Goal: Task Accomplishment & Management: Complete application form

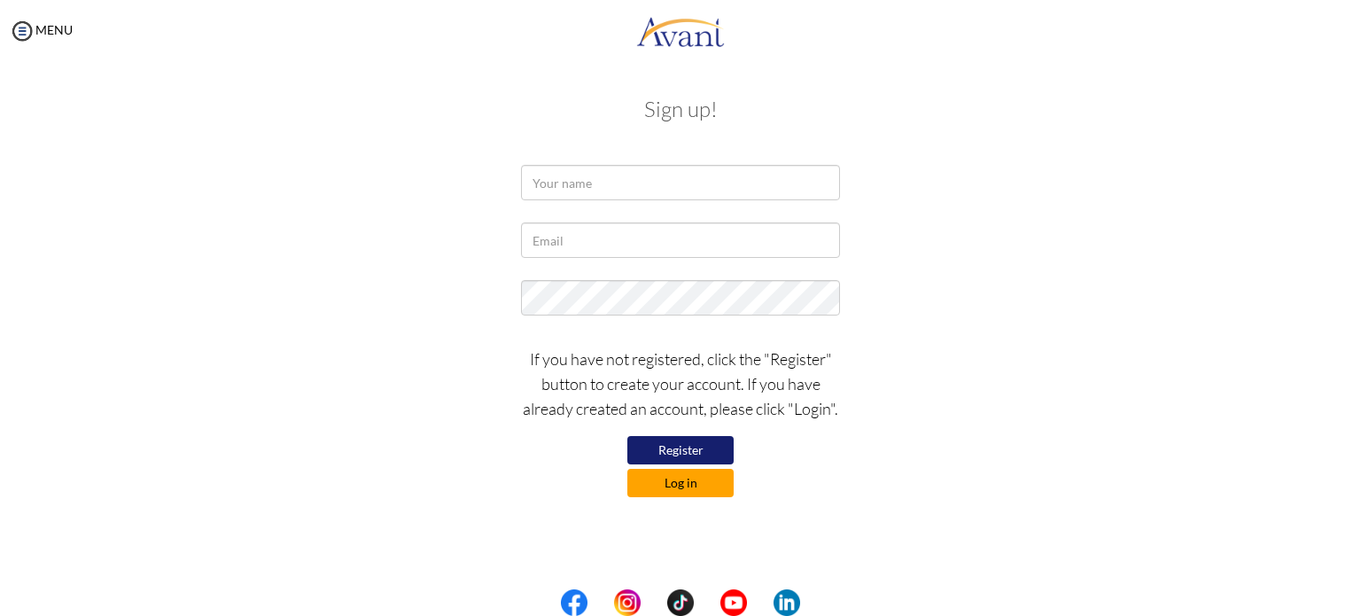
type input "[EMAIL_ADDRESS][DOMAIN_NAME]"
click at [691, 488] on button "Log in" at bounding box center [681, 483] width 106 height 28
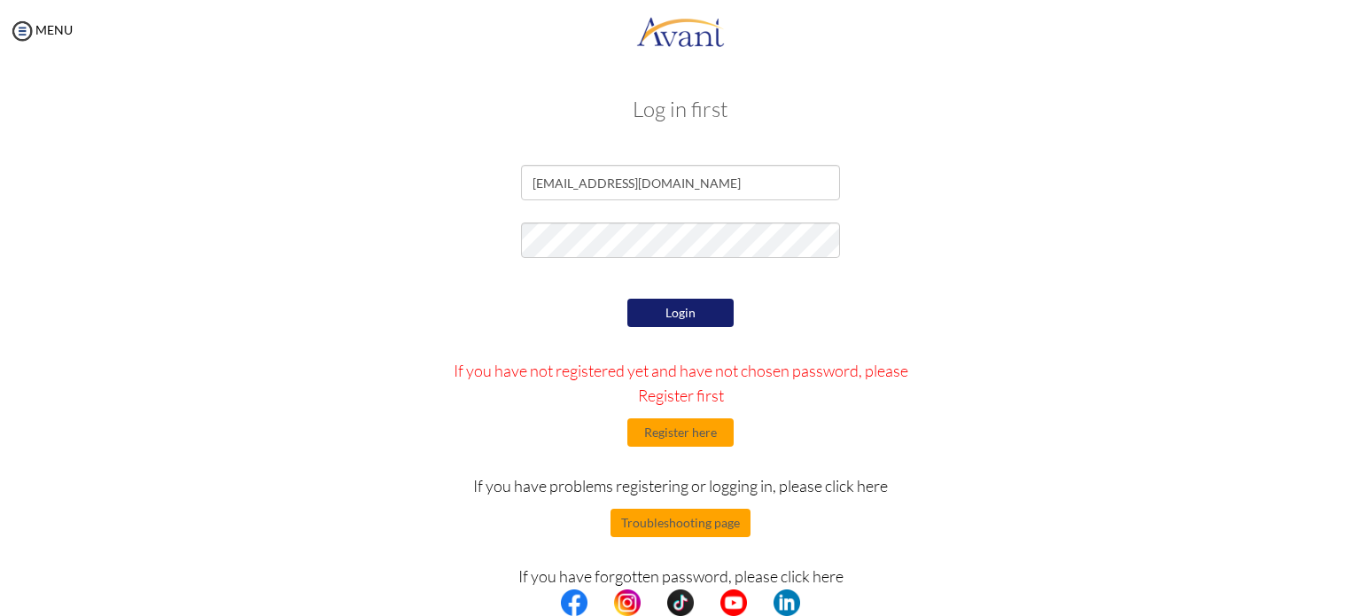
click at [702, 315] on button "Login" at bounding box center [681, 313] width 106 height 28
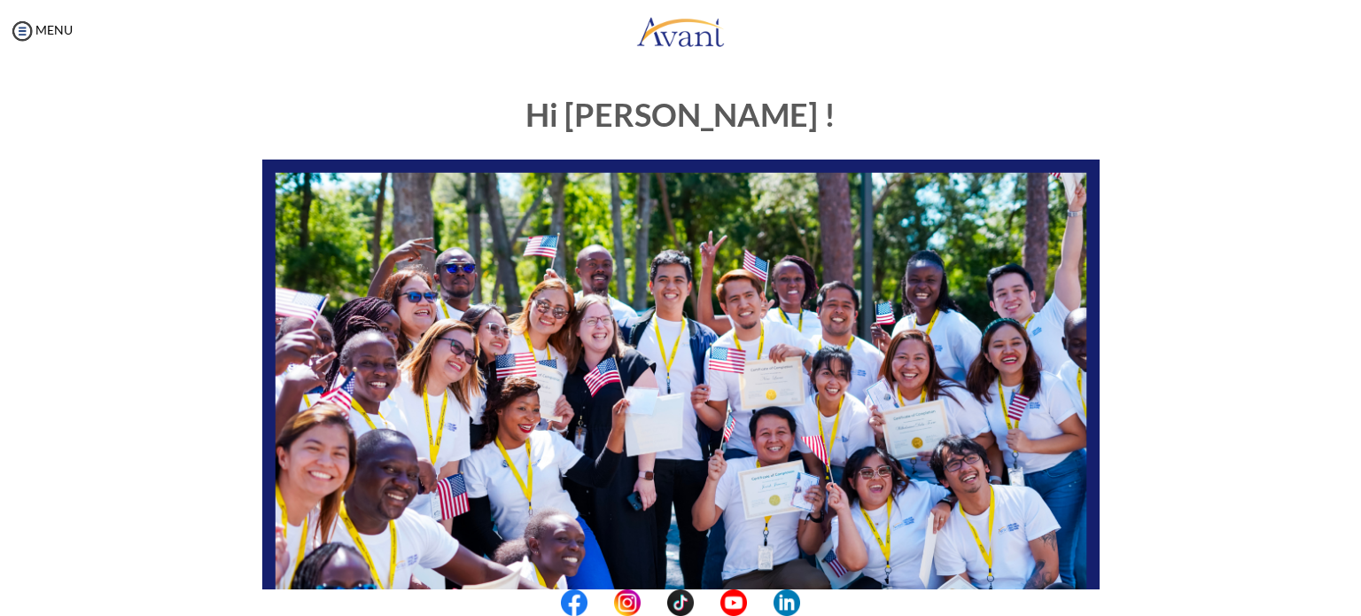
click at [709, 127] on h1 "Hi [PERSON_NAME] !" at bounding box center [681, 114] width 838 height 35
click at [25, 33] on img at bounding box center [22, 31] width 27 height 27
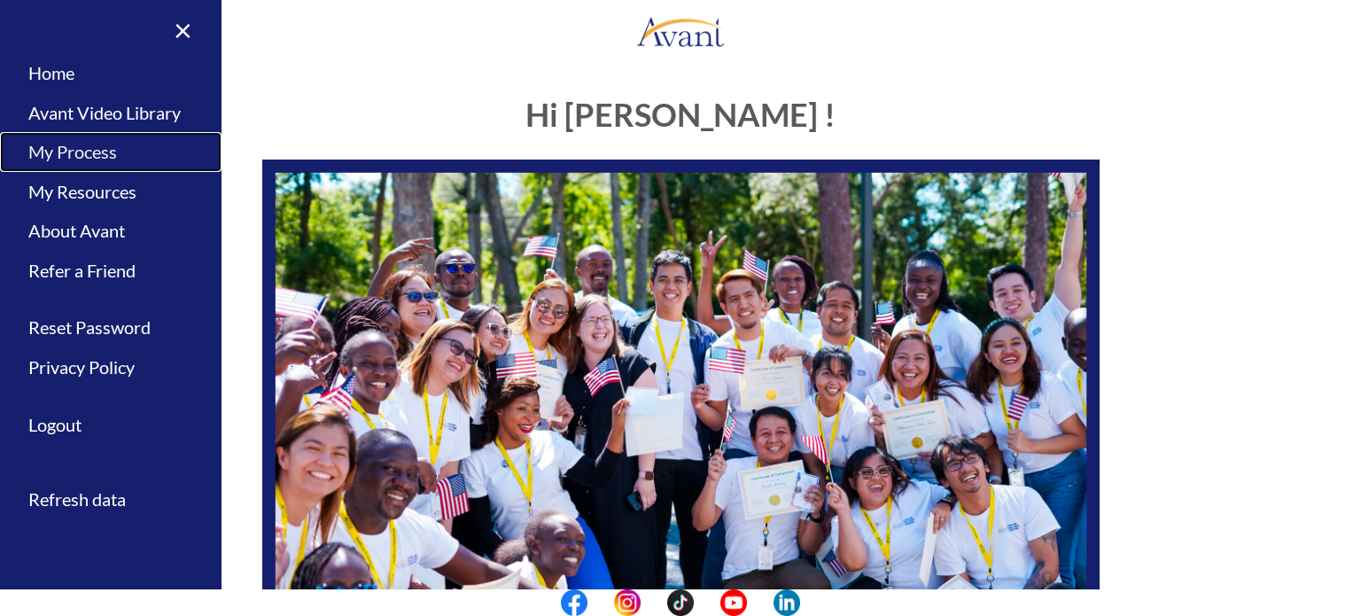
click at [109, 146] on link "My Process" at bounding box center [111, 152] width 222 height 40
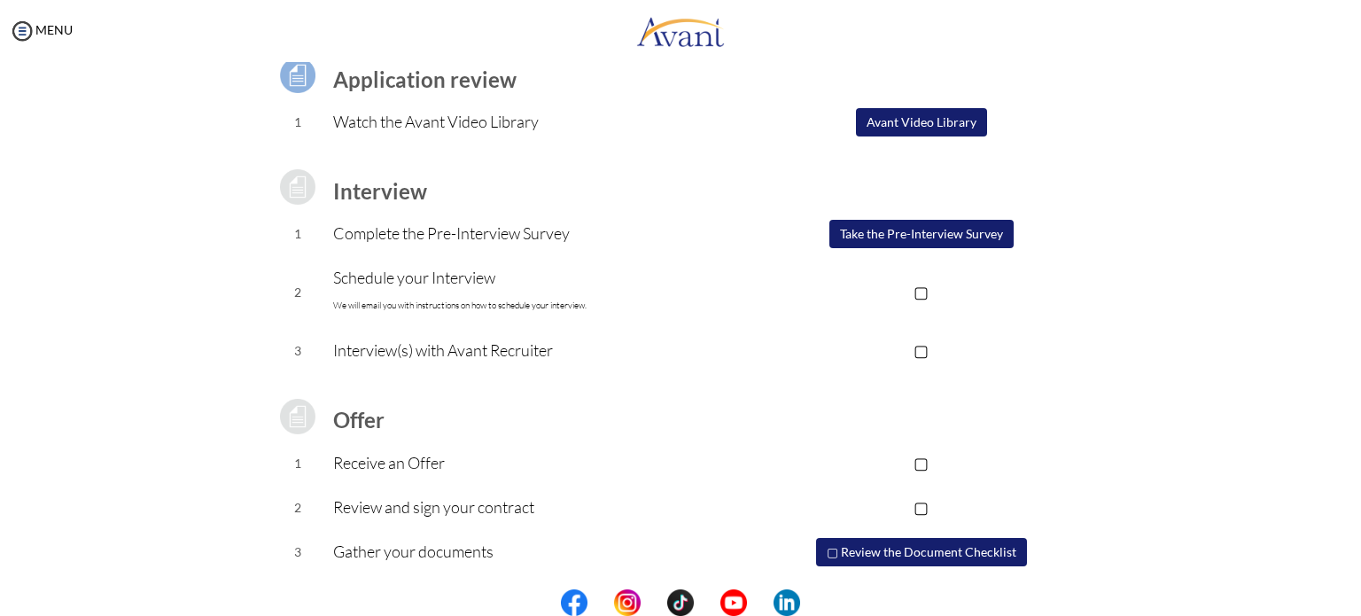
scroll to position [190, 0]
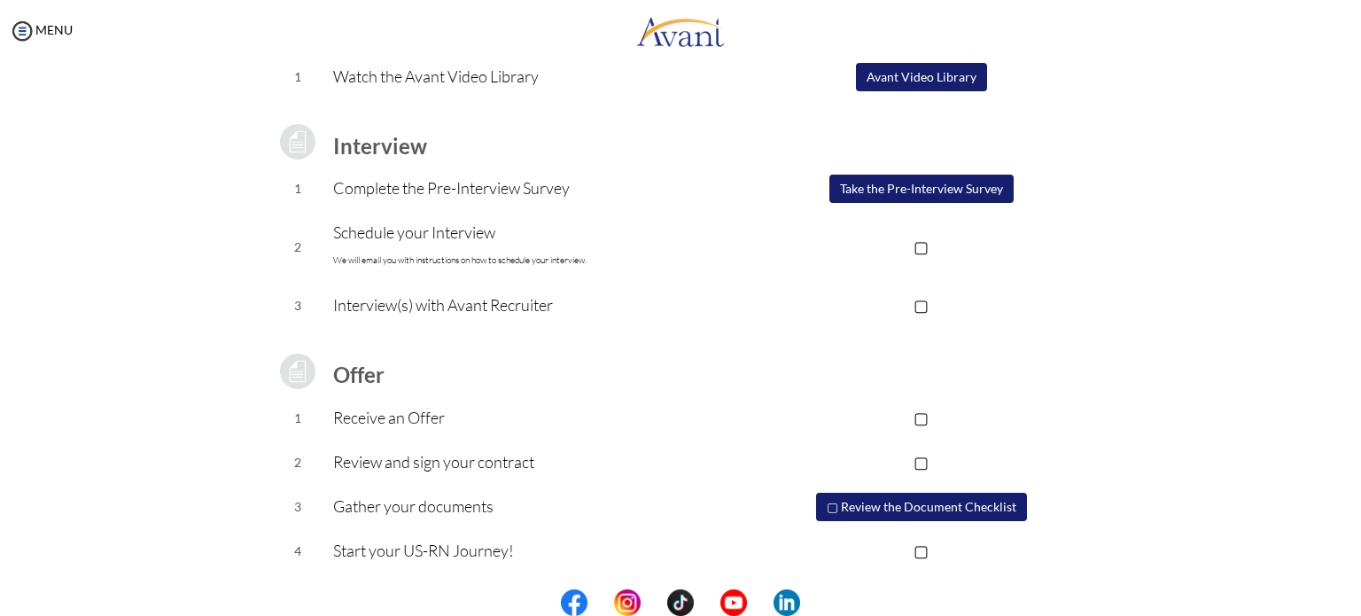
click at [992, 506] on button "▢ Review the Document Checklist" at bounding box center [921, 507] width 211 height 28
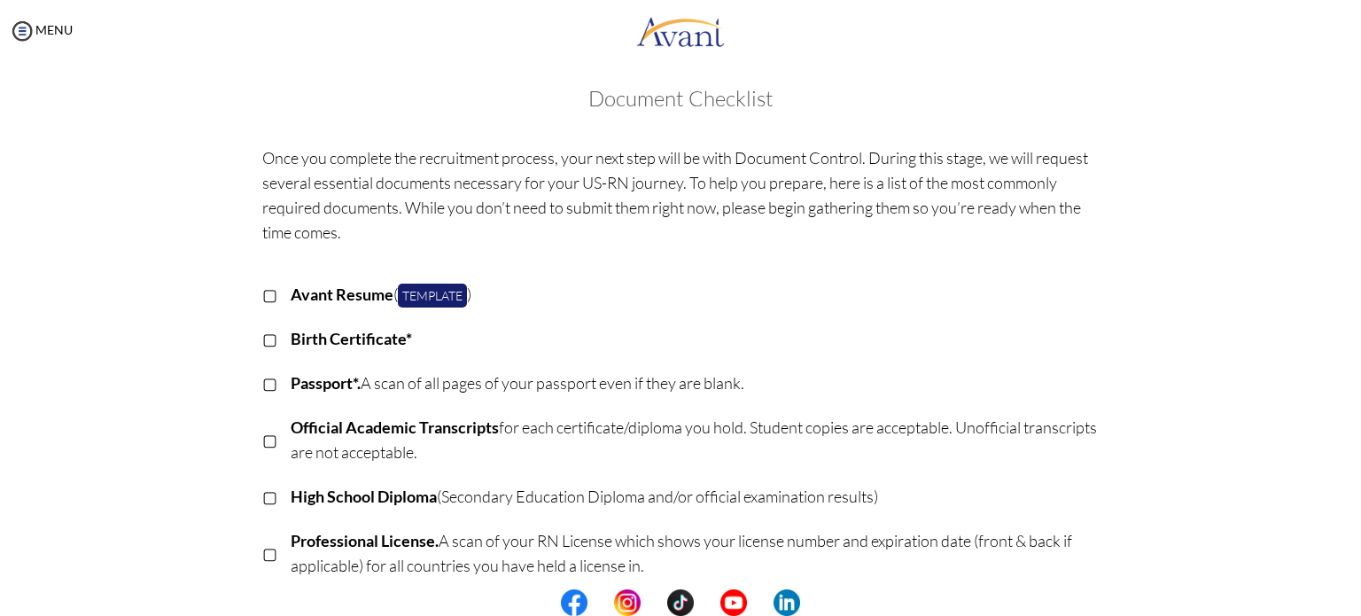
scroll to position [0, 0]
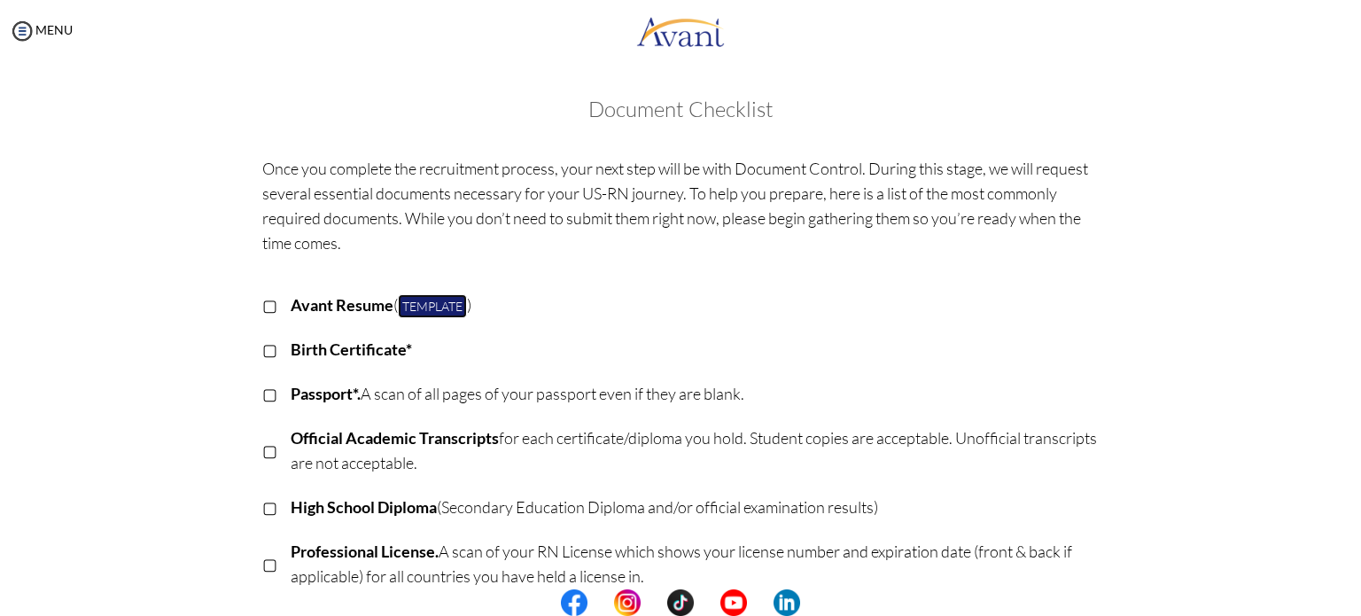
click at [424, 312] on link "Template" at bounding box center [432, 306] width 69 height 24
click at [20, 27] on img at bounding box center [22, 31] width 27 height 27
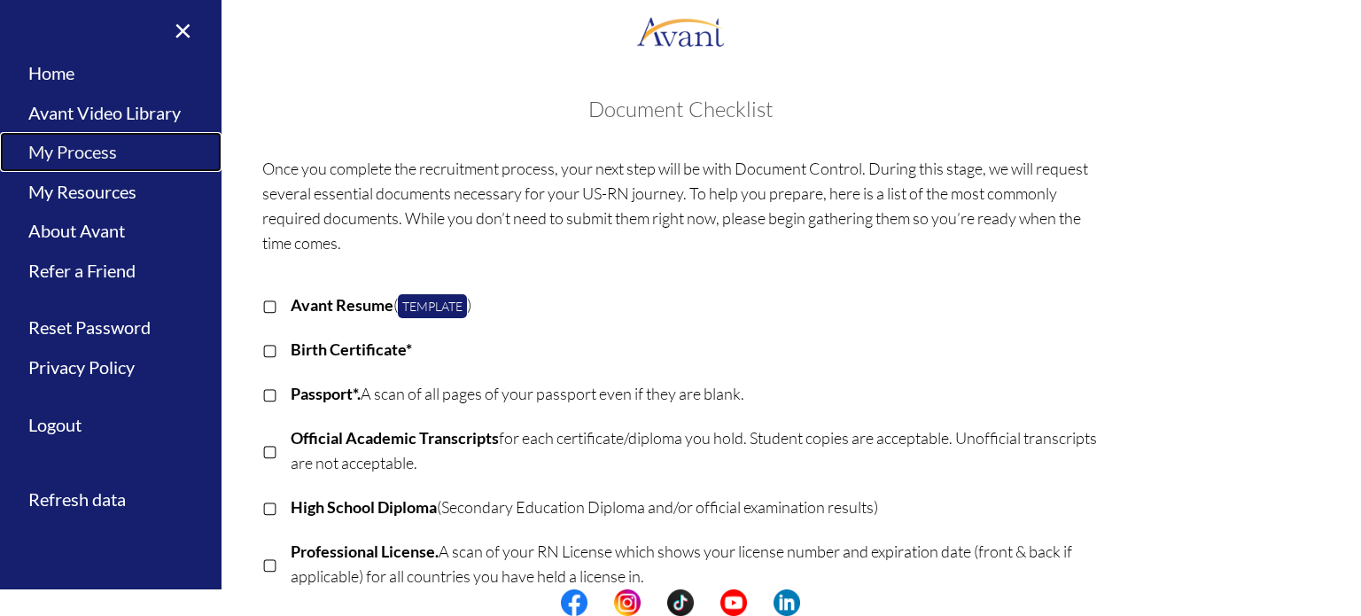
click at [124, 144] on link "My Process" at bounding box center [111, 152] width 222 height 40
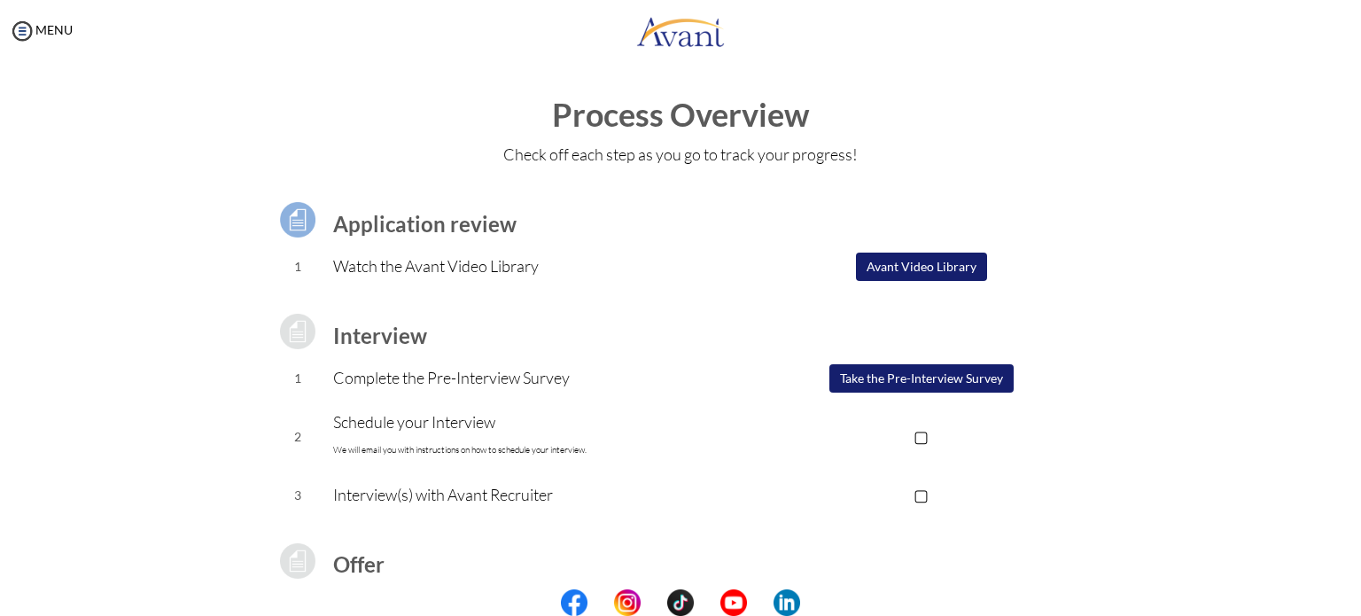
click at [927, 271] on button "Avant Video Library" at bounding box center [921, 267] width 131 height 28
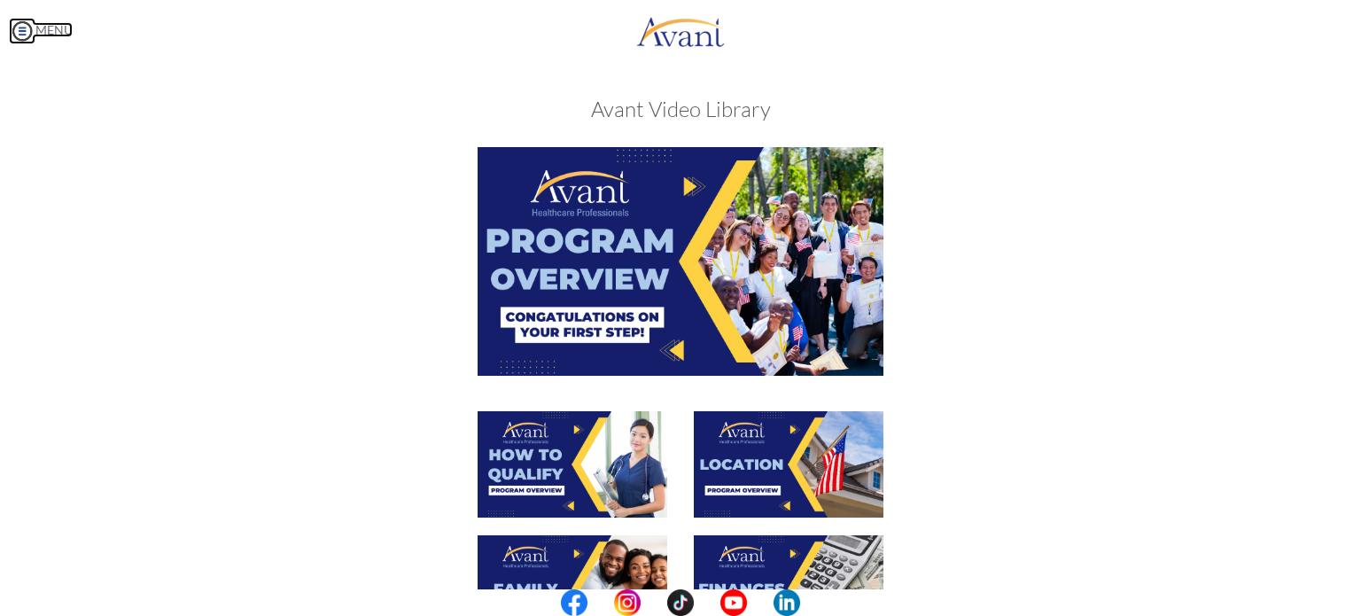
click at [28, 43] on img at bounding box center [22, 31] width 27 height 27
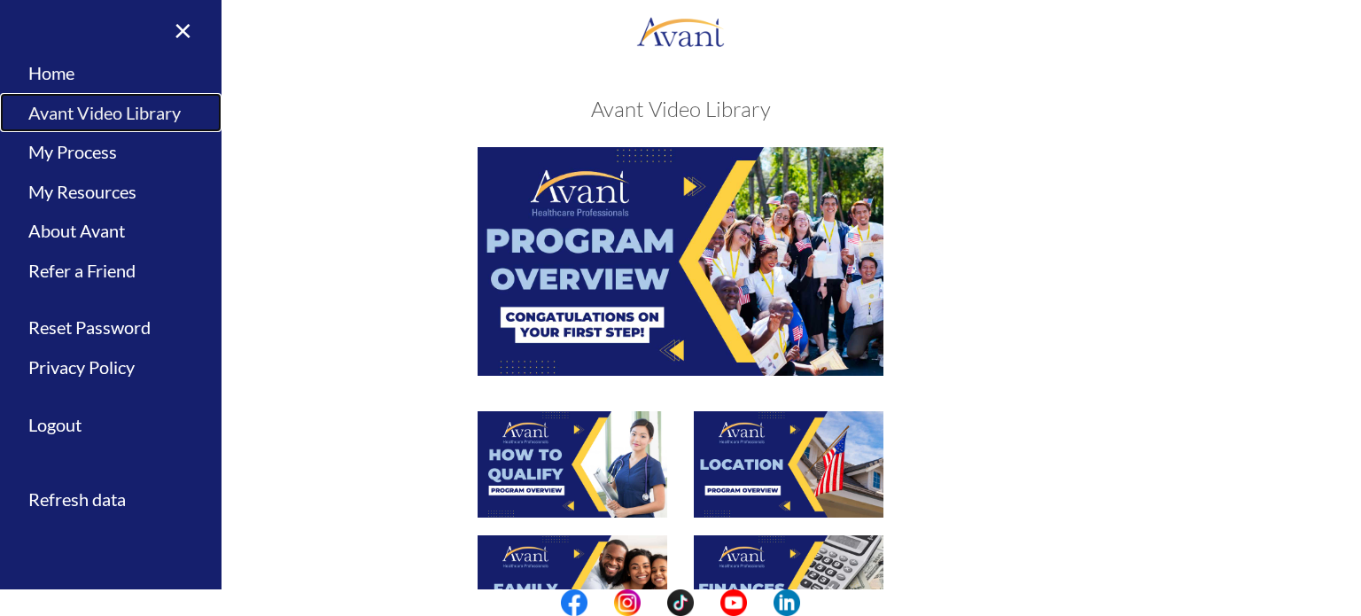
click at [102, 114] on link "Avant Video Library" at bounding box center [111, 113] width 222 height 40
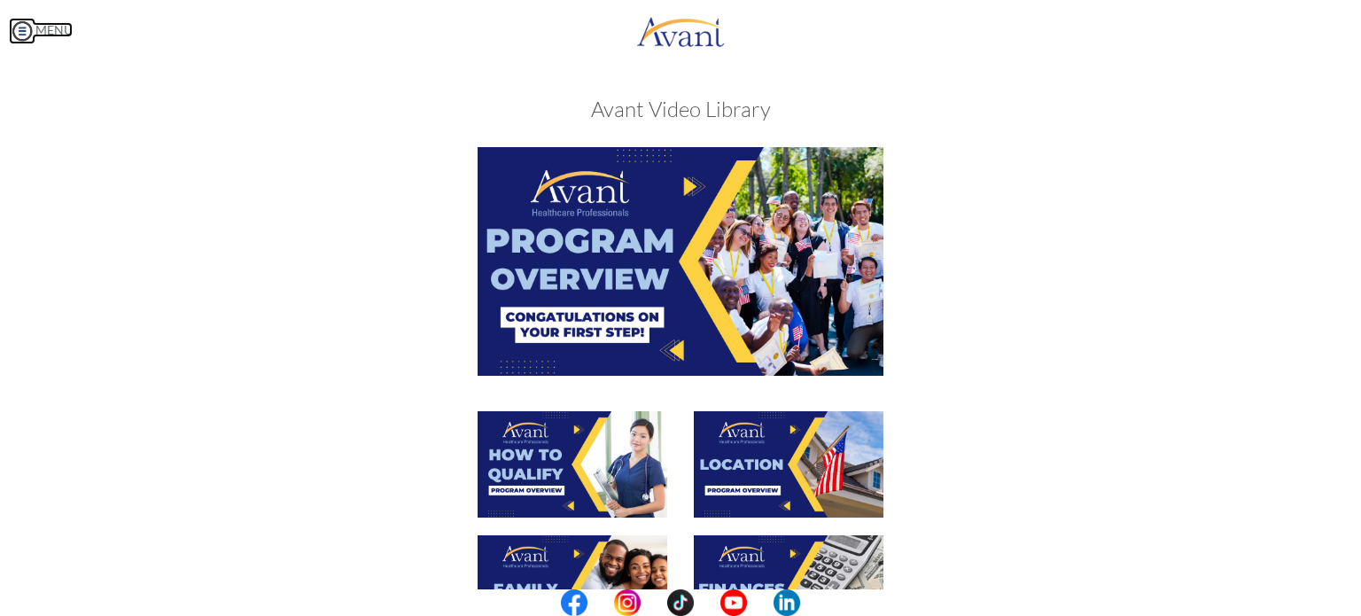
click at [26, 36] on img at bounding box center [22, 31] width 27 height 27
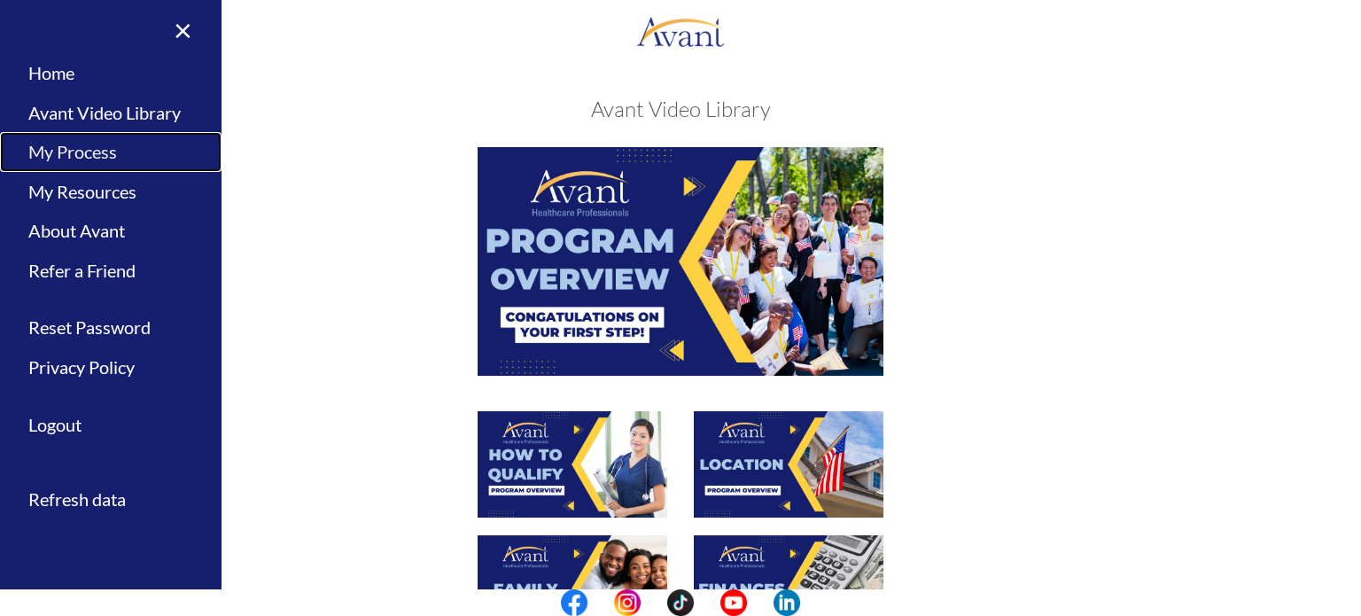
click at [78, 142] on link "My Process" at bounding box center [111, 152] width 222 height 40
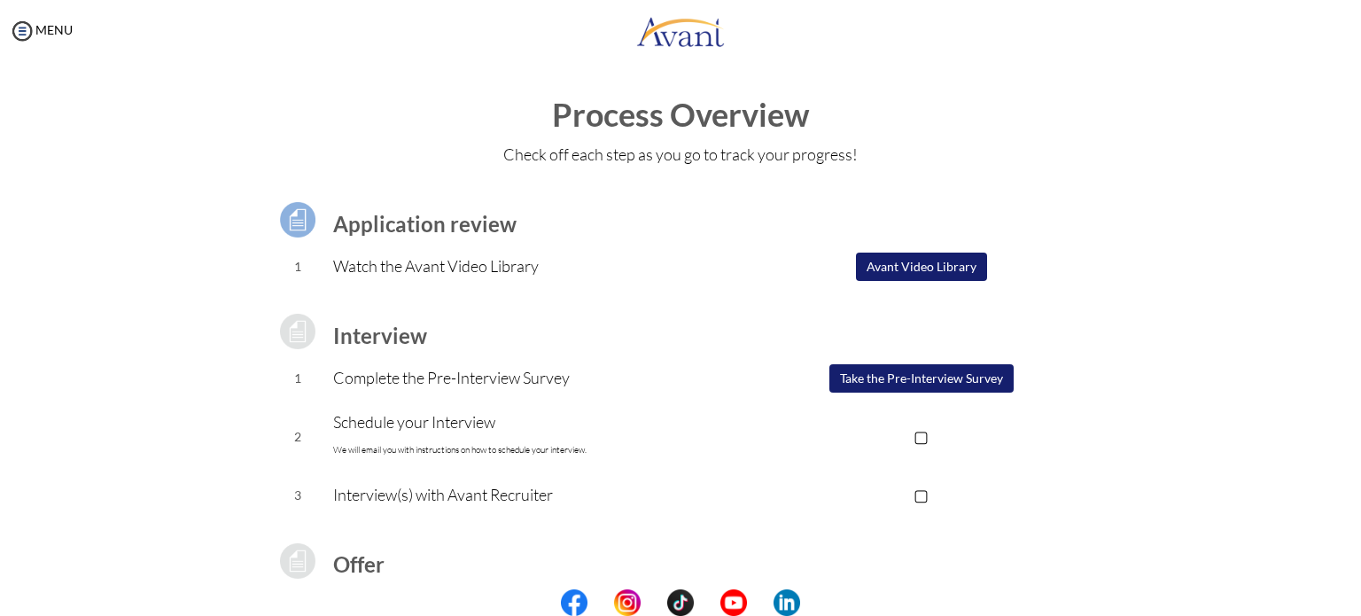
click at [901, 373] on button "Take the Pre-Interview Survey" at bounding box center [922, 378] width 184 height 28
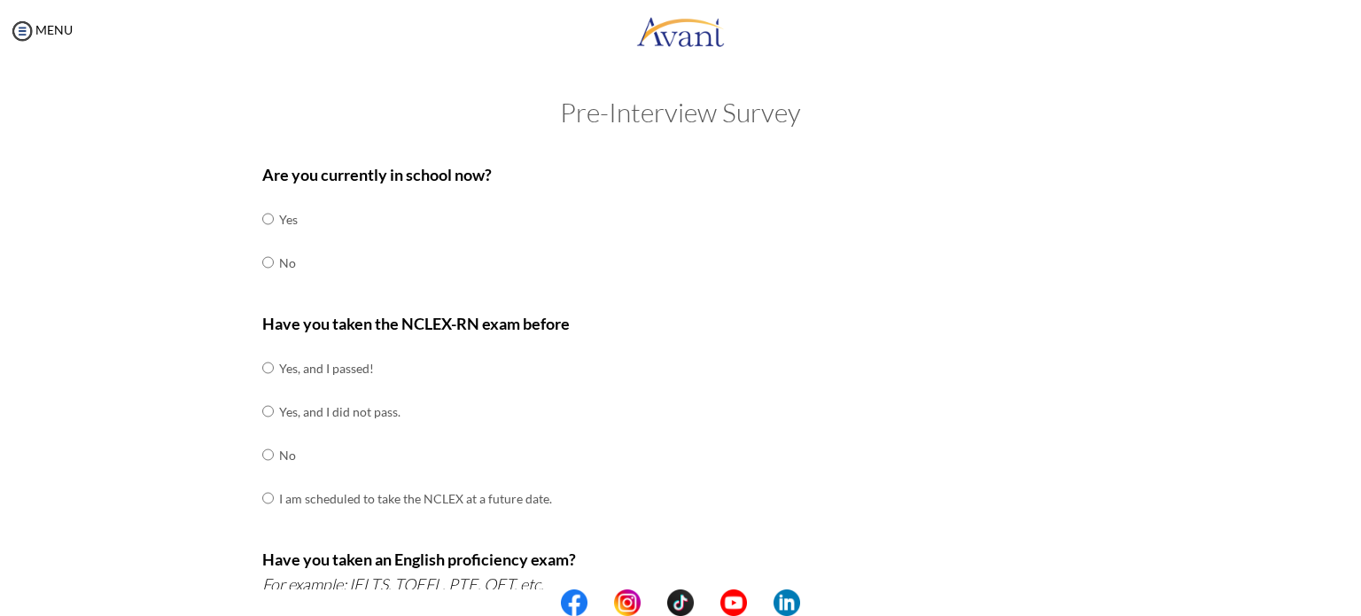
click at [279, 266] on td "No" at bounding box center [288, 262] width 19 height 43
click at [265, 237] on input "radio" at bounding box center [268, 218] width 12 height 35
radio input "true"
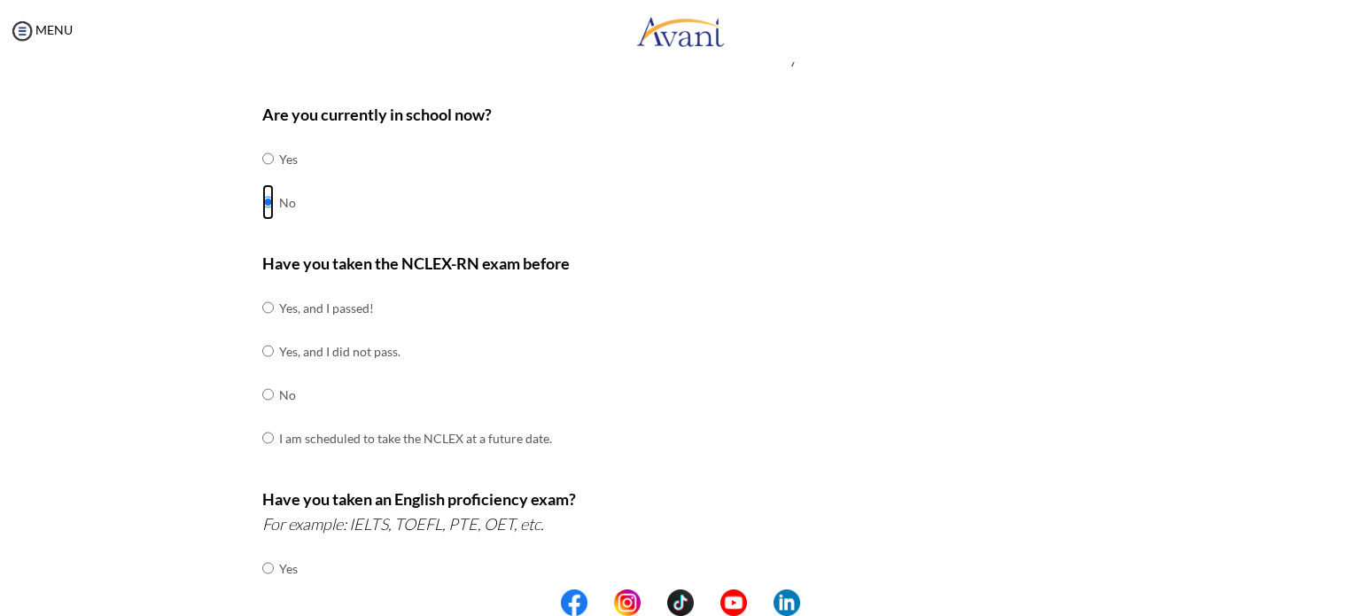
scroll to position [89, 0]
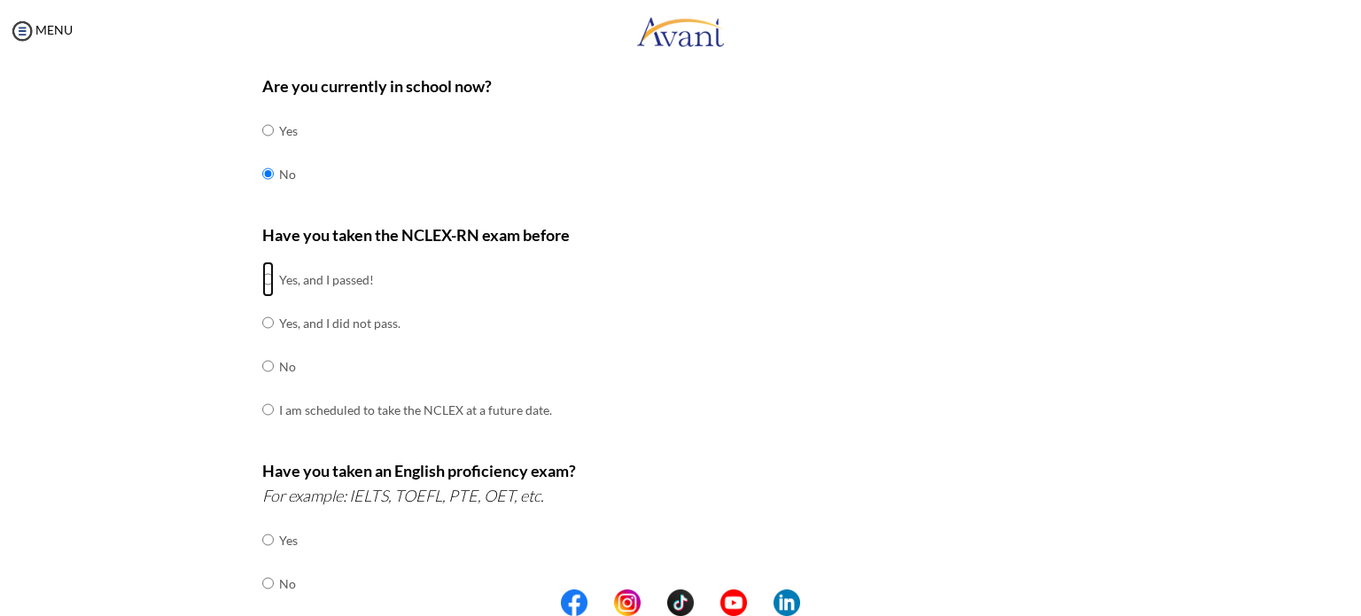
click at [265, 282] on input "radio" at bounding box center [268, 278] width 12 height 35
radio input "true"
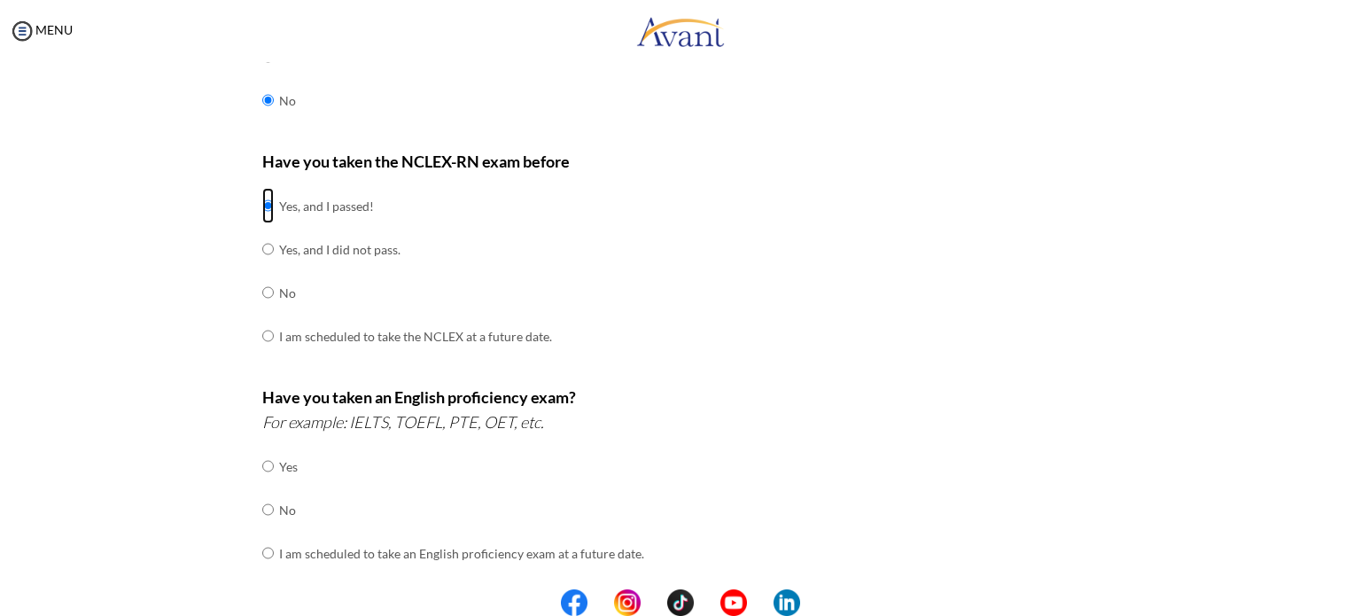
scroll to position [266, 0]
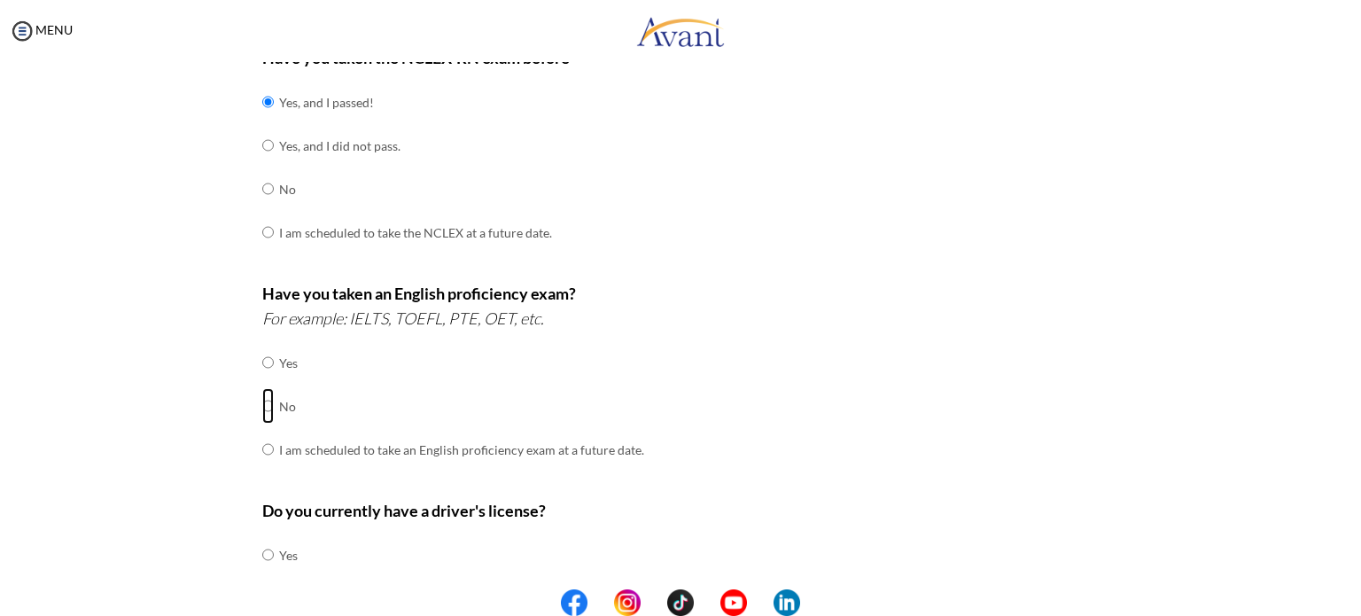
click at [262, 380] on input "radio" at bounding box center [268, 362] width 12 height 35
radio input "true"
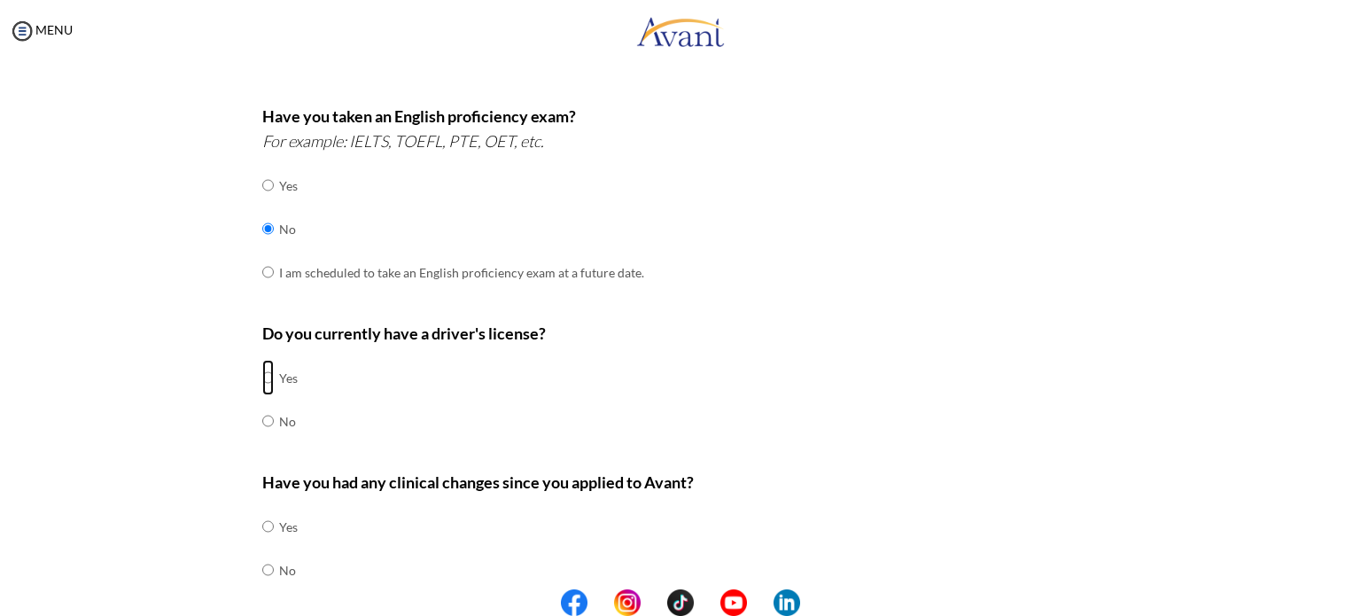
click at [262, 374] on input "radio" at bounding box center [268, 377] width 12 height 35
radio input "true"
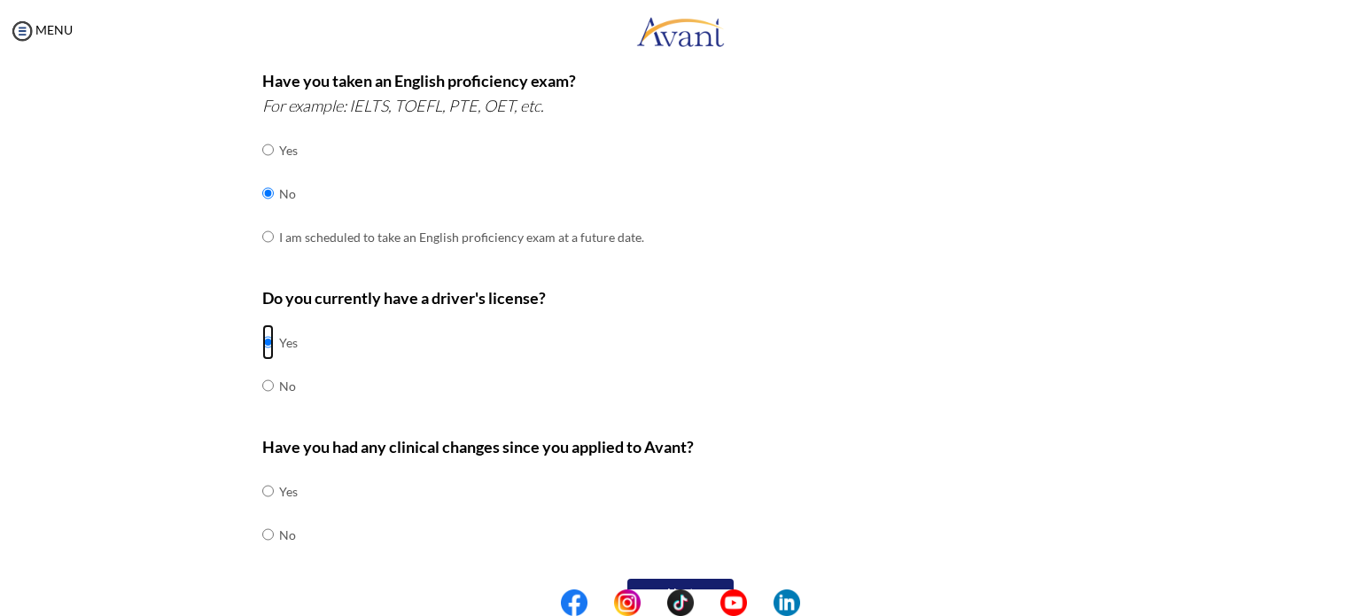
scroll to position [515, 0]
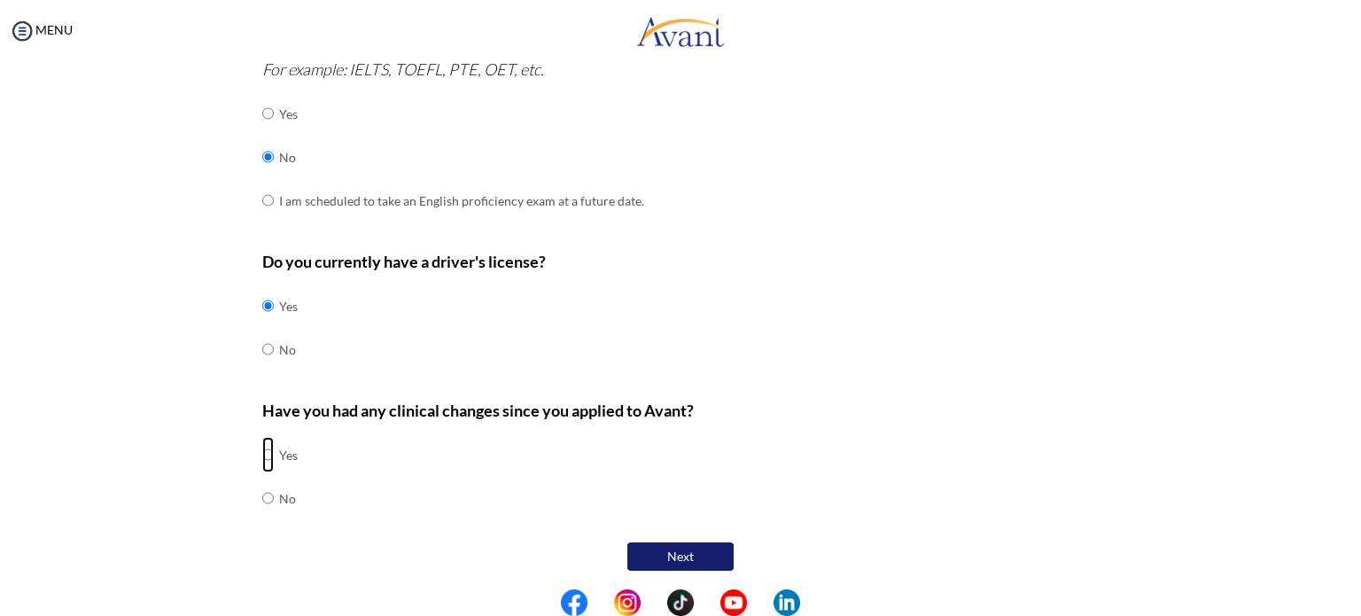
click at [262, 450] on input "radio" at bounding box center [268, 454] width 12 height 35
radio input "true"
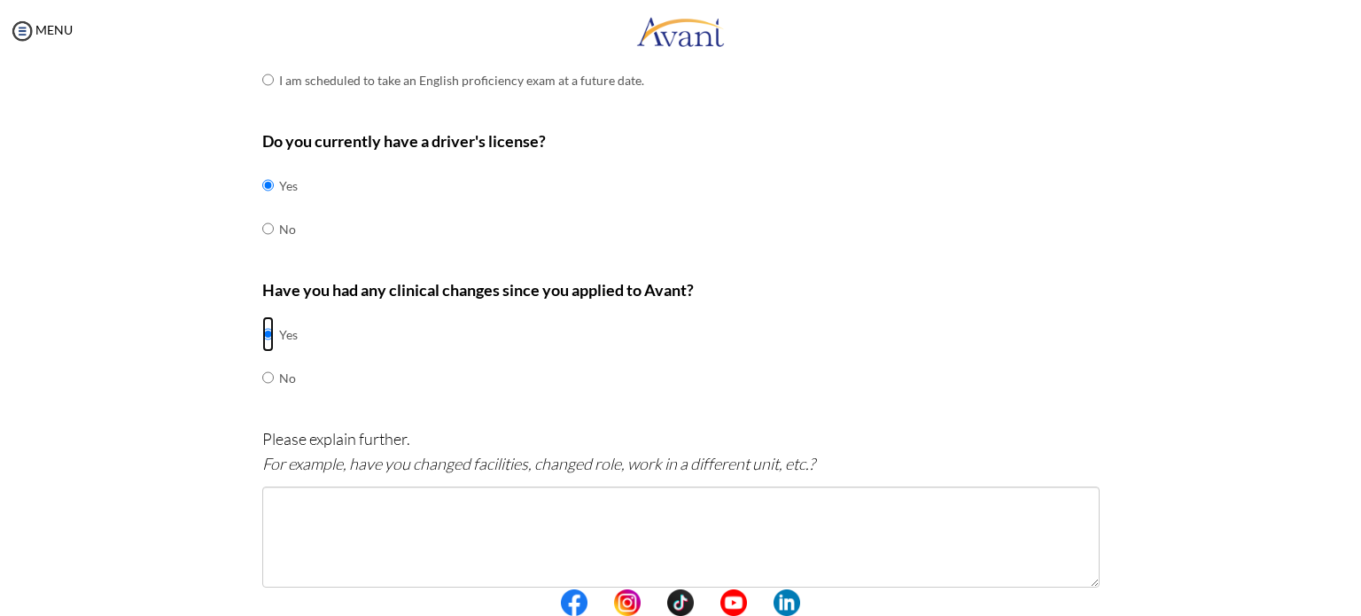
scroll to position [713, 0]
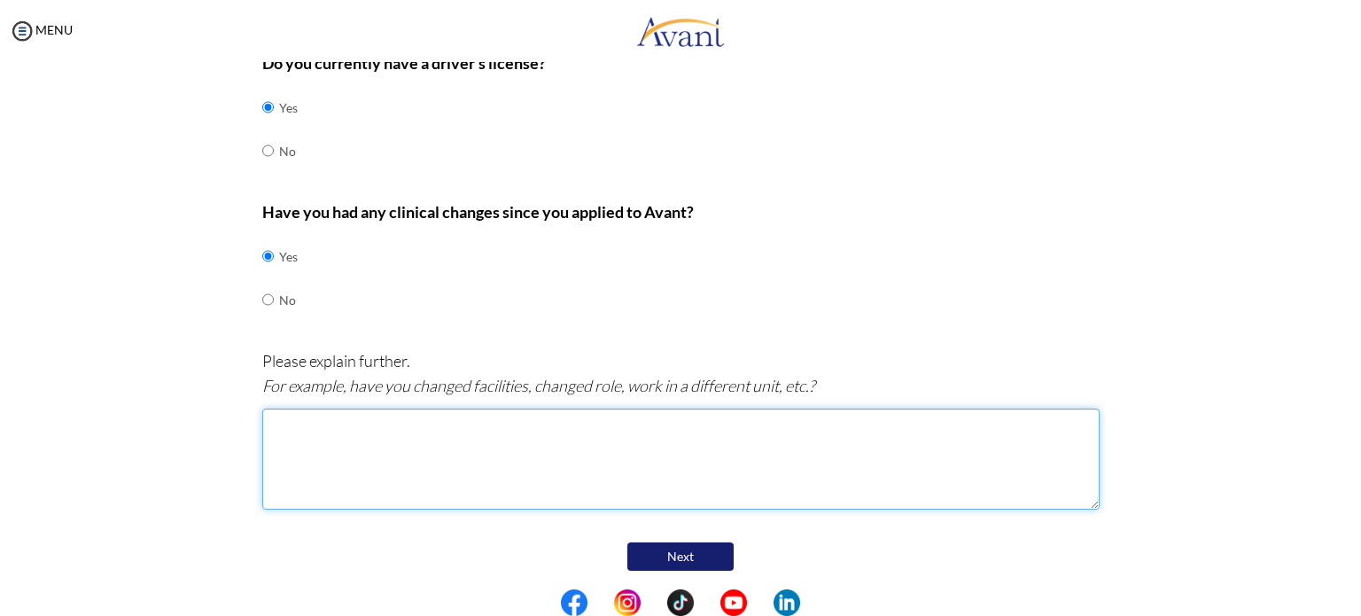
click at [307, 440] on textarea at bounding box center [681, 459] width 838 height 101
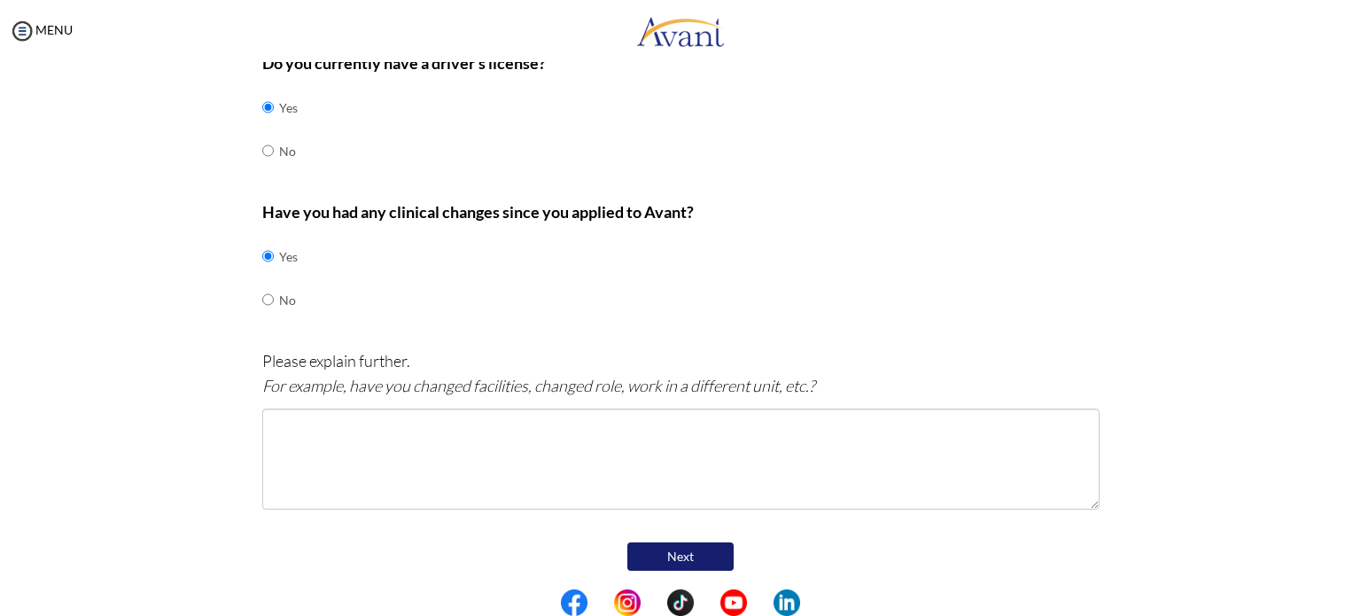
click at [503, 243] on div "Have you had any clinical changes since you applied to Avant? Yes No" at bounding box center [681, 269] width 838 height 140
click at [495, 382] on icon "For example, have you changed facilities, changed role, work in a different uni…" at bounding box center [538, 385] width 553 height 19
click at [573, 330] on div "Have you had any clinical changes since you applied to Avant? Yes No" at bounding box center [681, 269] width 838 height 140
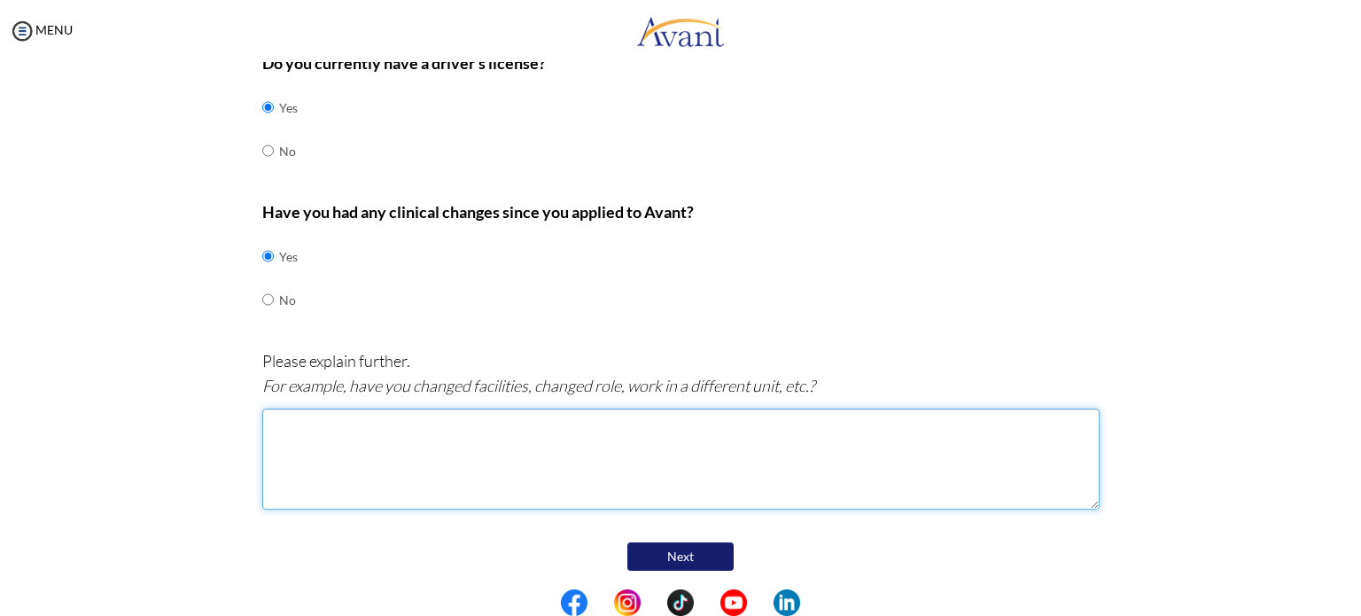
click at [485, 440] on textarea at bounding box center [681, 459] width 838 height 101
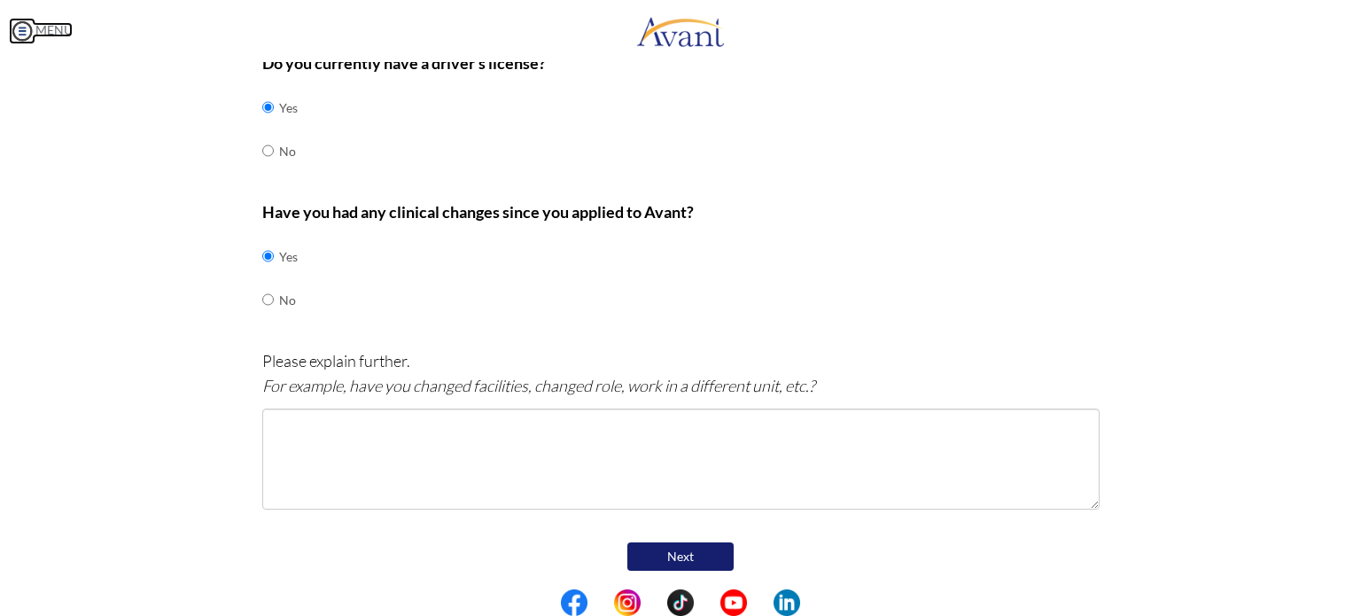
click at [19, 32] on img at bounding box center [22, 31] width 27 height 27
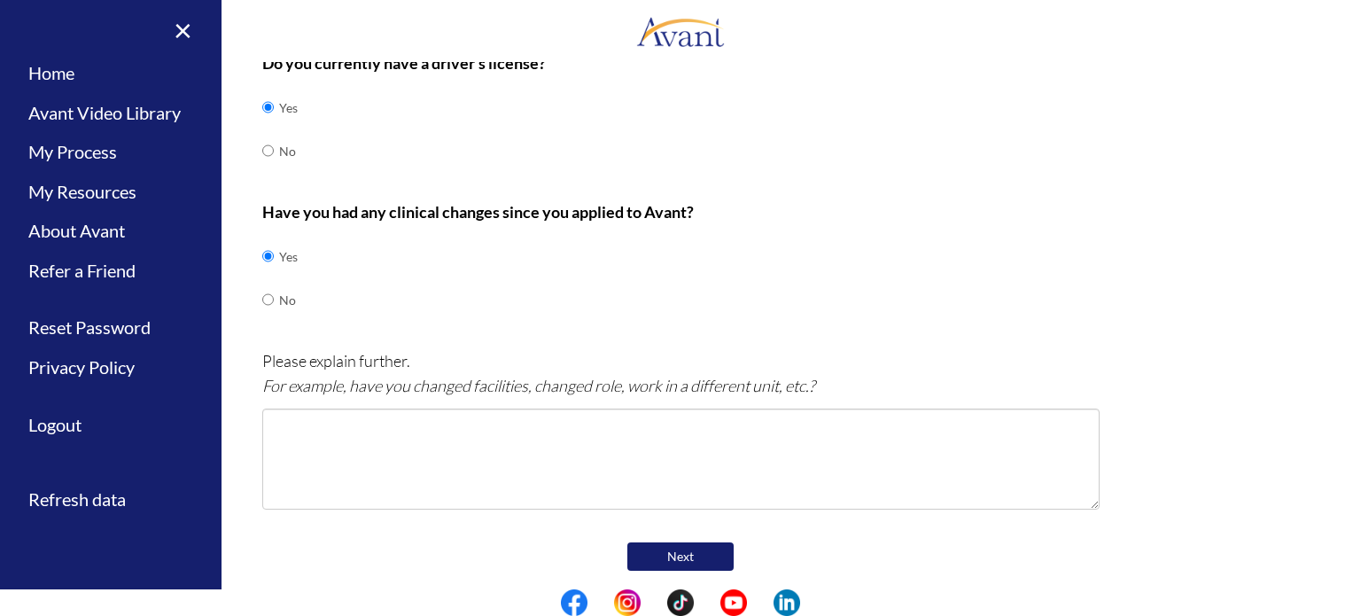
click at [748, 353] on p "Please explain further. For example, have you changed facilities, changed role,…" at bounding box center [681, 373] width 838 height 50
click at [262, 274] on input "radio" at bounding box center [268, 255] width 12 height 35
radio input "true"
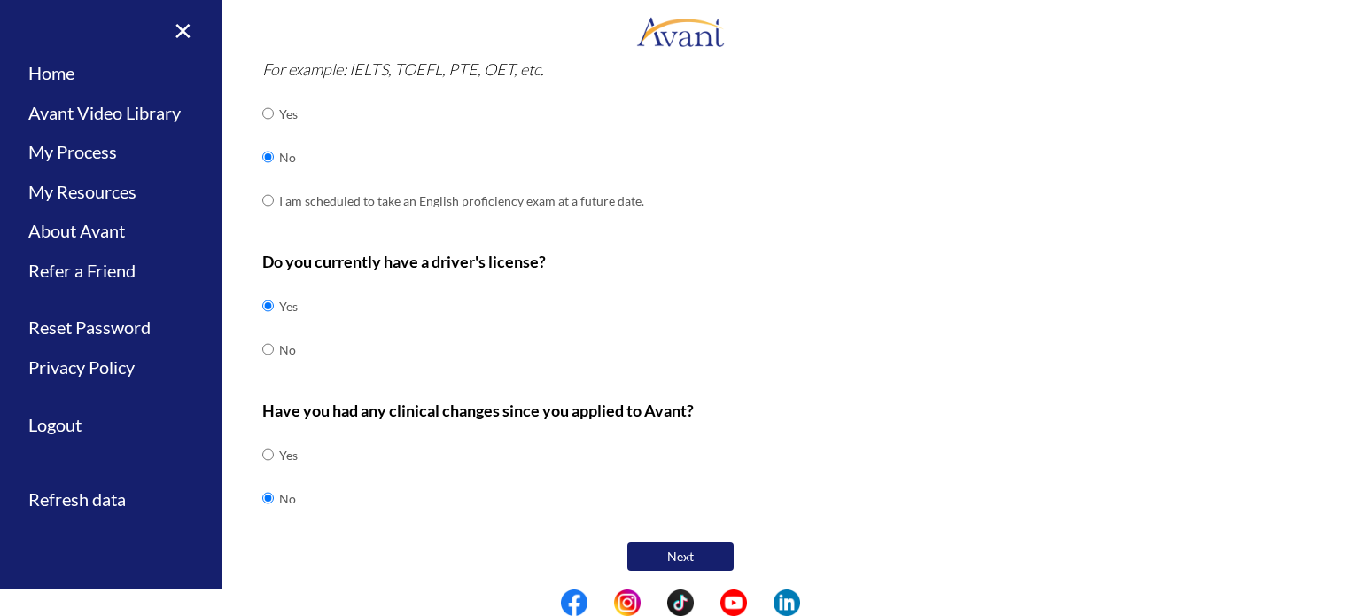
click at [669, 550] on button "Next" at bounding box center [681, 556] width 106 height 28
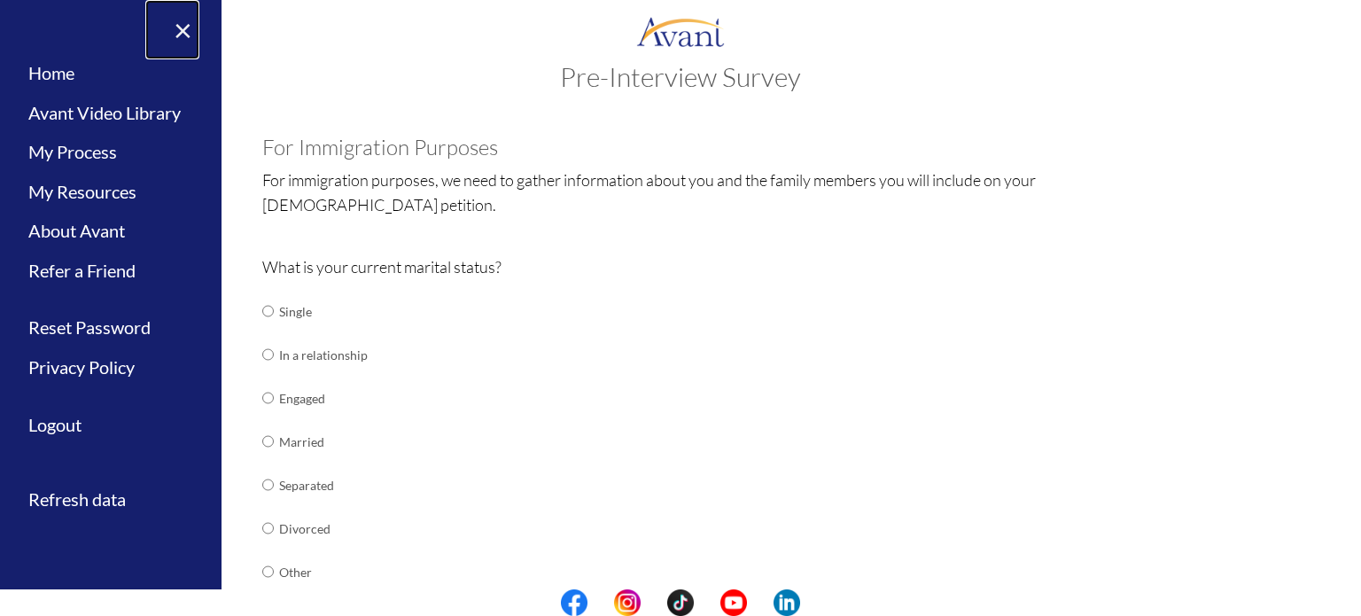
click at [182, 19] on link "×" at bounding box center [172, 29] width 54 height 59
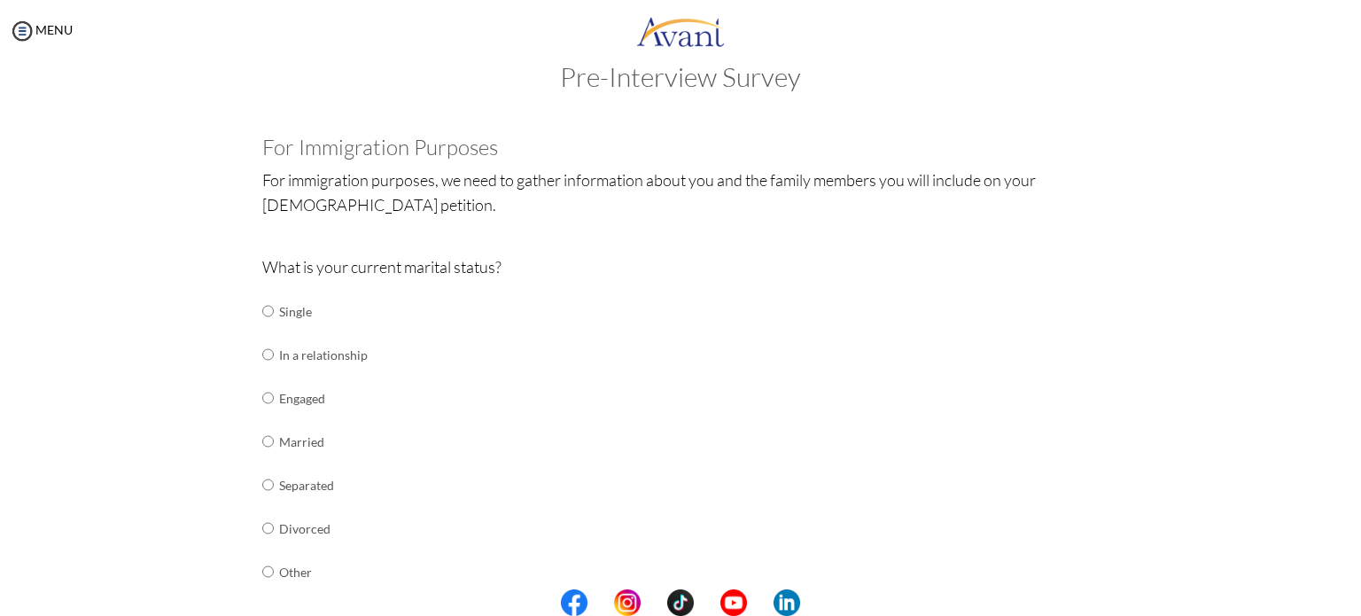
scroll to position [124, 0]
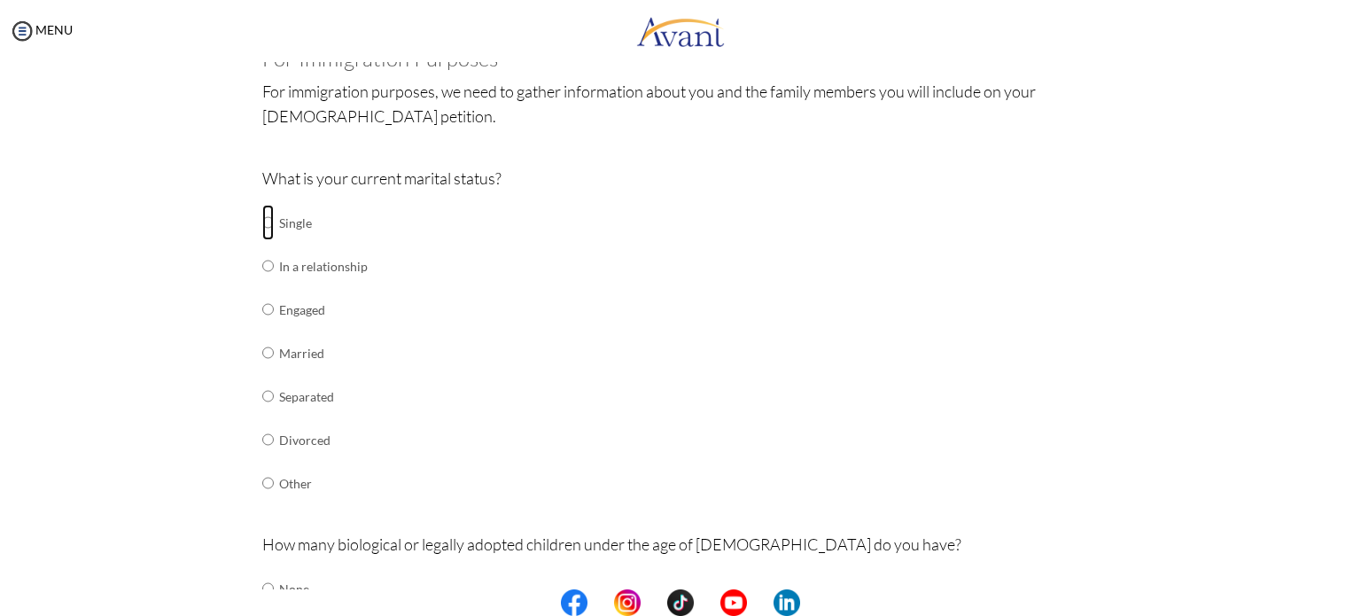
click at [265, 230] on input "radio" at bounding box center [268, 222] width 12 height 35
radio input "true"
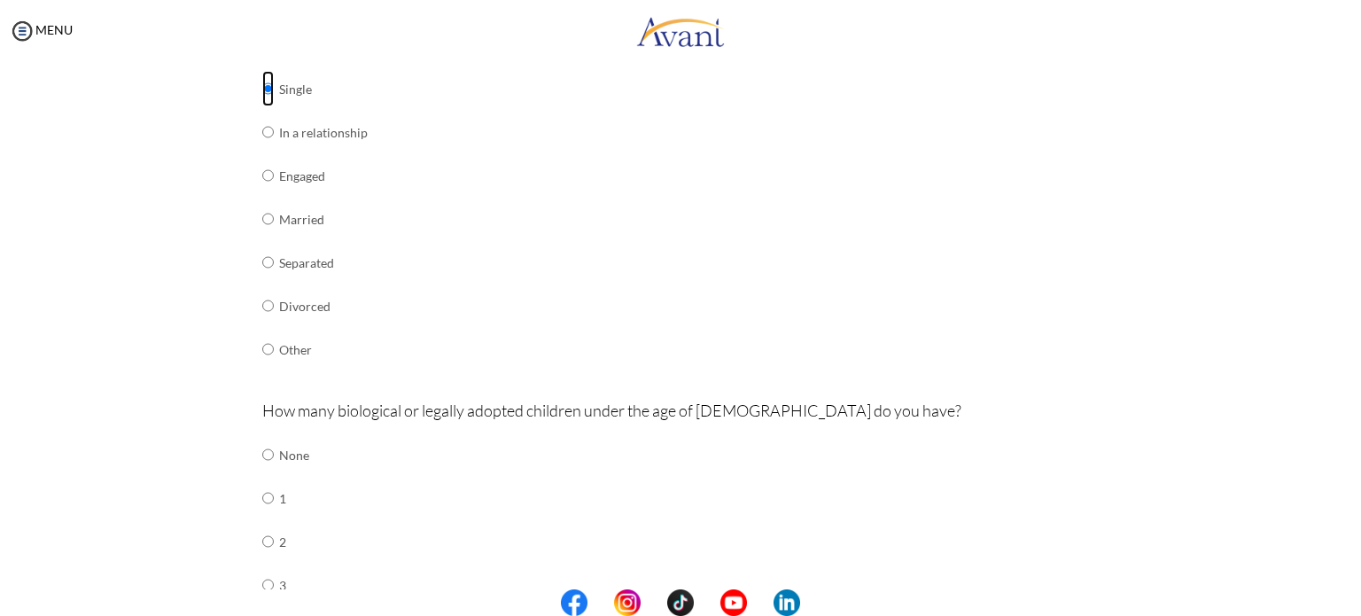
scroll to position [390, 0]
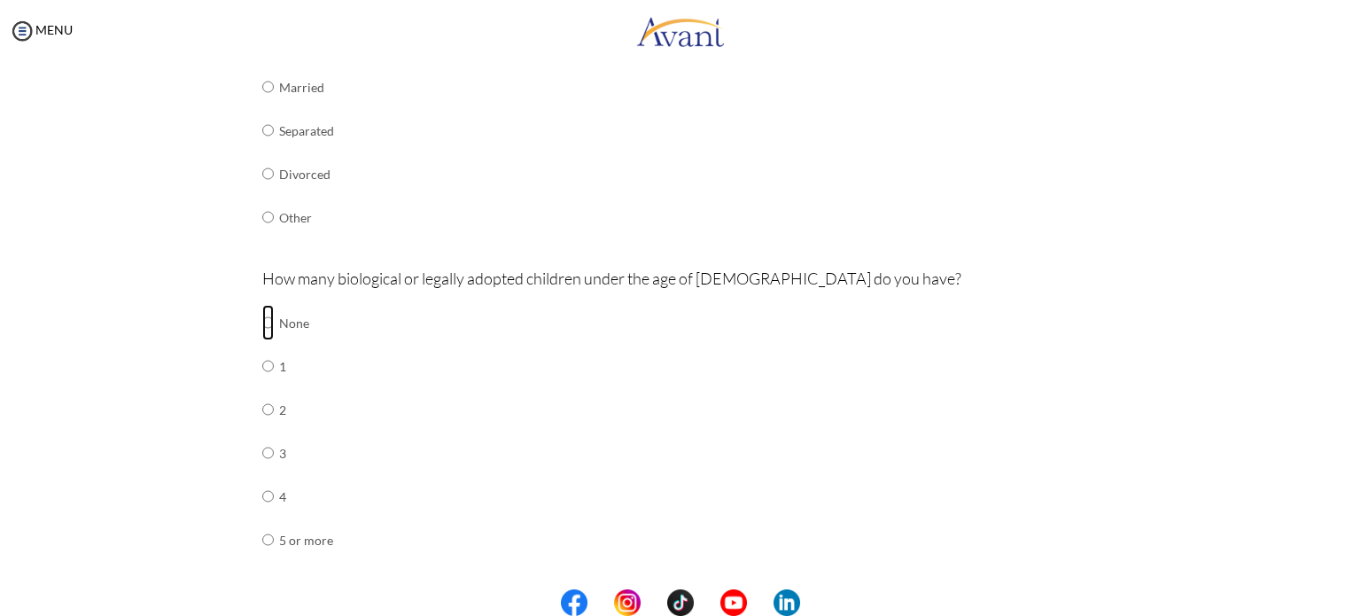
click at [265, 324] on input "radio" at bounding box center [268, 322] width 12 height 35
radio input "true"
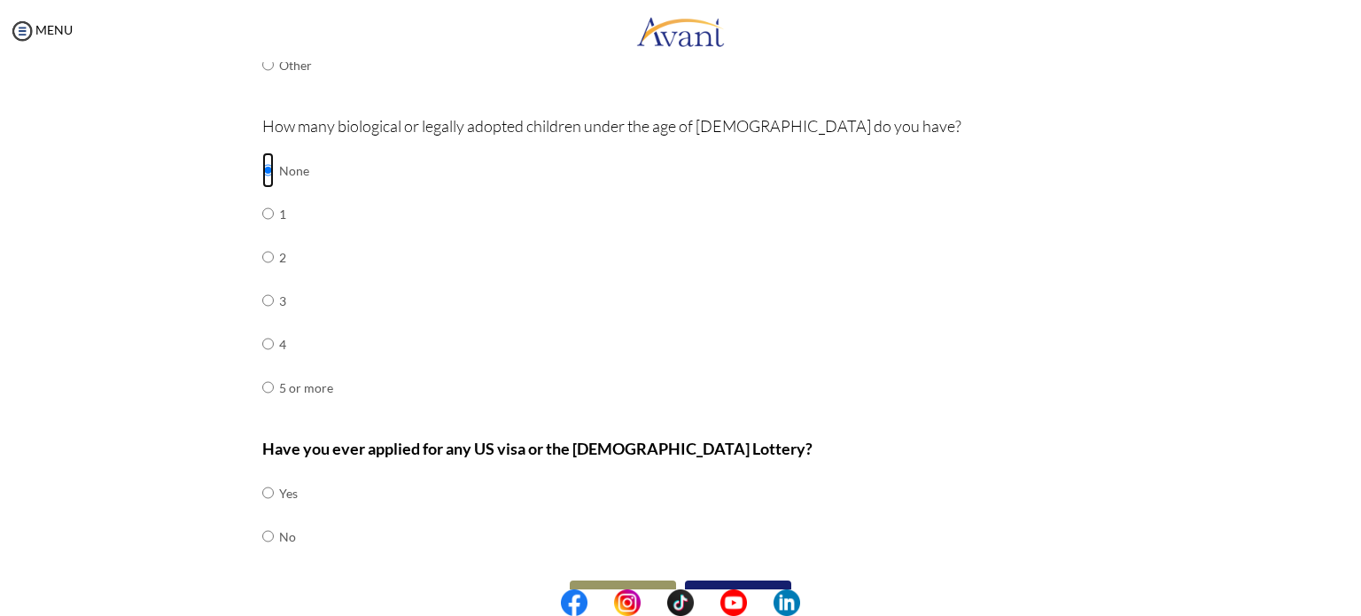
scroll to position [581, 0]
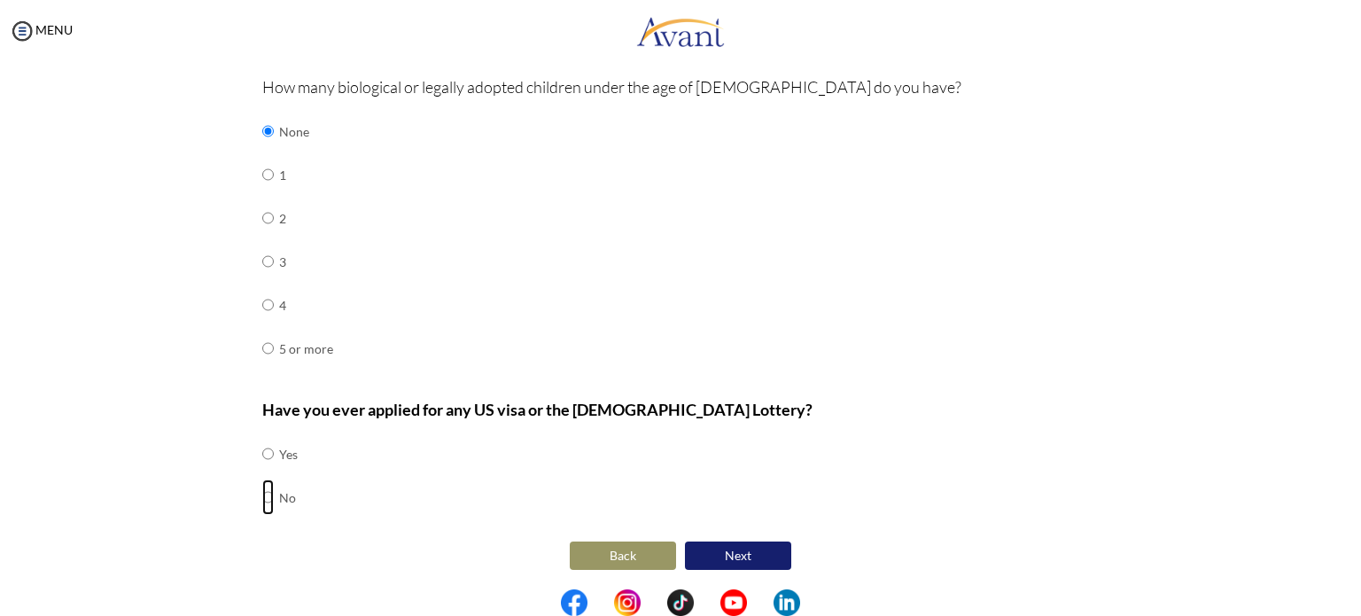
click at [262, 472] on input "radio" at bounding box center [268, 453] width 12 height 35
radio input "true"
click at [713, 550] on button "Next" at bounding box center [738, 556] width 106 height 28
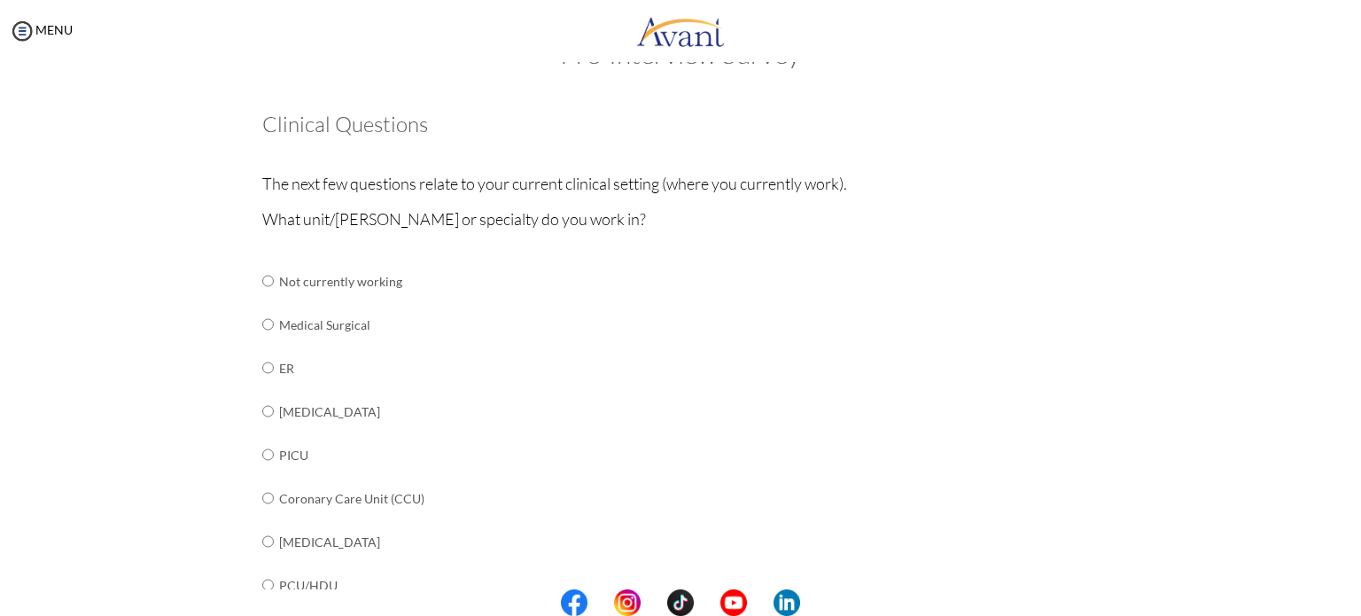
scroll to position [89, 0]
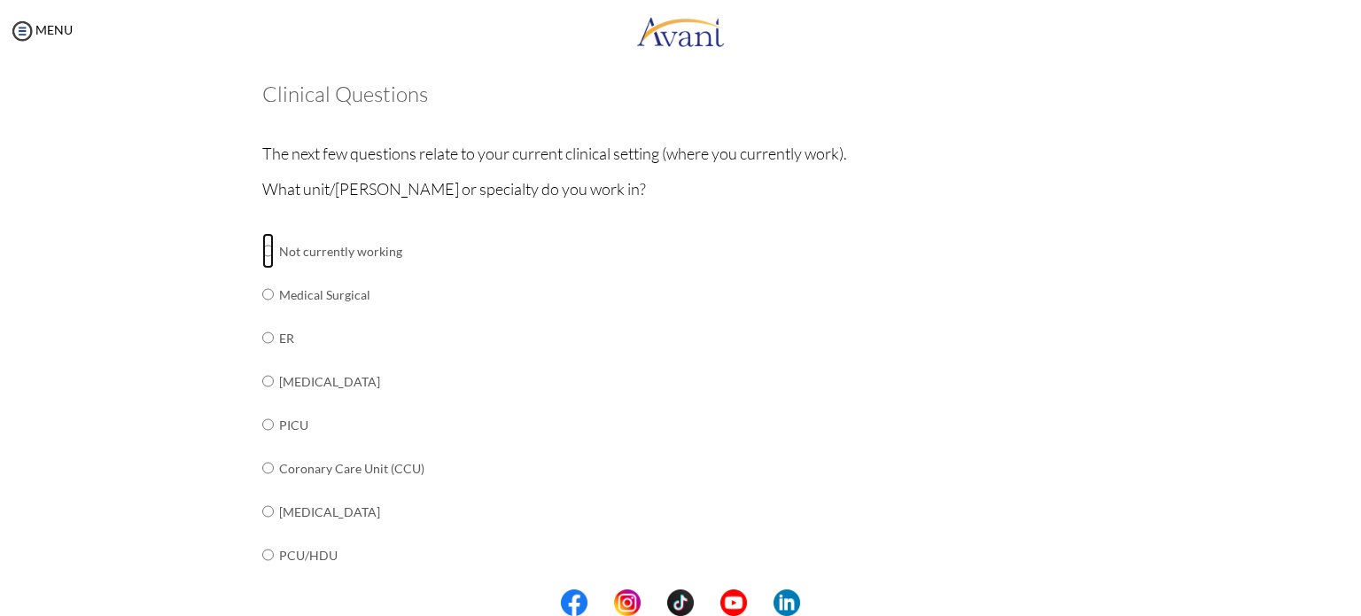
click at [262, 251] on input "radio" at bounding box center [268, 250] width 12 height 35
radio input "true"
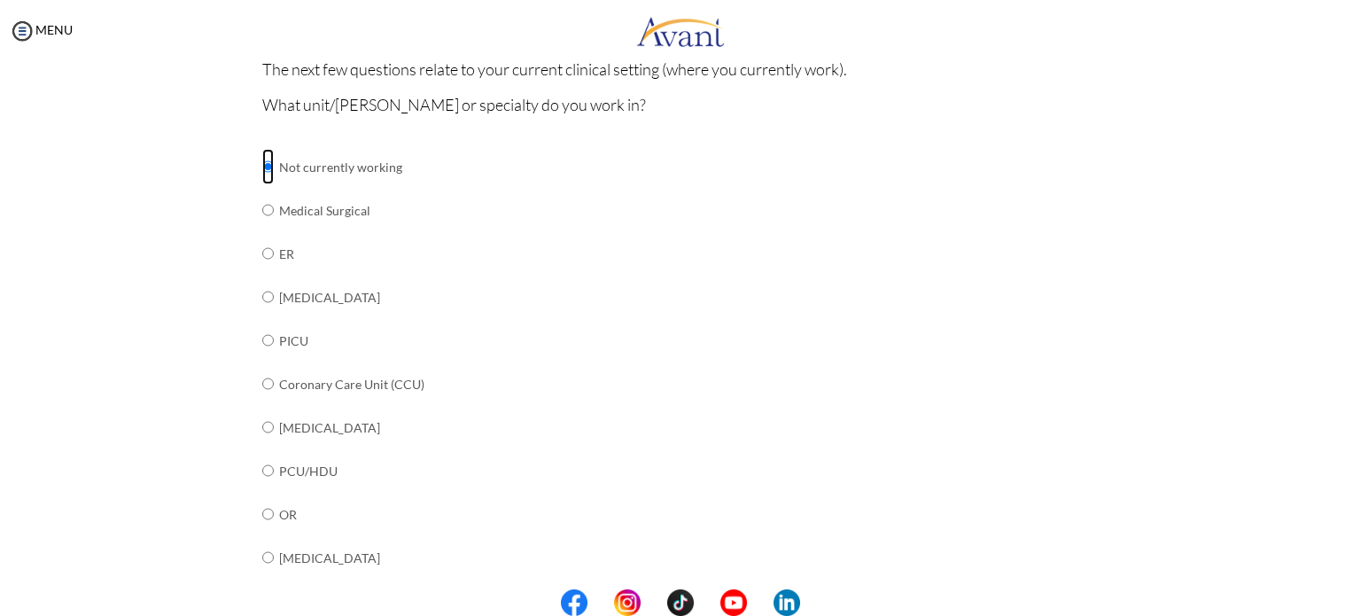
scroll to position [0, 0]
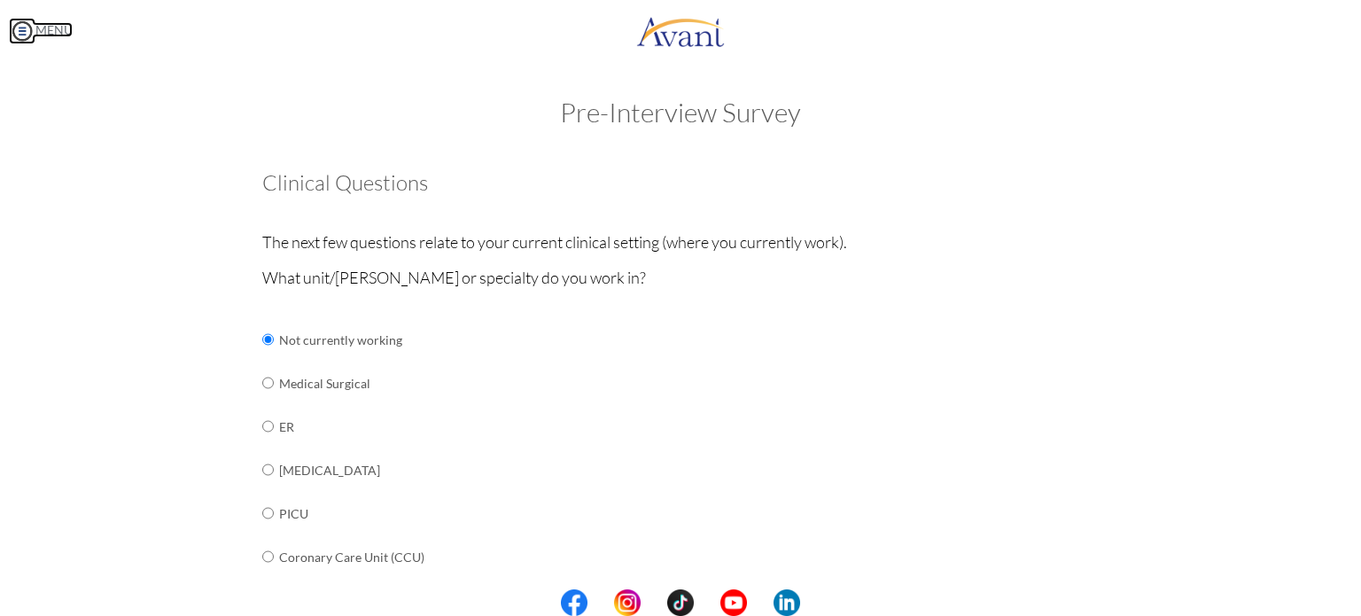
click at [27, 28] on img at bounding box center [22, 31] width 27 height 27
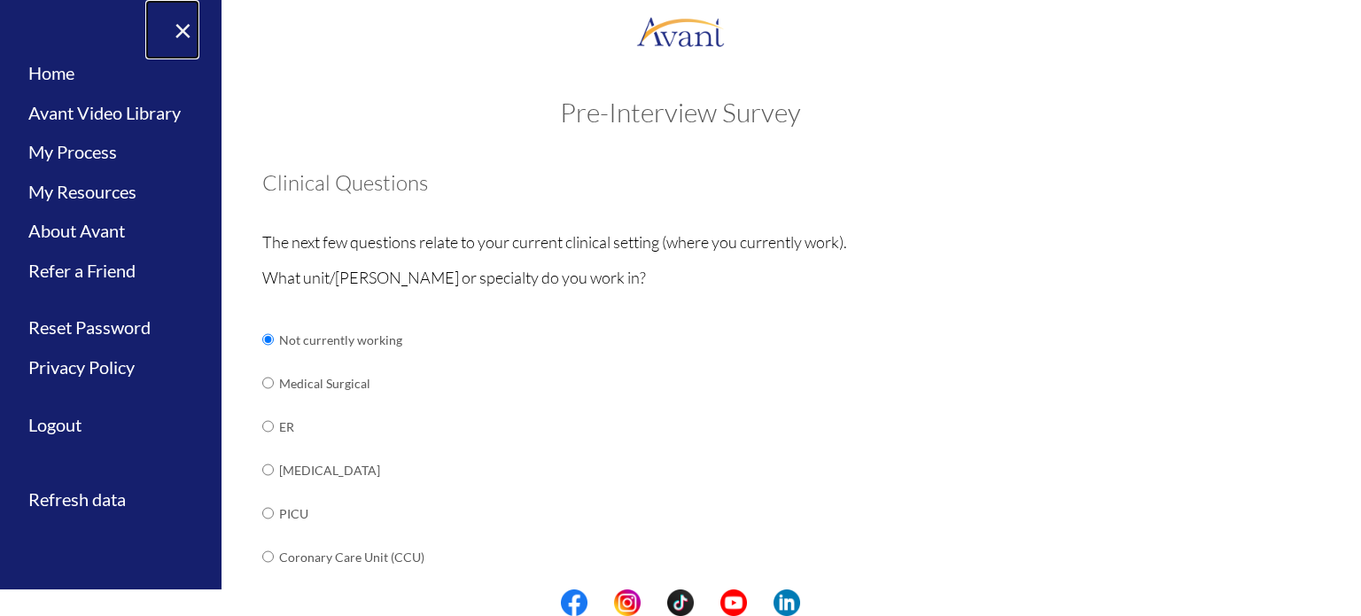
click at [182, 35] on link "×" at bounding box center [172, 29] width 54 height 59
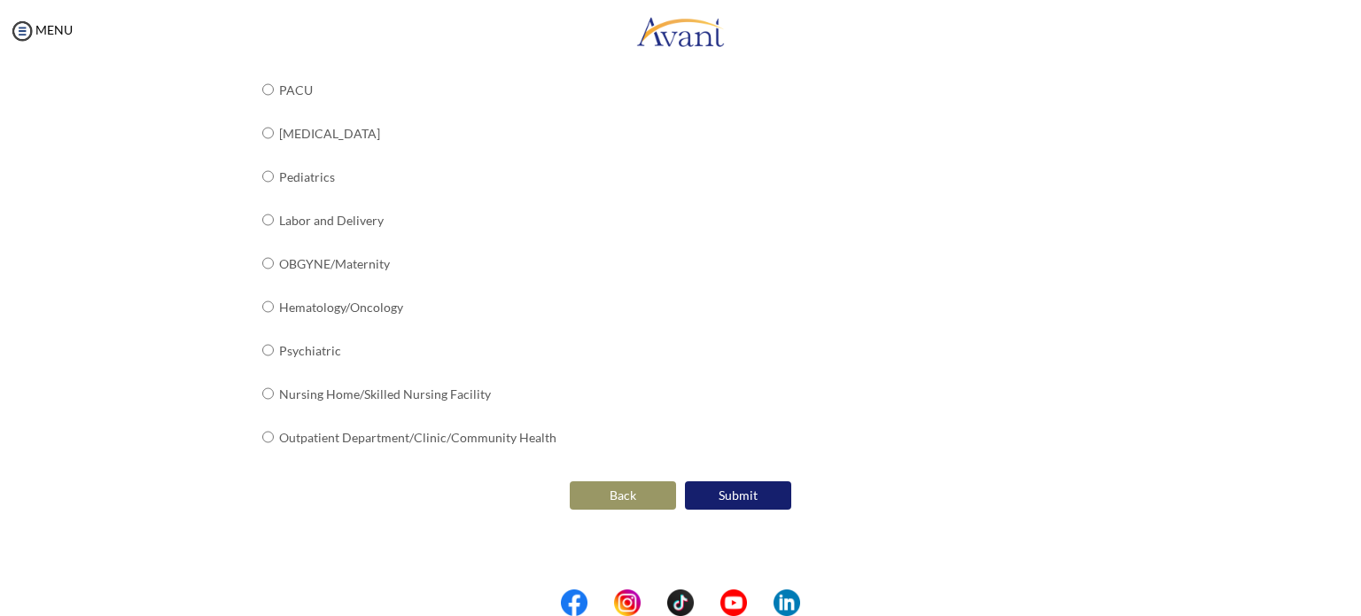
click at [610, 493] on button "Back" at bounding box center [623, 495] width 106 height 28
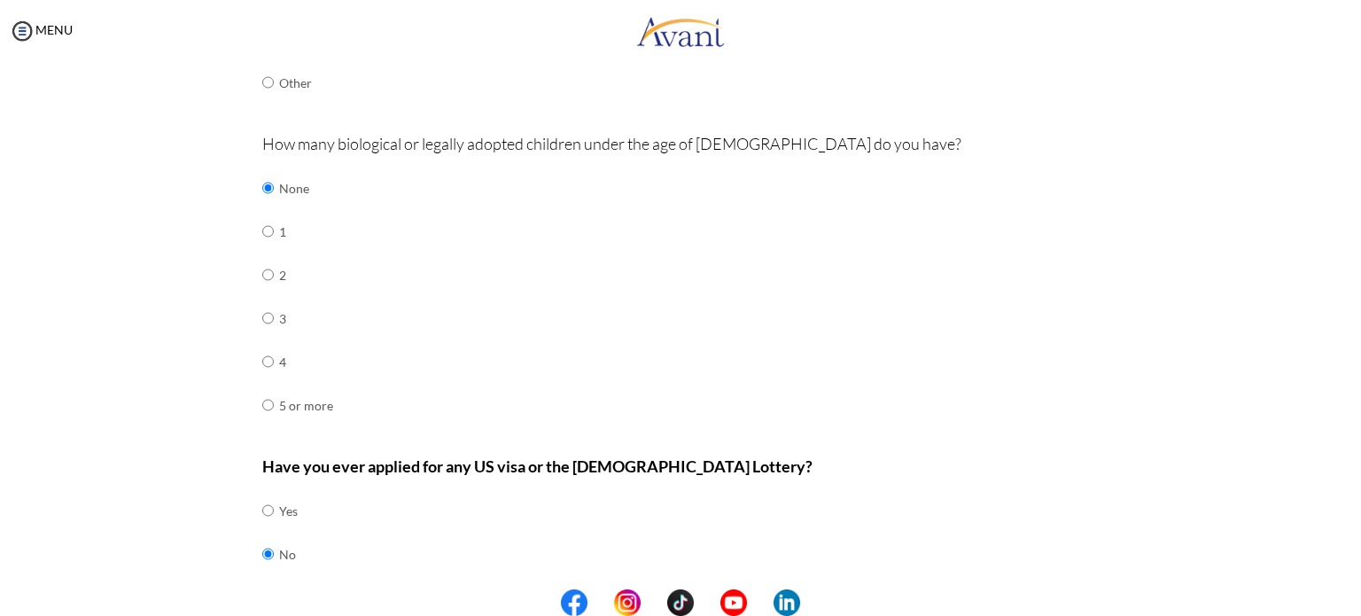
scroll to position [643, 0]
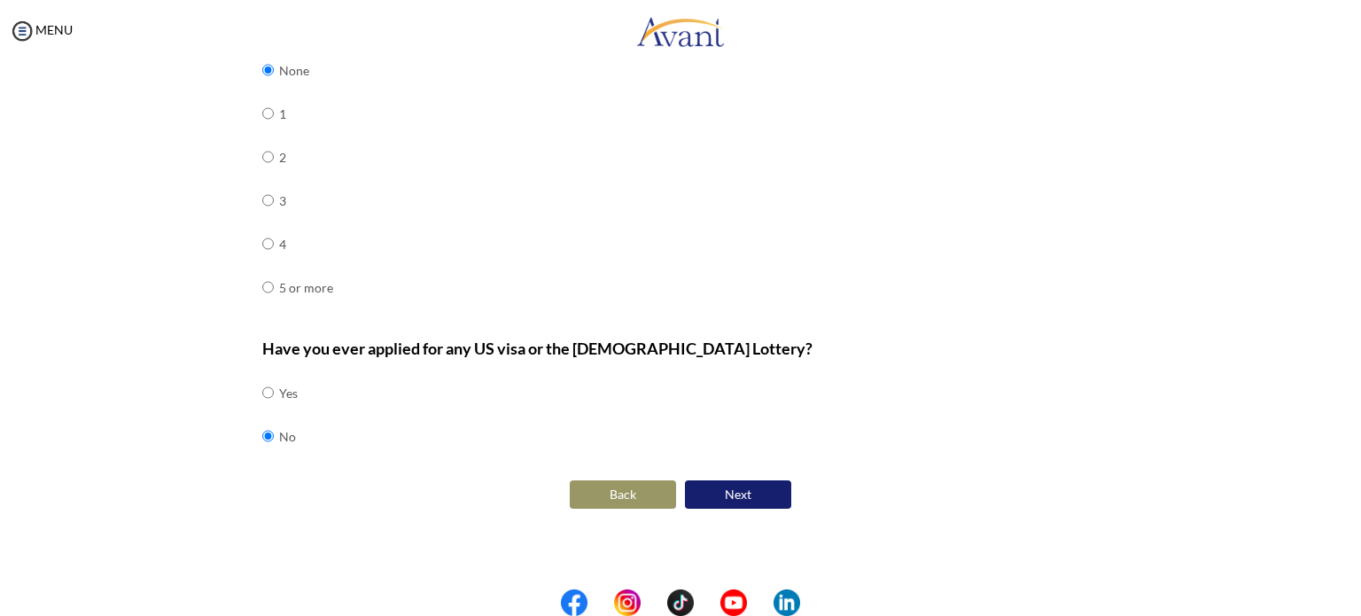
click at [595, 492] on button "Back" at bounding box center [623, 494] width 106 height 28
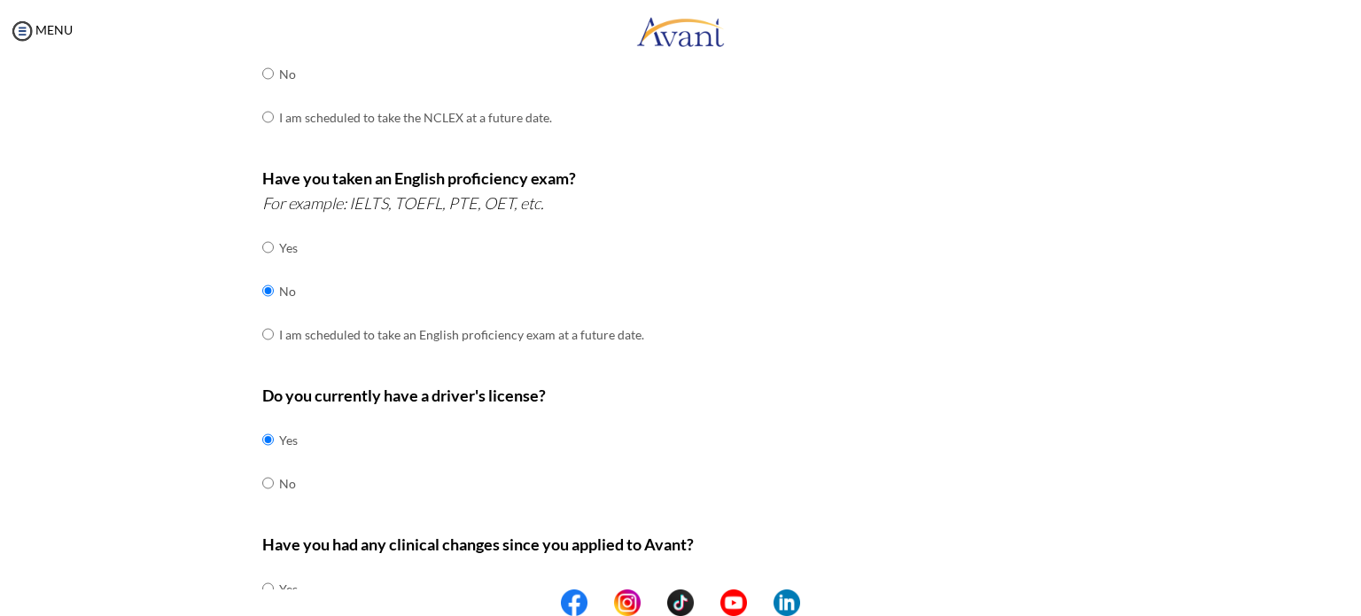
scroll to position [578, 0]
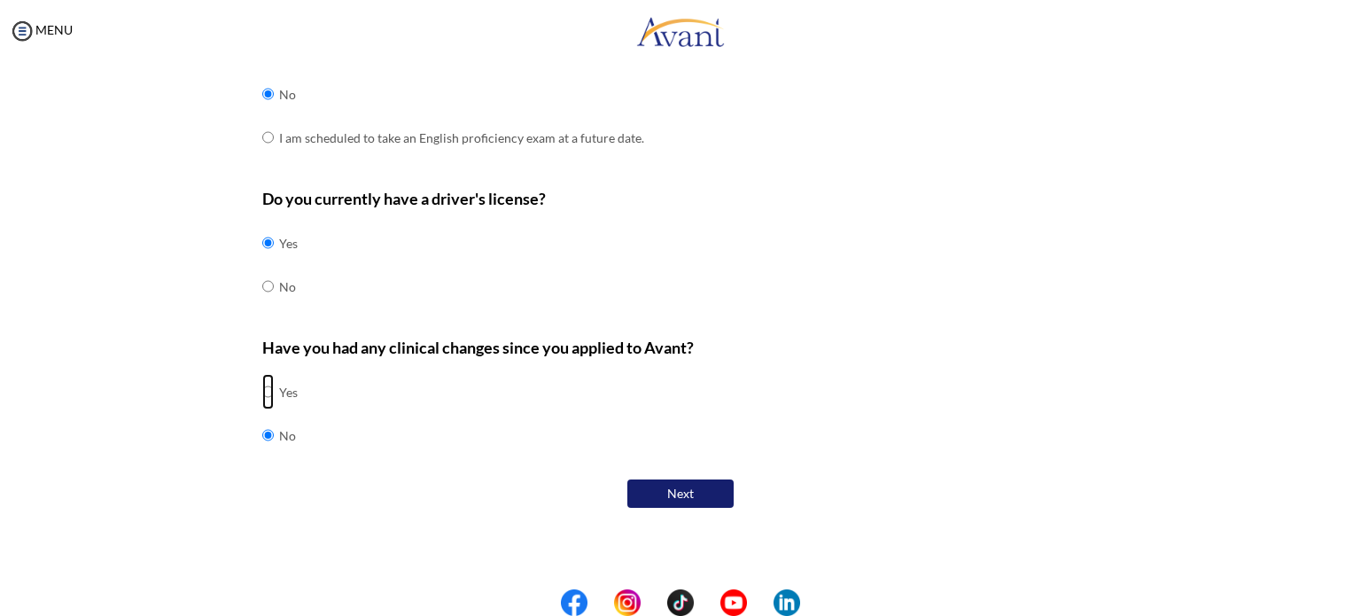
click at [262, 386] on input "radio" at bounding box center [268, 391] width 12 height 35
radio input "true"
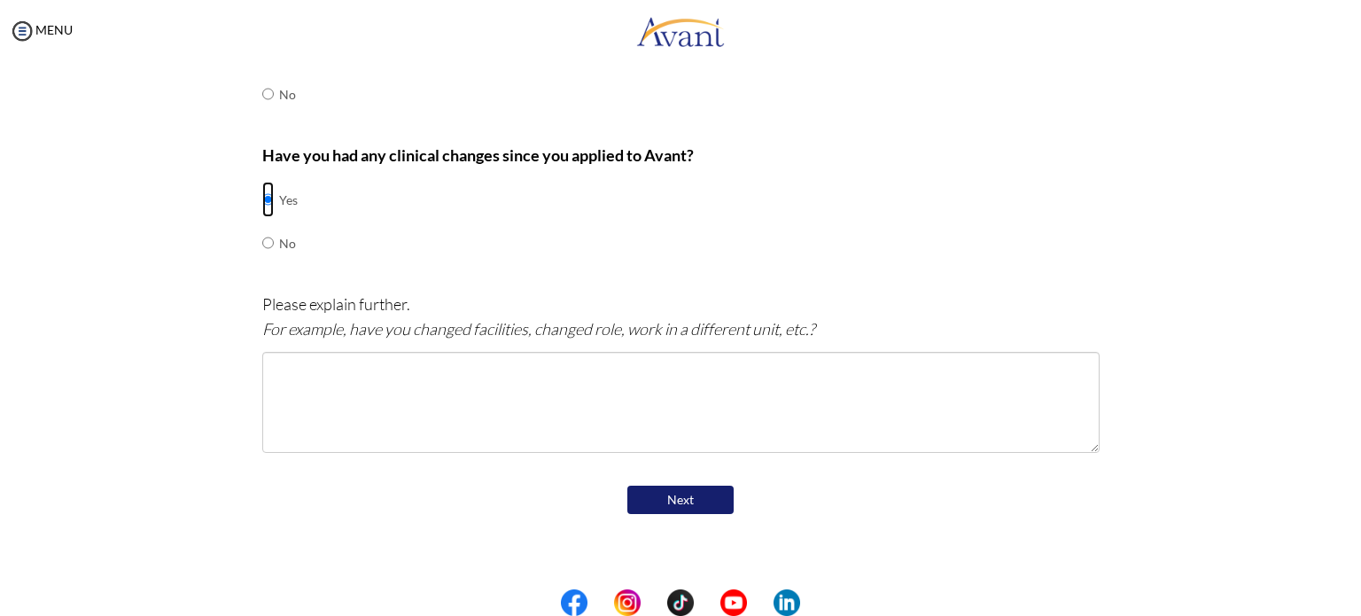
scroll to position [776, 0]
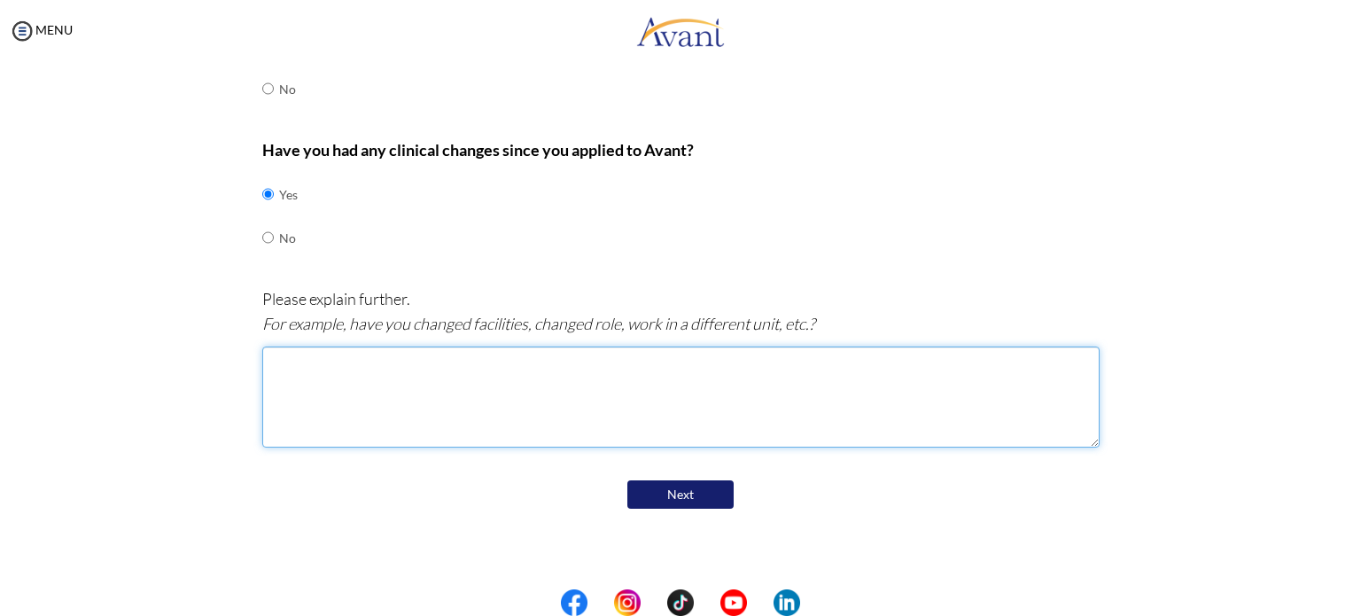
click at [393, 378] on textarea at bounding box center [681, 397] width 838 height 101
click at [372, 369] on textarea at bounding box center [681, 397] width 838 height 101
click at [360, 359] on textarea "I am currently not working since August 11,2025" at bounding box center [681, 397] width 838 height 101
click at [527, 363] on textarea "I am stopped working since August 11,2025" at bounding box center [681, 397] width 838 height 101
drag, startPoint x: 297, startPoint y: 361, endPoint x: 335, endPoint y: 400, distance: 54.5
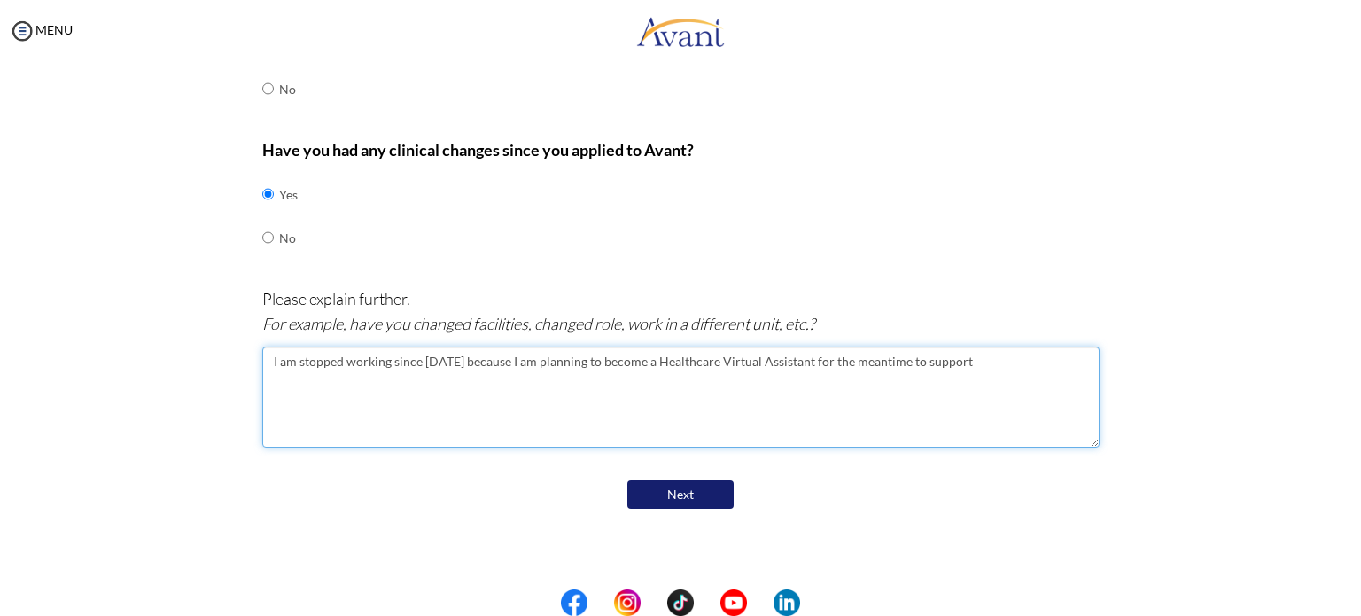
click at [297, 360] on textarea "I am stopped working since August 11,2025 because I am planning to become a Hea…" at bounding box center [681, 397] width 838 height 101
click at [1021, 371] on textarea "I stopped working since August 11,2025 because I am planning to become a Health…" at bounding box center [681, 397] width 838 height 101
type textarea "I stopped working since August 11,2025 because I am planning to become a Health…"
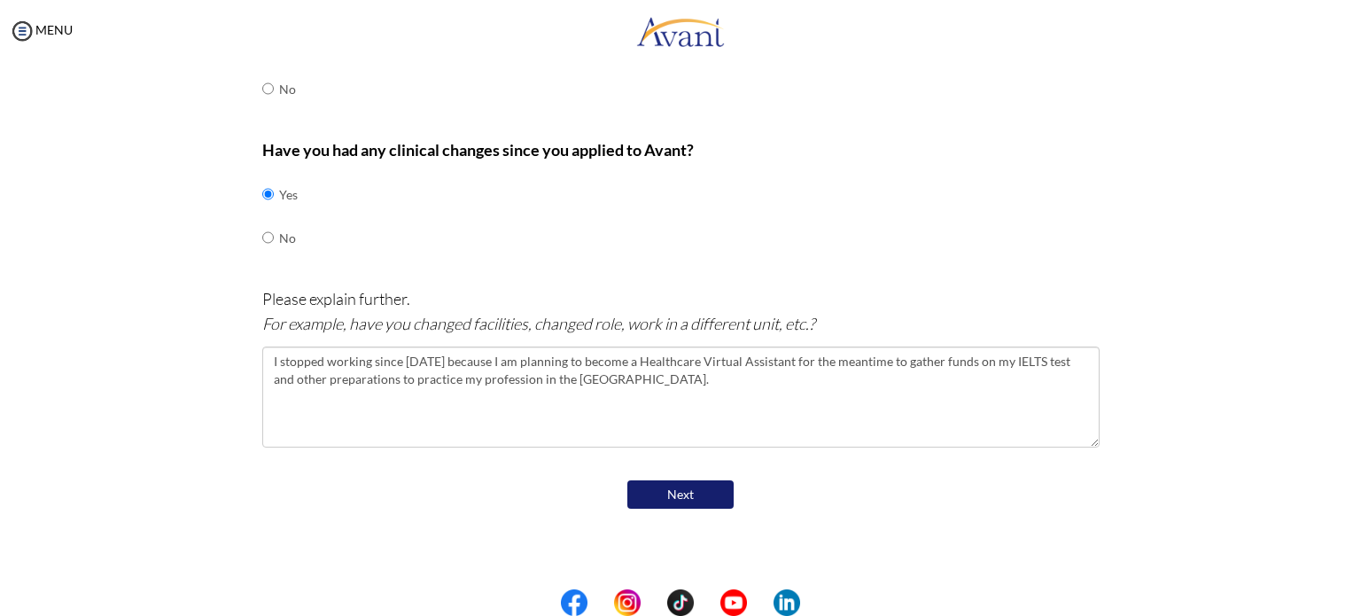
click at [690, 494] on button "Next" at bounding box center [681, 494] width 106 height 28
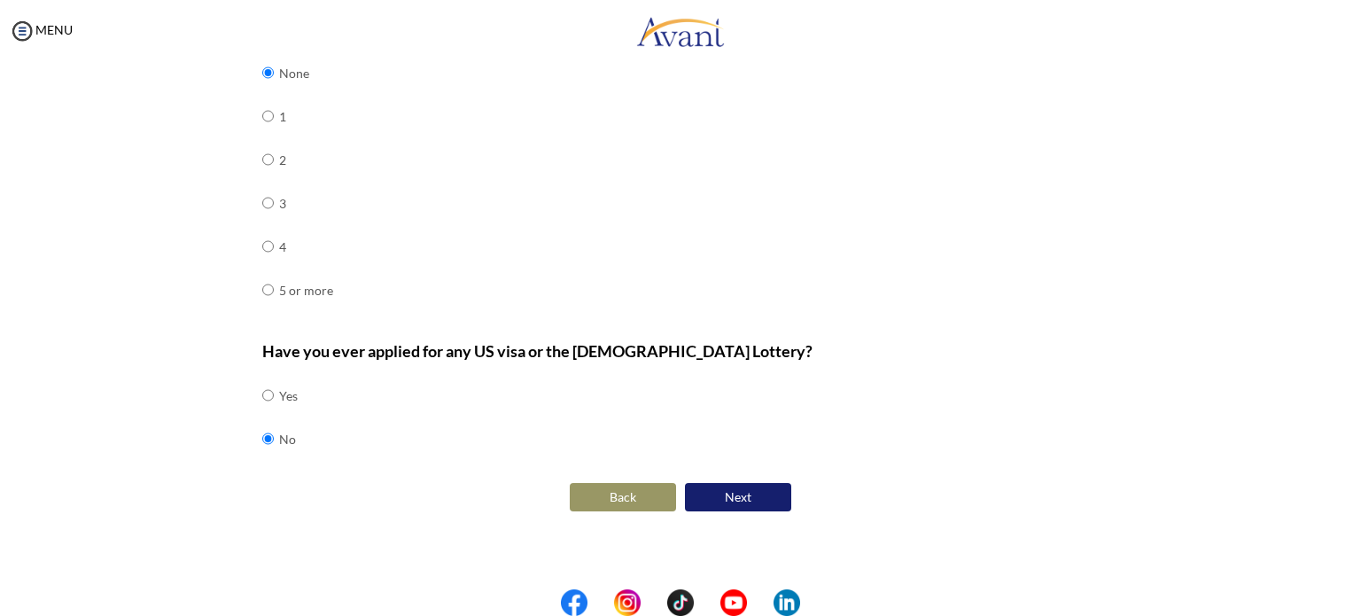
scroll to position [643, 0]
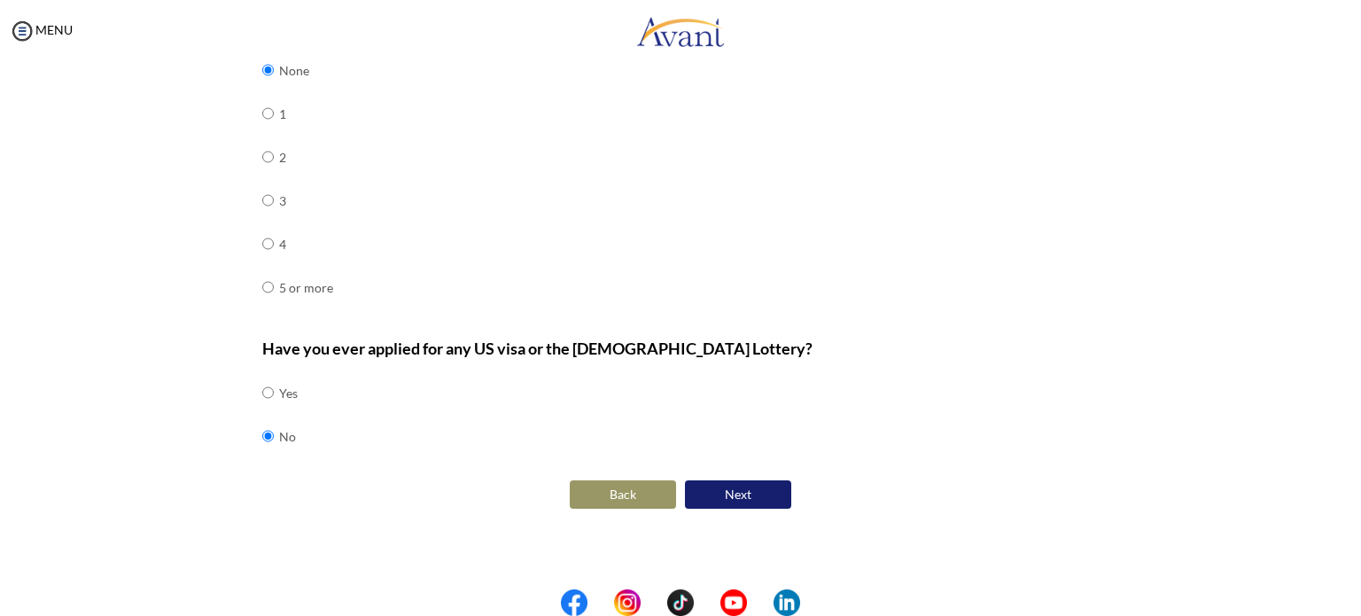
click at [740, 482] on button "Next" at bounding box center [738, 494] width 106 height 28
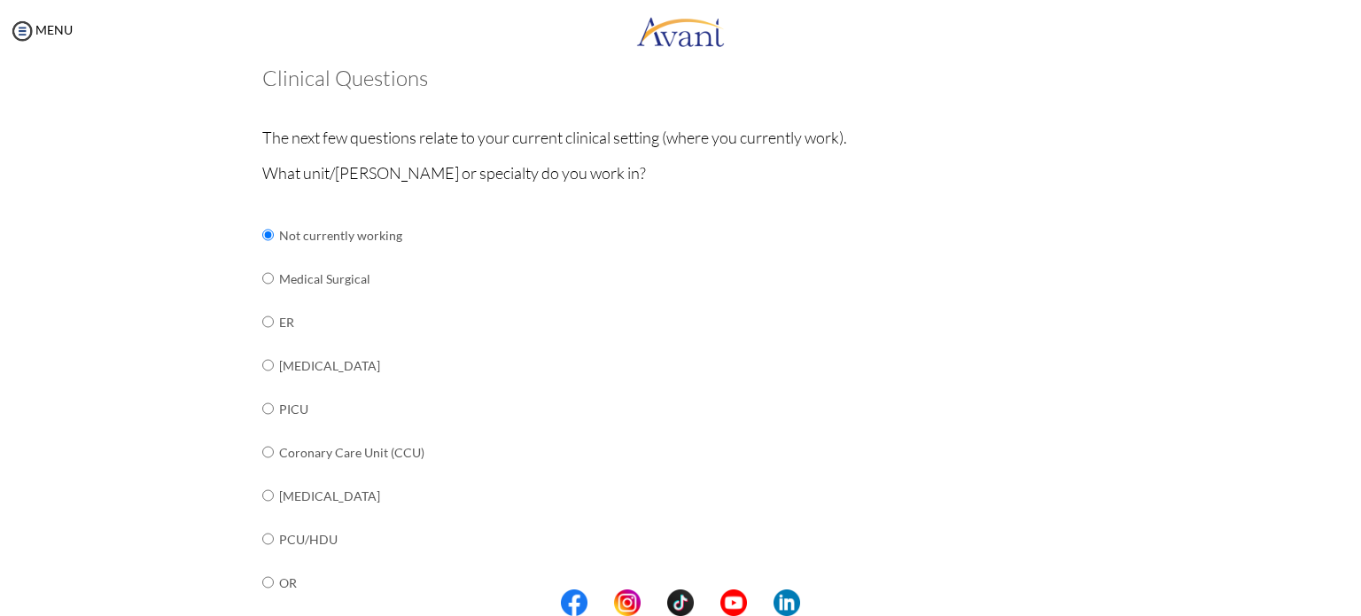
scroll to position [124, 0]
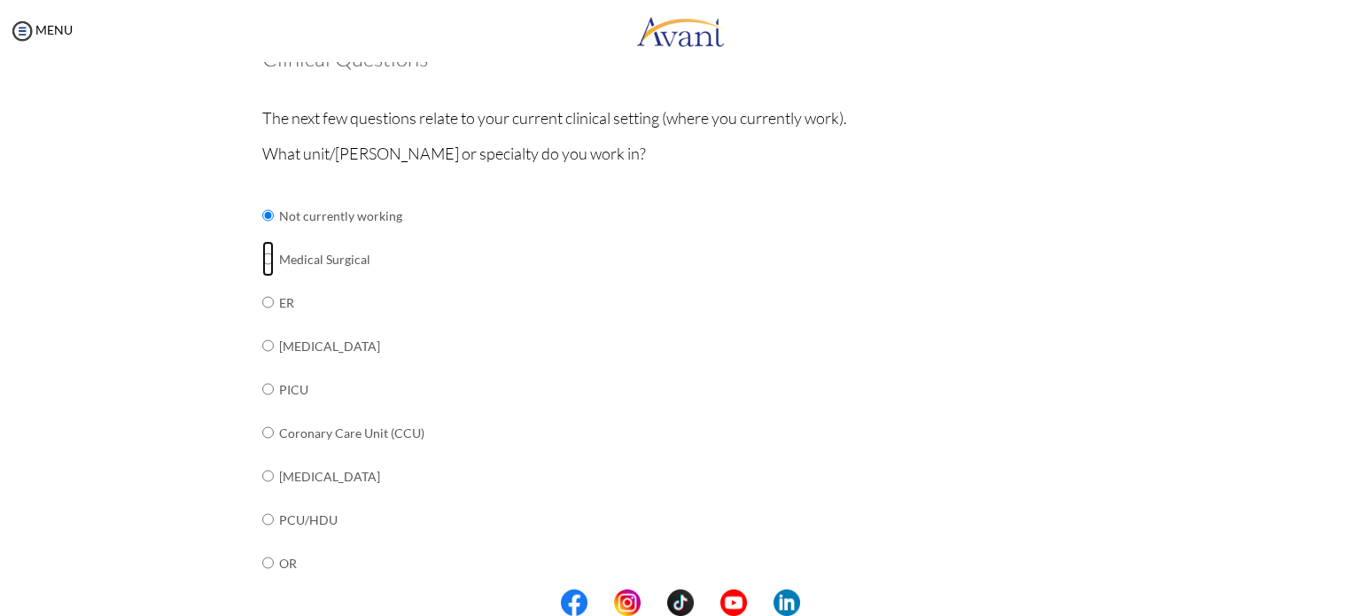
click at [262, 233] on input "radio" at bounding box center [268, 215] width 12 height 35
radio input "true"
click at [262, 212] on input "radio" at bounding box center [268, 215] width 12 height 35
radio input "true"
click at [264, 233] on input "radio" at bounding box center [268, 215] width 12 height 35
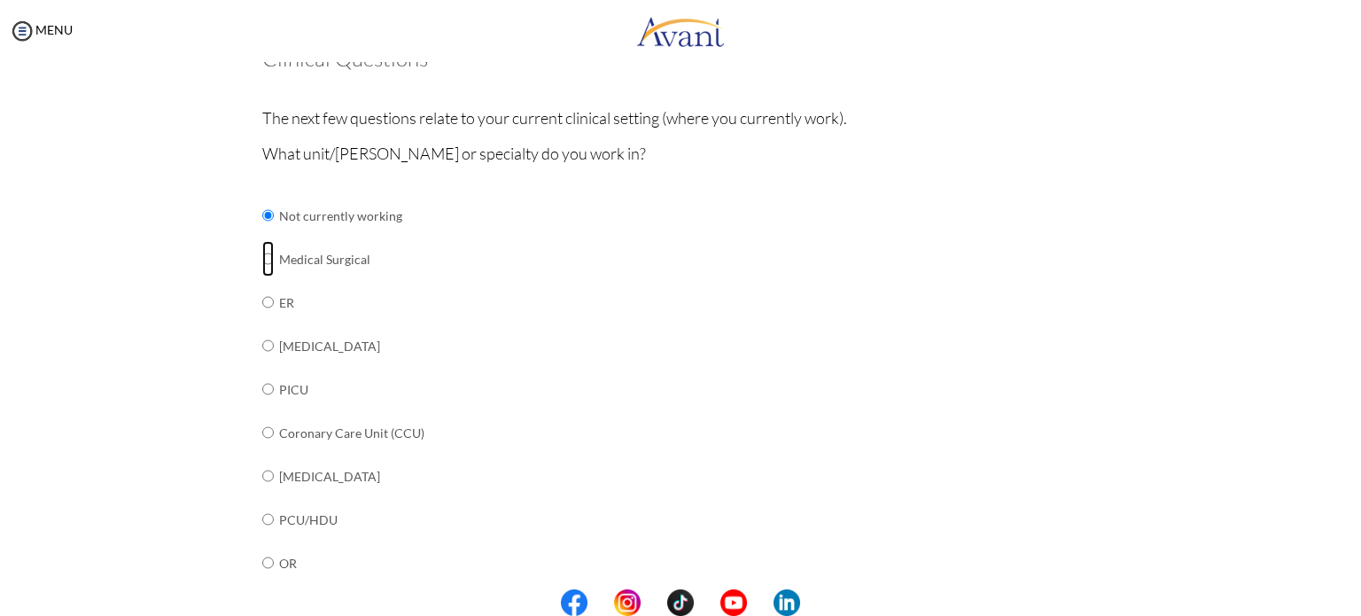
radio input "true"
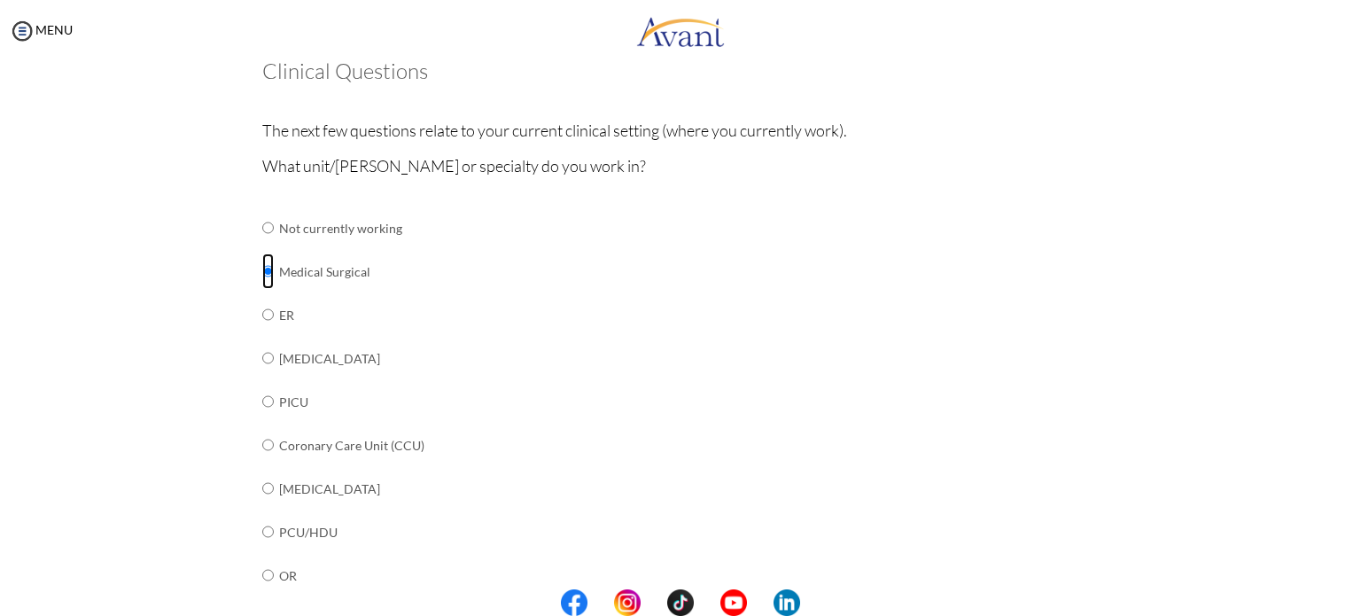
scroll to position [266, 0]
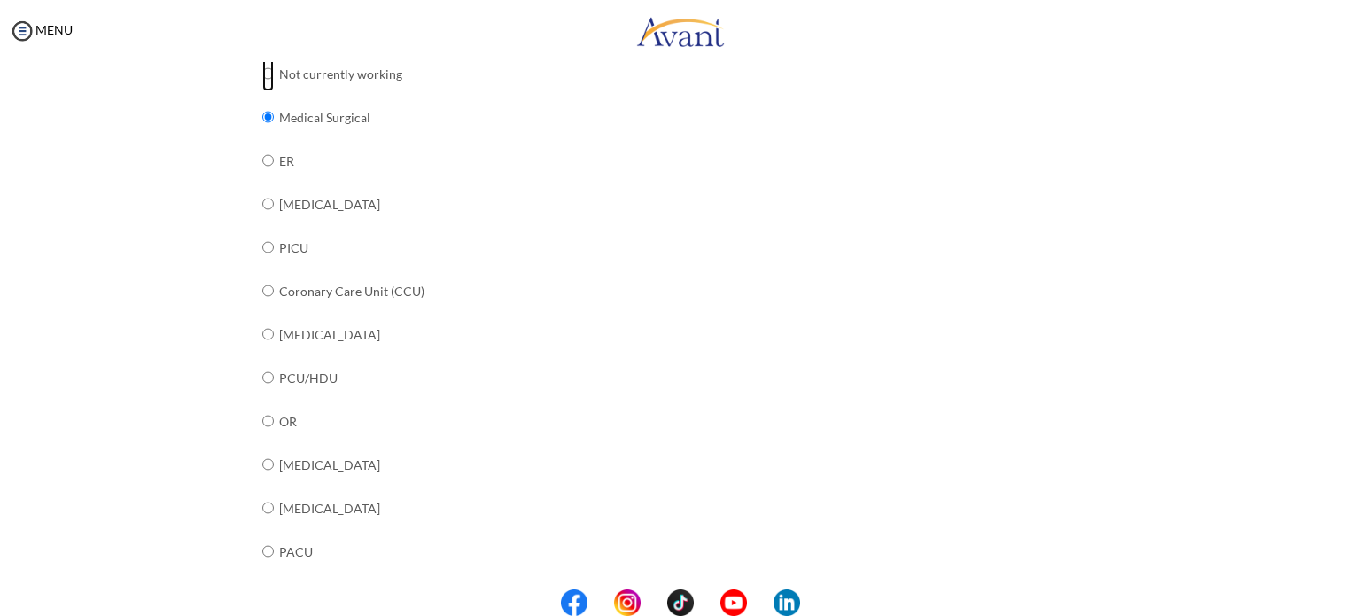
click at [262, 74] on input "radio" at bounding box center [268, 73] width 12 height 35
radio input "true"
click at [262, 91] on input "radio" at bounding box center [268, 73] width 12 height 35
radio input "true"
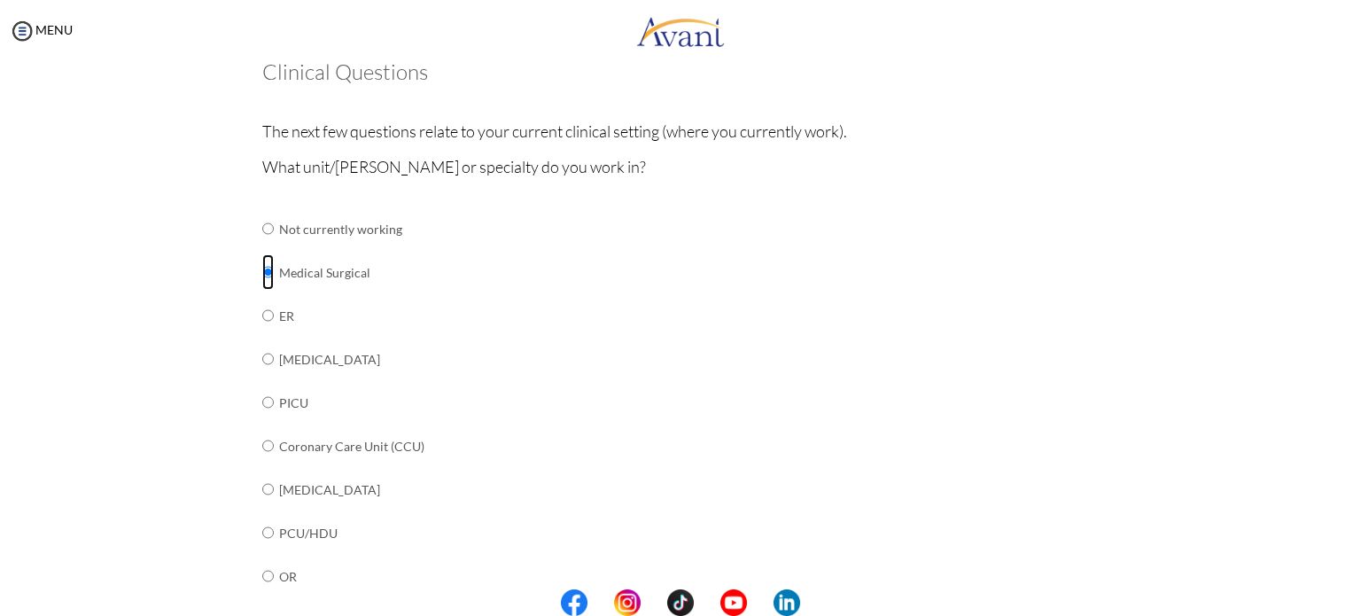
scroll to position [177, 0]
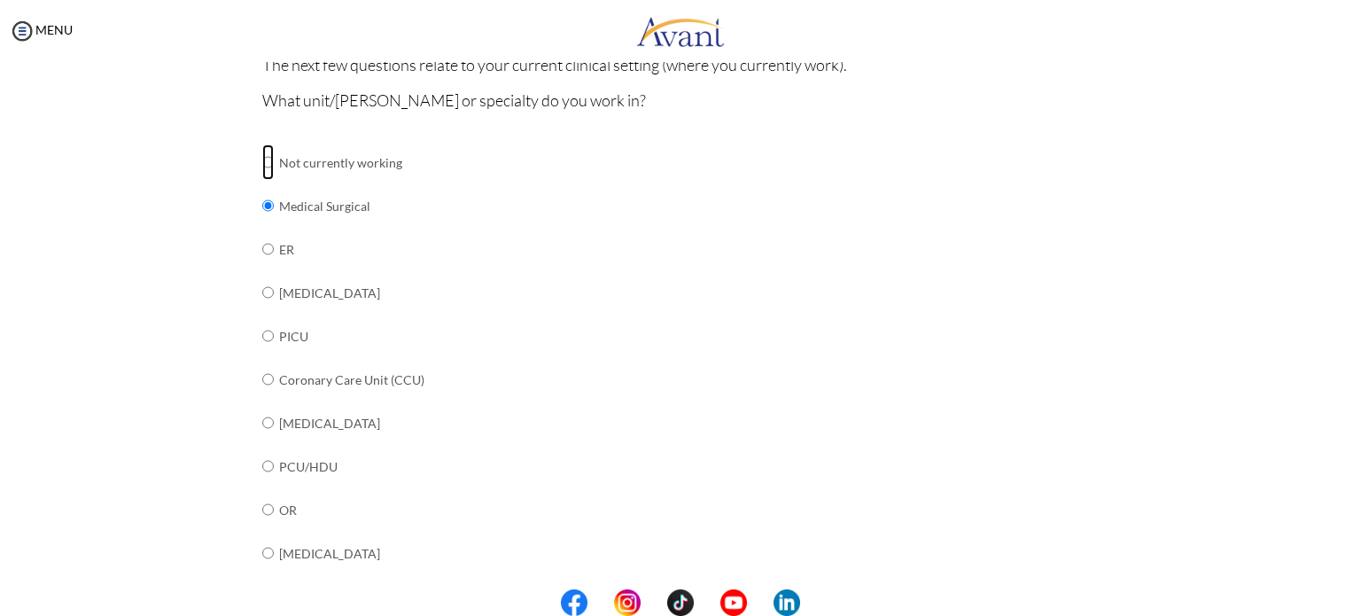
click at [262, 160] on input "radio" at bounding box center [268, 161] width 12 height 35
radio input "true"
click at [262, 180] on input "radio" at bounding box center [268, 161] width 12 height 35
radio input "true"
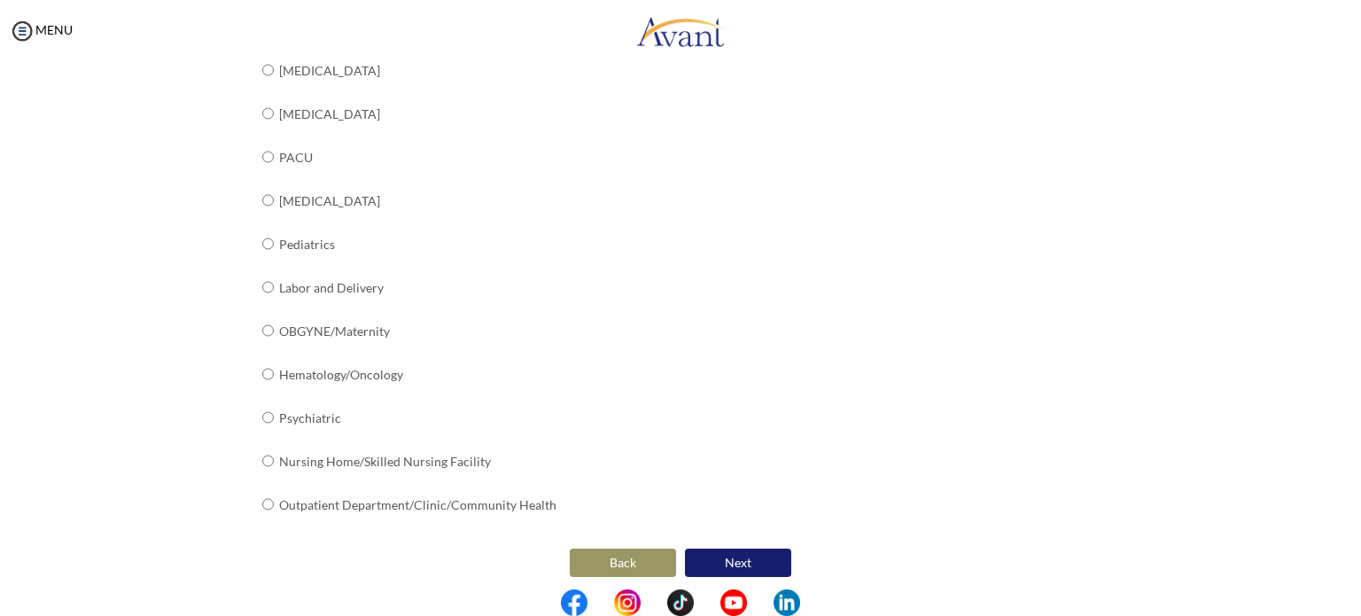
scroll to position [667, 0]
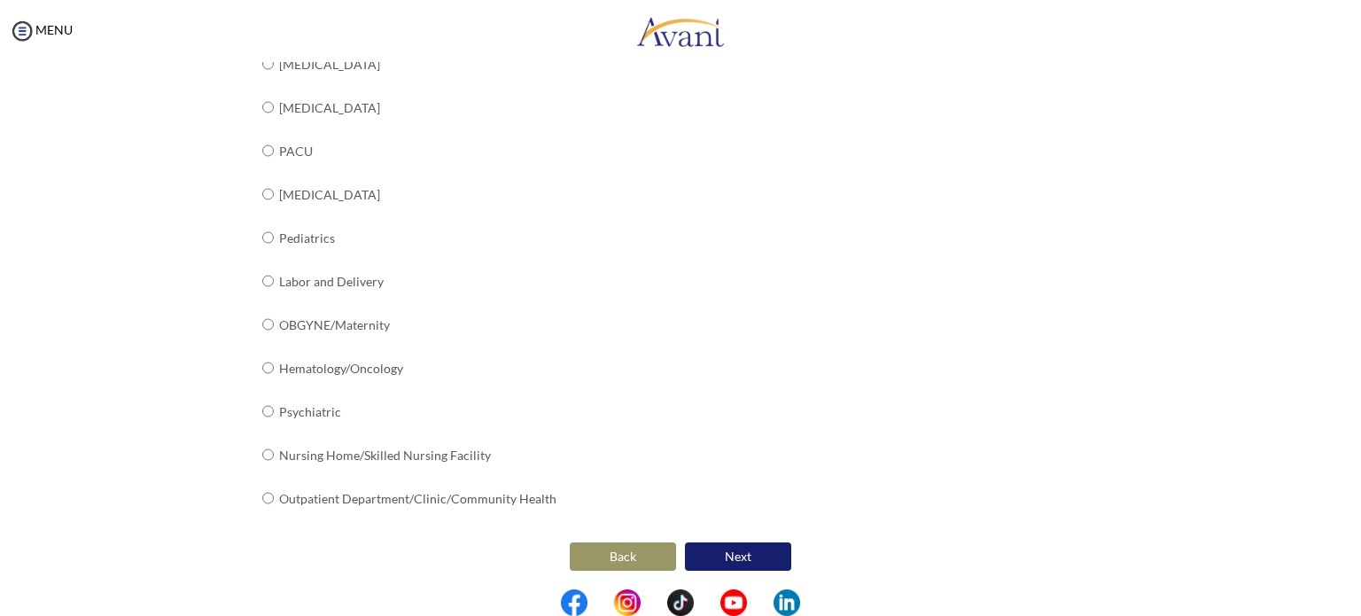
click at [734, 559] on button "Next" at bounding box center [738, 556] width 106 height 28
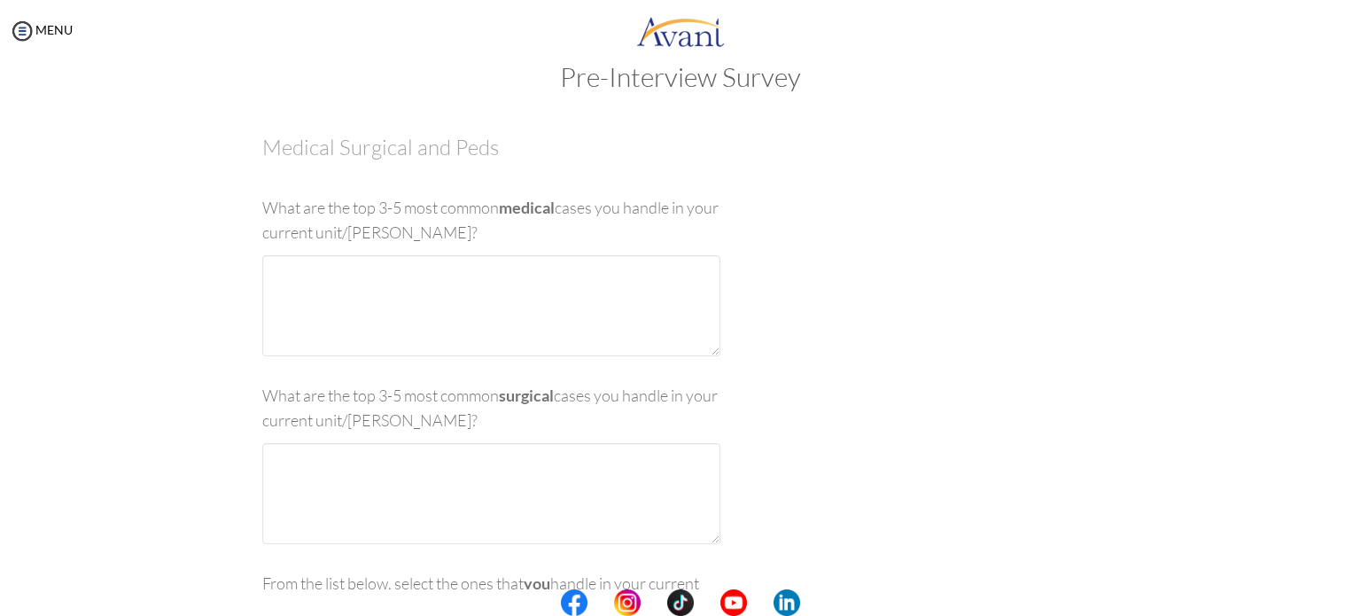
scroll to position [35, 0]
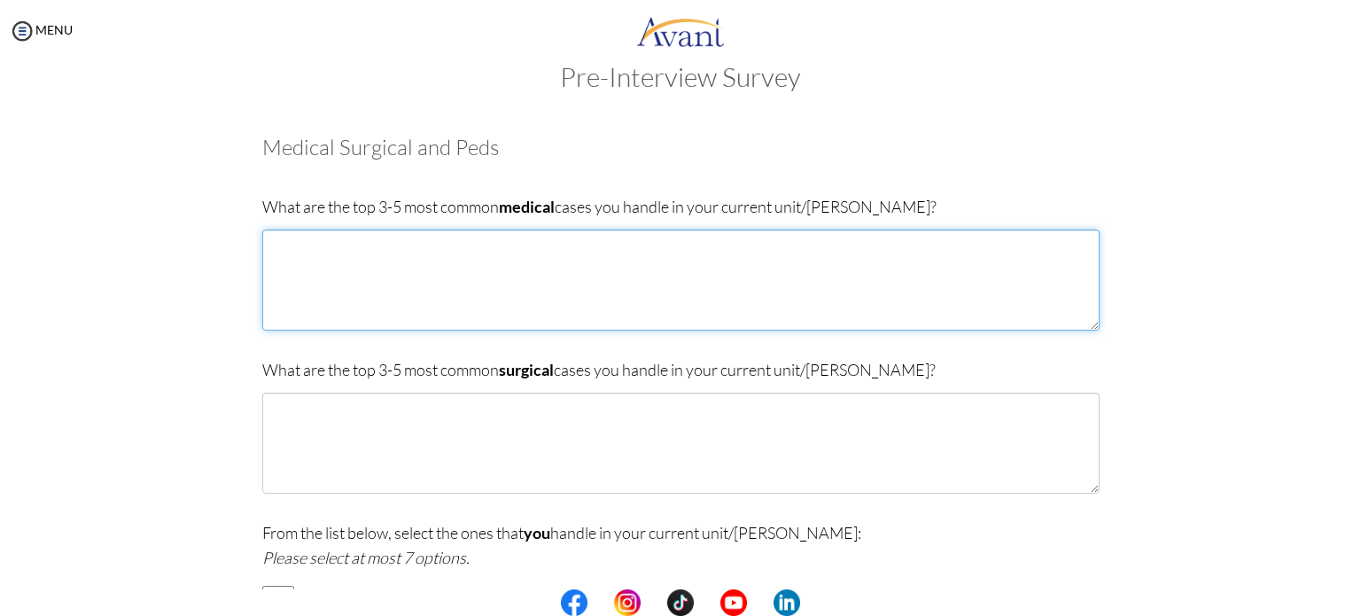
click at [464, 266] on textarea at bounding box center [681, 280] width 838 height 101
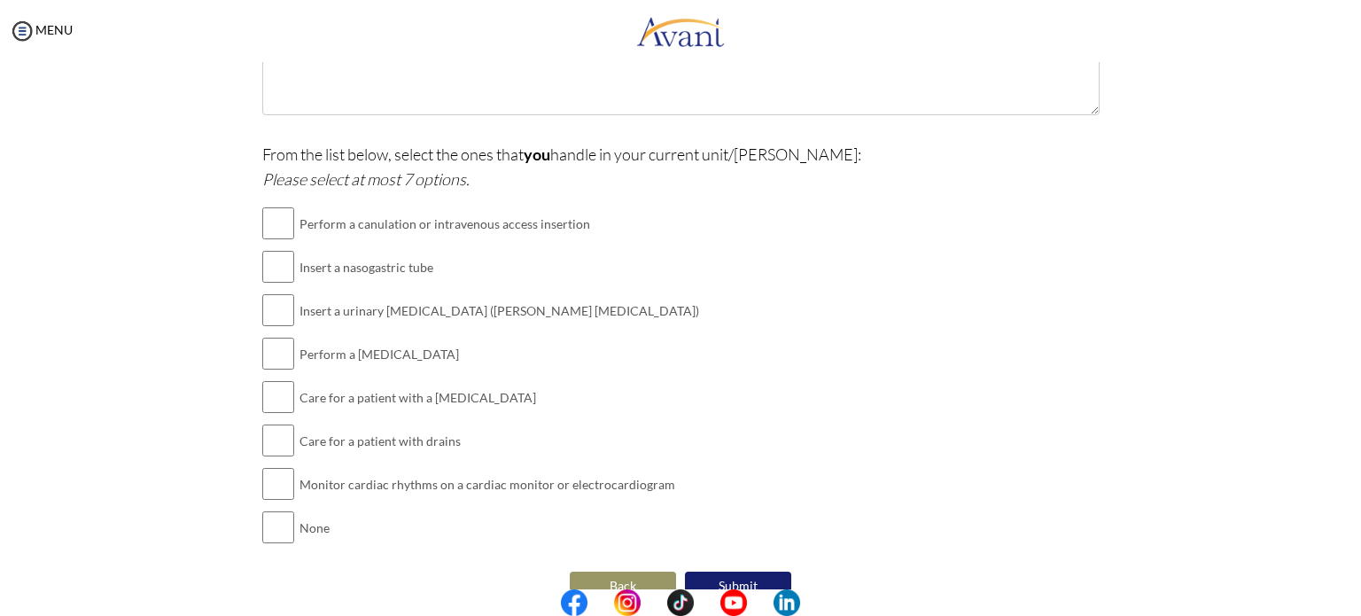
scroll to position [444, 0]
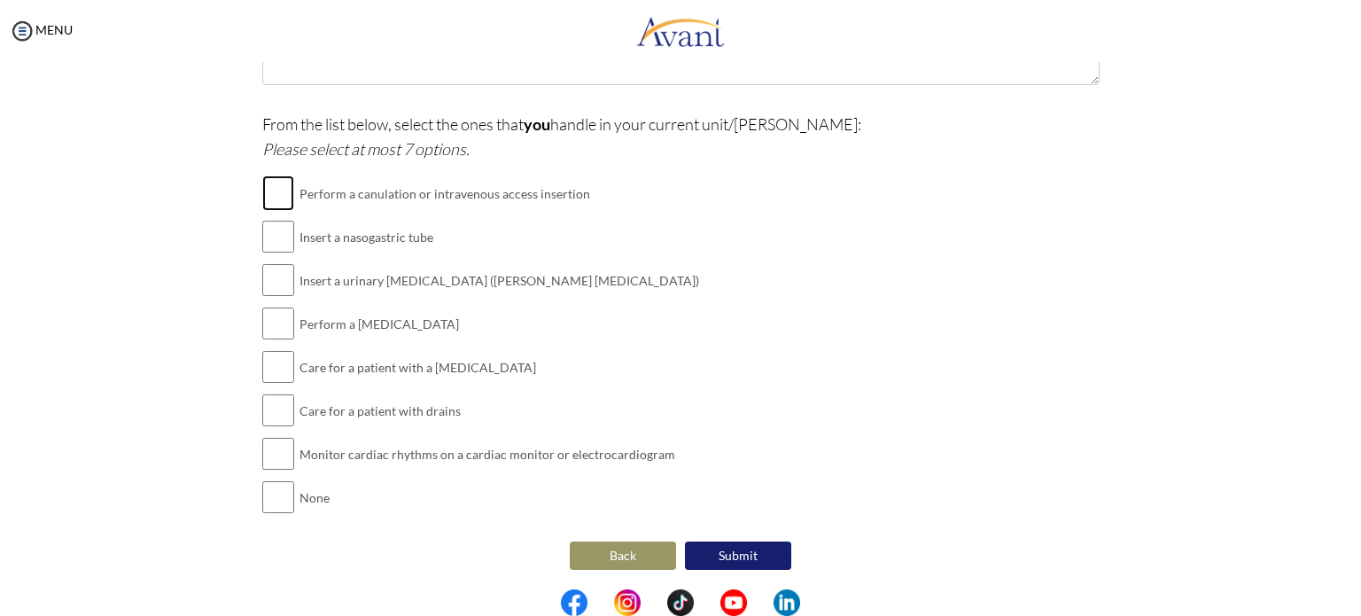
click at [262, 188] on input "checkbox" at bounding box center [278, 192] width 32 height 35
checkbox input "true"
click at [274, 233] on input "checkbox" at bounding box center [278, 236] width 32 height 35
checkbox input "true"
click at [284, 279] on input "checkbox" at bounding box center [278, 279] width 32 height 35
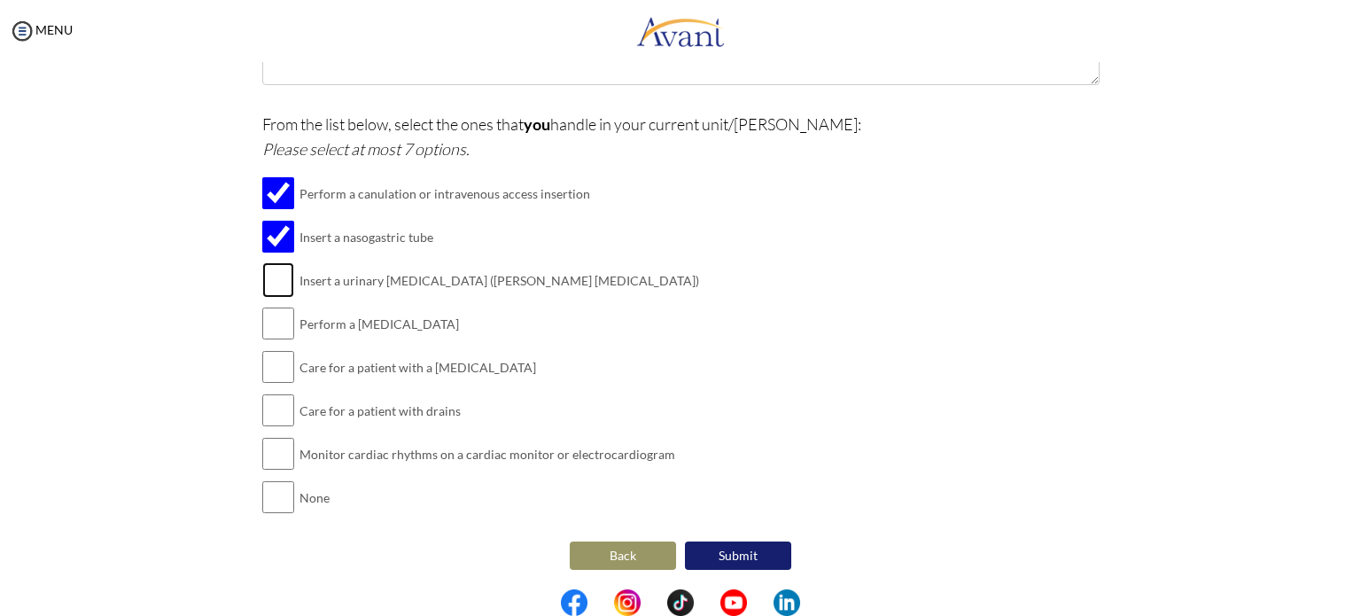
checkbox input "true"
click at [279, 367] on input "checkbox" at bounding box center [278, 366] width 32 height 35
checkbox input "true"
click at [283, 414] on input "checkbox" at bounding box center [278, 410] width 32 height 35
checkbox input "true"
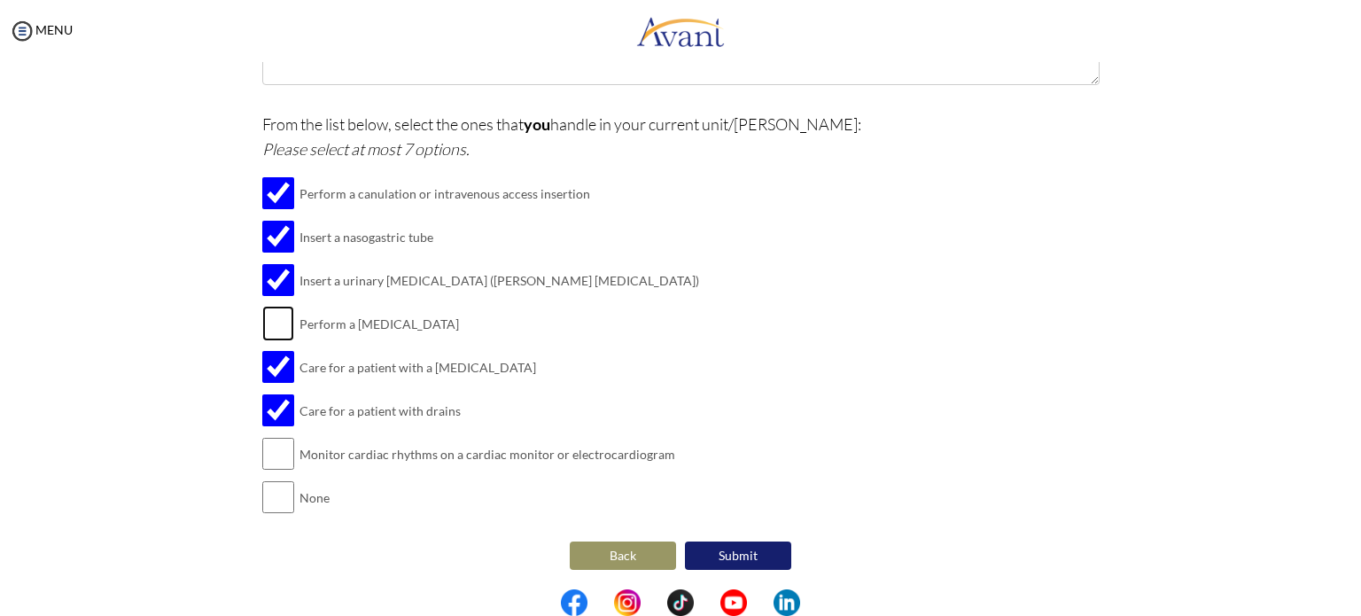
click at [277, 318] on input "checkbox" at bounding box center [278, 323] width 32 height 35
checkbox input "true"
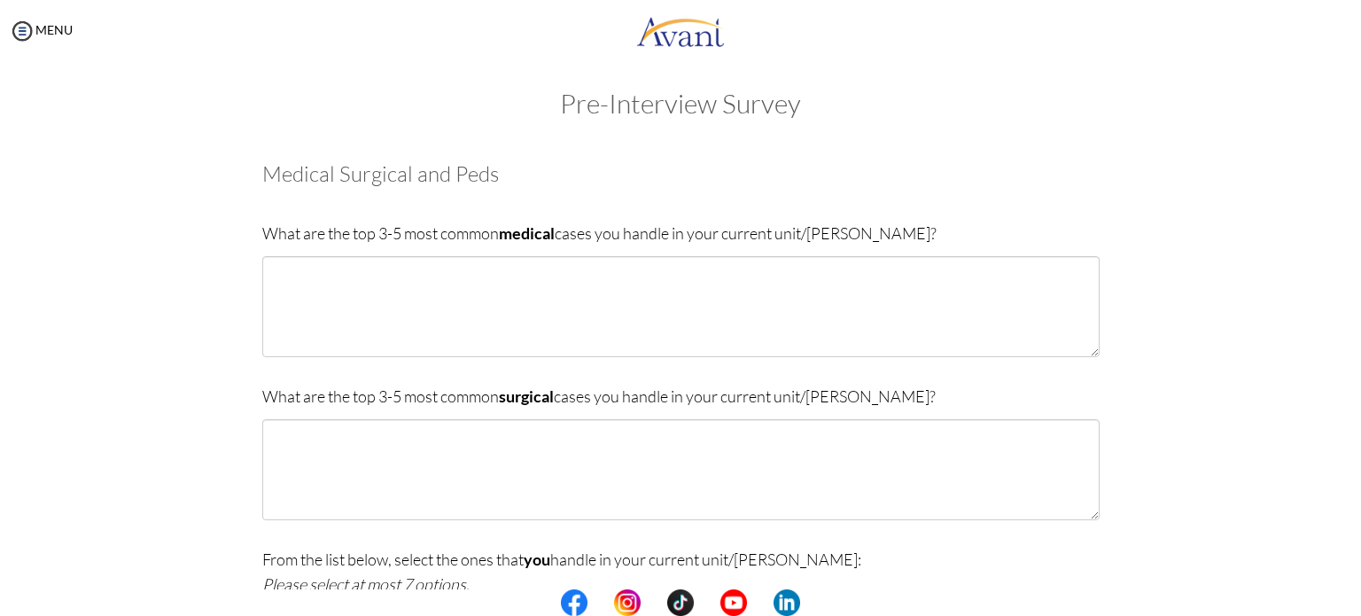
scroll to position [0, 0]
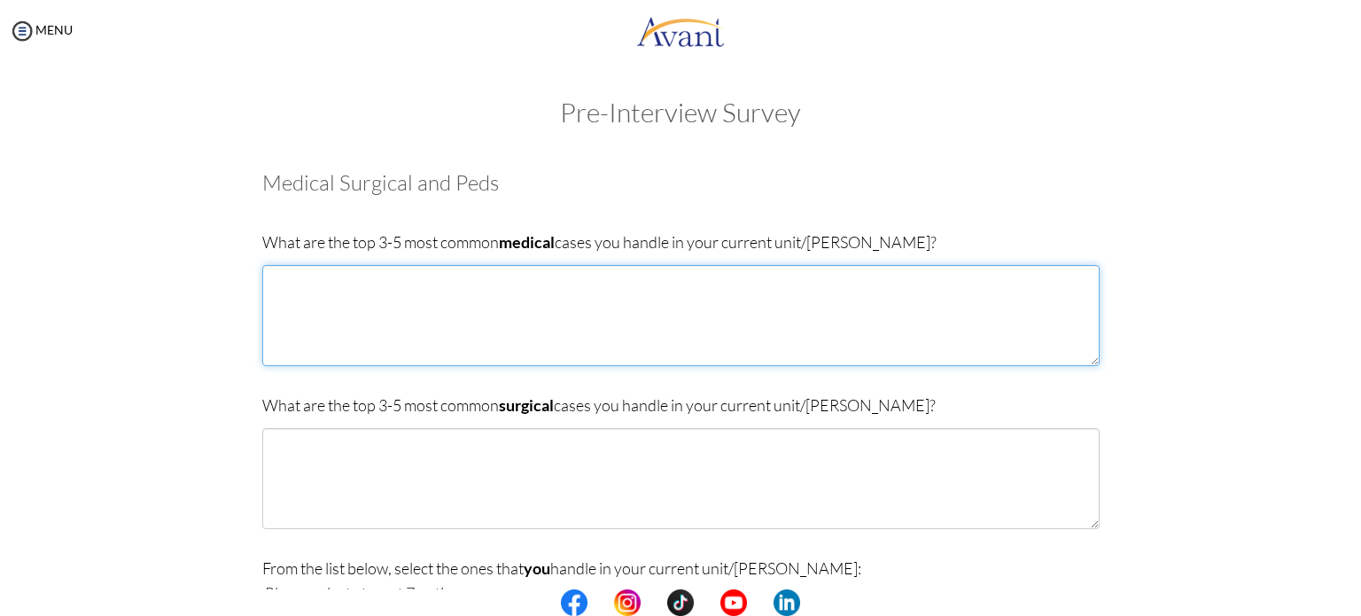
click at [440, 316] on textarea at bounding box center [681, 315] width 838 height 101
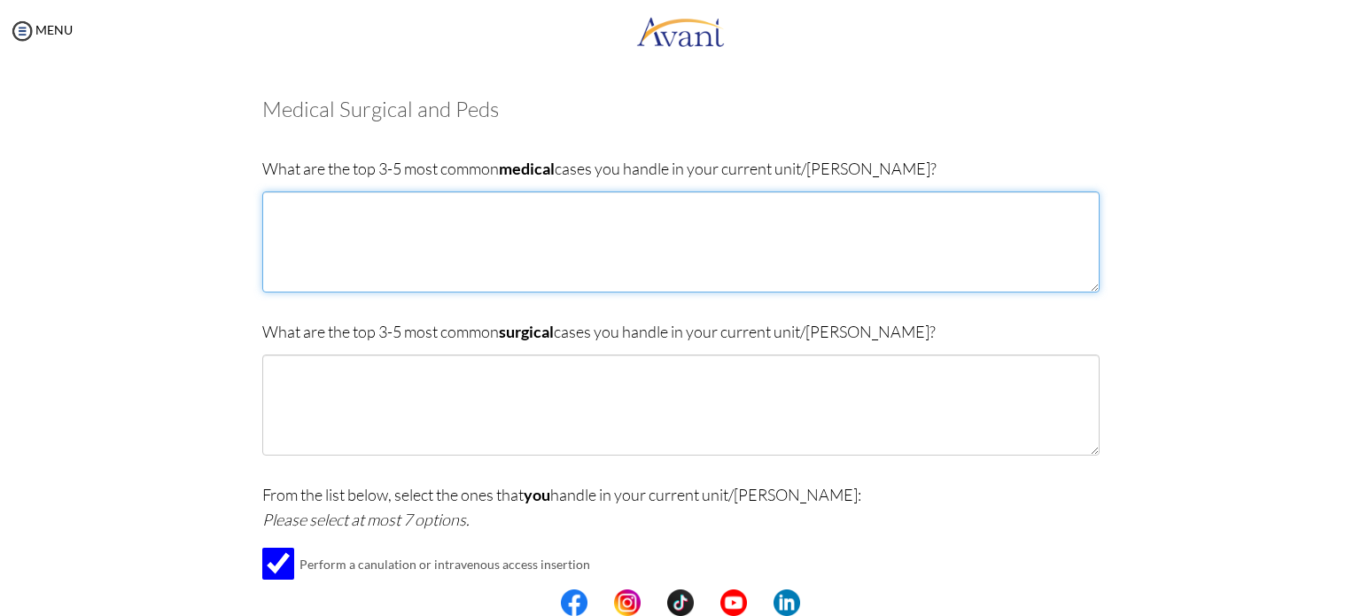
scroll to position [177, 0]
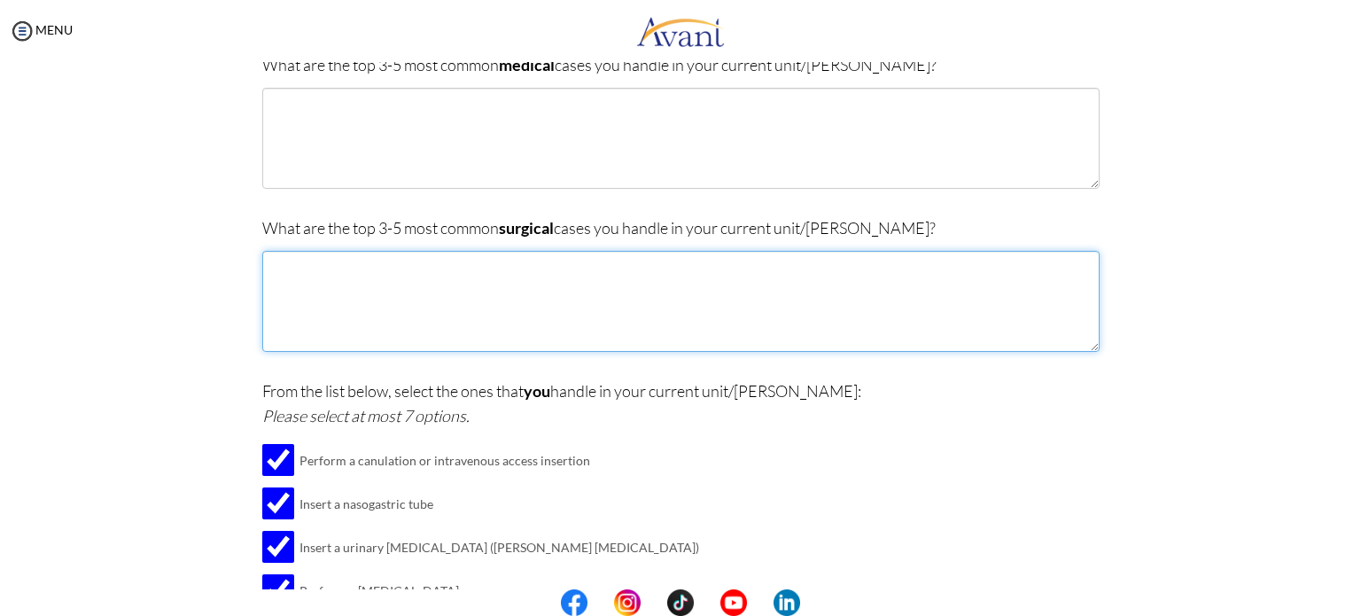
click at [355, 296] on textarea at bounding box center [681, 301] width 838 height 101
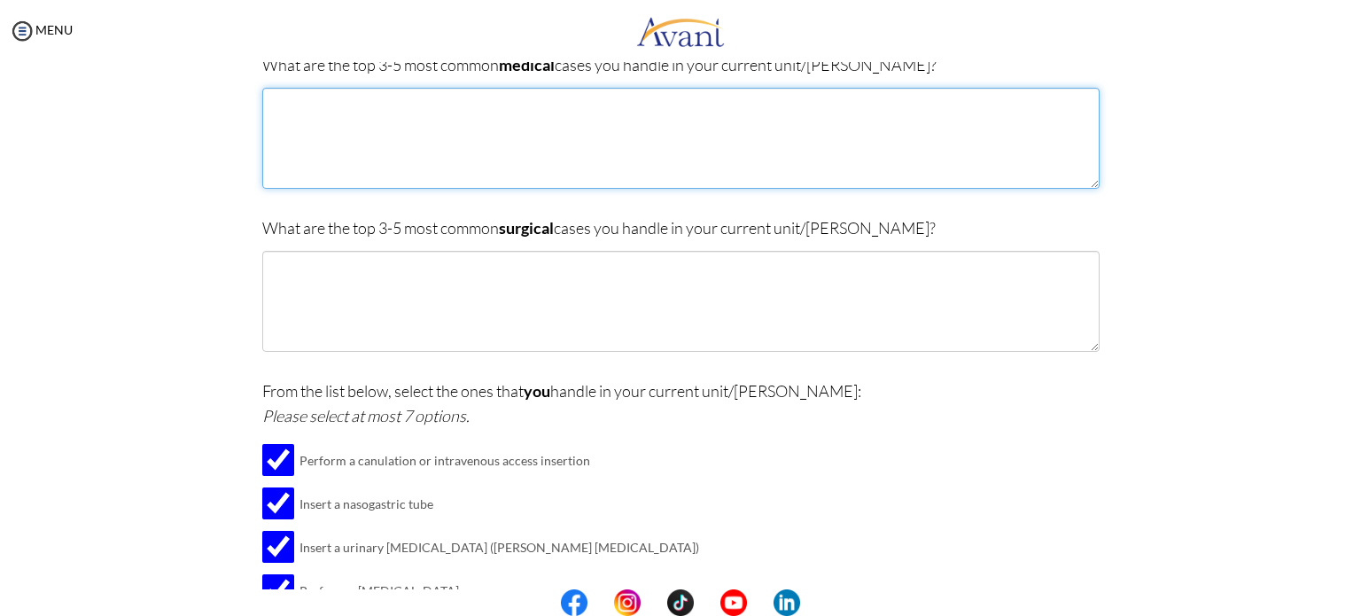
click at [388, 117] on textarea at bounding box center [681, 138] width 838 height 101
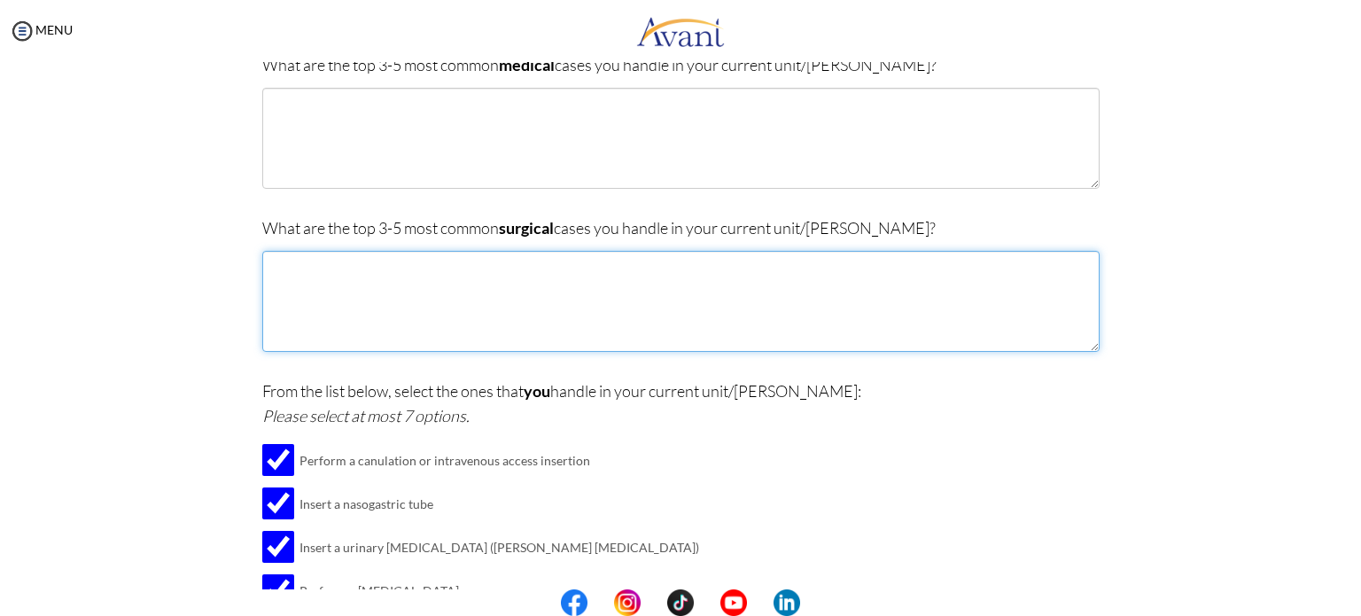
click at [369, 302] on textarea at bounding box center [681, 301] width 838 height 101
click at [377, 297] on textarea at bounding box center [681, 301] width 838 height 101
click at [374, 308] on textarea at bounding box center [681, 301] width 838 height 101
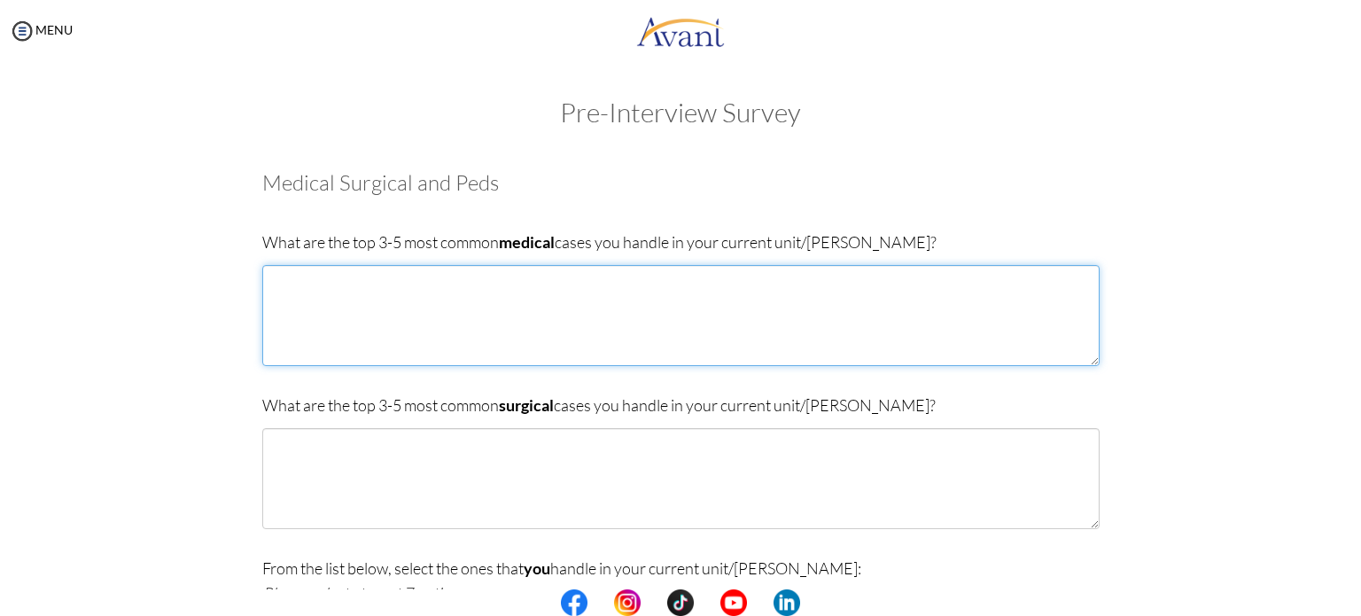
click at [388, 307] on textarea at bounding box center [681, 315] width 838 height 101
click at [391, 304] on textarea at bounding box center [681, 315] width 838 height 101
click at [390, 304] on textarea at bounding box center [681, 315] width 838 height 101
click at [386, 304] on textarea at bounding box center [681, 315] width 838 height 101
click at [472, 289] on textarea at bounding box center [681, 315] width 838 height 101
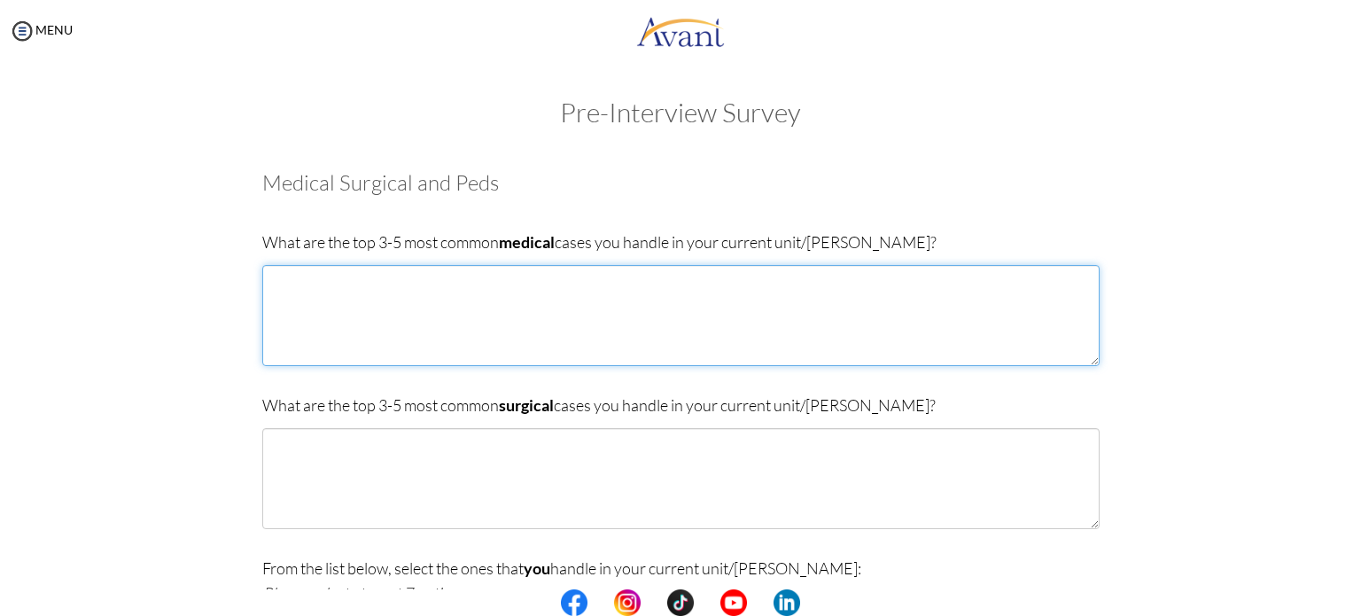
click at [471, 289] on textarea at bounding box center [681, 315] width 838 height 101
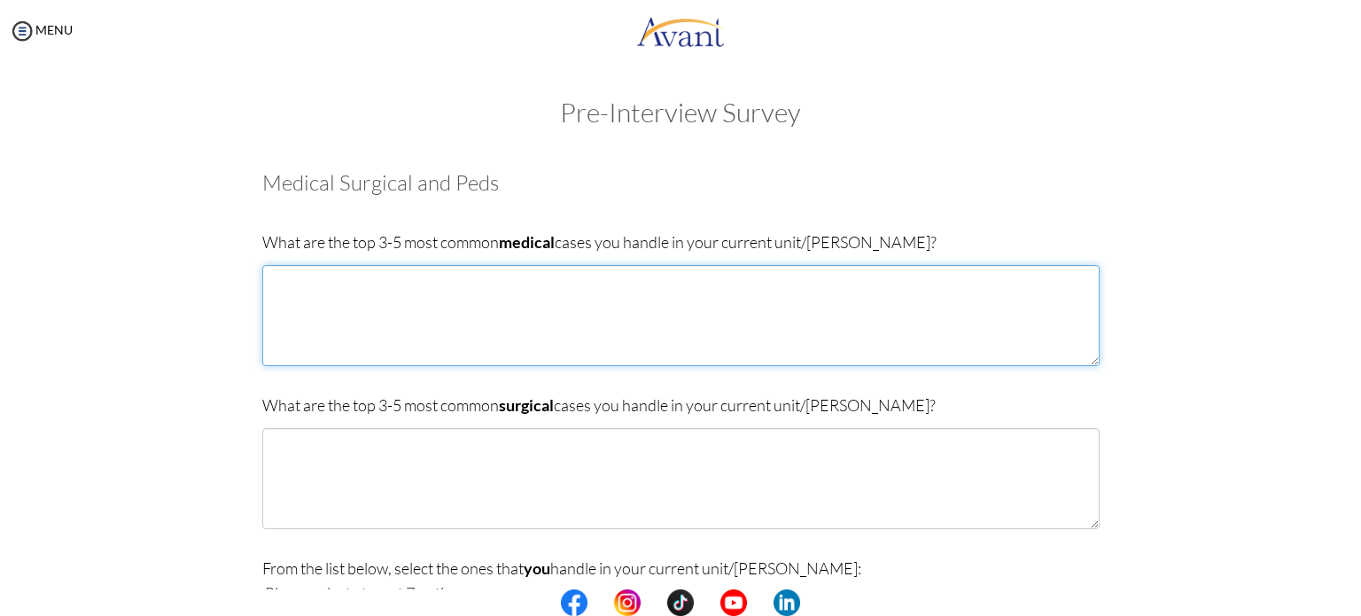
click at [471, 289] on textarea at bounding box center [681, 315] width 838 height 101
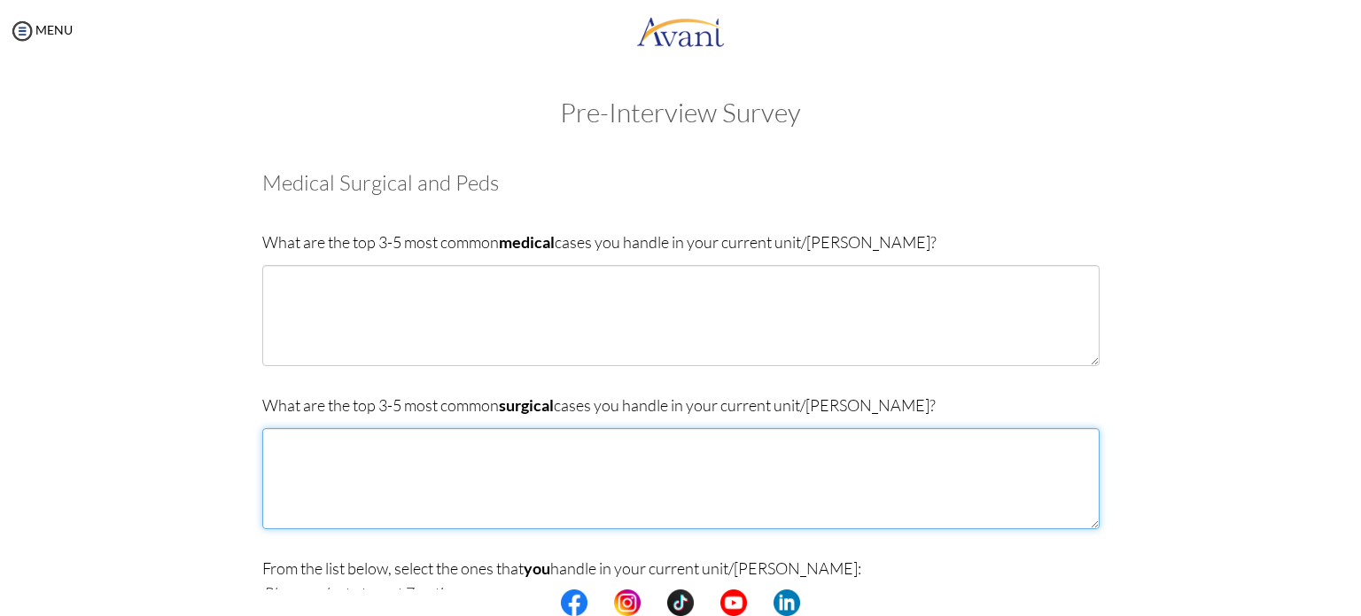
drag, startPoint x: 344, startPoint y: 474, endPoint x: 339, endPoint y: 464, distance: 11.5
click at [344, 474] on textarea at bounding box center [681, 478] width 838 height 101
click at [344, 461] on textarea at bounding box center [681, 478] width 838 height 101
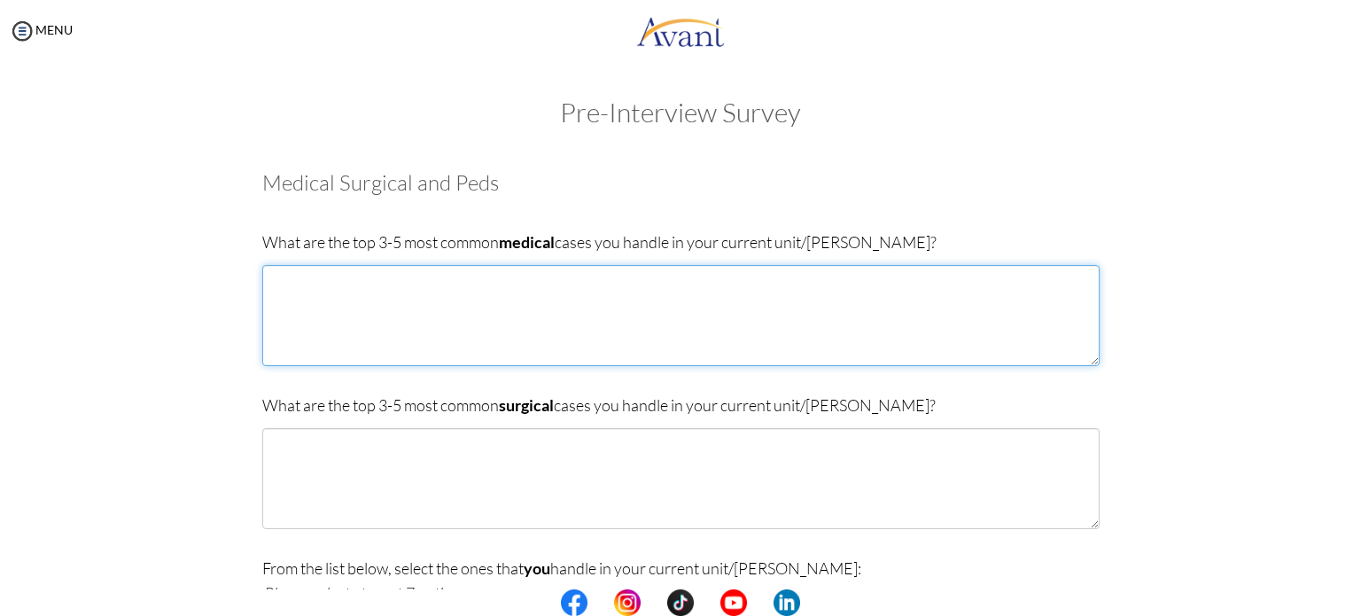
click at [337, 322] on textarea at bounding box center [681, 315] width 838 height 101
type textarea "C"
click at [300, 315] on textarea "Stroke Sepsis" at bounding box center [681, 315] width 838 height 101
click at [344, 348] on textarea "Stroke Sepsis Myocardial Infarction Diabetes Mellitus Type 1 and 2" at bounding box center [681, 315] width 838 height 101
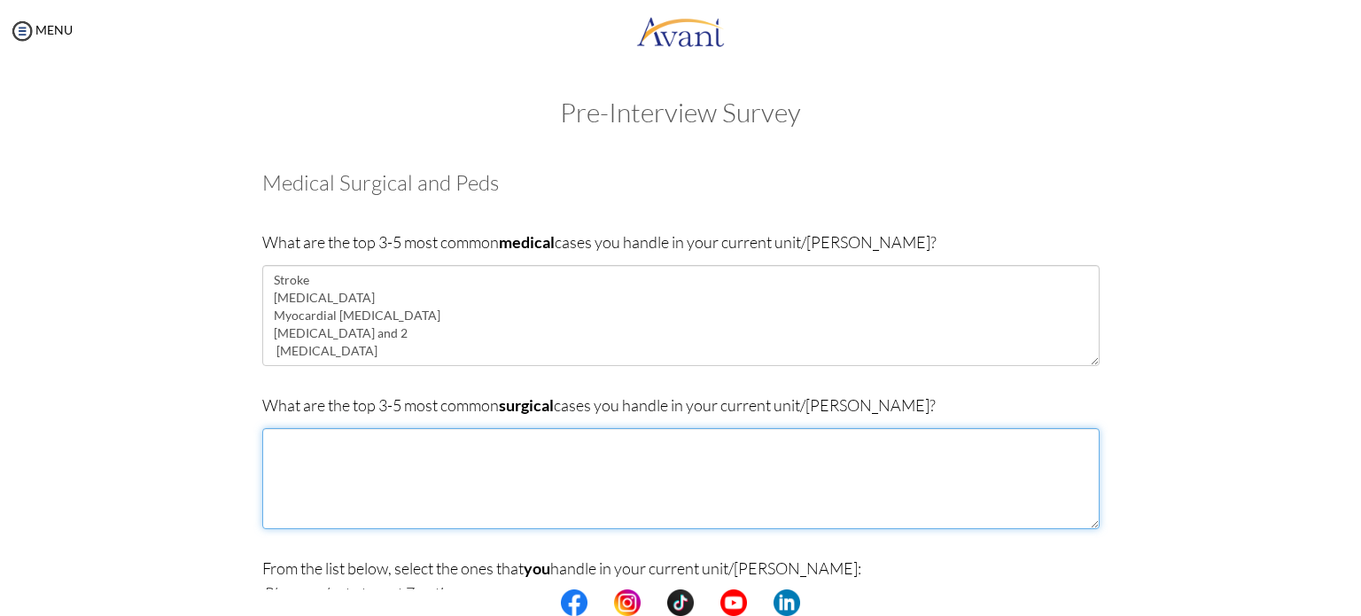
click at [417, 456] on textarea at bounding box center [681, 478] width 838 height 101
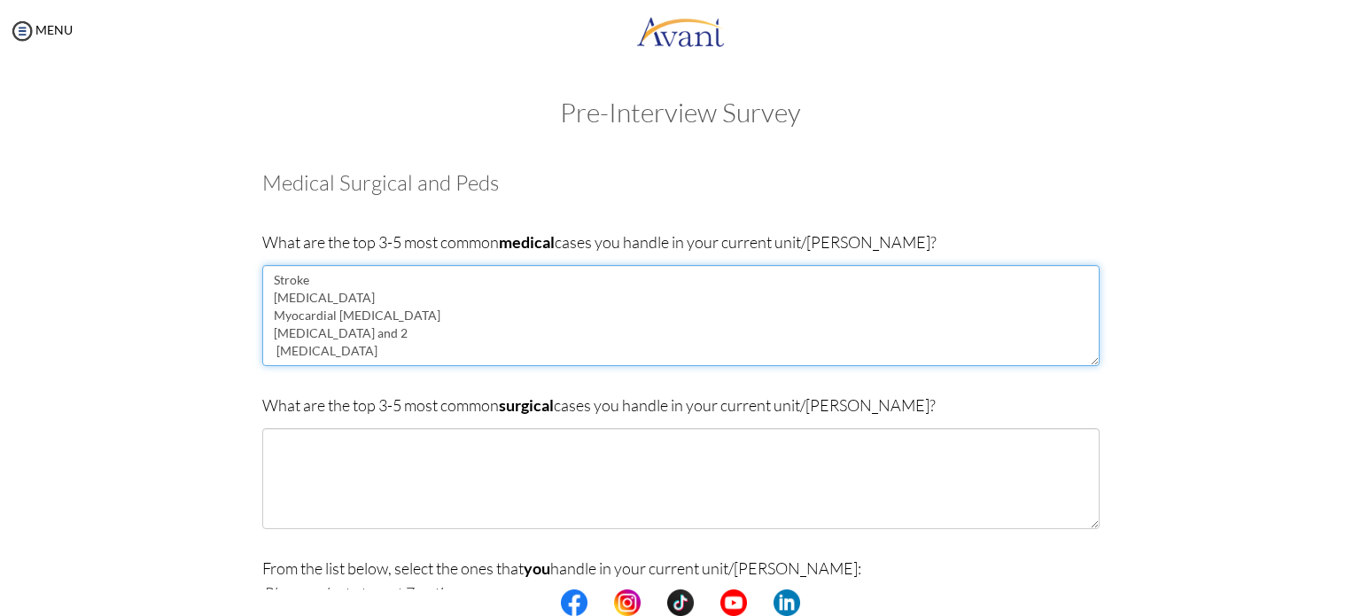
click at [406, 354] on textarea "Stroke Sepsis Myocardial Infarction Diabetes Mellitus Type 1 and 2 Hypertension" at bounding box center [681, 315] width 838 height 101
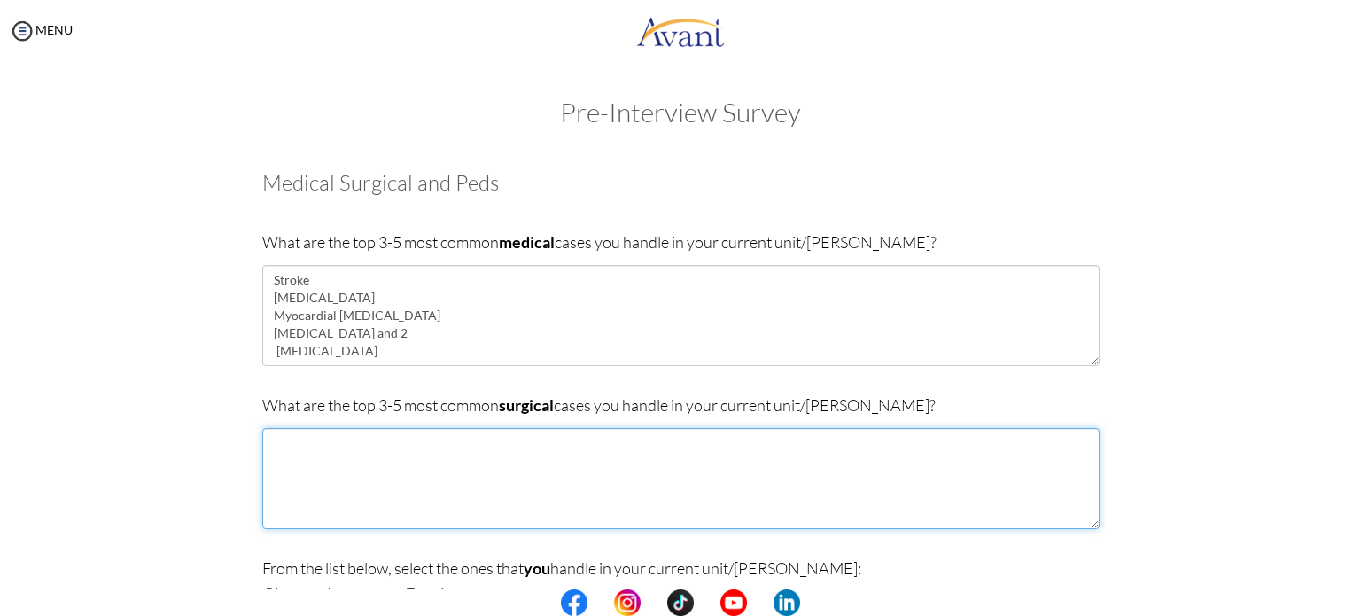
click at [369, 449] on textarea at bounding box center [681, 478] width 838 height 101
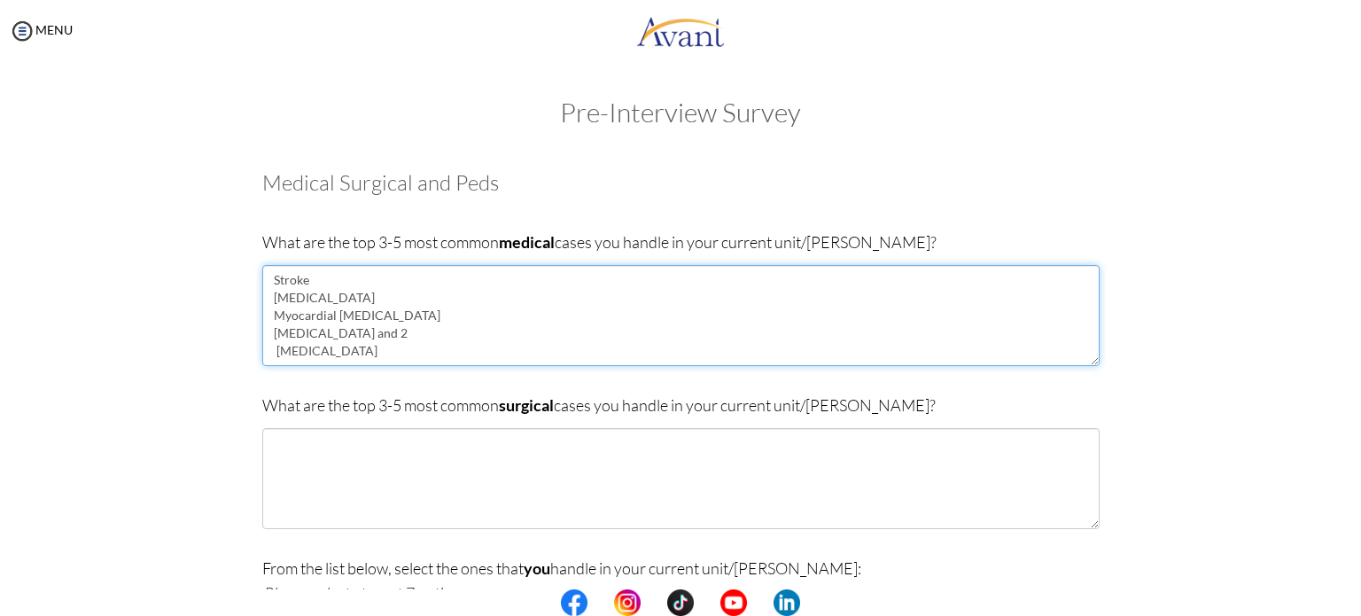
click at [348, 347] on textarea "Stroke Sepsis Myocardial Infarction Diabetes Mellitus Type 1 and 2 Hypertension" at bounding box center [681, 315] width 838 height 101
click at [355, 355] on textarea "Stroke Sepsis Myocardial Infarction Diabetes Mellitus Type 1 and 2 Hypertension" at bounding box center [681, 315] width 838 height 101
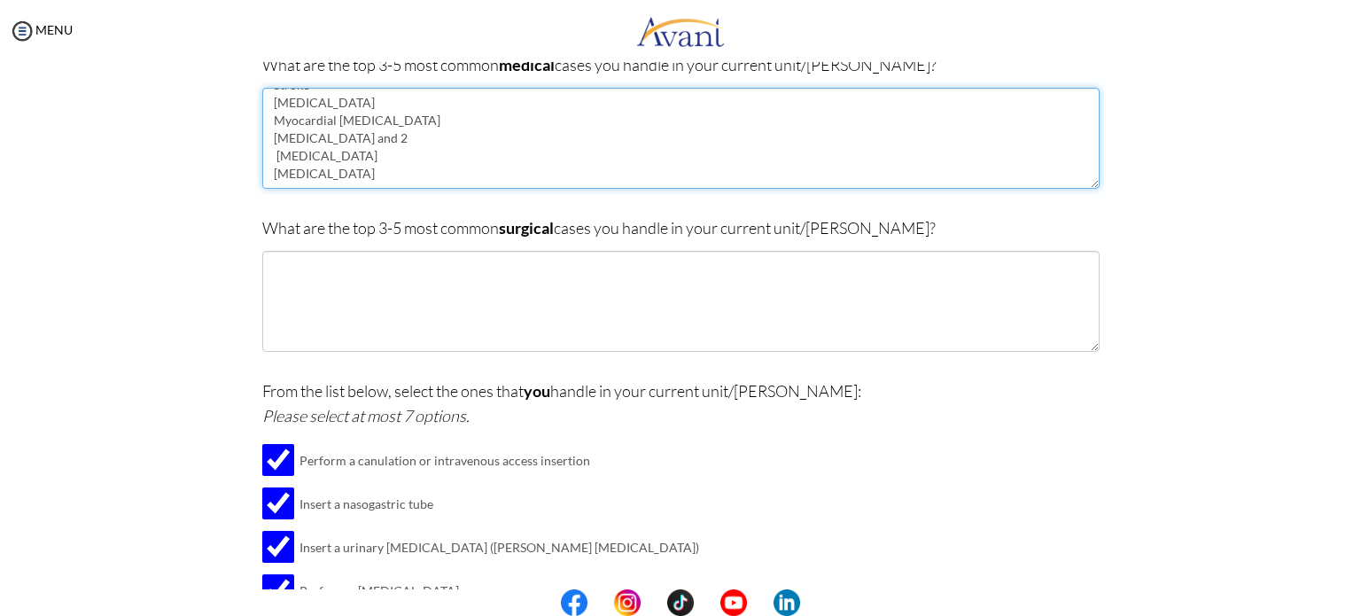
type textarea "Stroke Sepsis Myocardial Infarction Diabetes Mellitus Type 1 and 2 Hypertension…"
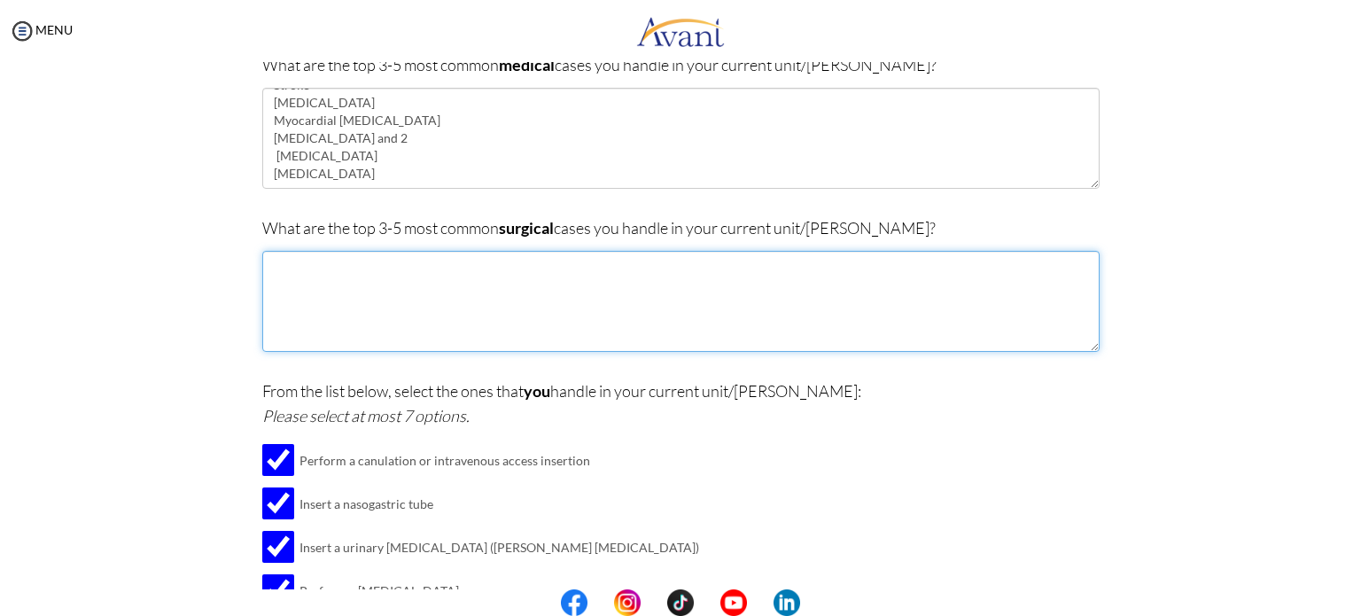
click at [371, 287] on textarea at bounding box center [681, 301] width 838 height 101
click at [376, 303] on textarea at bounding box center [681, 301] width 838 height 101
click at [314, 265] on textarea "Laparoscopin Chole" at bounding box center [681, 301] width 838 height 101
click at [414, 269] on textarea "Laparoscopic Chole" at bounding box center [681, 301] width 838 height 101
click at [437, 300] on textarea "Laparoscopic Cholecystectomy Exploratory Laparotomy" at bounding box center [681, 301] width 838 height 101
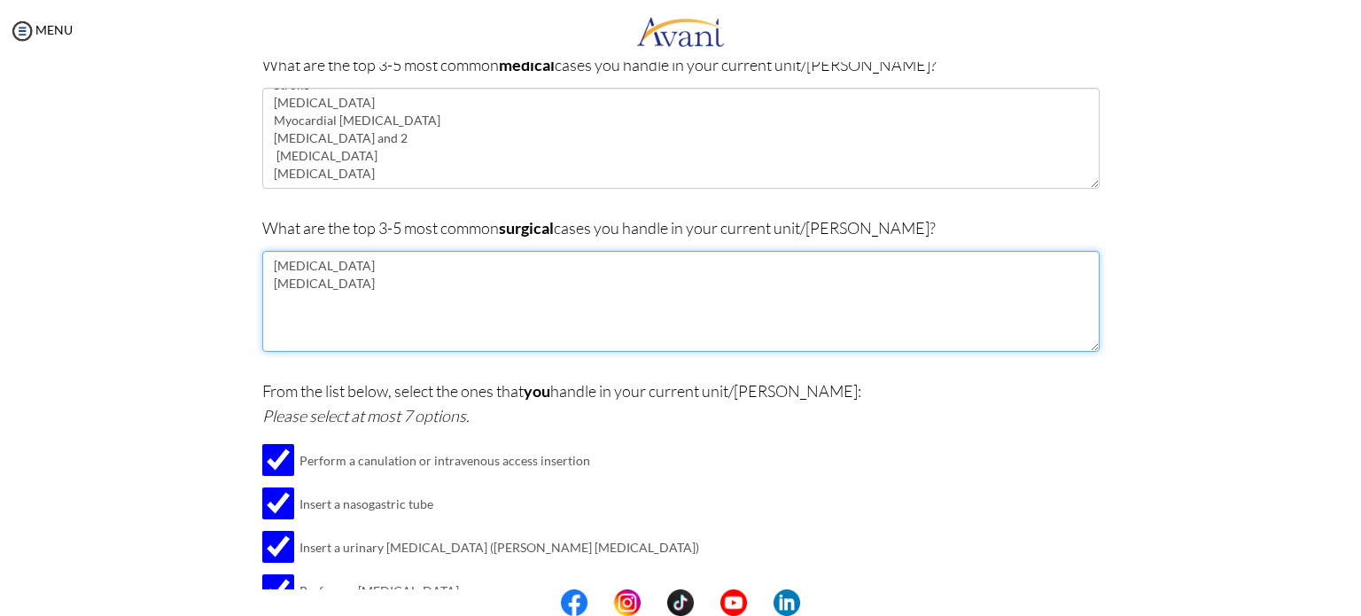
click at [428, 292] on textarea "Laparoscopic Cholecystectomy Exploratory Laparotomy" at bounding box center [681, 301] width 838 height 101
click at [382, 324] on textarea "Laparoscopic Cholecystectomy Exploratory Laparotomy Total Thyroidectomy Craniot…" at bounding box center [681, 301] width 838 height 101
click at [412, 283] on textarea "Laparoscopic Cholecystectomy Exploratory Laparotomy Total Thyroidectomy Craniot…" at bounding box center [681, 301] width 838 height 101
click at [447, 271] on textarea "Laparoscopic Cholecystectomy Exploratory Laparotomy Total Thyroidectomy Craniot…" at bounding box center [681, 301] width 838 height 101
click at [425, 315] on textarea "Laparoscopic Cholecystectomy Laparoscpic Appendectomy Exploratory Laparotomy To…" at bounding box center [681, 301] width 838 height 101
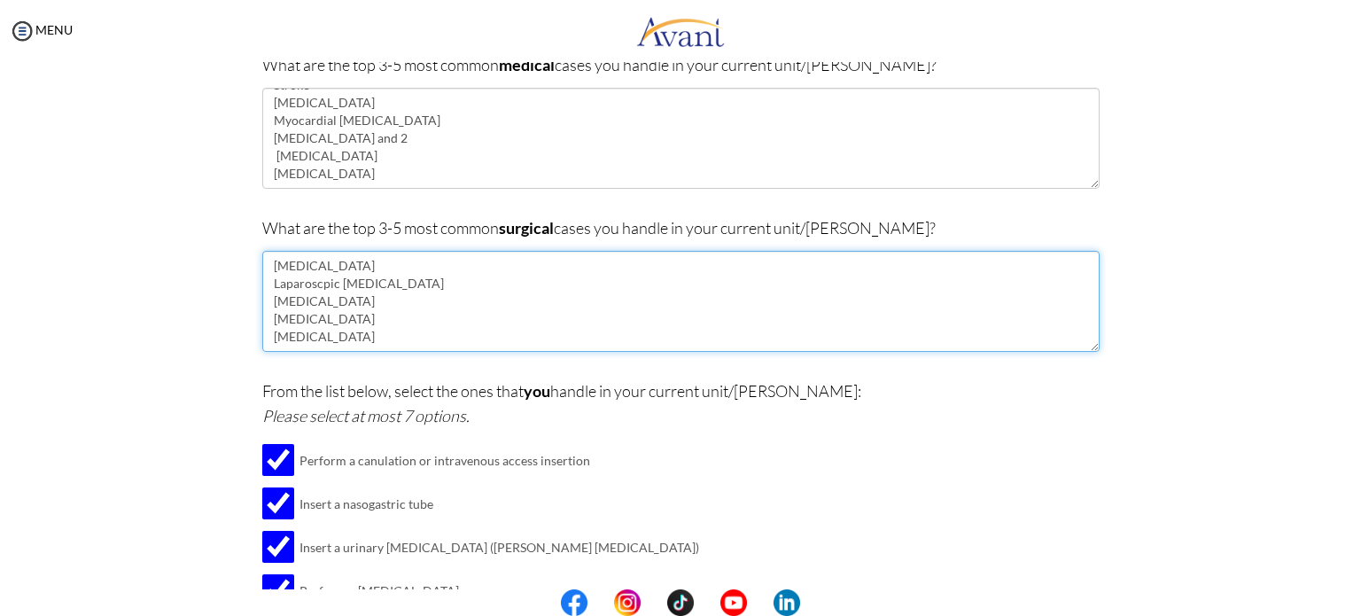
click at [319, 287] on textarea "Laparoscopic Cholecystectomy Laparoscpic Appendectomy Exploratory Laparotomy To…" at bounding box center [681, 301] width 838 height 101
click at [316, 280] on textarea "Laparoscopic Cholecystectomy Laparoscpic Appendectomy Exploratory Laparotomy To…" at bounding box center [681, 301] width 838 height 101
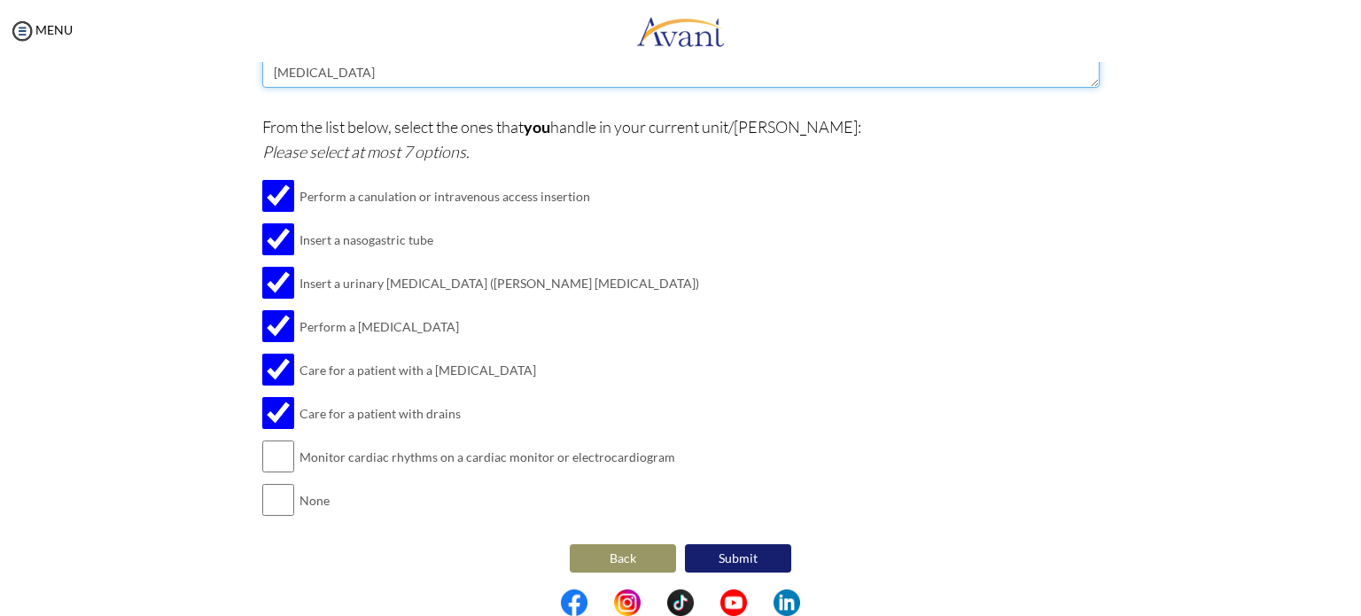
scroll to position [444, 0]
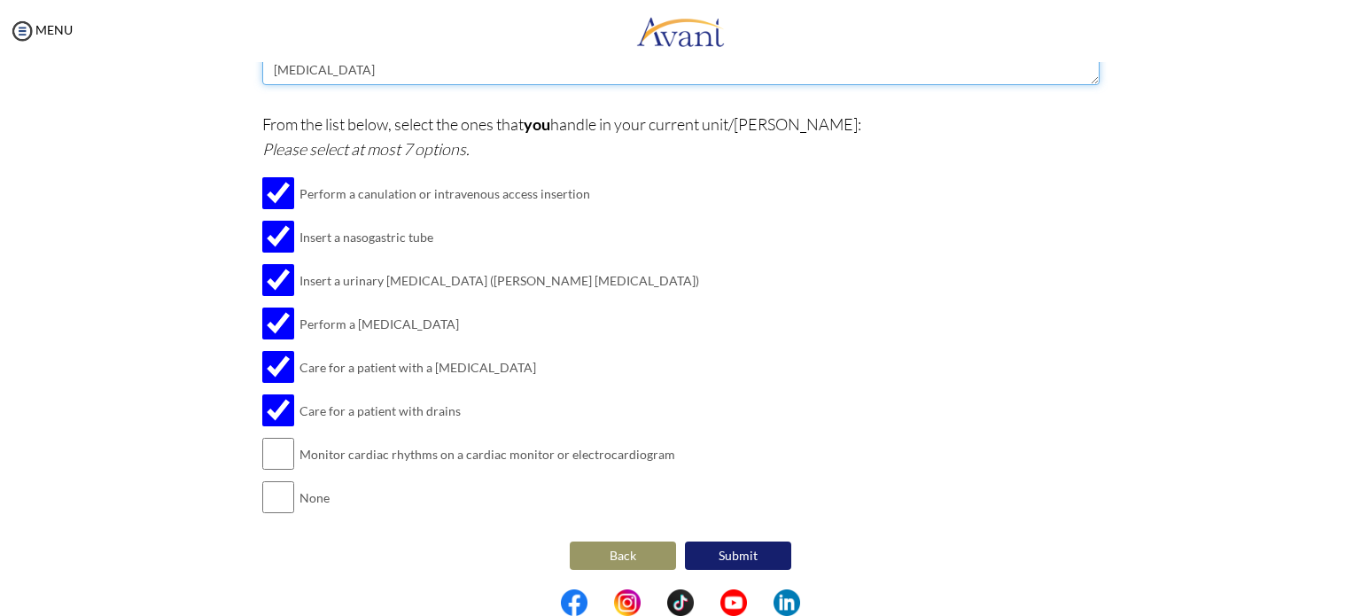
type textarea "Laparoscopic Cholecystectomy Laparoscopic Appendectomy Exploratory Laparotomy T…"
click at [620, 550] on button "Back" at bounding box center [623, 556] width 106 height 28
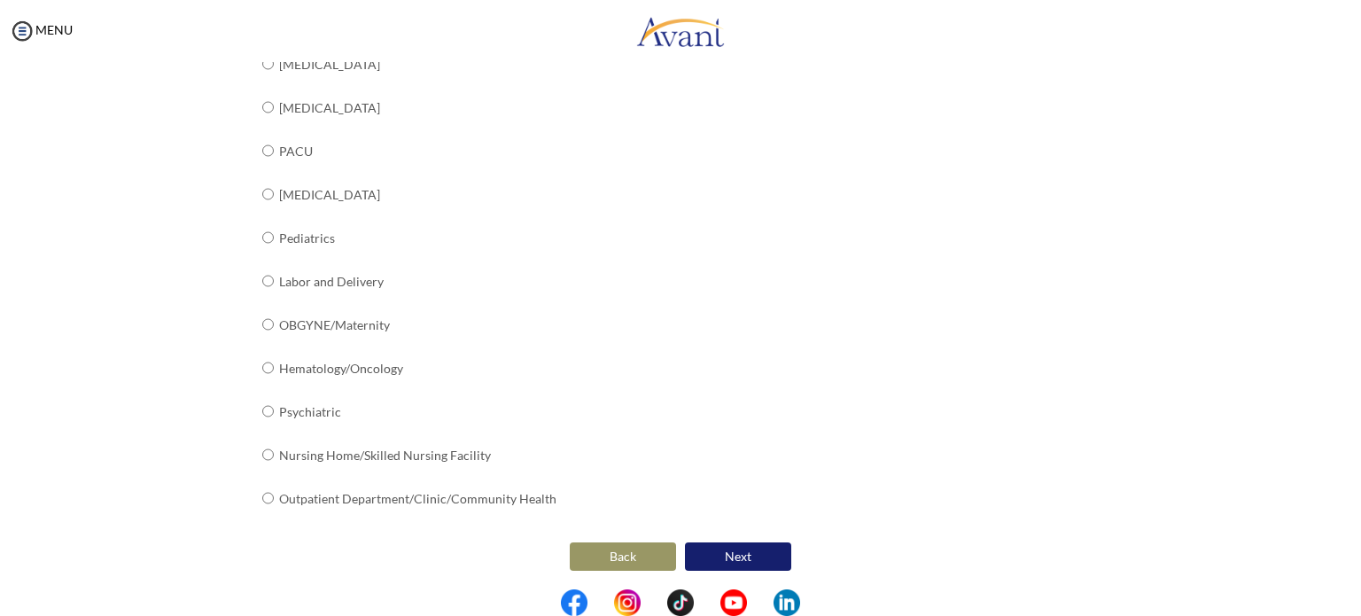
click at [631, 542] on button "Back" at bounding box center [623, 556] width 106 height 28
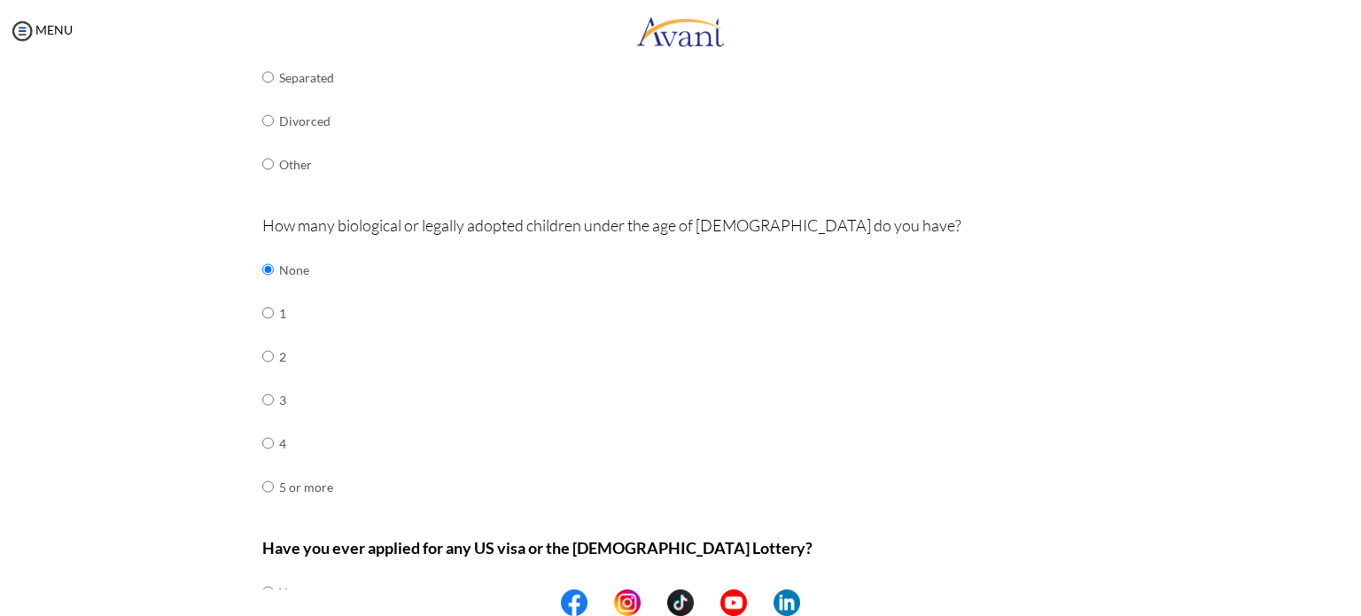
scroll to position [581, 0]
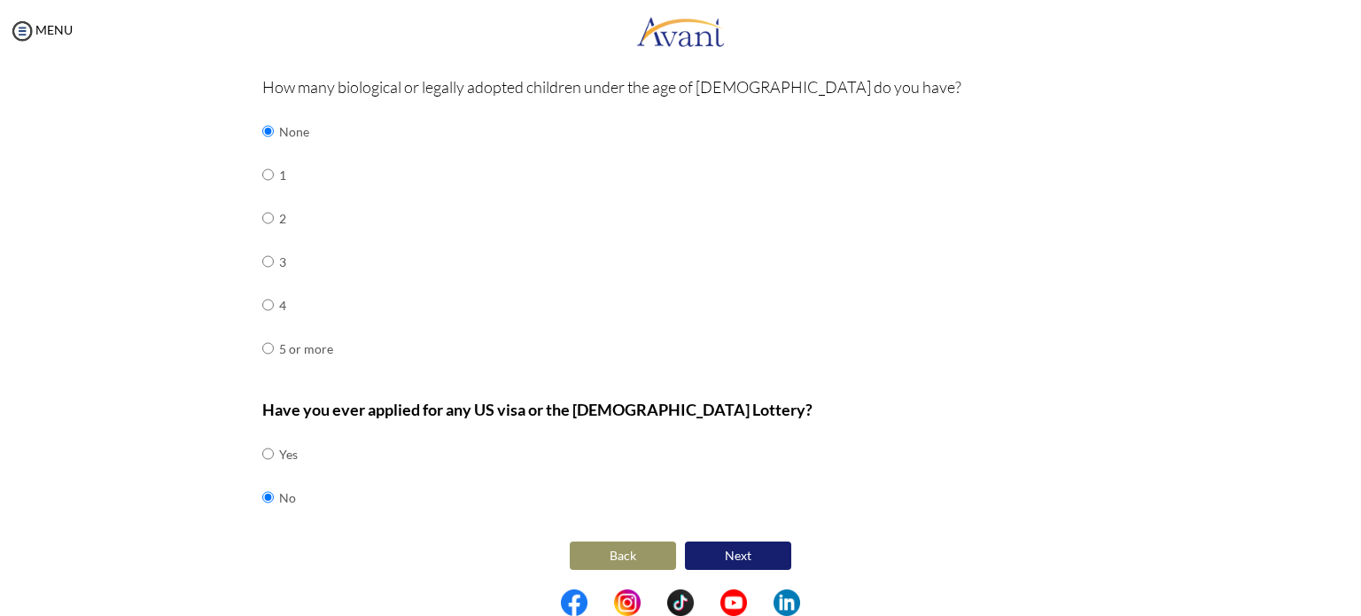
click at [640, 550] on button "Back" at bounding box center [623, 556] width 106 height 28
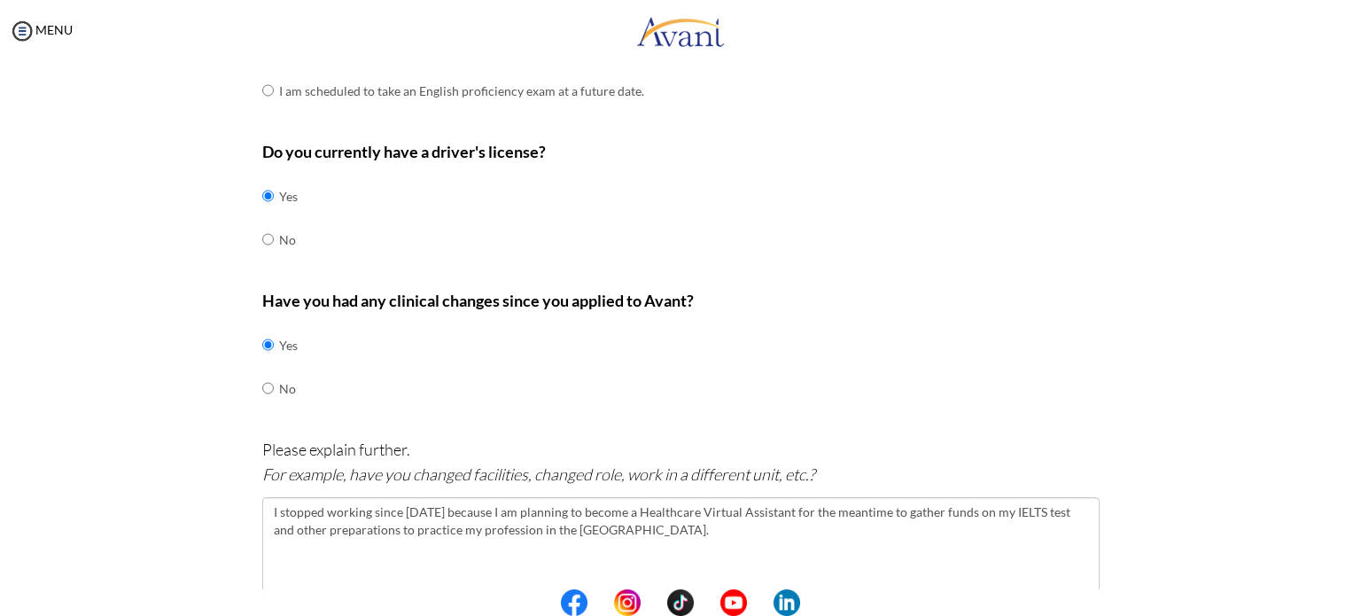
scroll to position [713, 0]
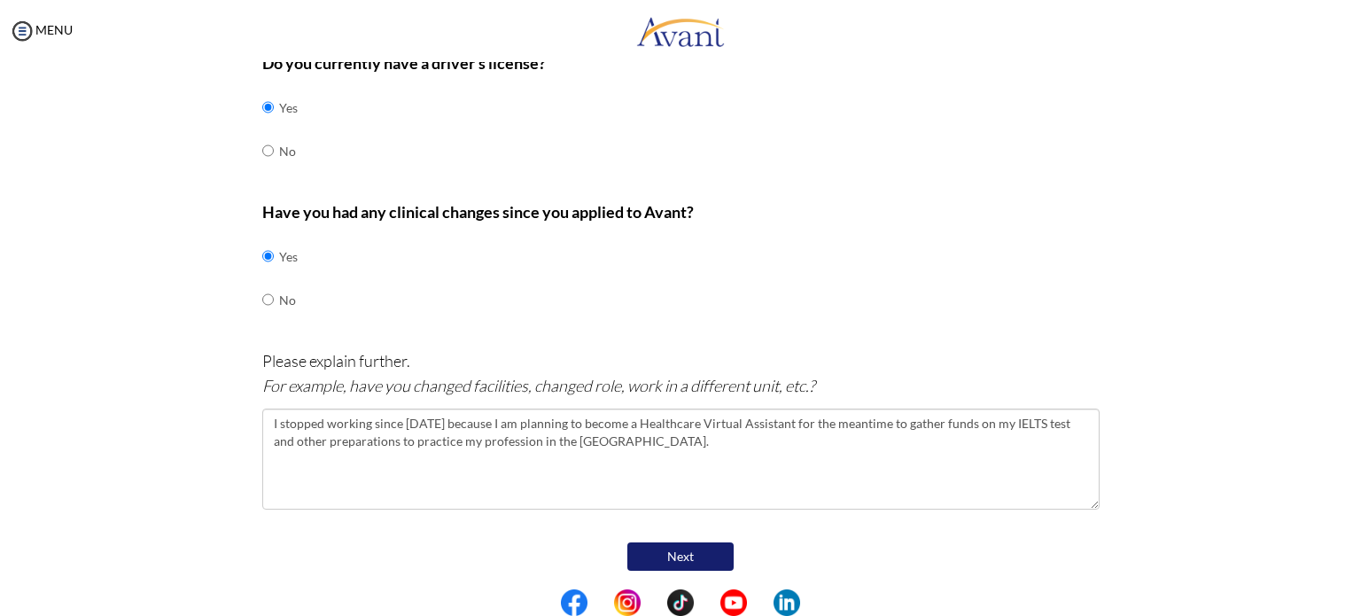
click at [693, 542] on button "Next" at bounding box center [681, 556] width 106 height 28
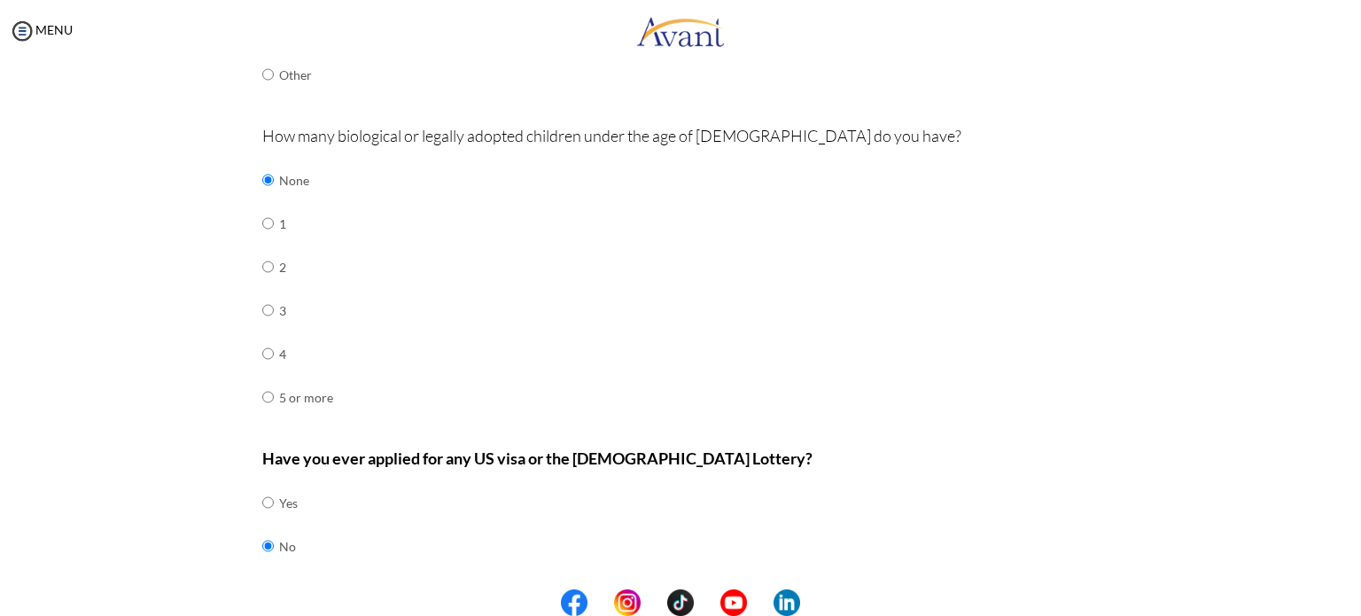
scroll to position [581, 0]
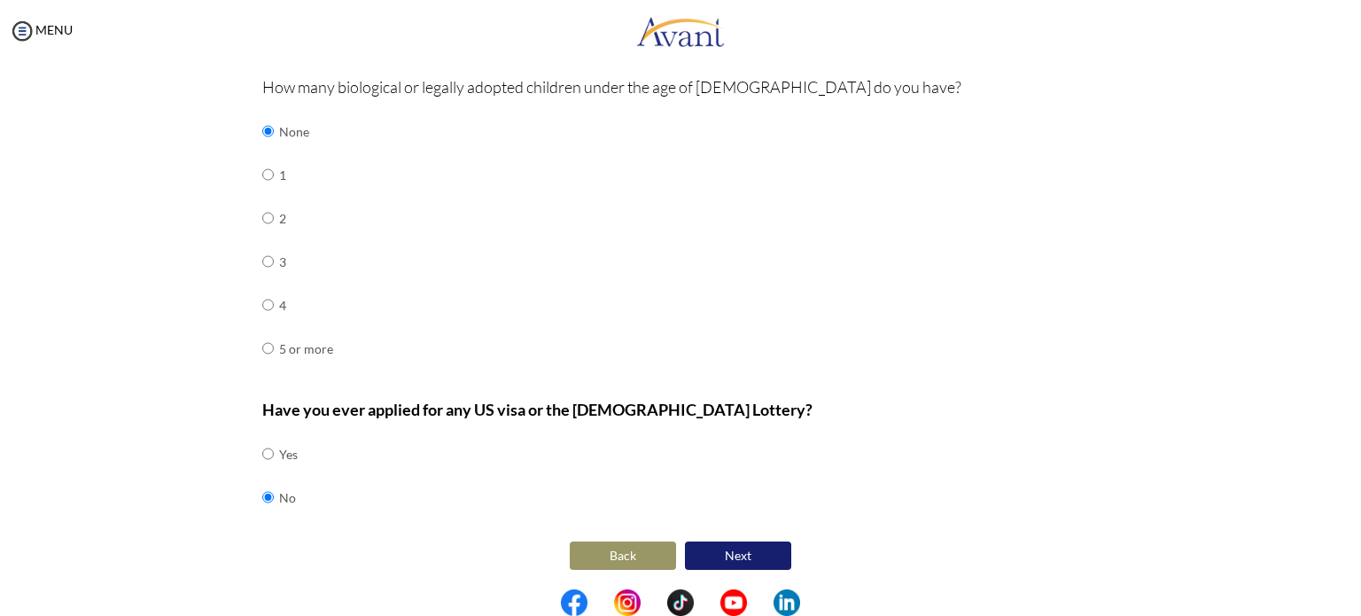
click at [739, 551] on button "Next" at bounding box center [738, 556] width 106 height 28
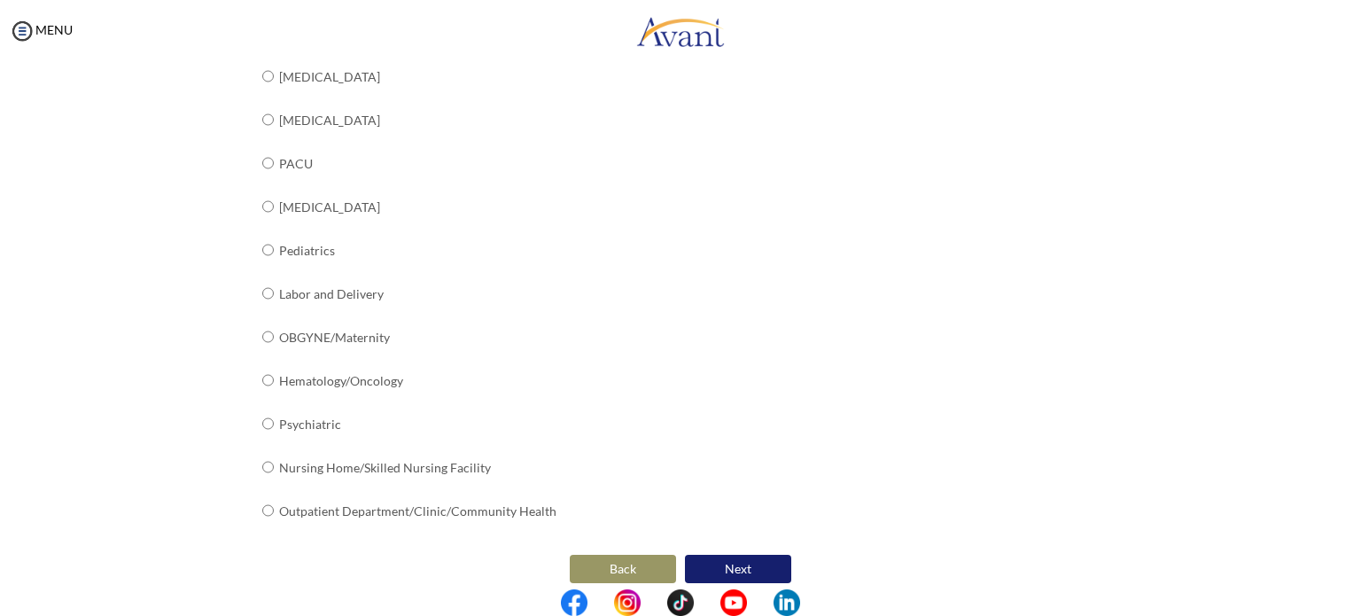
scroll to position [667, 0]
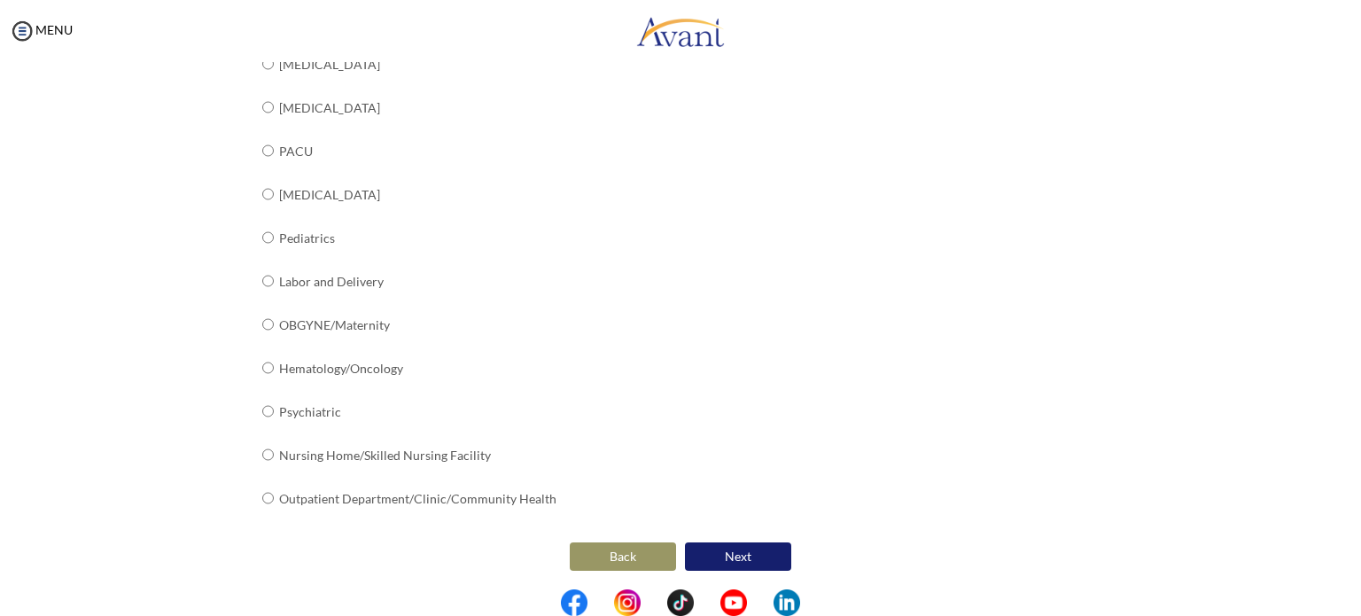
click at [763, 551] on button "Next" at bounding box center [738, 556] width 106 height 28
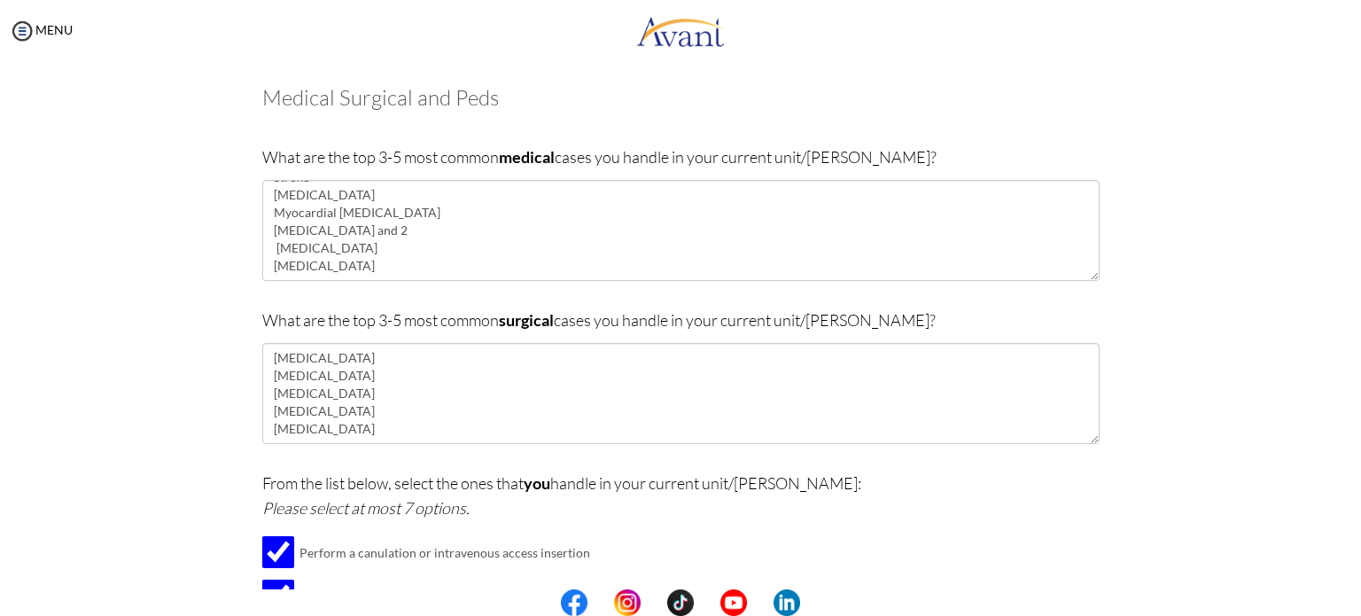
scroll to position [35, 0]
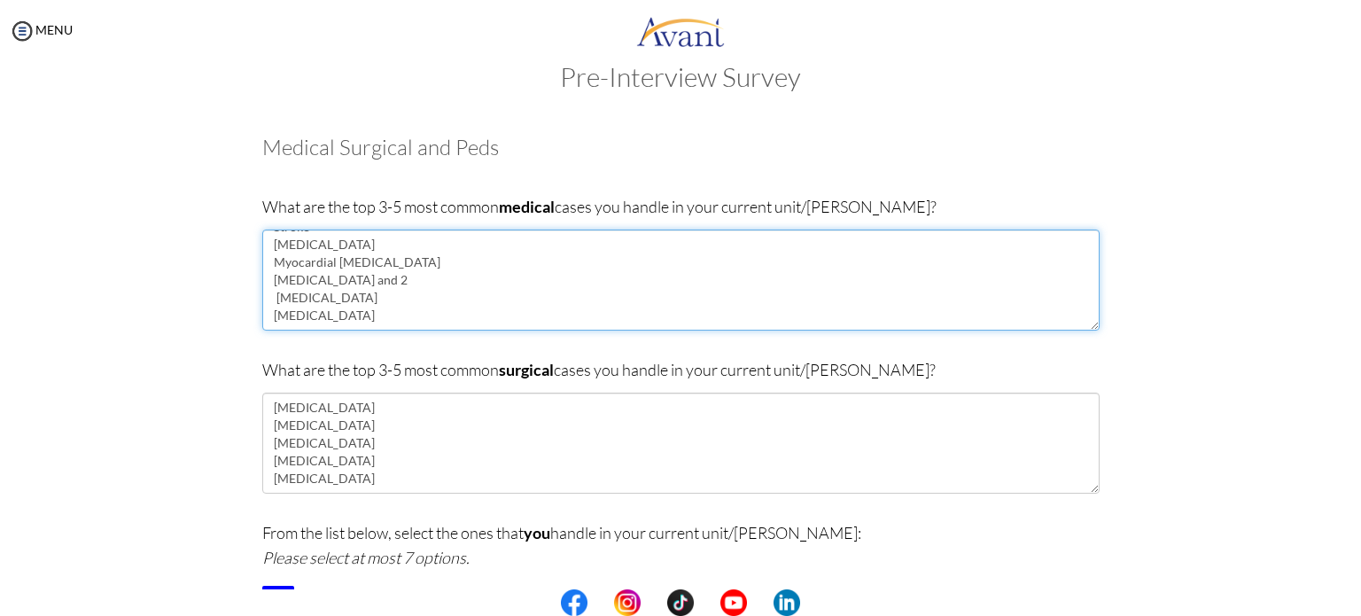
click at [377, 300] on textarea "Stroke Sepsis Myocardial Infarction Diabetes Mellitus Type 1 and 2 Hypertension…" at bounding box center [681, 280] width 838 height 101
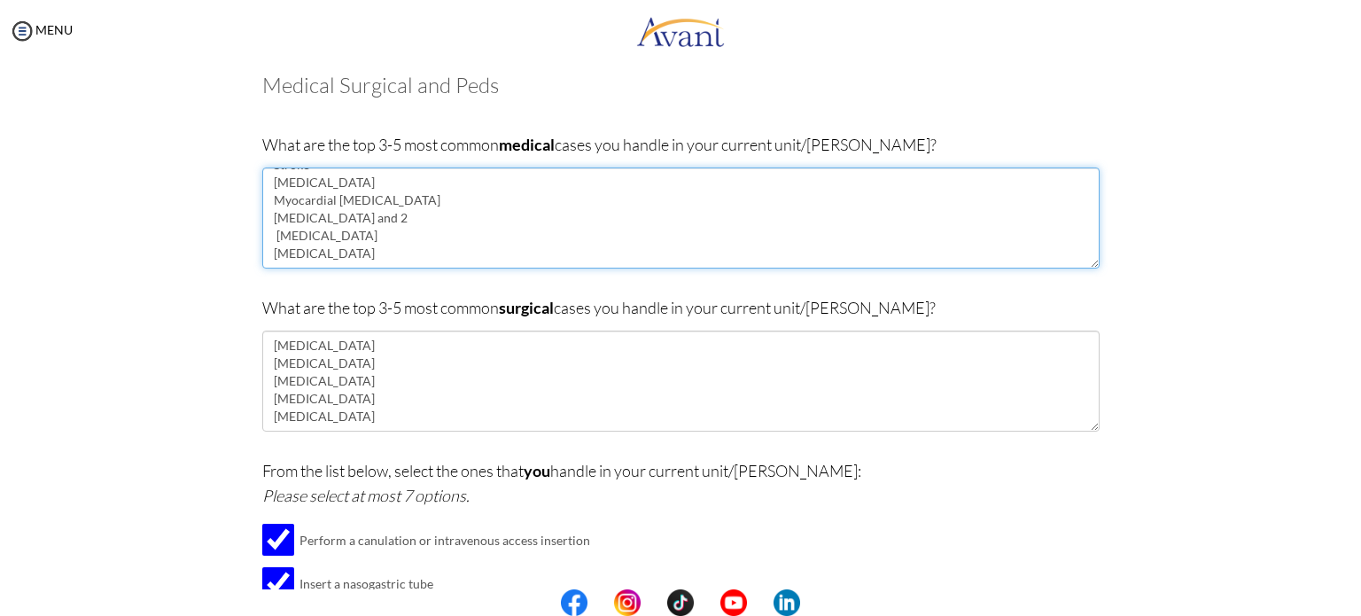
scroll to position [0, 0]
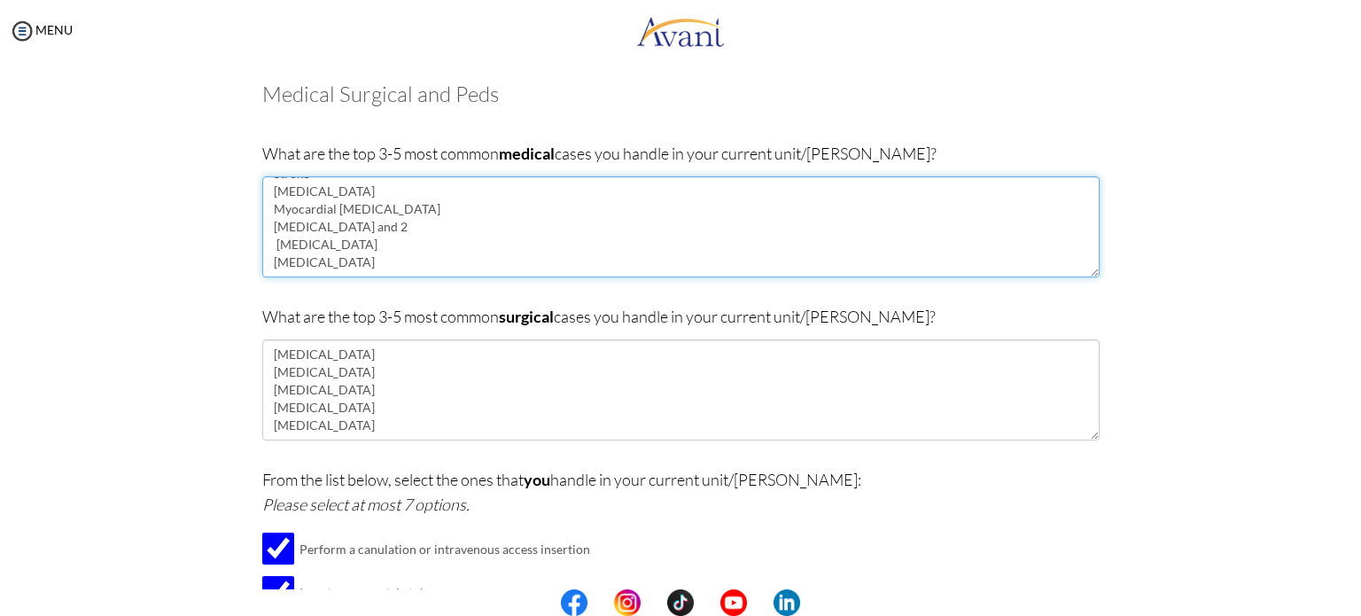
drag, startPoint x: 380, startPoint y: 247, endPoint x: 253, endPoint y: 249, distance: 126.8
click at [253, 249] on div "Are you currently in school now? Yes No Have you taken the NCLEX-RN exam before…" at bounding box center [681, 497] width 864 height 865
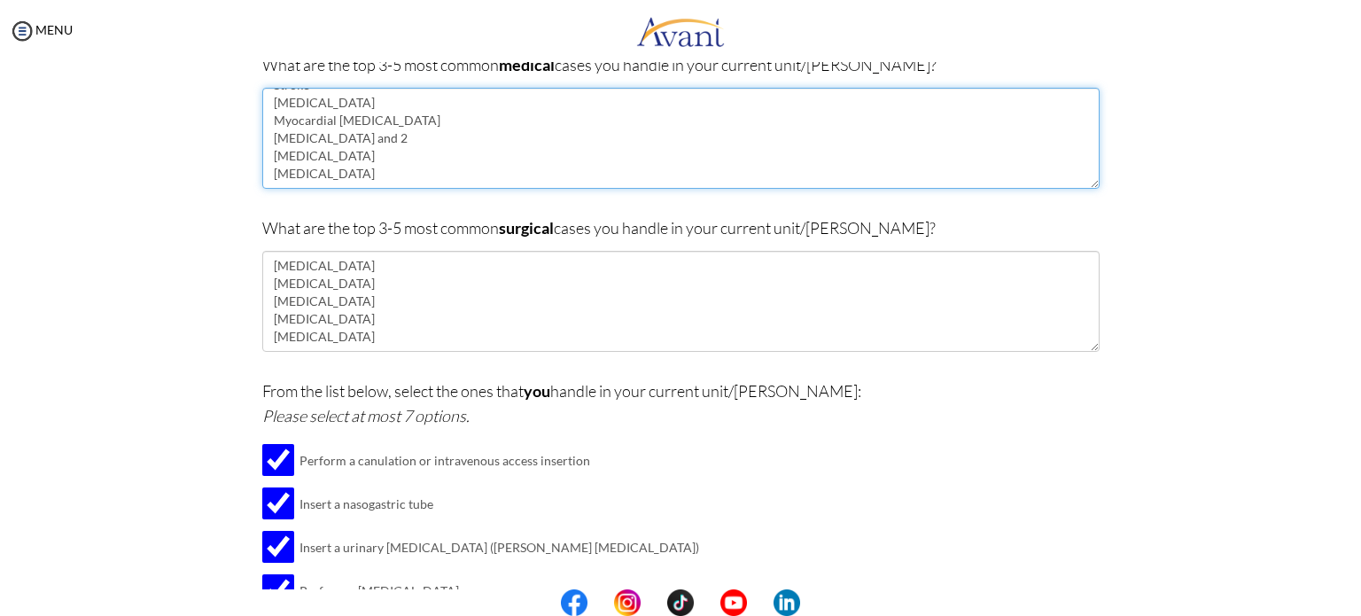
type textarea "Stroke Sepsis Myocardial Infarction Diabetes Mellitus Type 1 and 2 Chronic Kidn…"
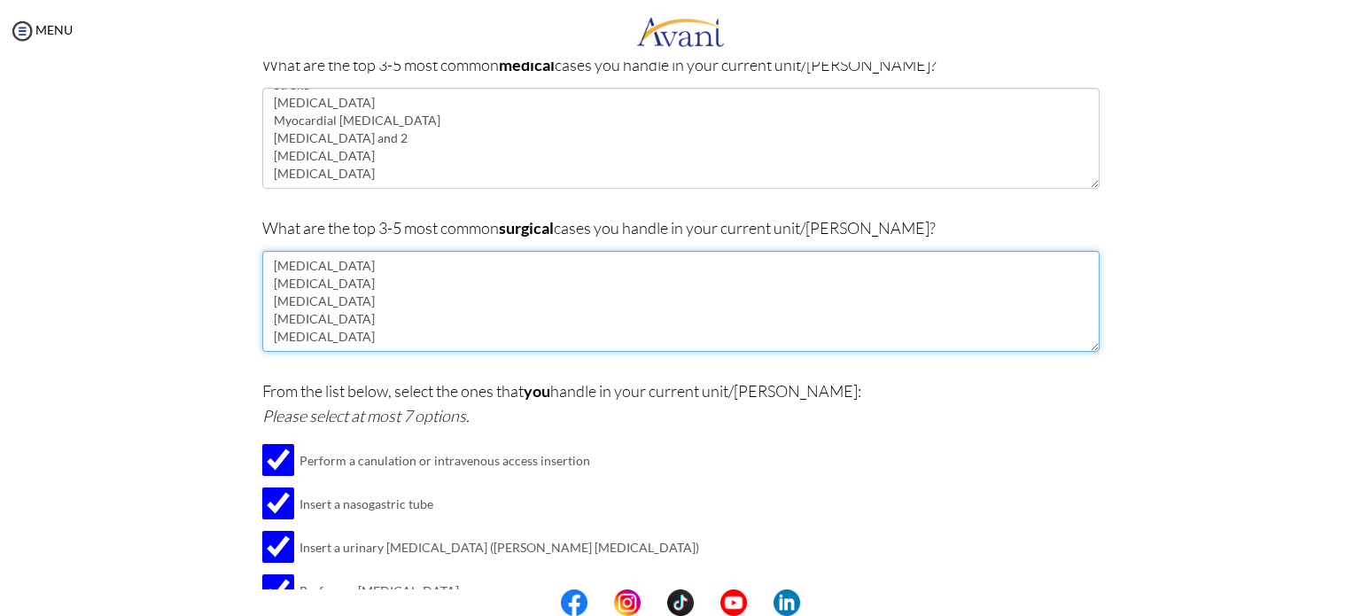
click at [347, 338] on textarea "Laparoscopic Cholecystectomy Laparoscopic Appendectomy Exploratory Laparotomy T…" at bounding box center [681, 301] width 838 height 101
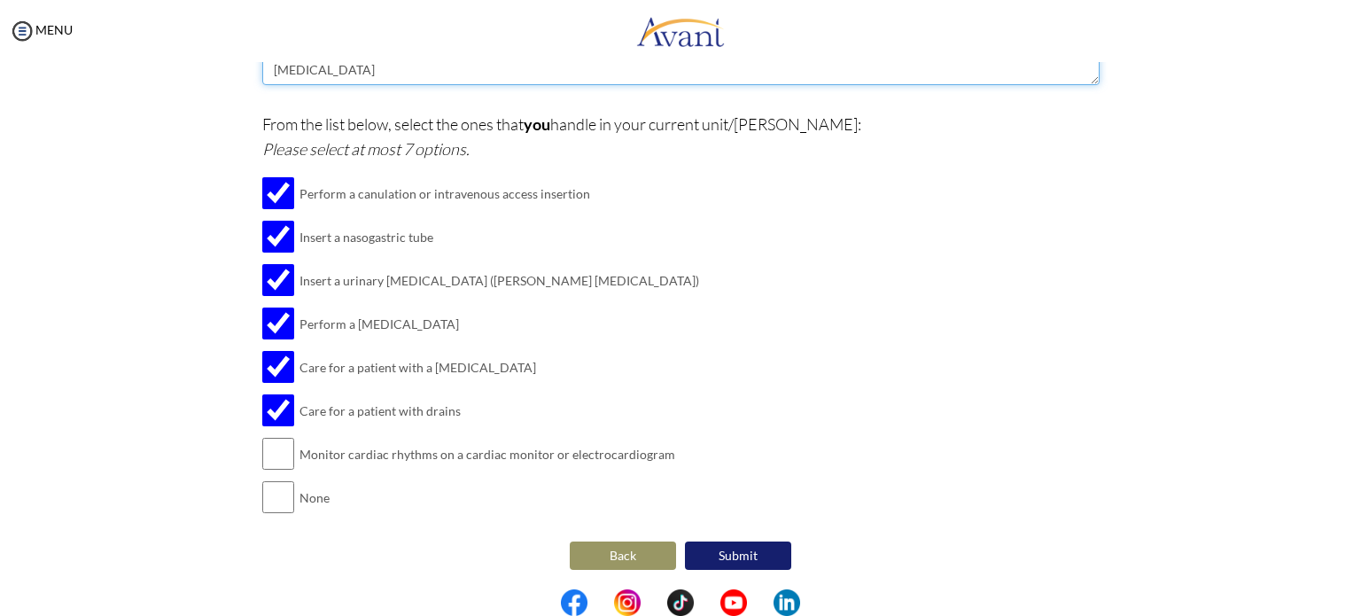
type textarea "Laparoscopic Cholecystectomy Laparoscopic Appendectomy Exploratory Laparotomy T…"
click at [759, 552] on button "Submit" at bounding box center [738, 556] width 106 height 28
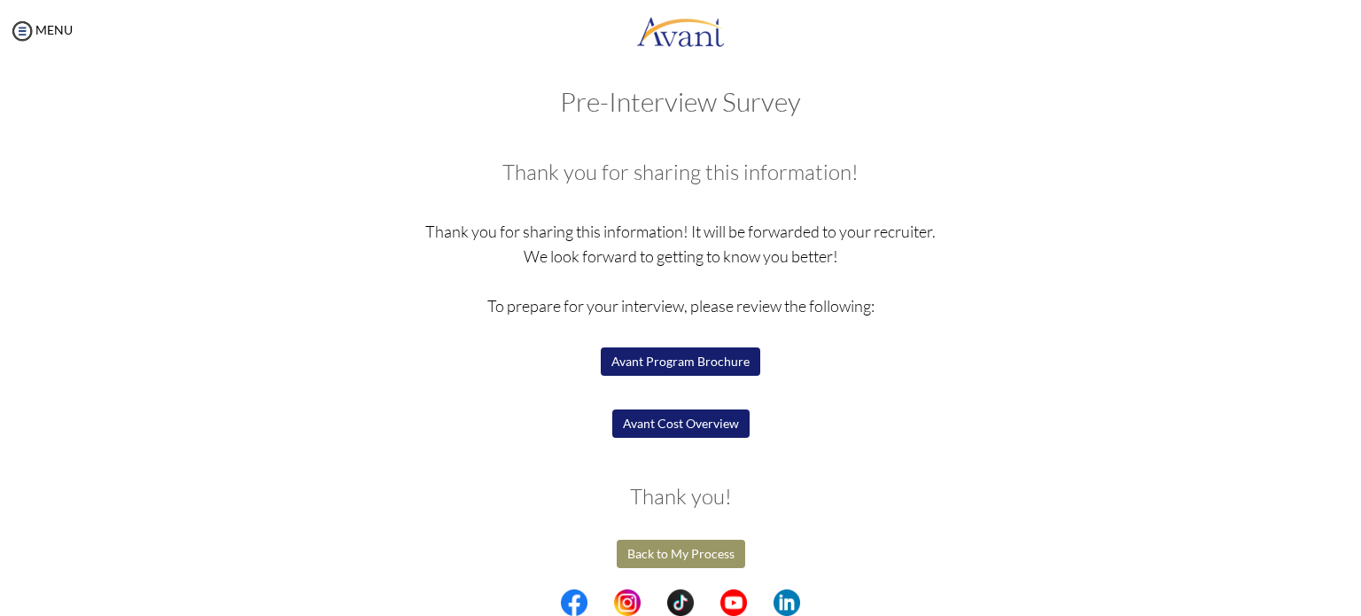
click at [691, 417] on button "Avant Cost Overview" at bounding box center [680, 423] width 137 height 28
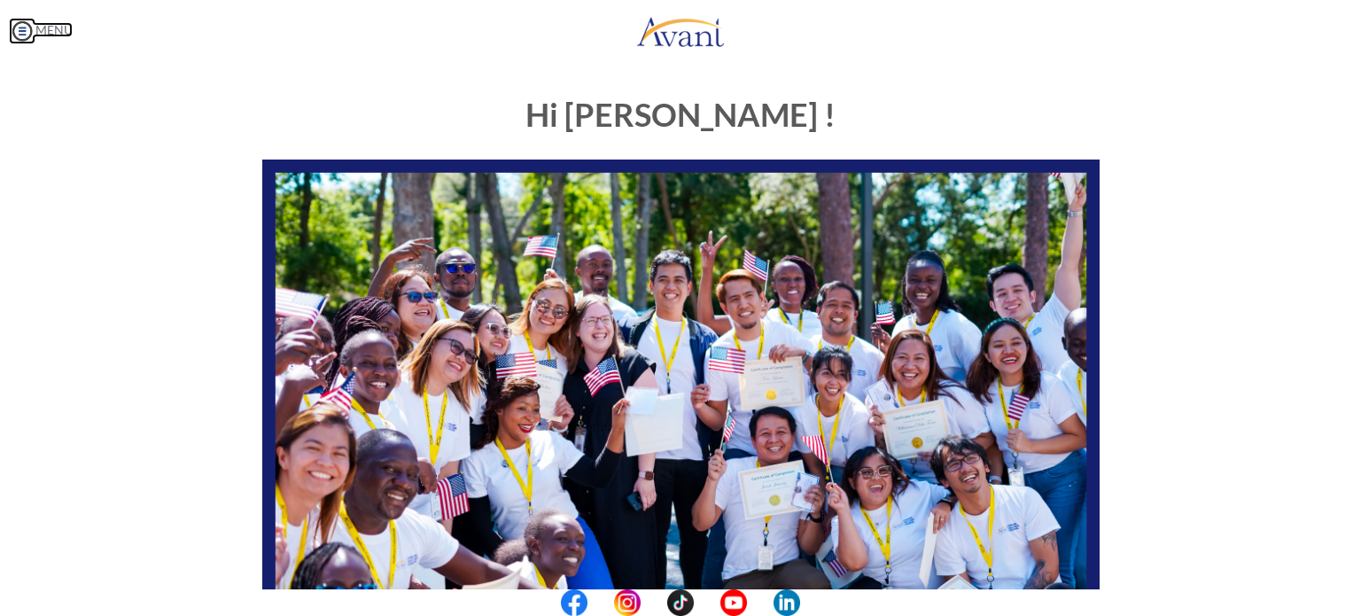
click at [38, 28] on link "MENU" at bounding box center [41, 29] width 64 height 15
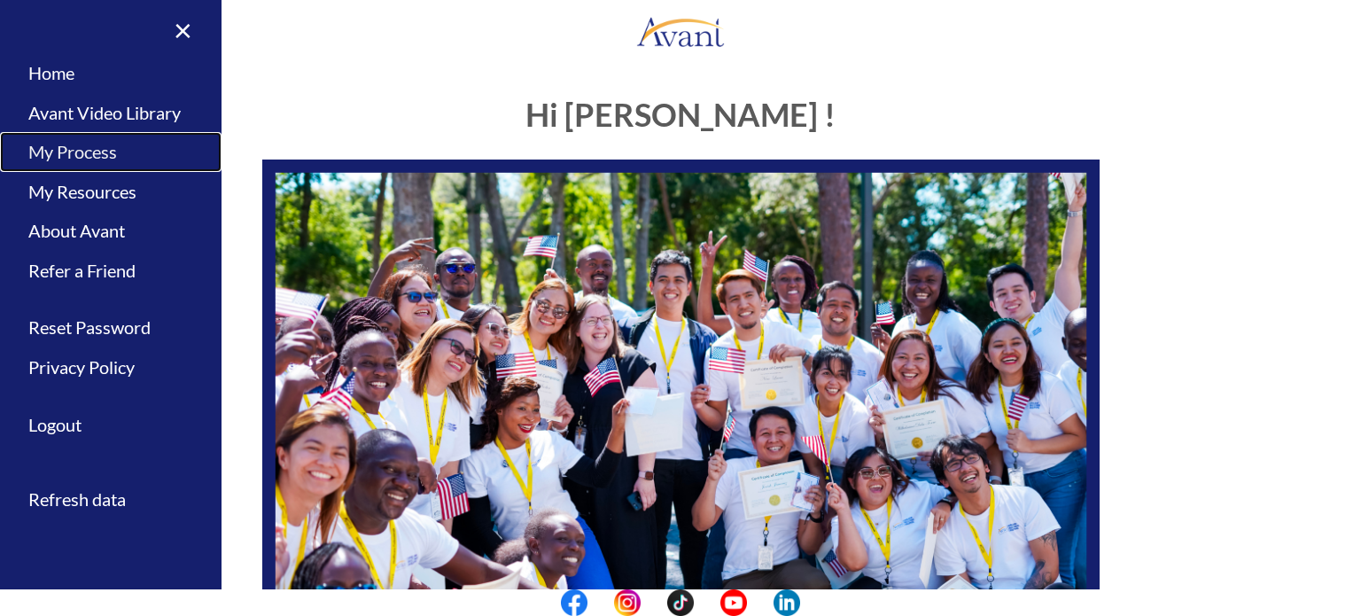
click at [100, 151] on link "My Process" at bounding box center [111, 152] width 222 height 40
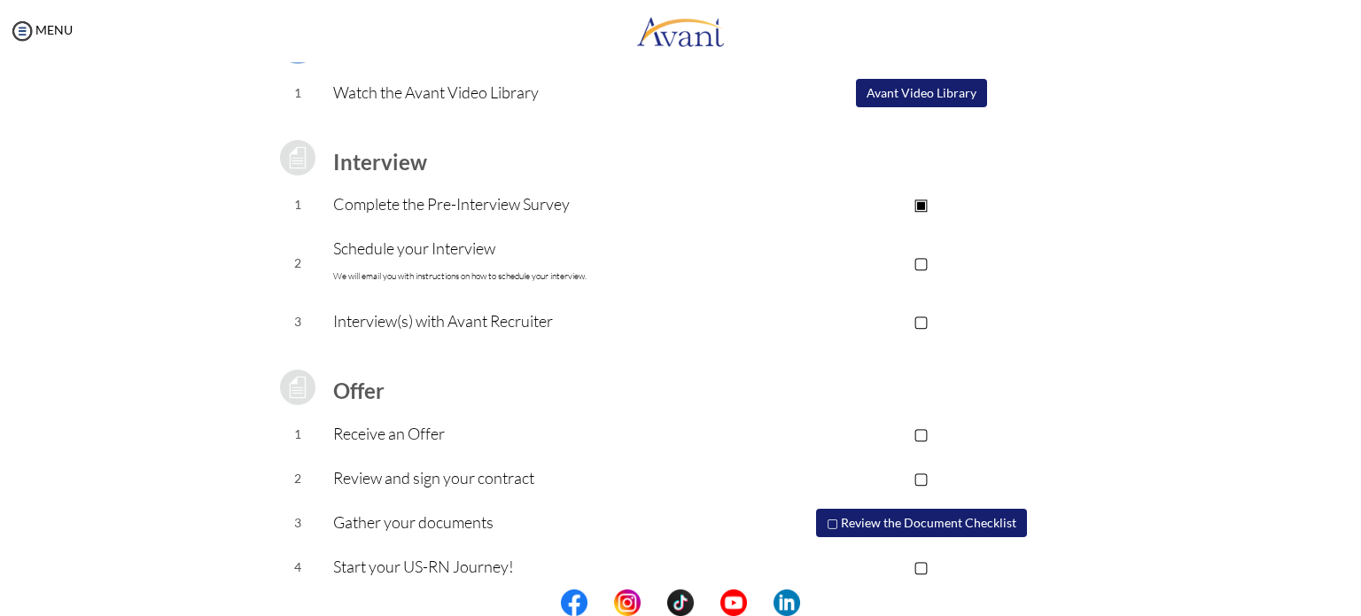
scroll to position [177, 0]
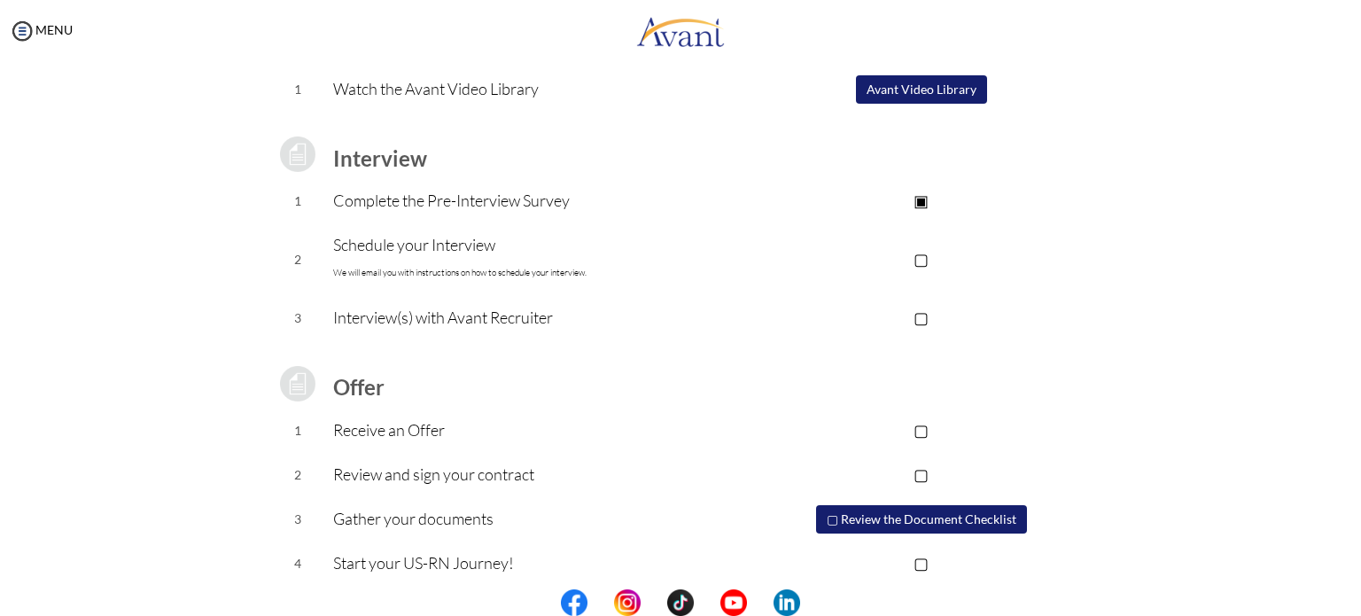
click at [922, 255] on p "▢" at bounding box center [921, 258] width 355 height 25
click at [917, 254] on p "▣" at bounding box center [921, 258] width 355 height 25
click at [443, 255] on p "Schedule your Interview We will email you with instructions on how to schedule …" at bounding box center [538, 258] width 410 height 53
click at [389, 247] on p "Schedule your Interview We will email you with instructions on how to schedule …" at bounding box center [538, 258] width 410 height 53
drag, startPoint x: 503, startPoint y: 267, endPoint x: 554, endPoint y: 298, distance: 59.3
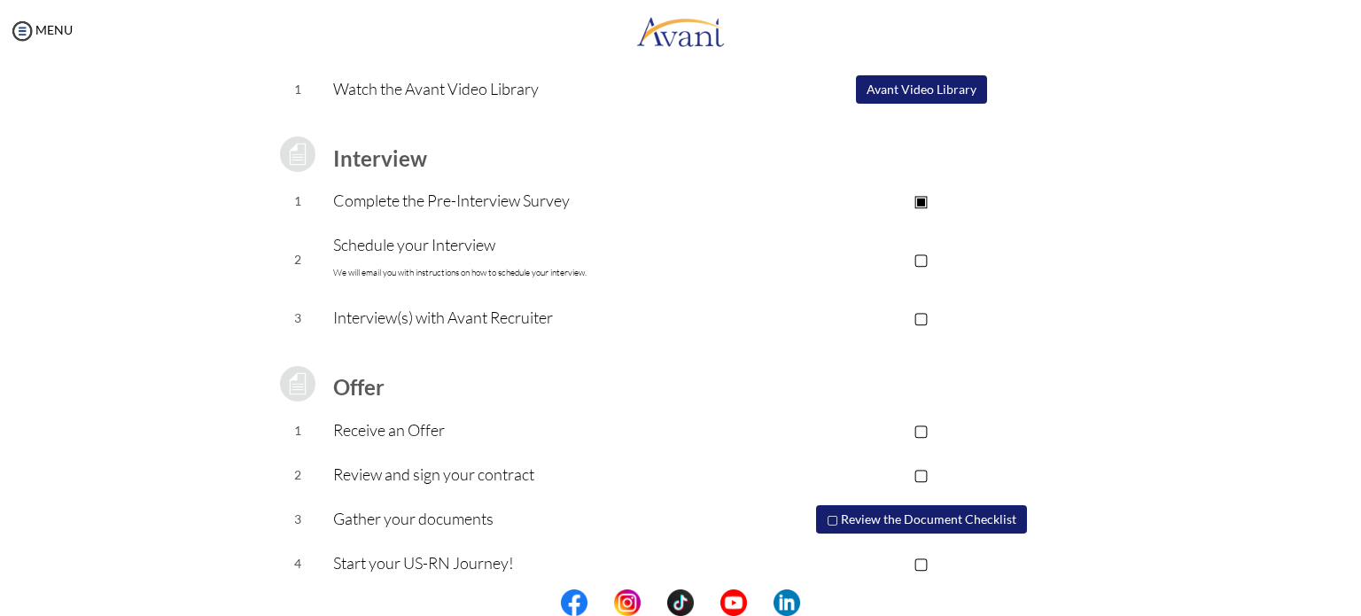
click at [505, 268] on font "We will email you with instructions on how to schedule your interview." at bounding box center [459, 273] width 253 height 12
click at [559, 300] on td "Interview(s) with Avant Recruiter" at bounding box center [538, 318] width 410 height 44
click at [556, 315] on p "Interview(s) with Avant Recruiter" at bounding box center [538, 317] width 410 height 25
drag, startPoint x: 551, startPoint y: 322, endPoint x: 502, endPoint y: 316, distance: 50.0
click at [550, 323] on p "Interview(s) with Avant Recruiter" at bounding box center [538, 317] width 410 height 25
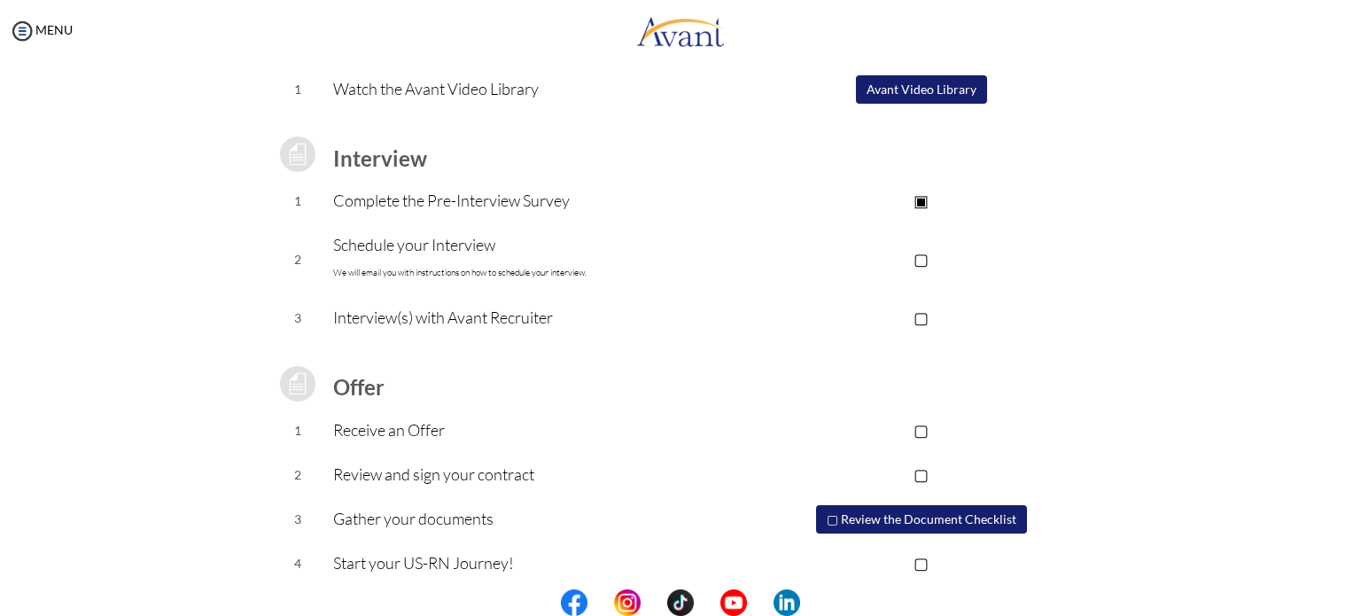
drag, startPoint x: 493, startPoint y: 315, endPoint x: 483, endPoint y: 300, distance: 17.2
click at [489, 311] on p "Interview(s) with Avant Recruiter" at bounding box center [538, 317] width 410 height 25
drag, startPoint x: 464, startPoint y: 266, endPoint x: 457, endPoint y: 253, distance: 14.3
click at [461, 260] on p "Schedule your Interview We will email you with instructions on how to schedule …" at bounding box center [538, 258] width 410 height 53
drag, startPoint x: 457, startPoint y: 253, endPoint x: 474, endPoint y: 253, distance: 16.8
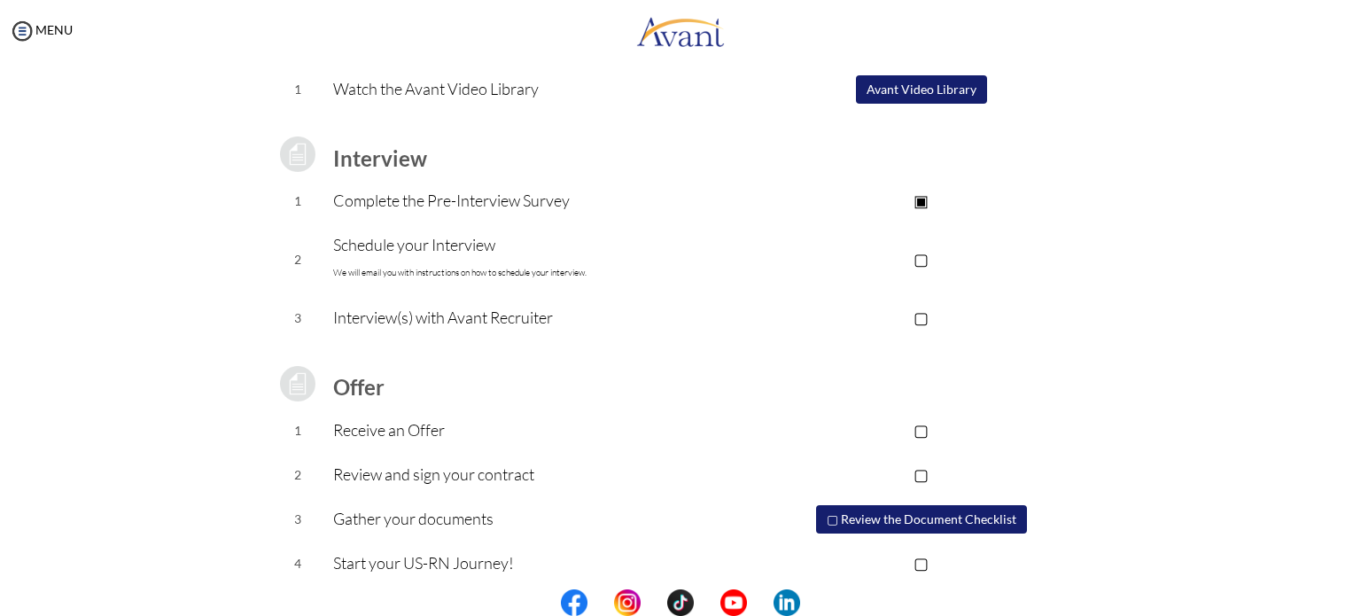
click at [457, 252] on p "Schedule your Interview We will email you with instructions on how to schedule …" at bounding box center [538, 258] width 410 height 53
click at [922, 258] on p "▢" at bounding box center [921, 258] width 355 height 25
click at [919, 314] on p "▢" at bounding box center [921, 317] width 355 height 25
click at [919, 314] on p "▣" at bounding box center [921, 317] width 355 height 25
click at [921, 264] on p "▣" at bounding box center [921, 258] width 355 height 25
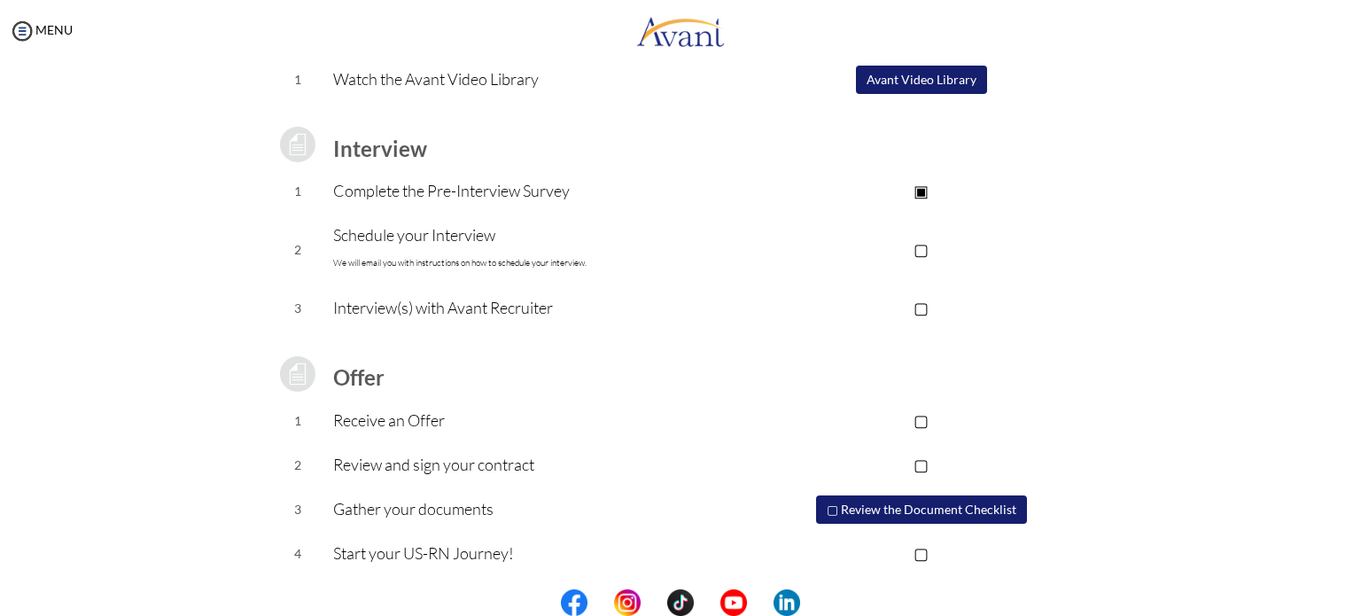
scroll to position [190, 0]
click at [490, 416] on p "Receive an Offer" at bounding box center [538, 417] width 410 height 25
drag, startPoint x: 499, startPoint y: 449, endPoint x: 503, endPoint y: 463, distance: 14.0
click at [500, 449] on p "Review and sign your contract" at bounding box center [538, 461] width 410 height 25
click at [513, 506] on p "Gather your documents" at bounding box center [538, 506] width 410 height 25
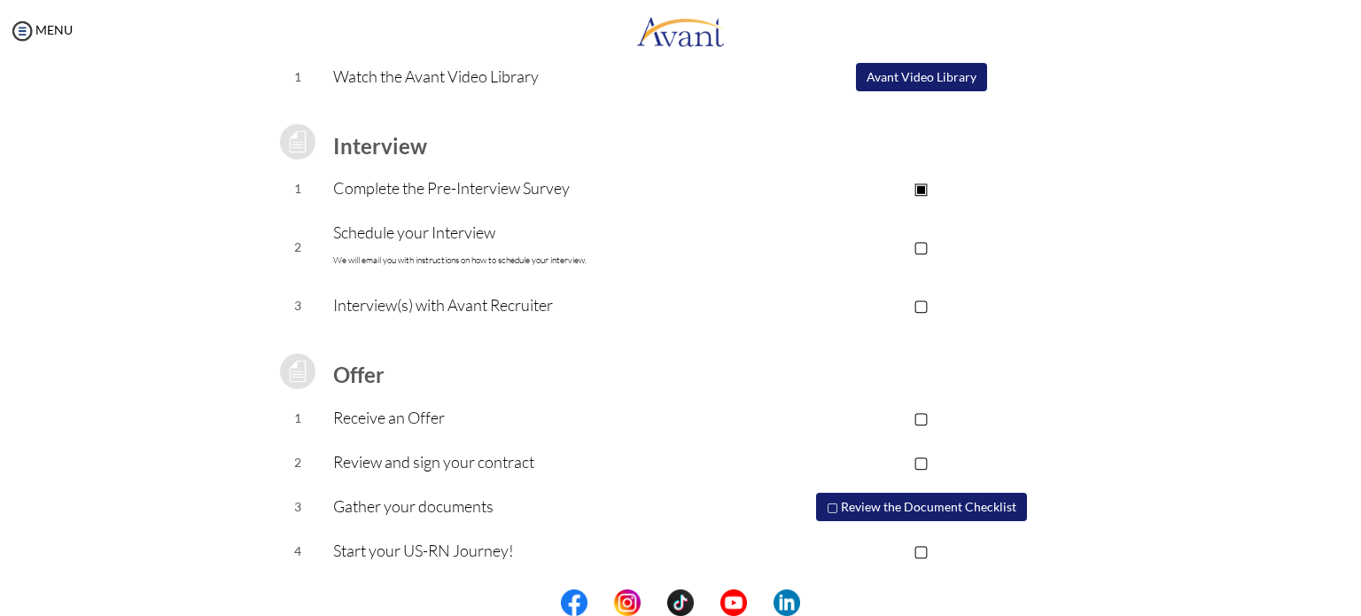
click at [518, 538] on p "Start your US-RN Journey!" at bounding box center [538, 550] width 410 height 25
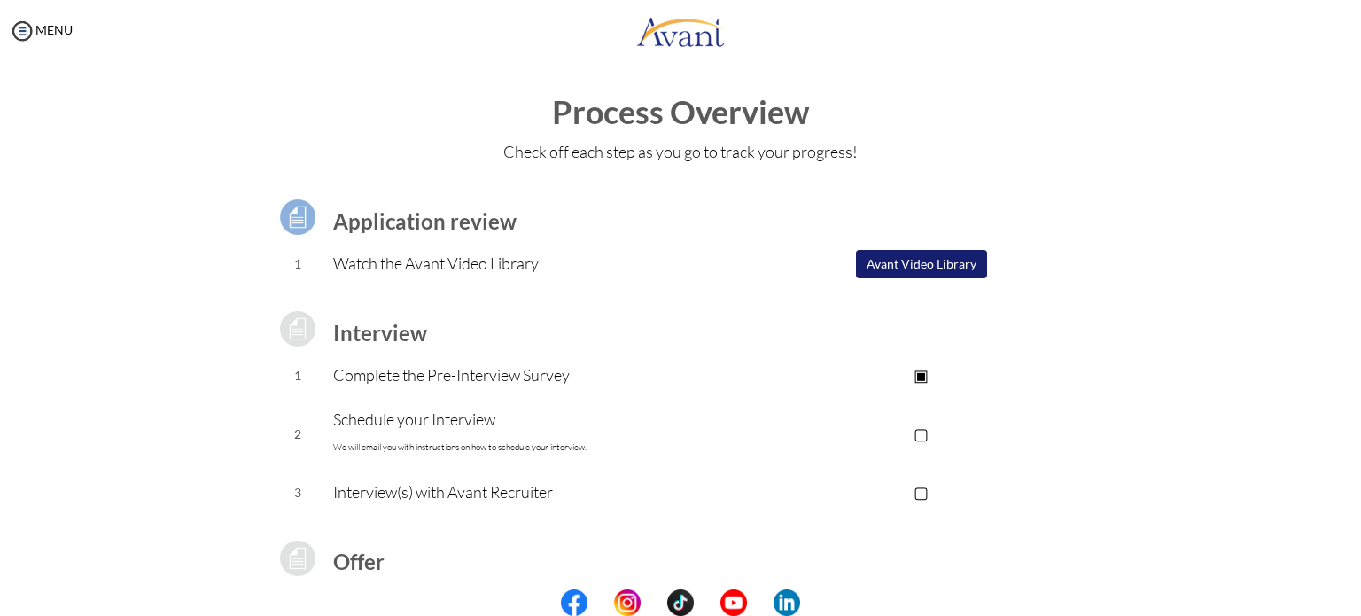
scroll to position [0, 0]
click at [943, 266] on button "Avant Video Library" at bounding box center [921, 267] width 131 height 28
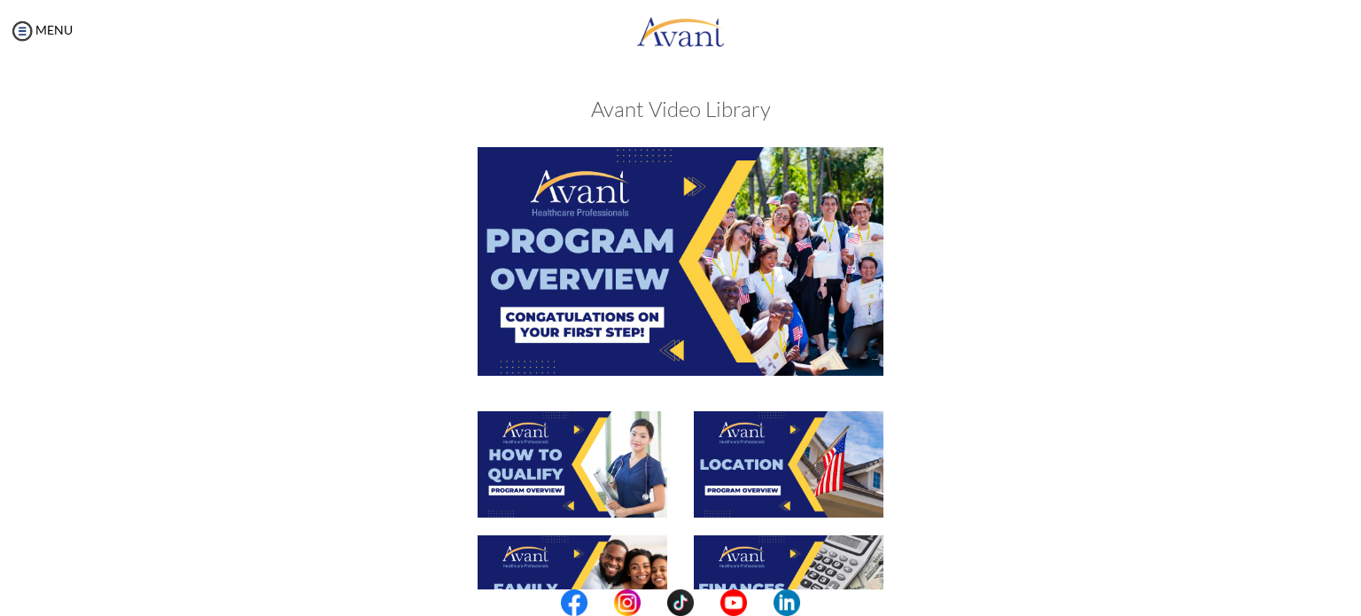
click at [661, 231] on img at bounding box center [681, 261] width 406 height 228
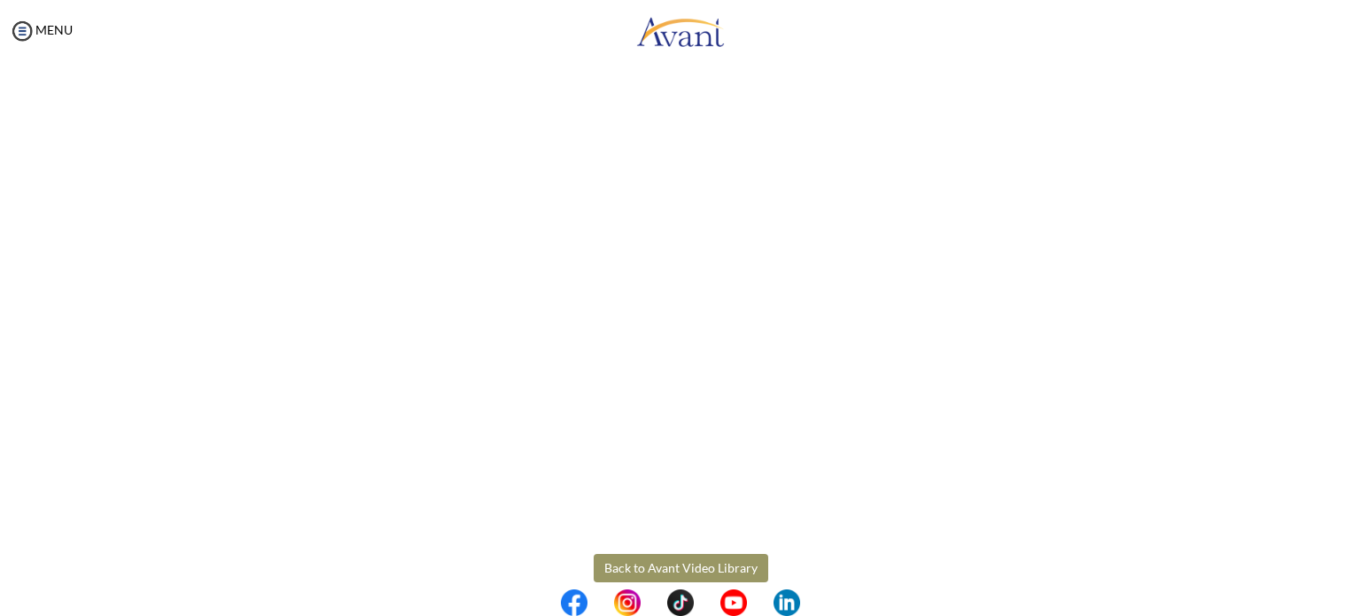
scroll to position [255, 0]
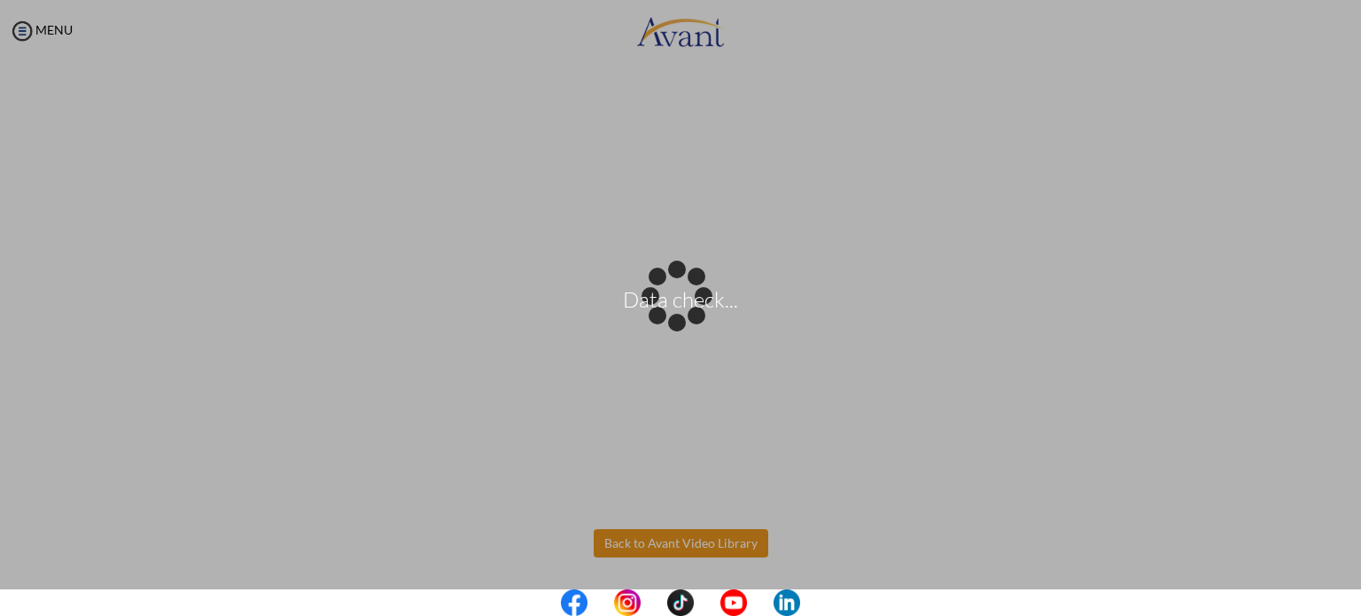
click at [727, 552] on body "Data check... Maintenance break. Please come back in 2 hours. MENU My Status Wh…" at bounding box center [680, 308] width 1361 height 616
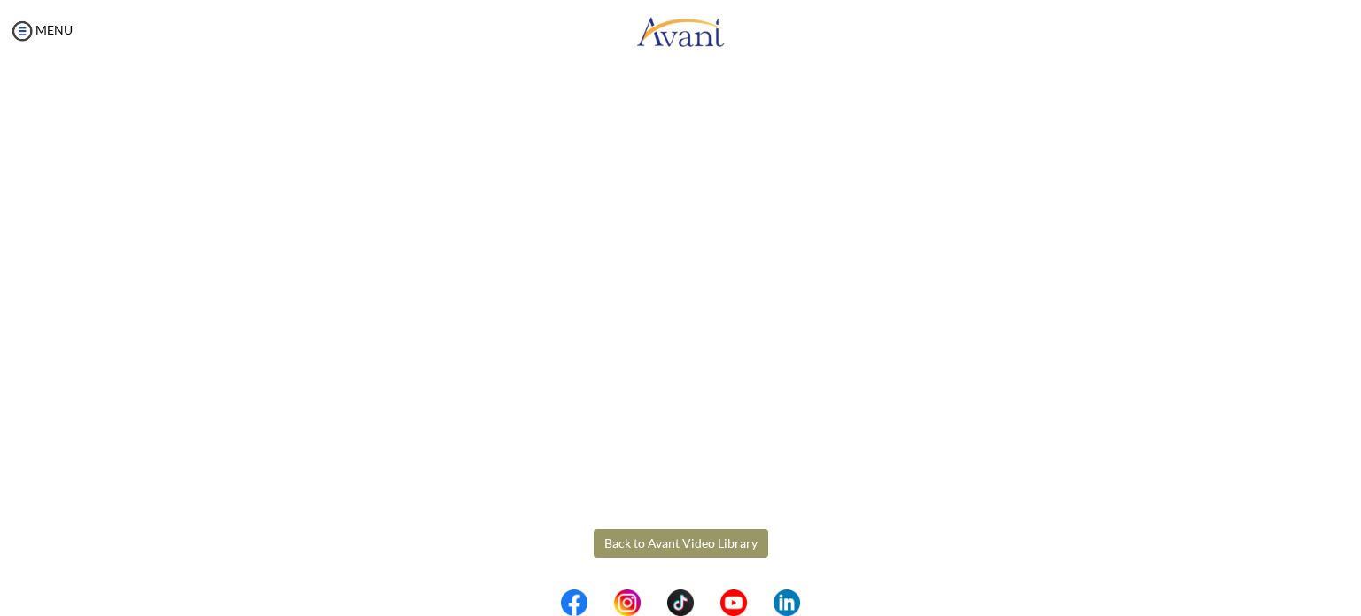
click at [709, 543] on button "Back to Avant Video Library" at bounding box center [681, 543] width 175 height 28
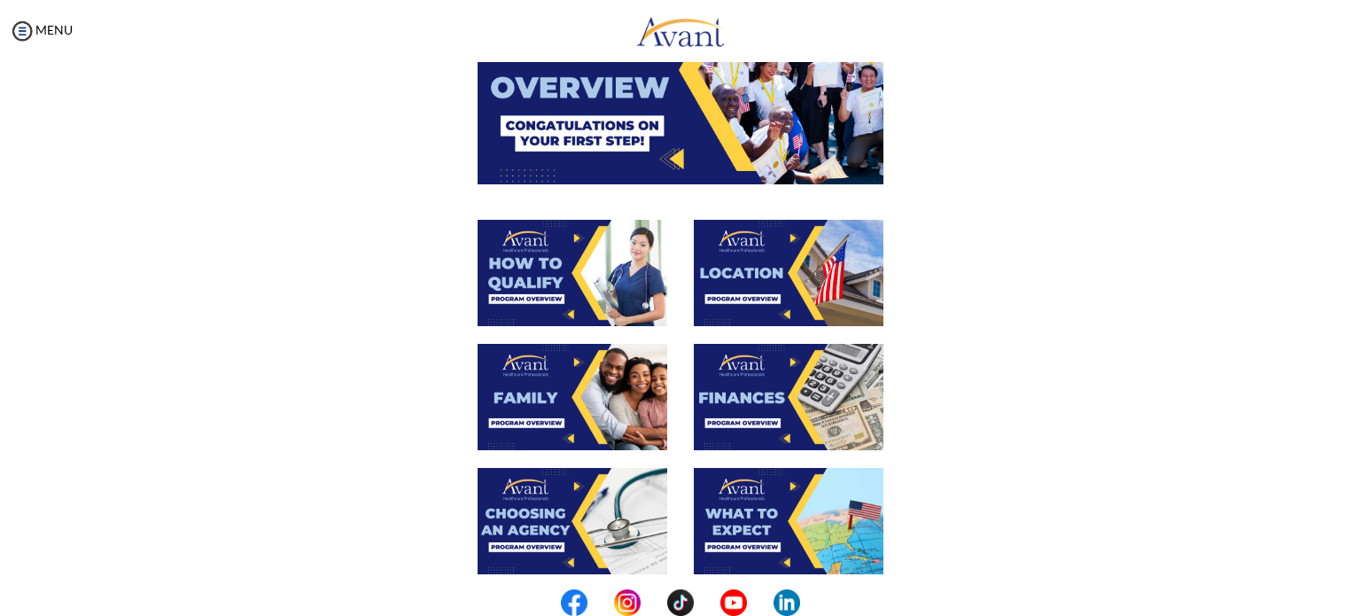
scroll to position [177, 0]
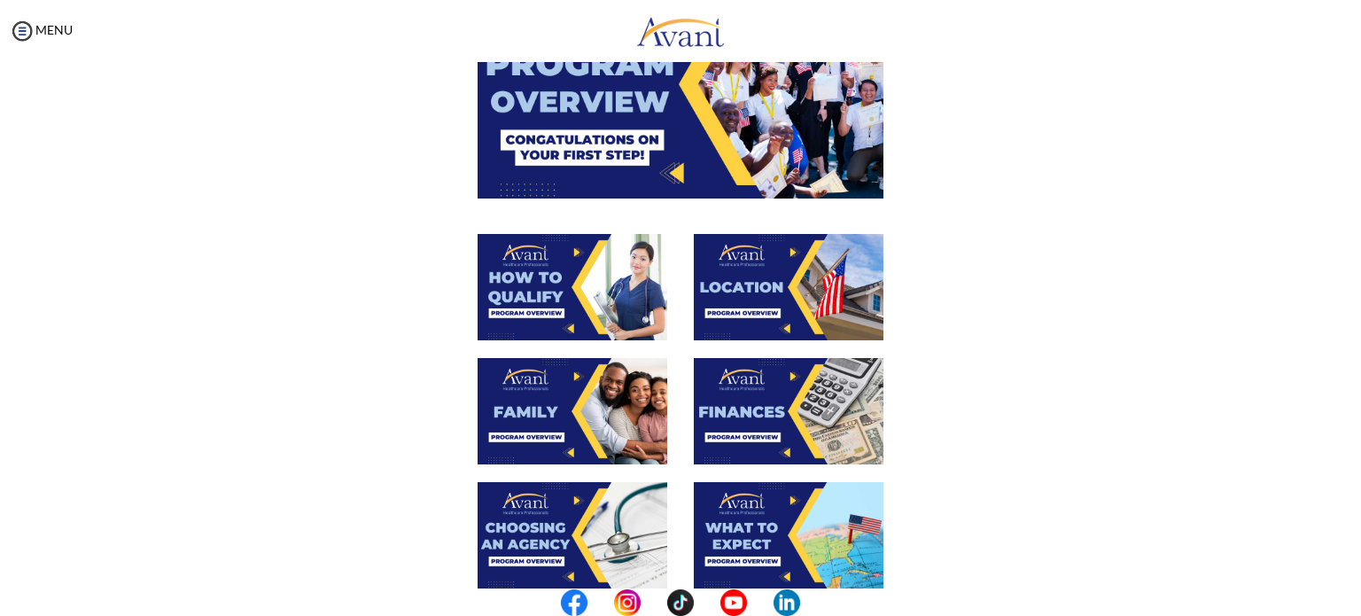
click at [598, 280] on img at bounding box center [573, 287] width 190 height 106
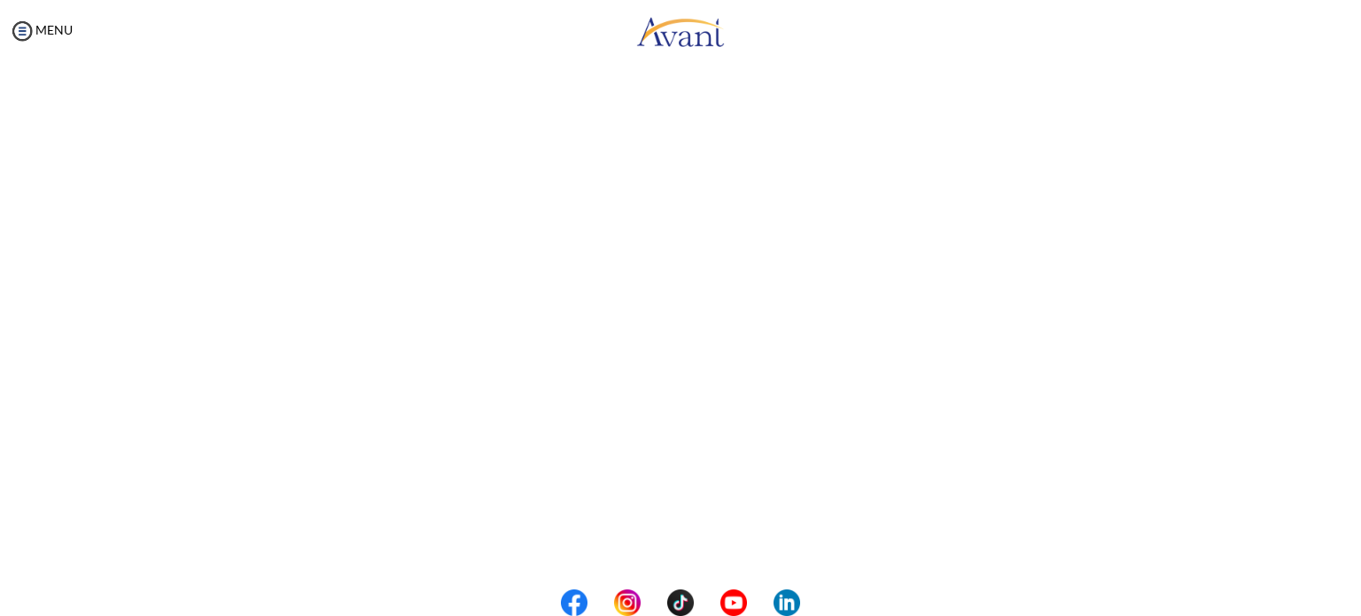
scroll to position [255, 0]
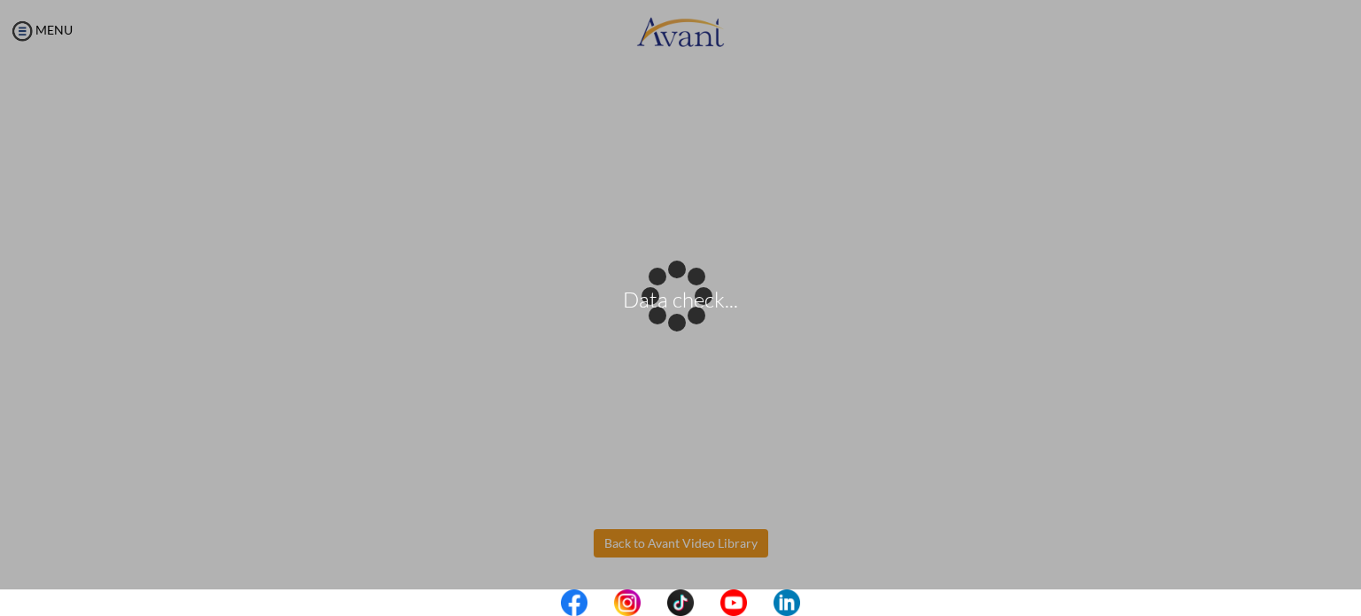
click at [697, 542] on body "Data check... Maintenance break. Please come back in 2 hours. MENU My Status Wh…" at bounding box center [680, 308] width 1361 height 616
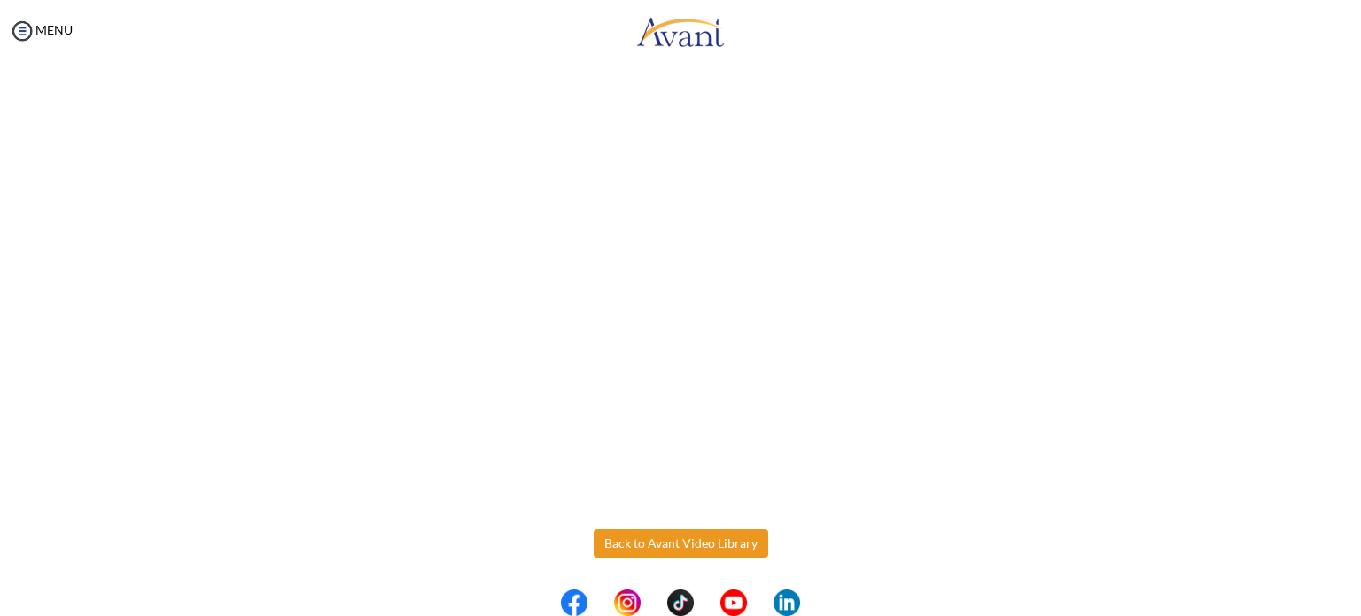
click at [697, 542] on button "Back to Avant Video Library" at bounding box center [681, 543] width 175 height 28
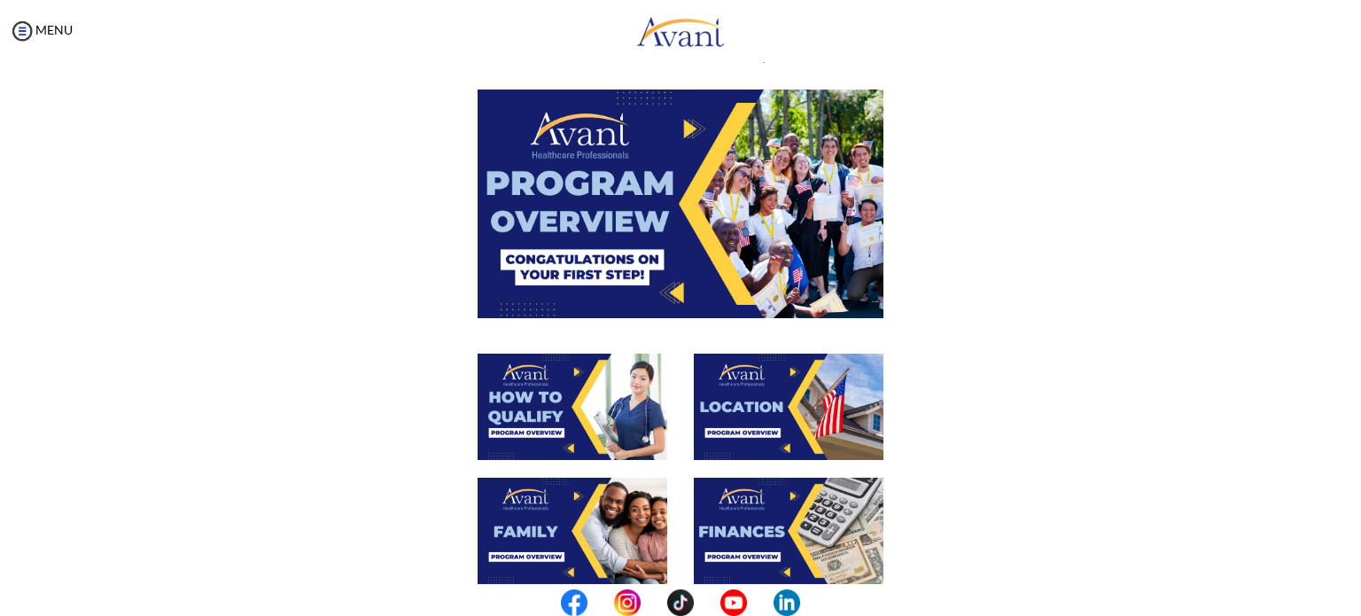
scroll to position [89, 0]
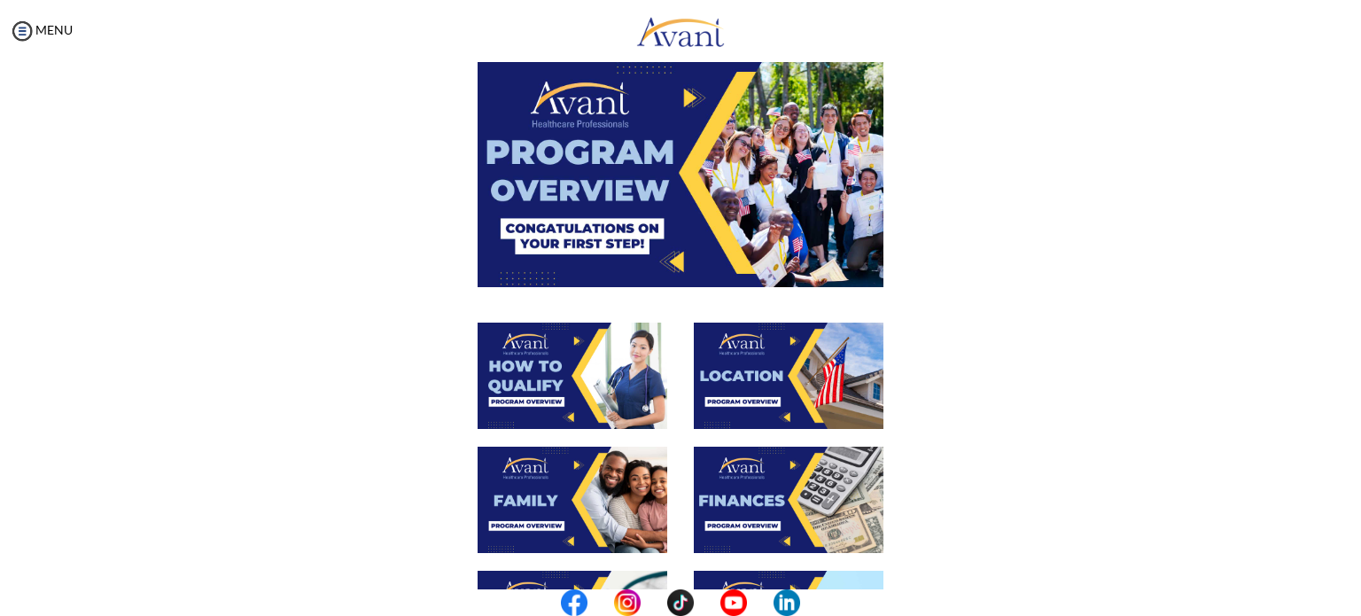
click at [772, 394] on img at bounding box center [789, 376] width 190 height 106
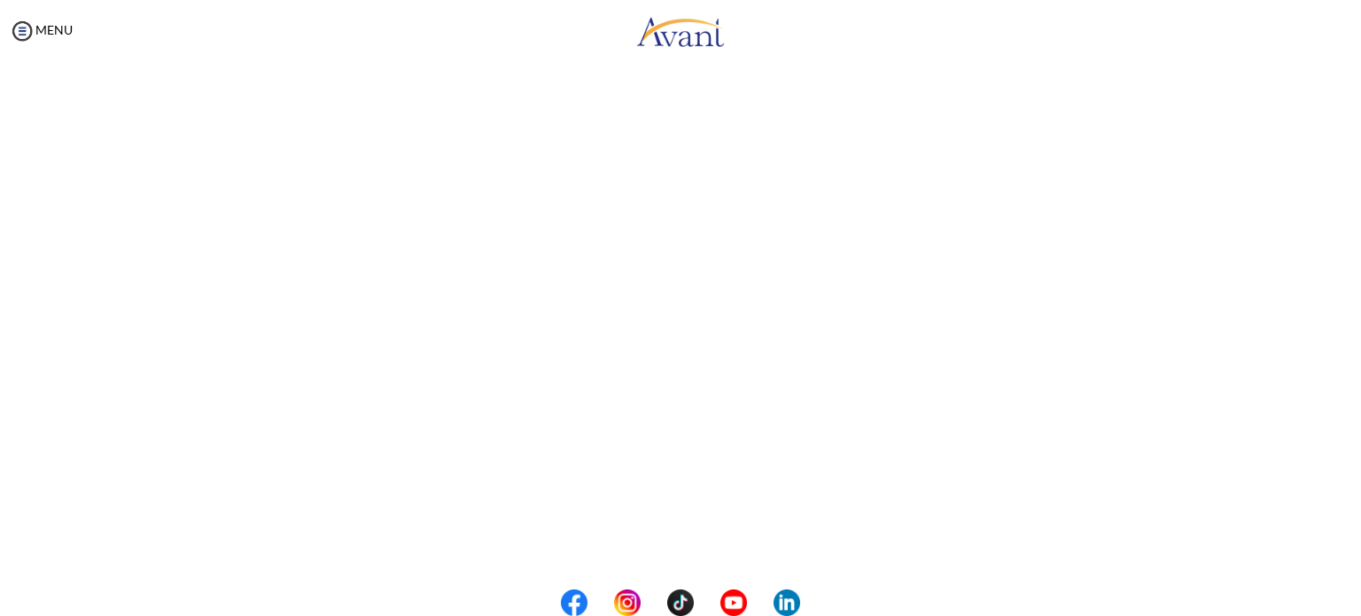
scroll to position [255, 0]
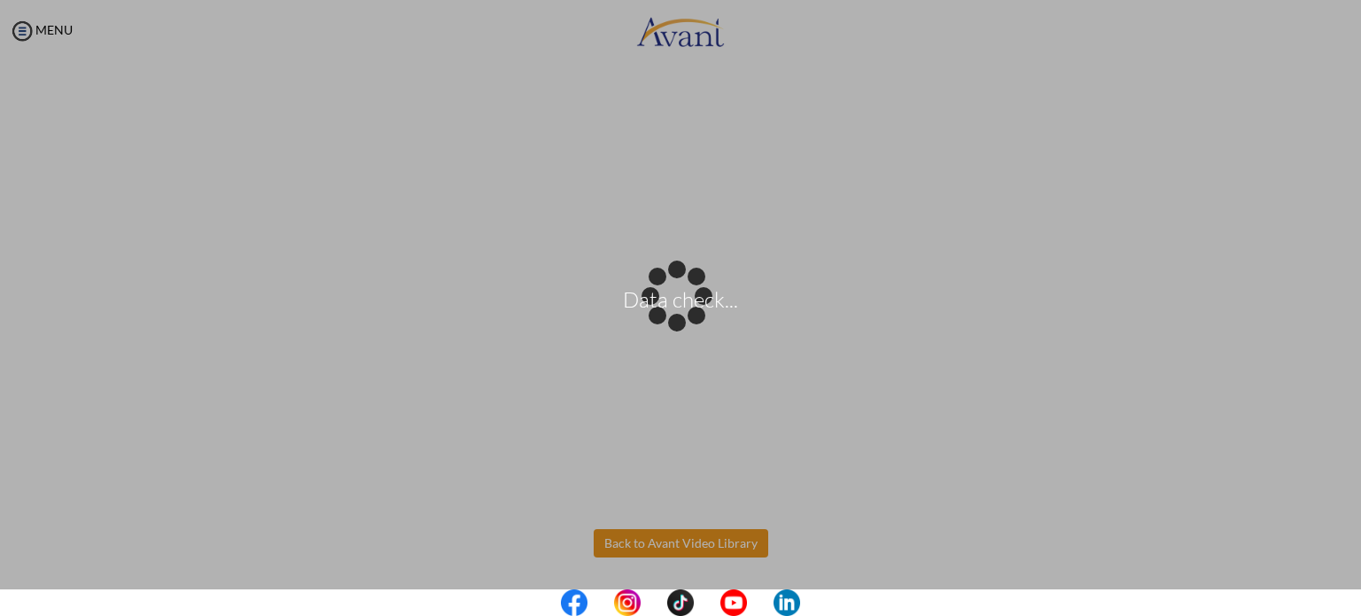
click at [737, 538] on body "Data check... Maintenance break. Please come back in 2 hours. MENU My Status Wh…" at bounding box center [680, 308] width 1361 height 616
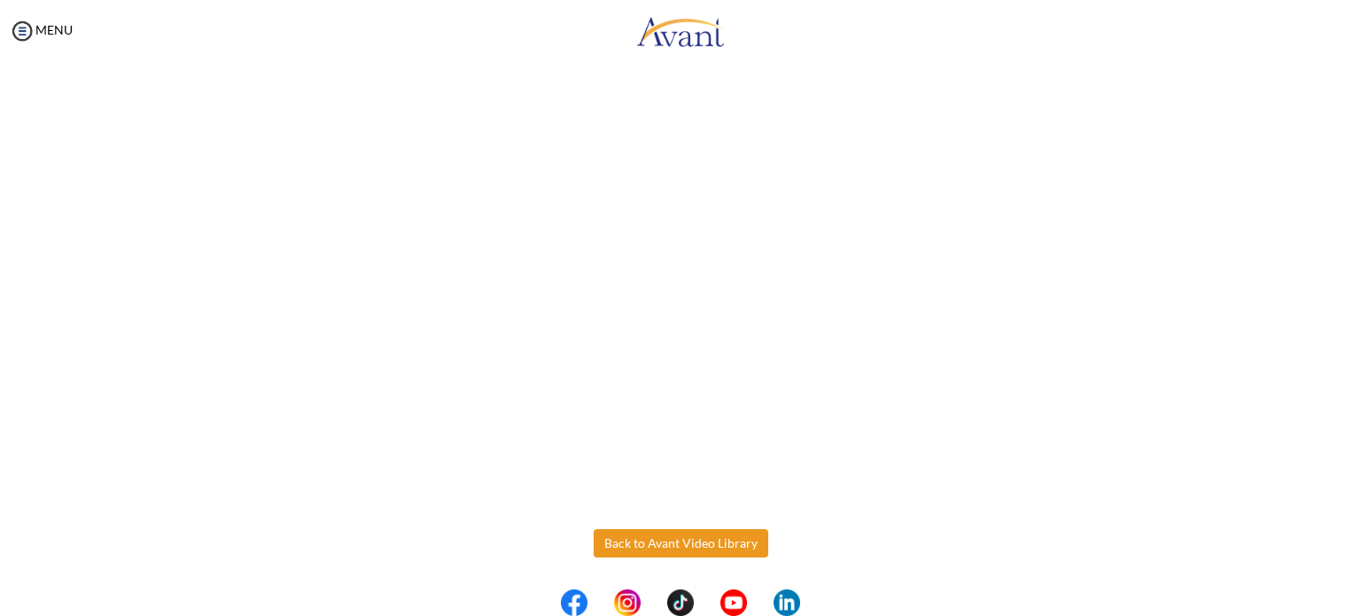
click at [738, 536] on button "Back to Avant Video Library" at bounding box center [681, 543] width 175 height 28
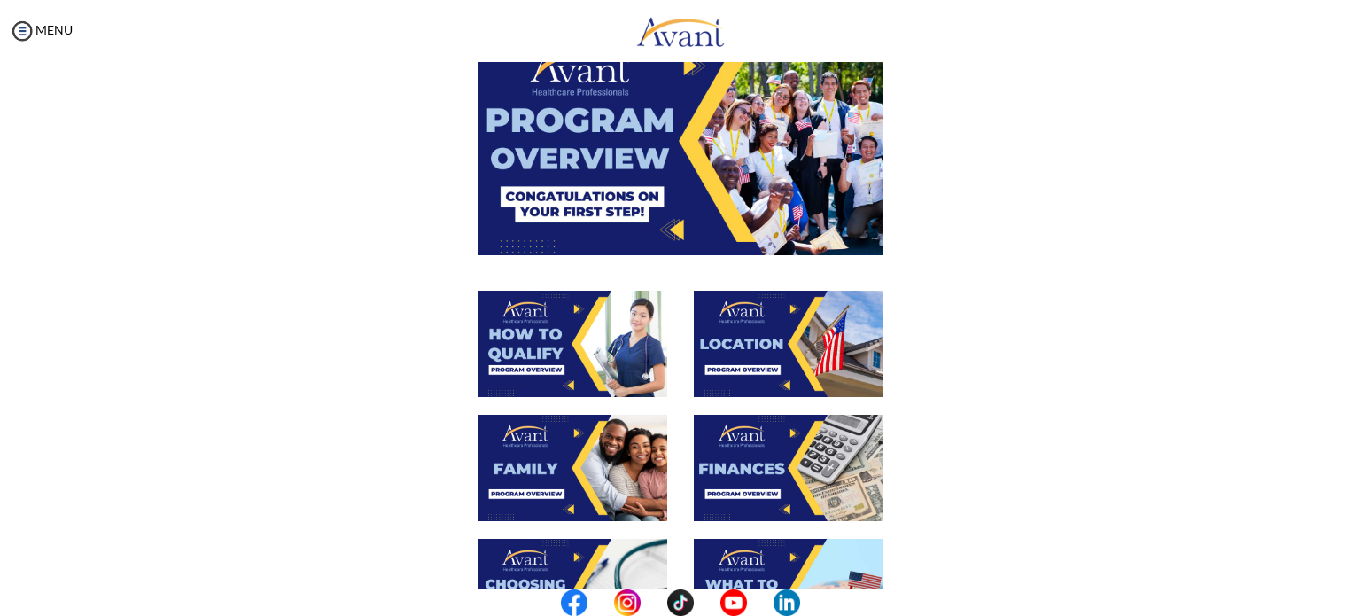
scroll to position [177, 0]
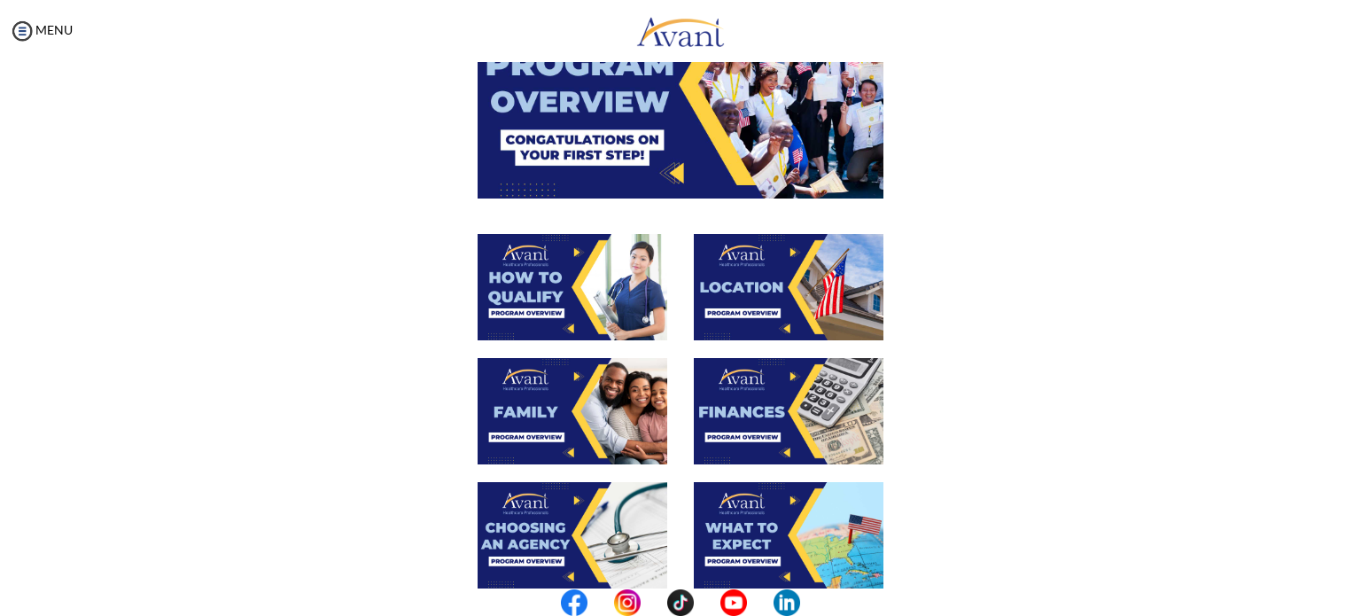
click at [591, 421] on img at bounding box center [573, 411] width 190 height 106
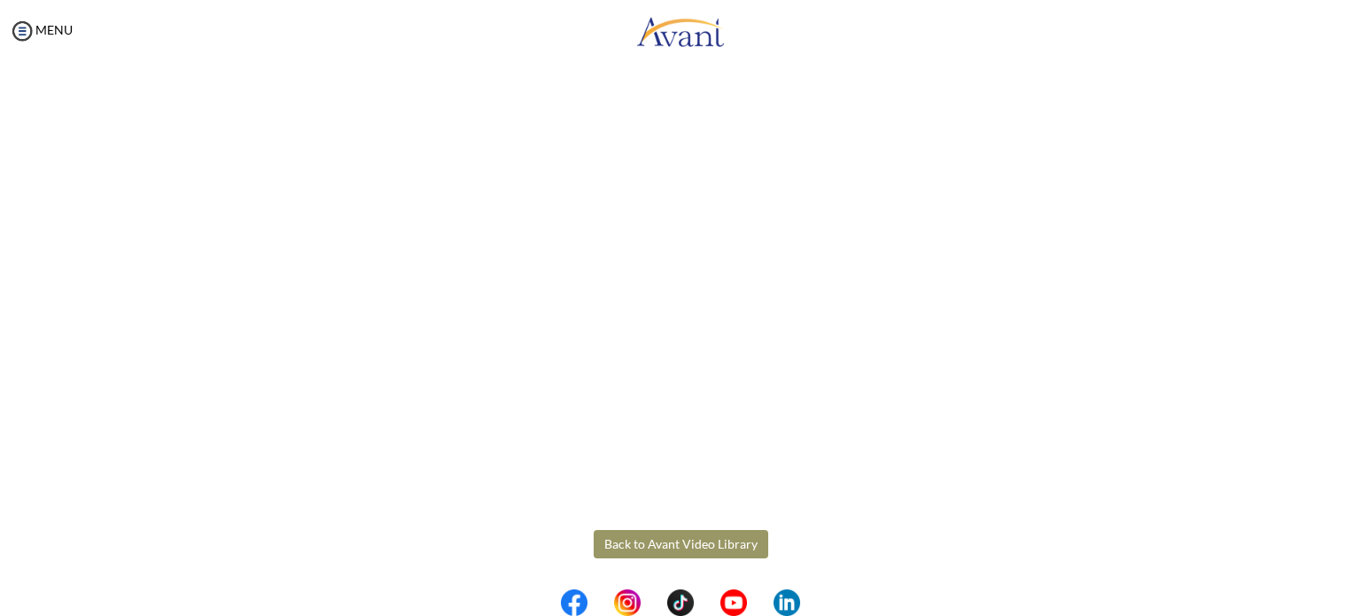
scroll to position [444, 0]
click at [727, 542] on body "Maintenance break. Please come back in 2 hours. MENU My Status What is the next…" at bounding box center [680, 308] width 1361 height 616
click at [720, 542] on button "Back to Avant Video Library" at bounding box center [681, 543] width 175 height 28
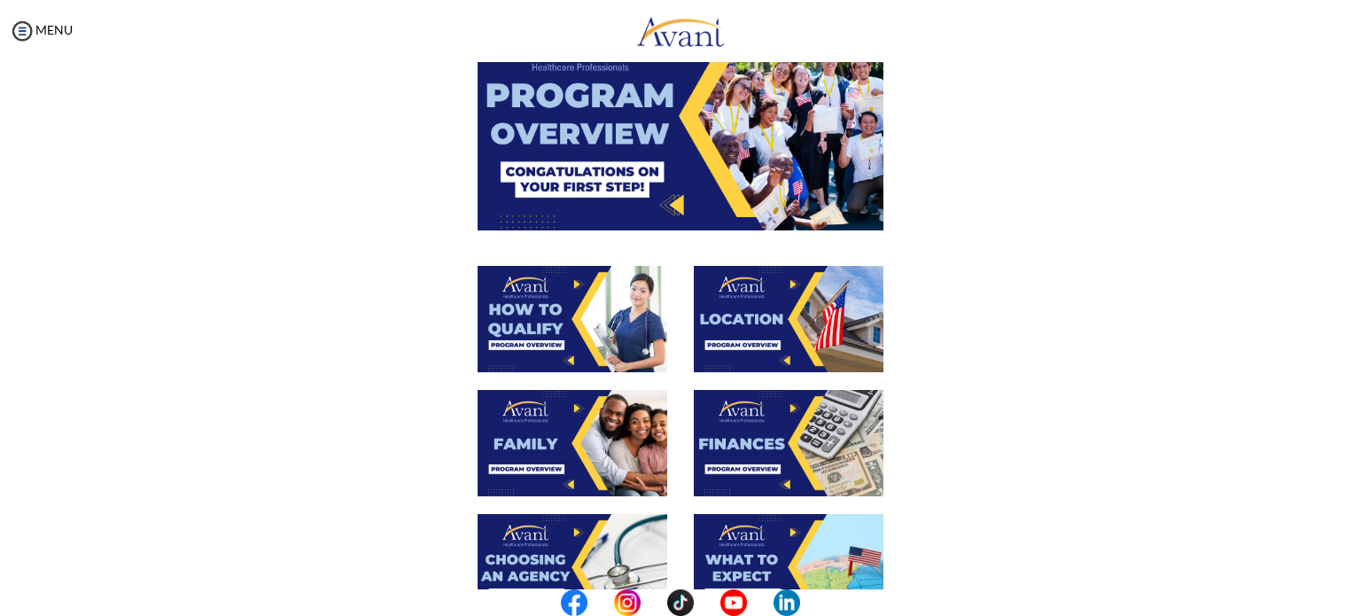
scroll to position [177, 0]
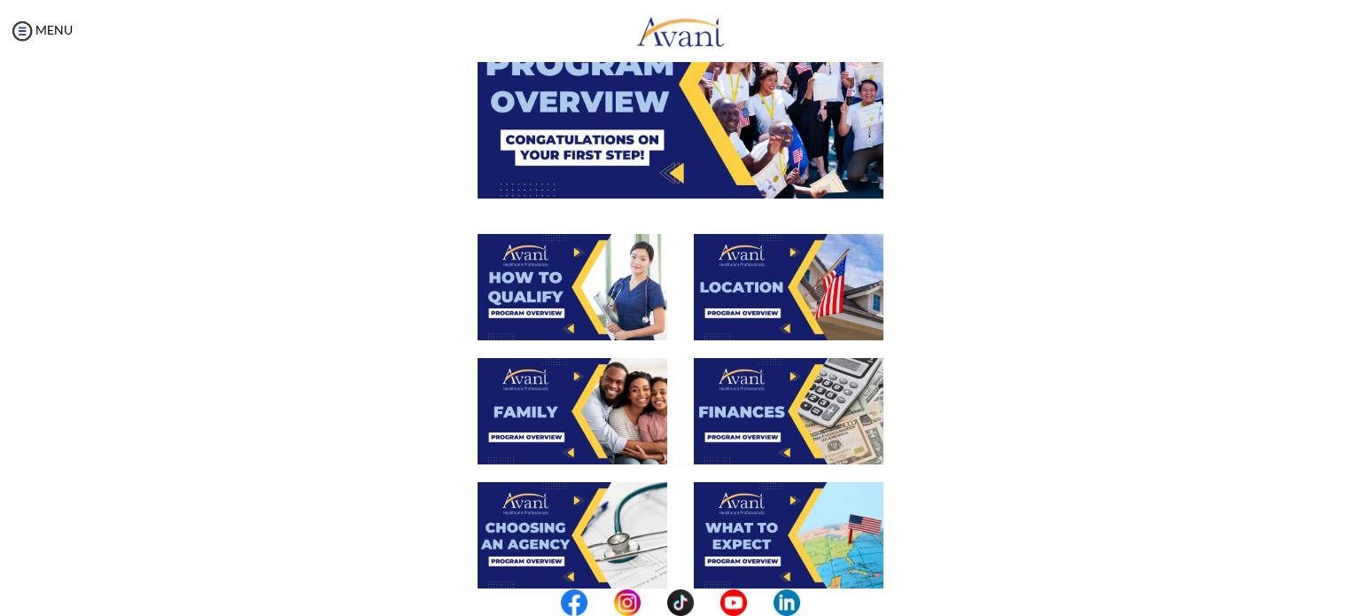
click at [812, 408] on img at bounding box center [789, 411] width 190 height 106
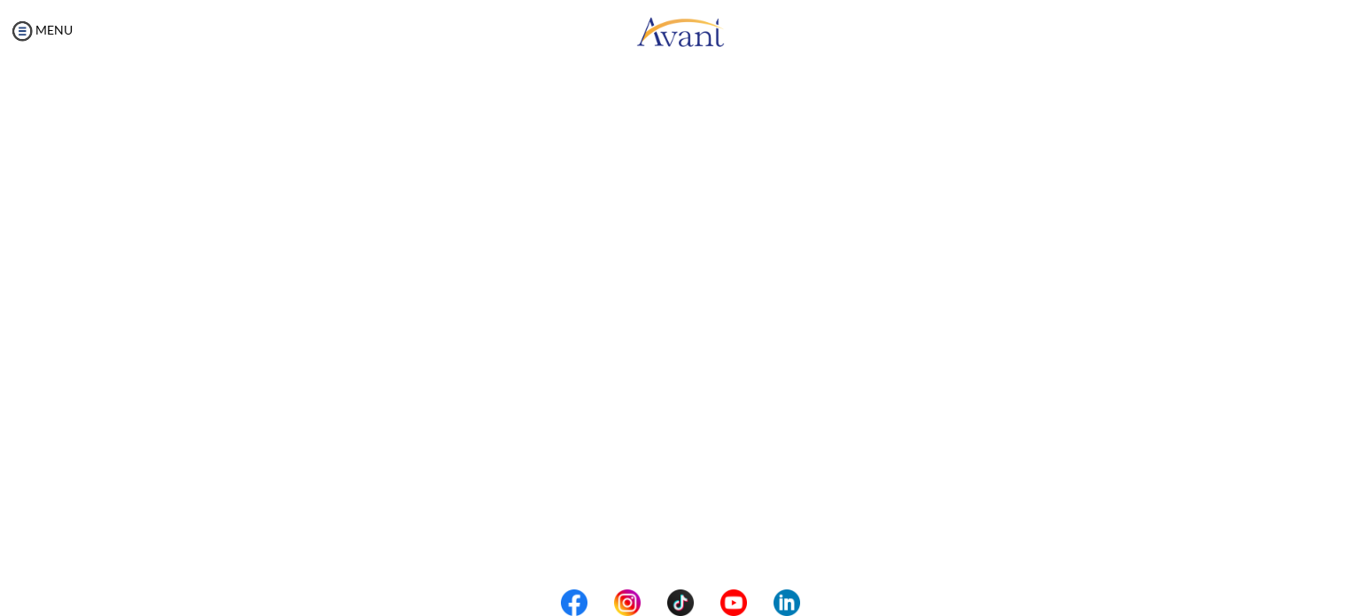
scroll to position [255, 0]
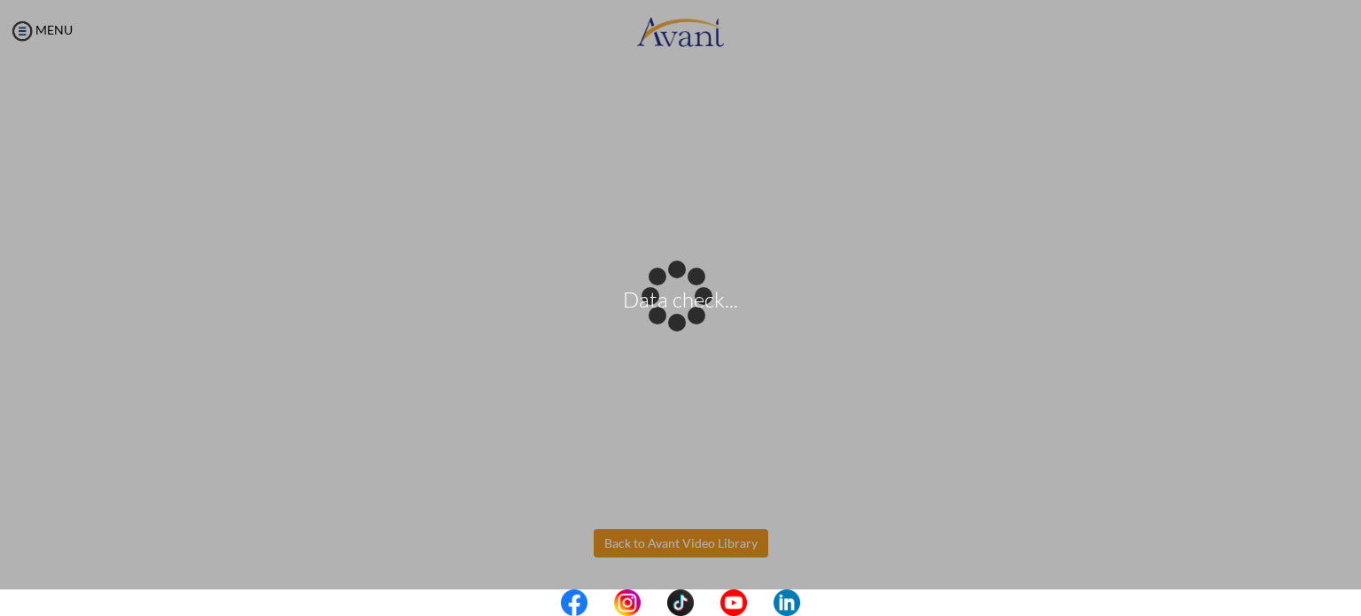
click at [734, 539] on body "Data check... Maintenance break. Please come back in 2 hours. MENU My Status Wh…" at bounding box center [680, 308] width 1361 height 616
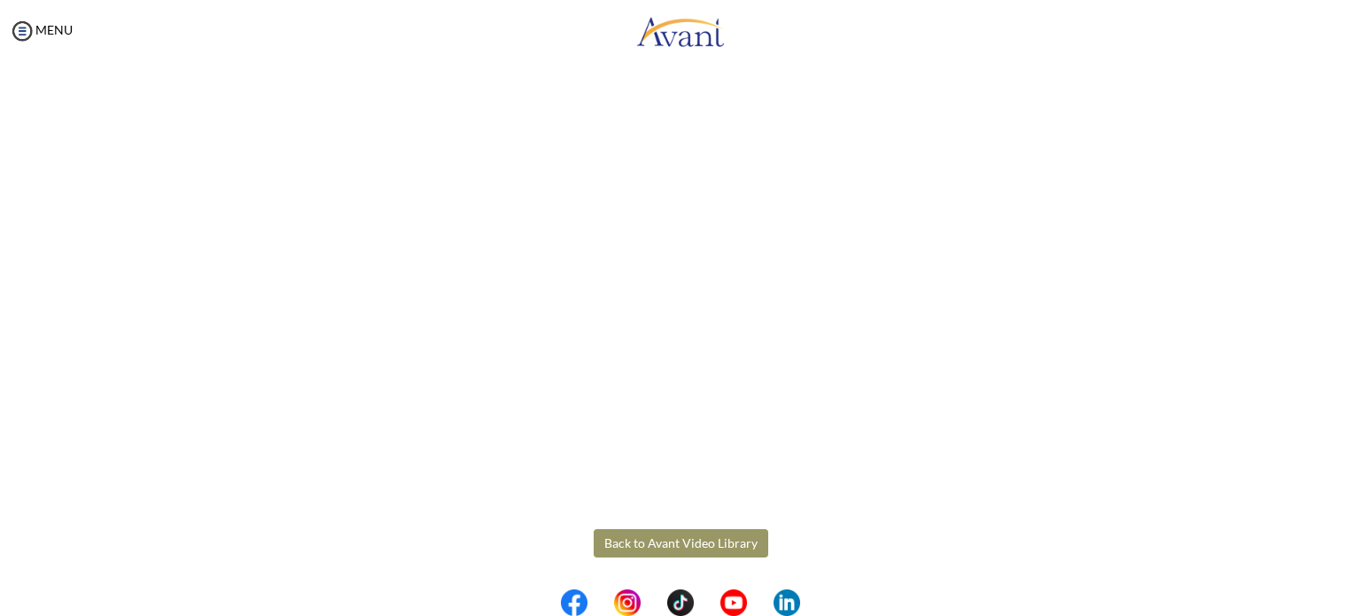
click at [717, 534] on button "Back to Avant Video Library" at bounding box center [681, 543] width 175 height 28
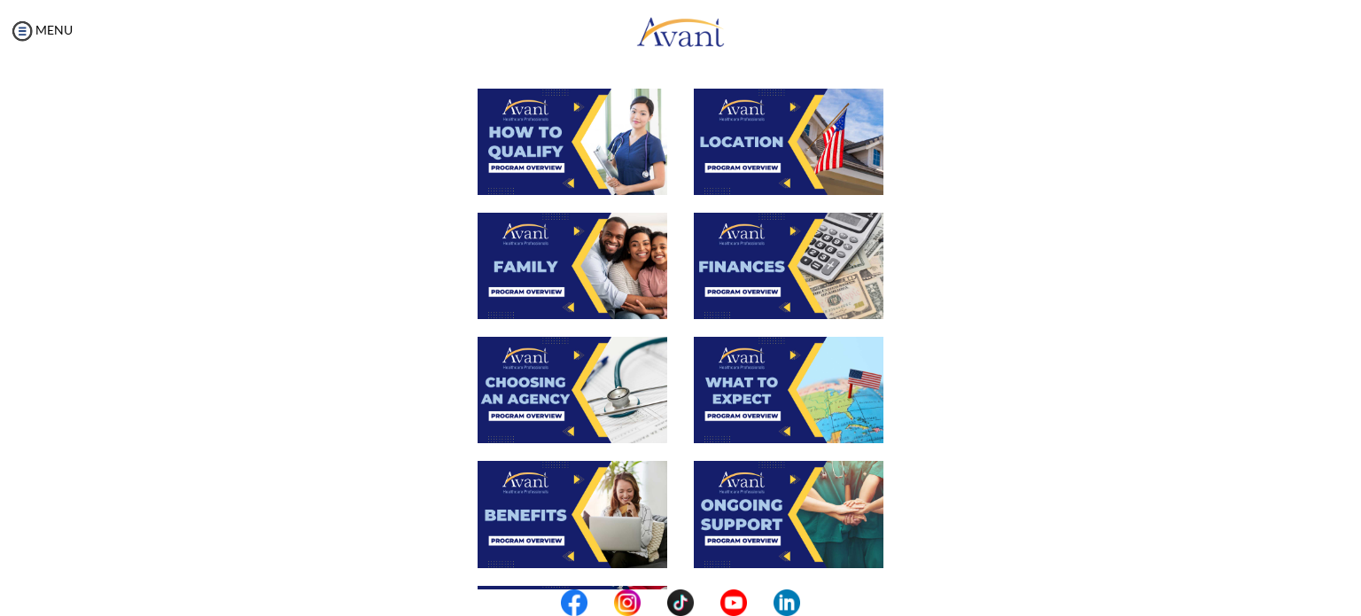
scroll to position [355, 0]
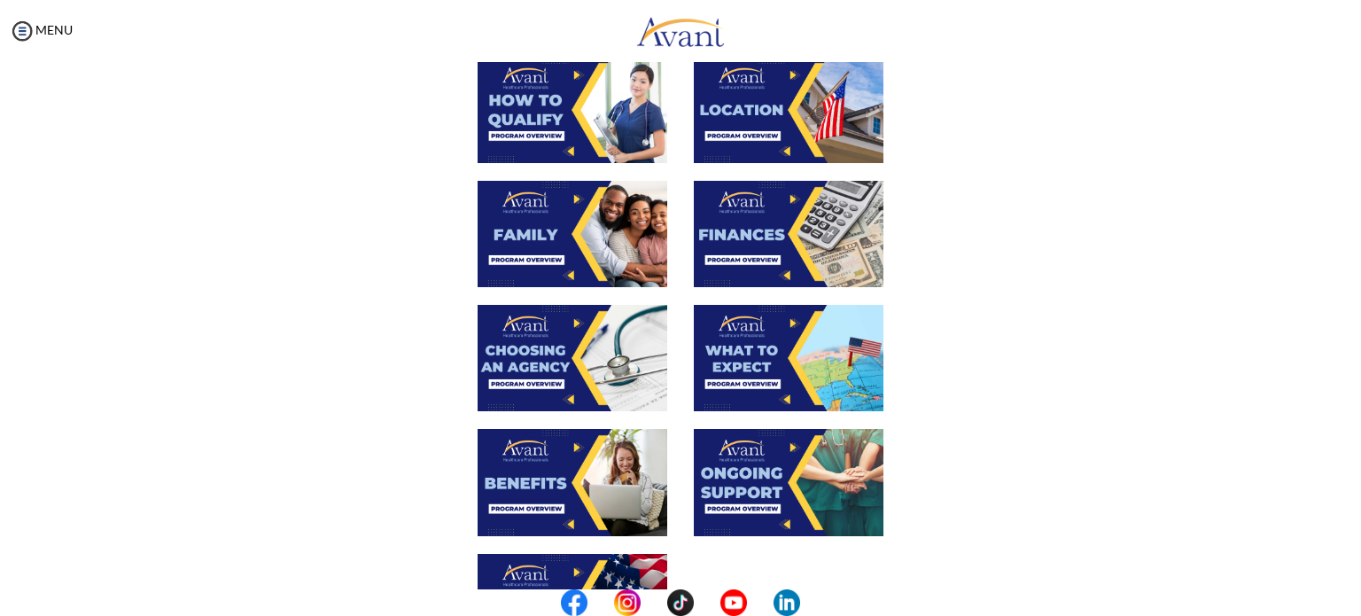
click at [565, 362] on img at bounding box center [573, 358] width 190 height 106
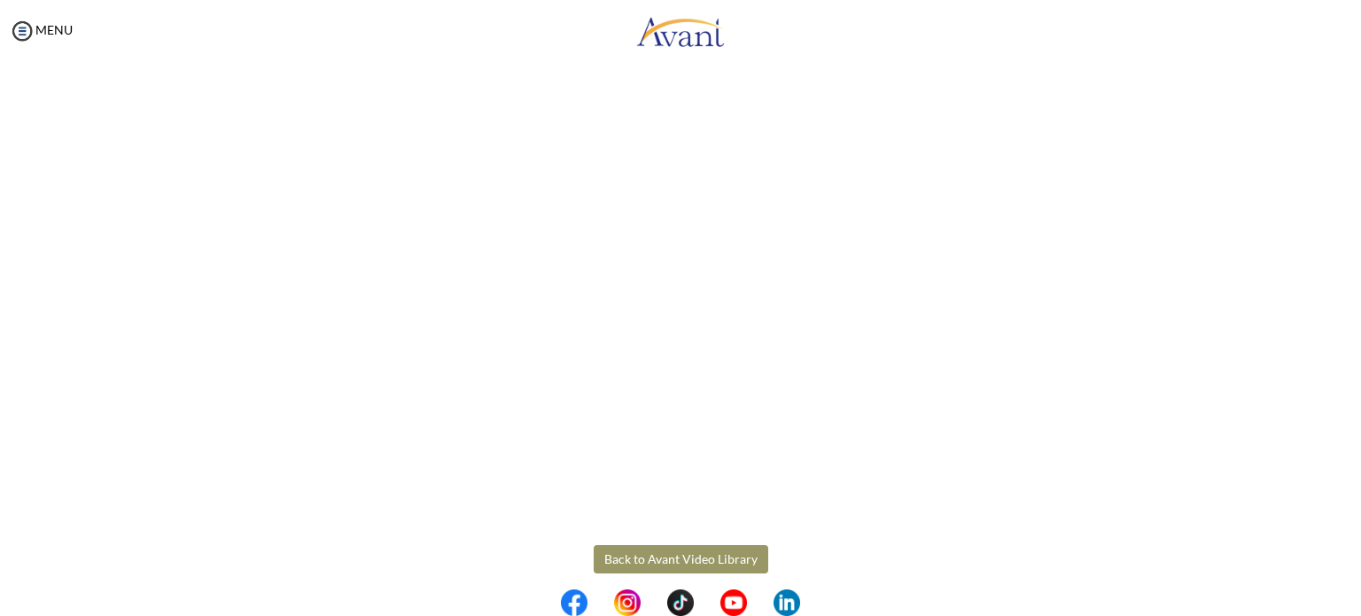
scroll to position [444, 0]
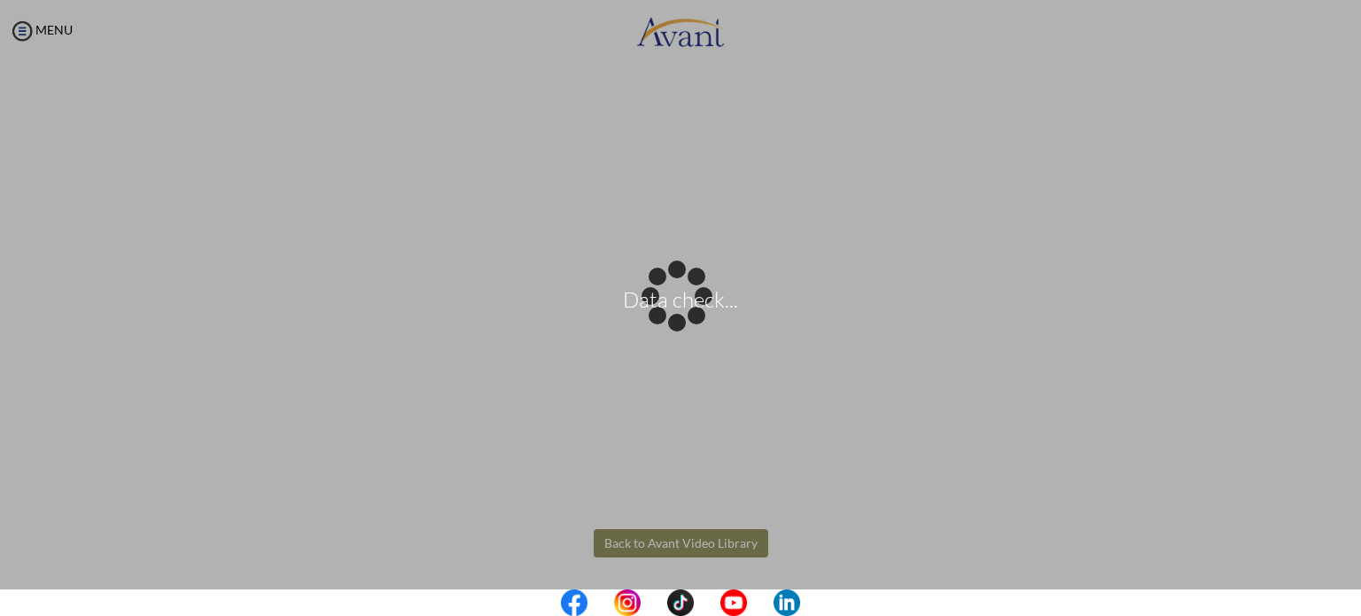
click at [679, 543] on body "Data check... Maintenance break. Please come back in 2 hours. MENU My Status Wh…" at bounding box center [680, 308] width 1361 height 616
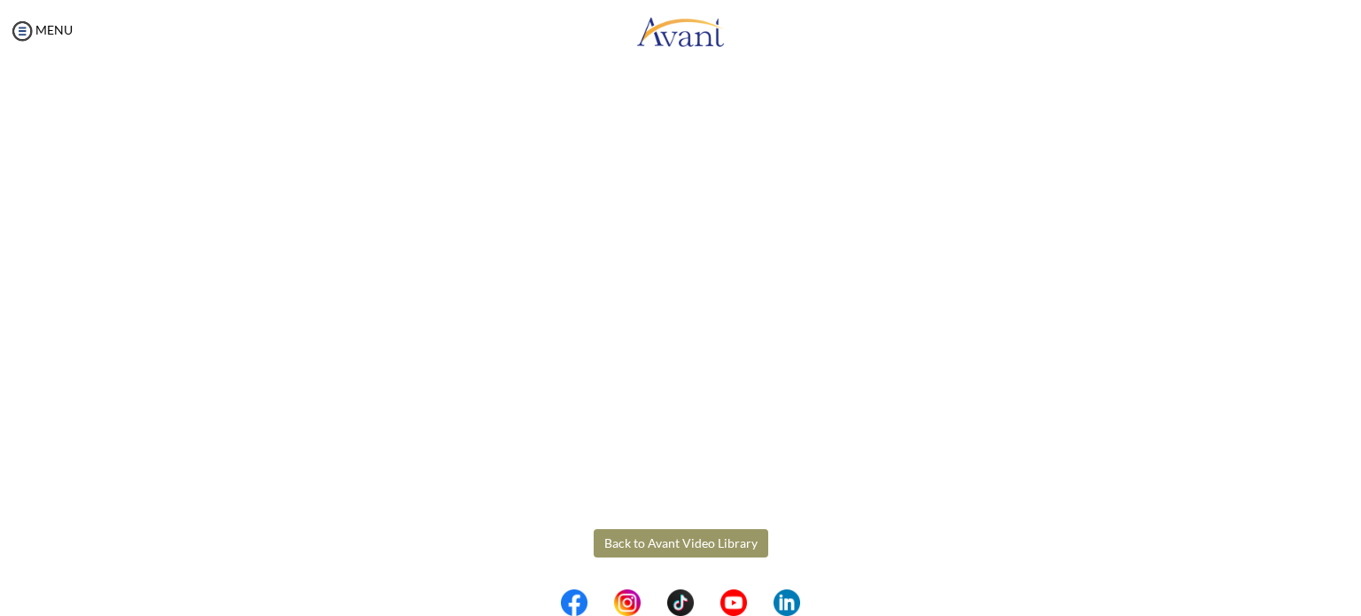
click at [743, 542] on button "Back to Avant Video Library" at bounding box center [681, 543] width 175 height 28
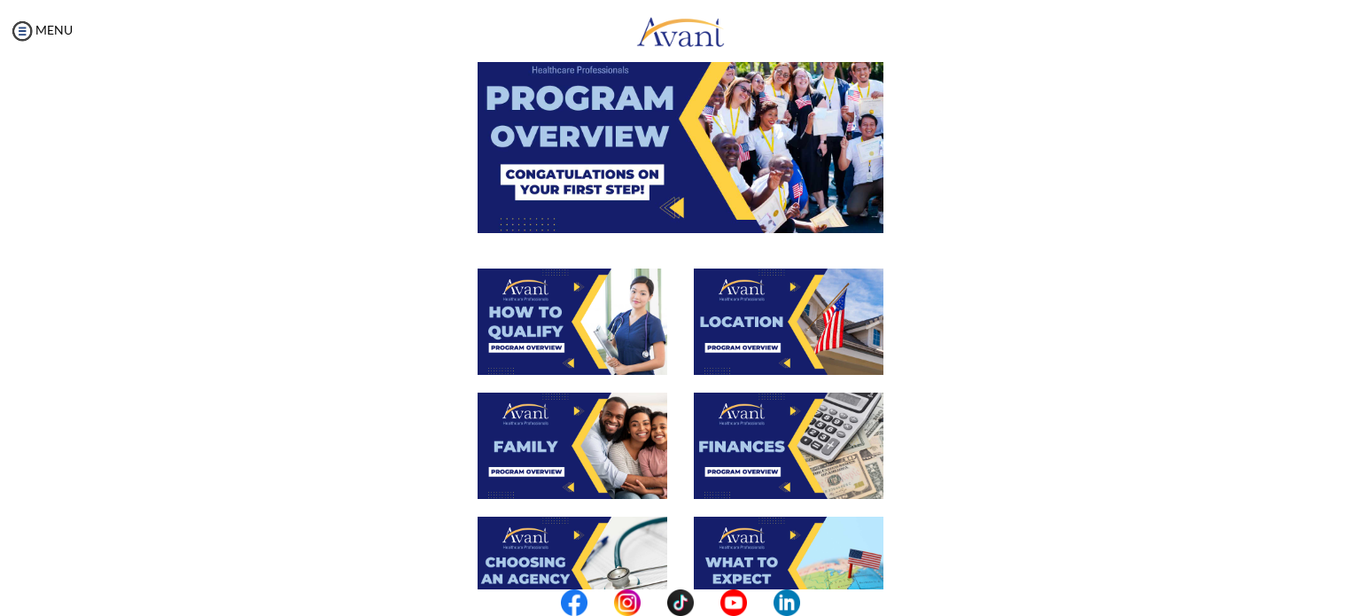
scroll to position [355, 0]
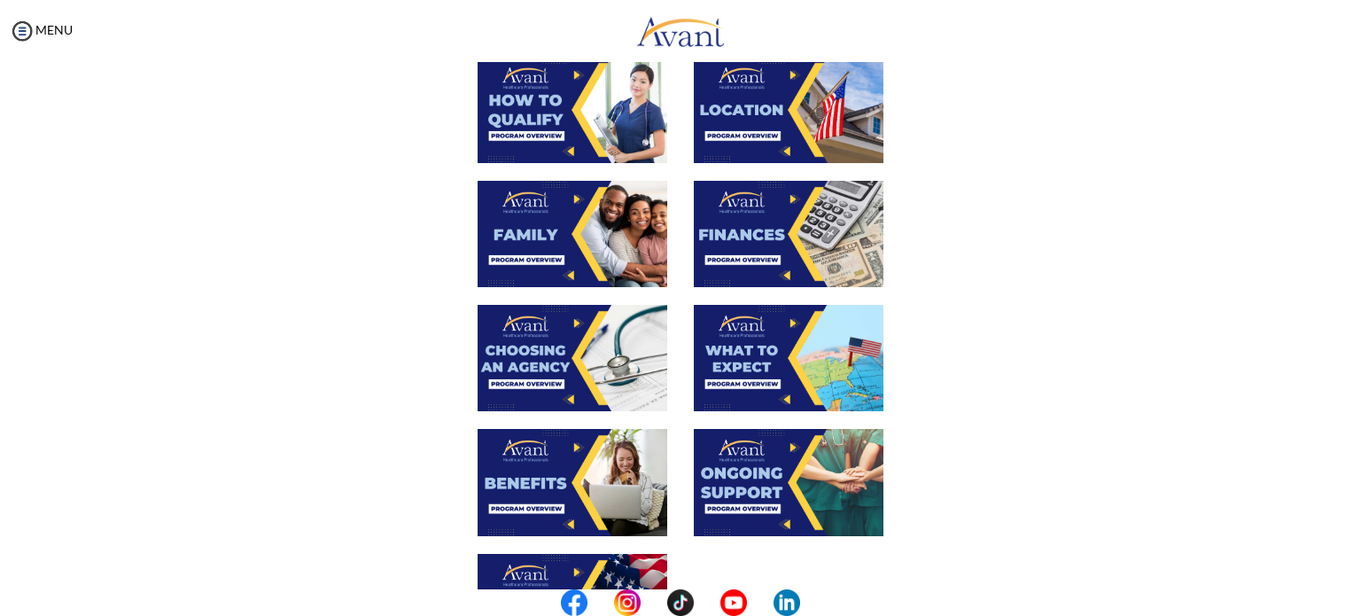
click at [825, 338] on img at bounding box center [789, 358] width 190 height 106
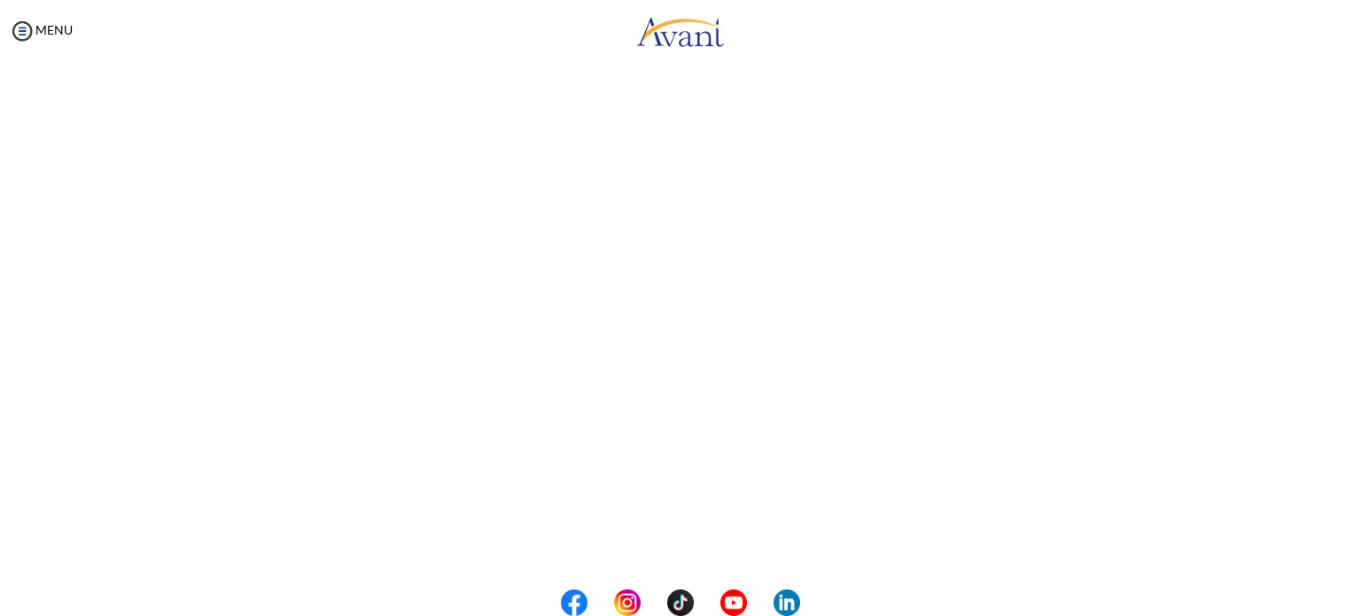
scroll to position [444, 0]
click at [651, 533] on body "Maintenance break. Please come back in 2 hours. MENU My Status What is the next…" at bounding box center [680, 308] width 1361 height 616
click at [717, 542] on button "Back to Avant Video Library" at bounding box center [681, 543] width 175 height 28
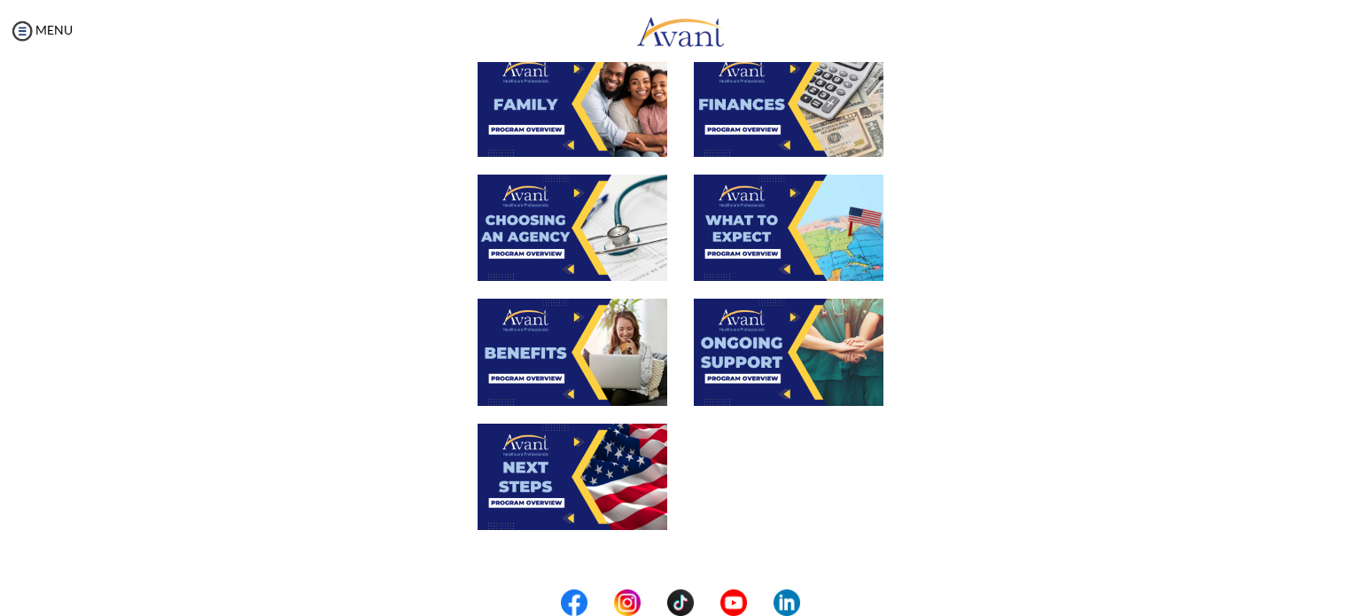
scroll to position [532, 0]
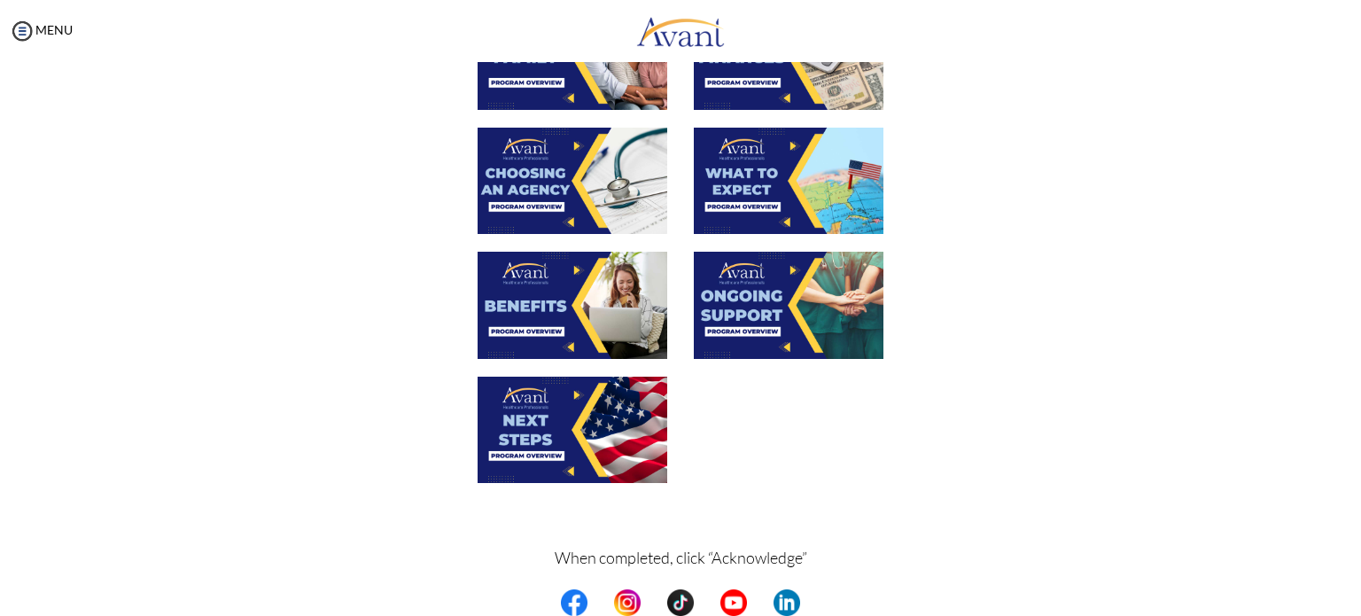
click at [580, 313] on img at bounding box center [573, 305] width 190 height 106
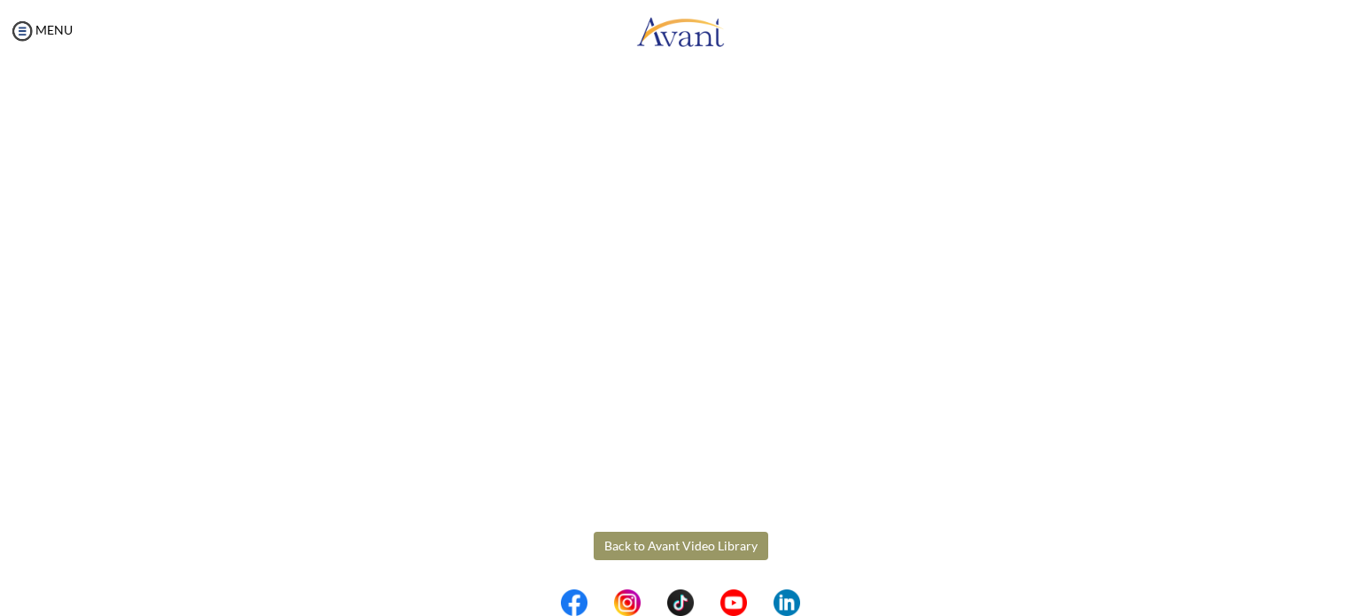
scroll to position [444, 0]
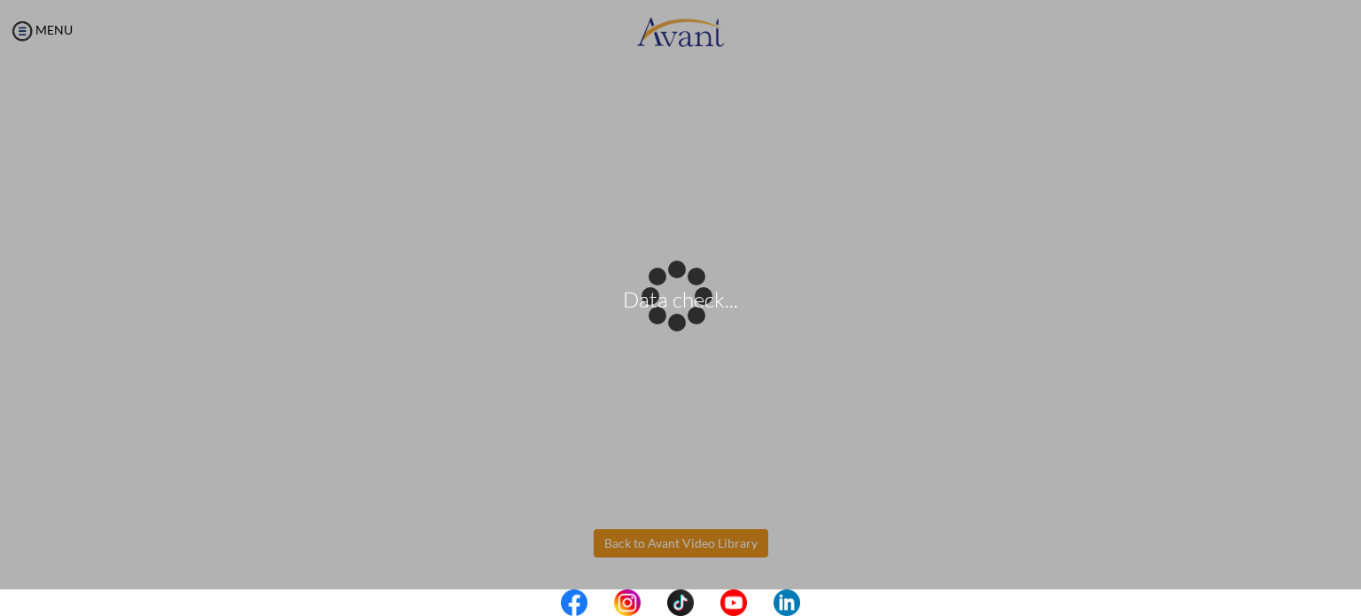
click at [713, 542] on body "Data check... Maintenance break. Please come back in 2 hours. MENU My Status Wh…" at bounding box center [680, 308] width 1361 height 616
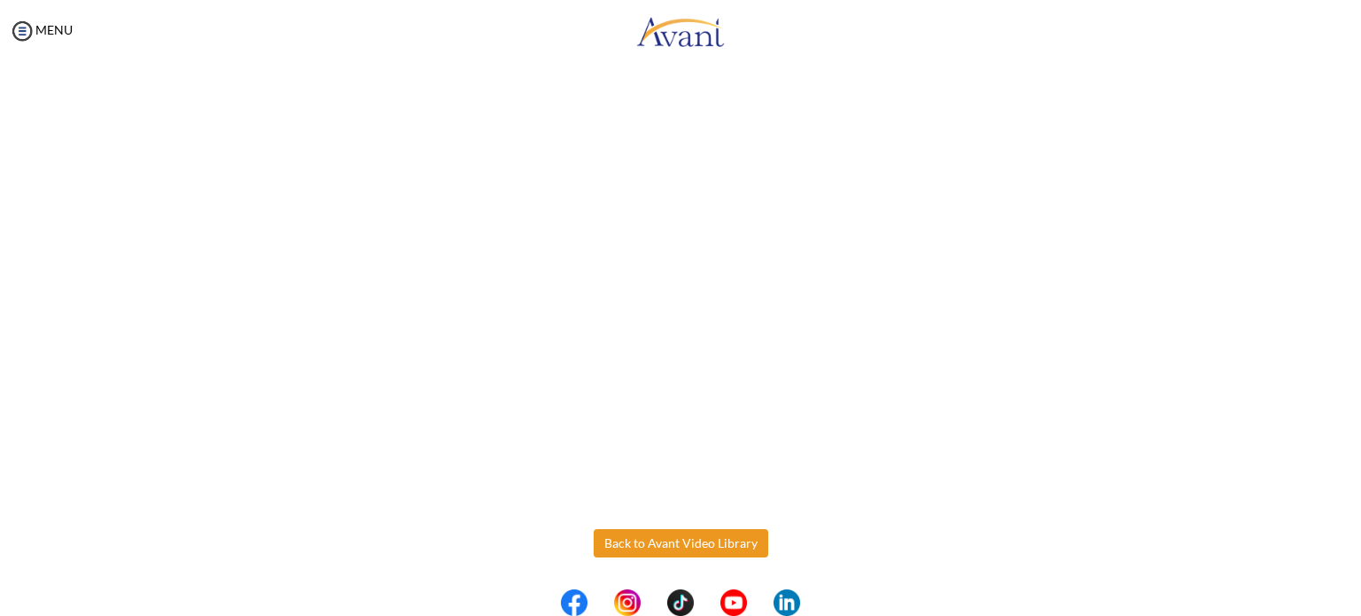
click at [713, 542] on button "Back to Avant Video Library" at bounding box center [681, 543] width 175 height 28
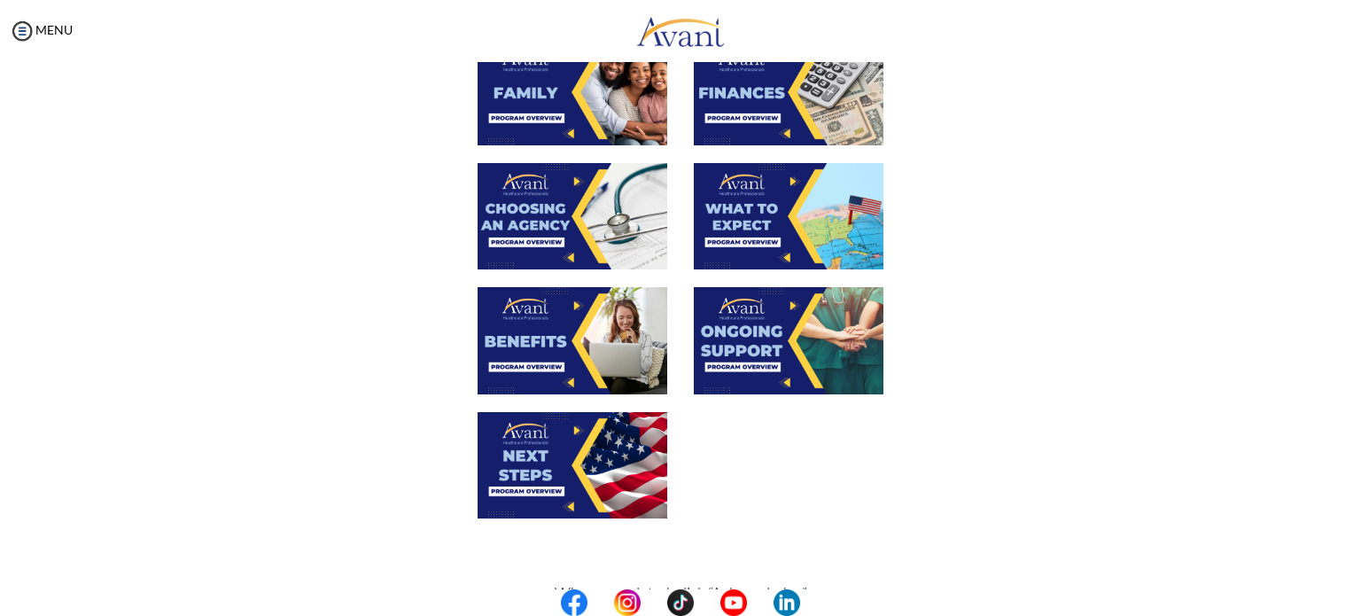
scroll to position [602, 0]
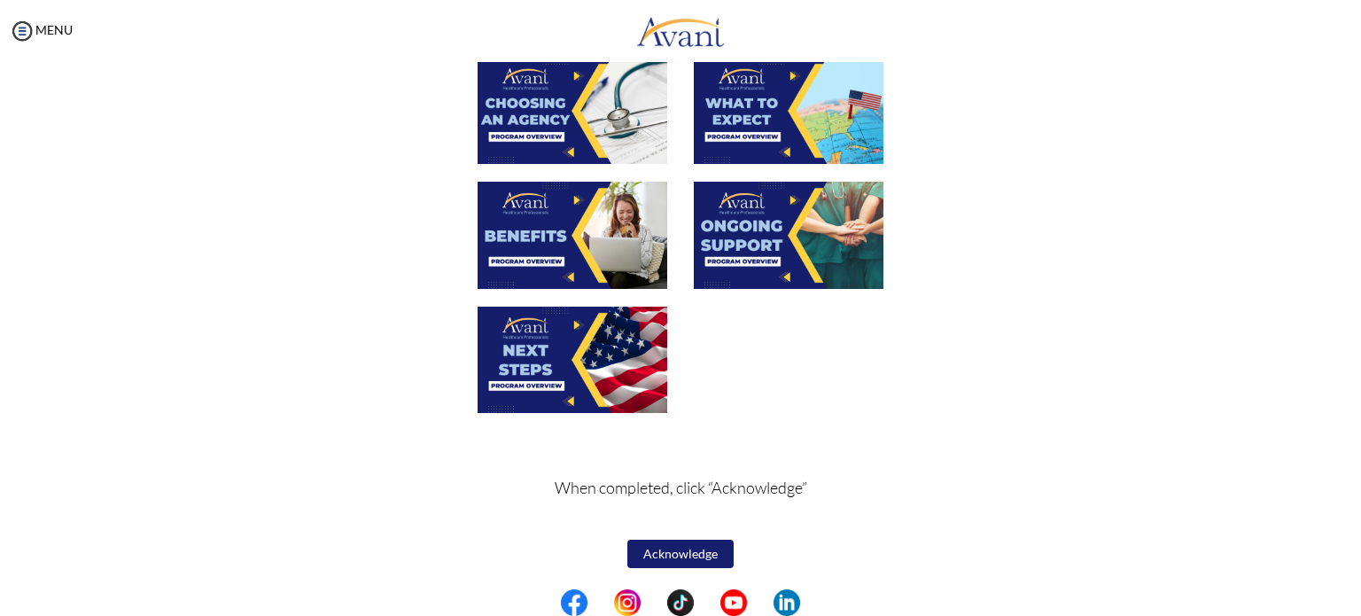
click at [766, 199] on img at bounding box center [789, 235] width 190 height 106
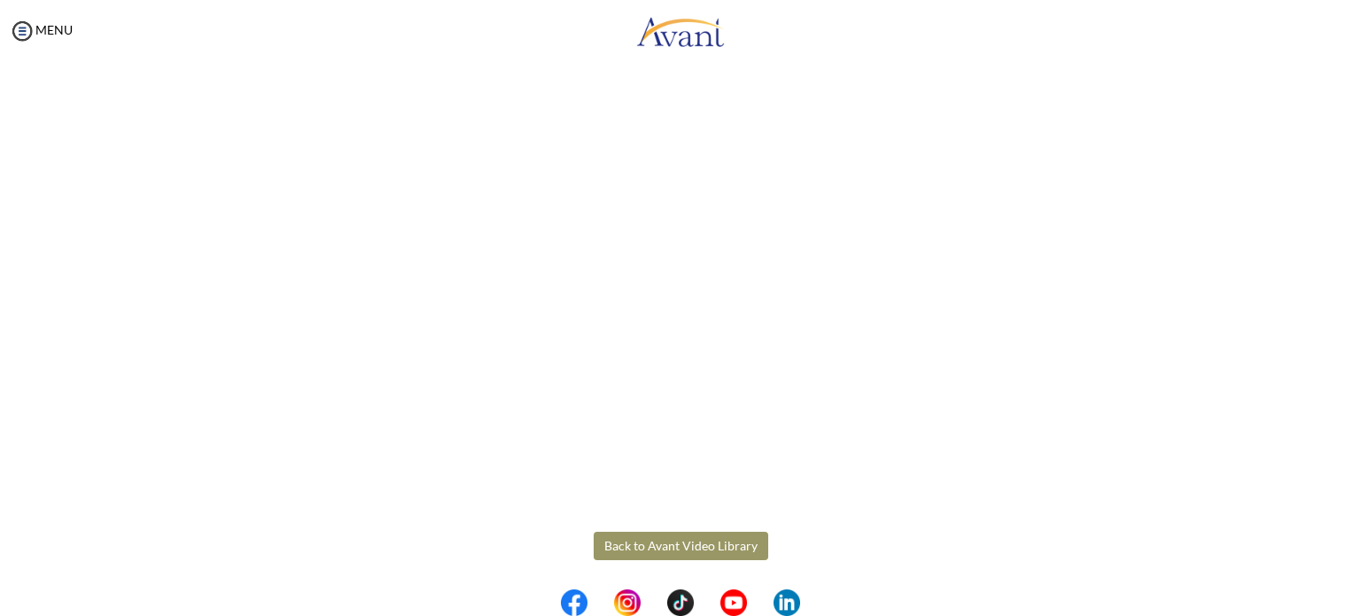
scroll to position [444, 0]
click at [706, 542] on body "Maintenance break. Please come back in 2 hours. MENU My Status What is the next…" at bounding box center [680, 308] width 1361 height 616
click at [698, 536] on button "Back to Avant Video Library" at bounding box center [681, 543] width 175 height 28
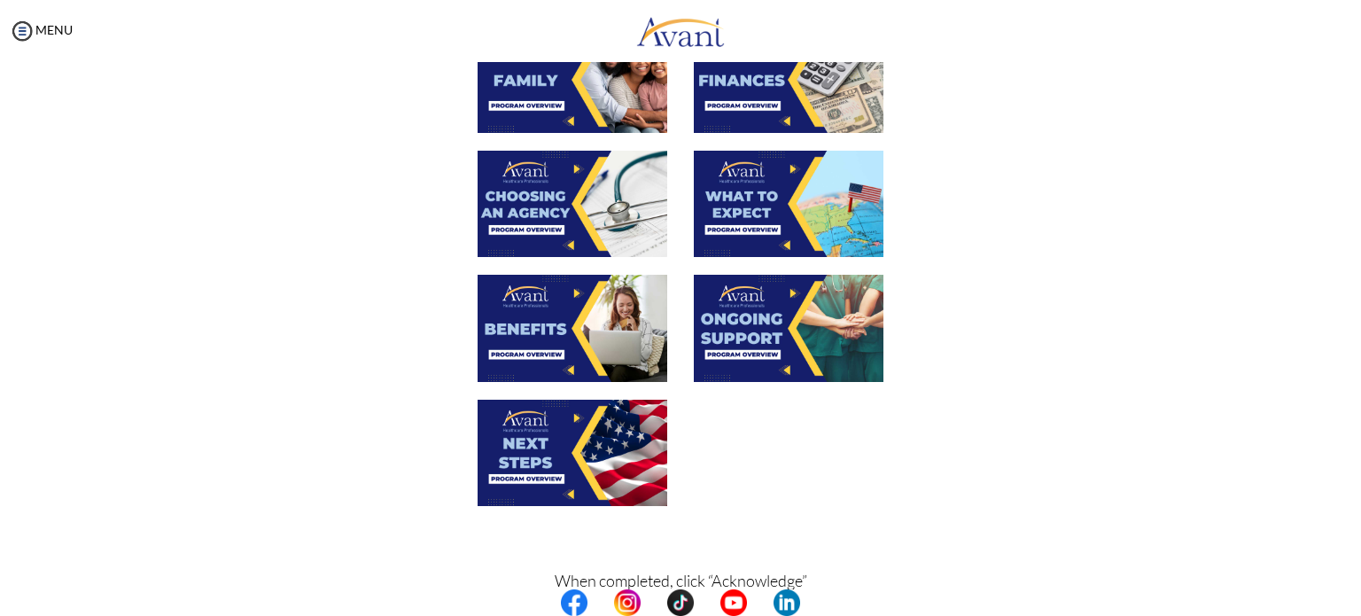
scroll to position [602, 0]
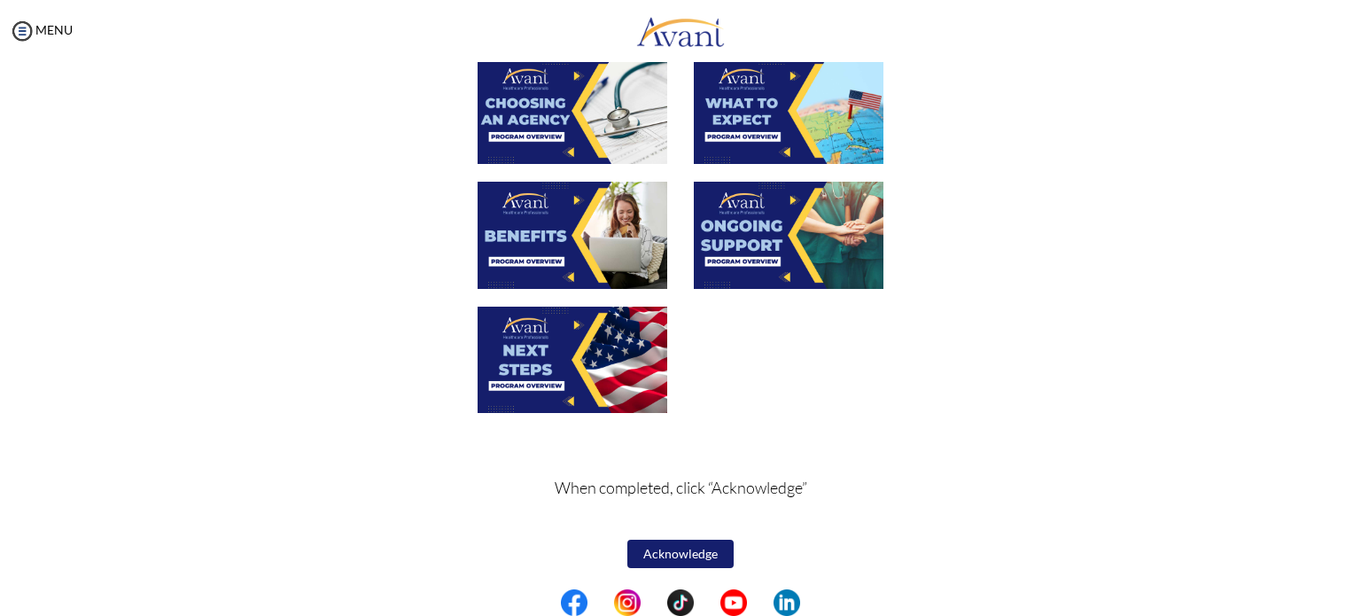
click at [599, 359] on img at bounding box center [573, 360] width 190 height 106
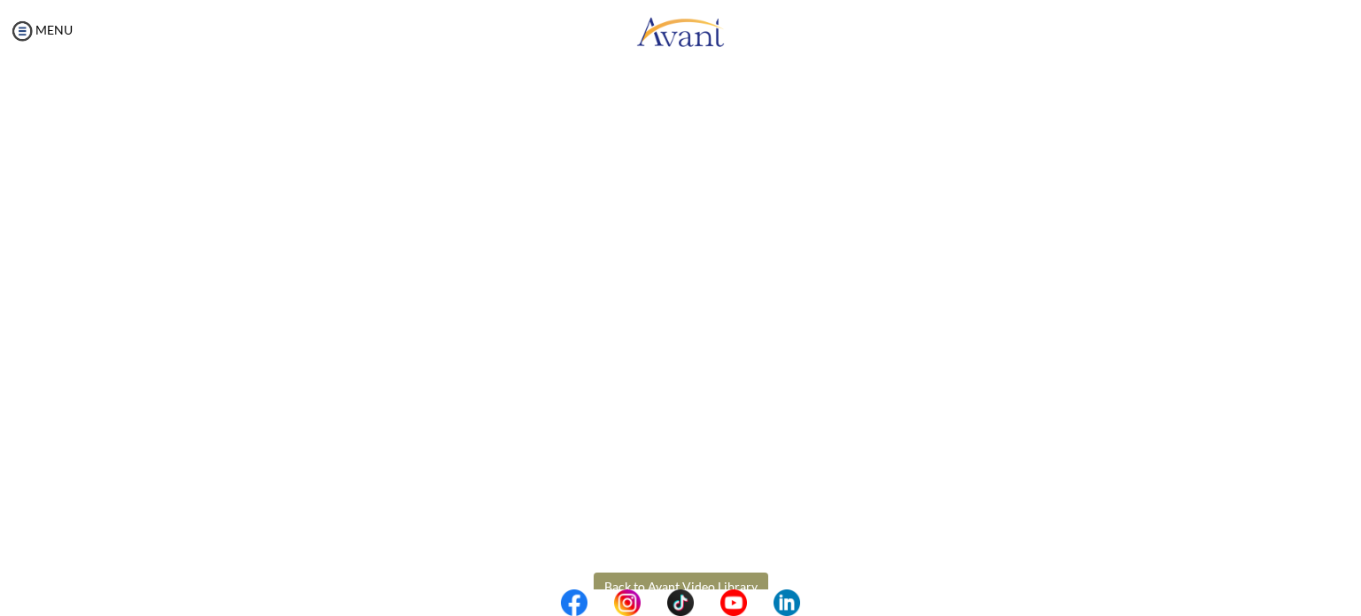
scroll to position [444, 0]
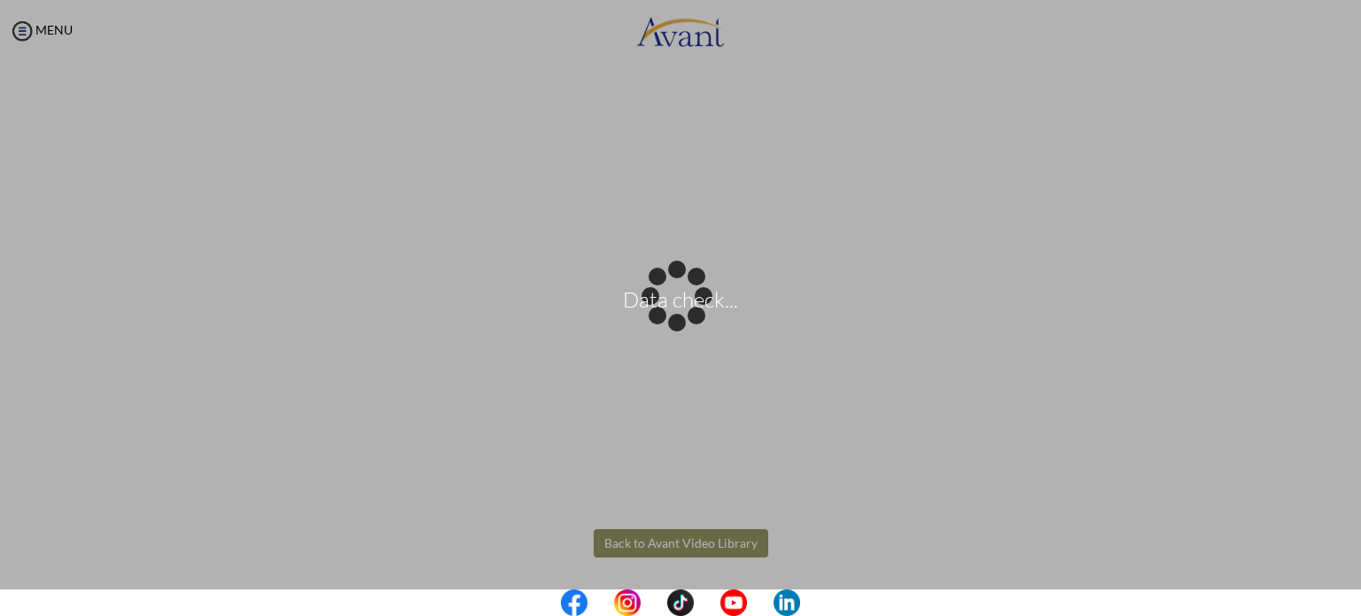
click at [734, 548] on body "Data check... Maintenance break. Please come back in 2 hours. MENU My Status Wh…" at bounding box center [680, 308] width 1361 height 616
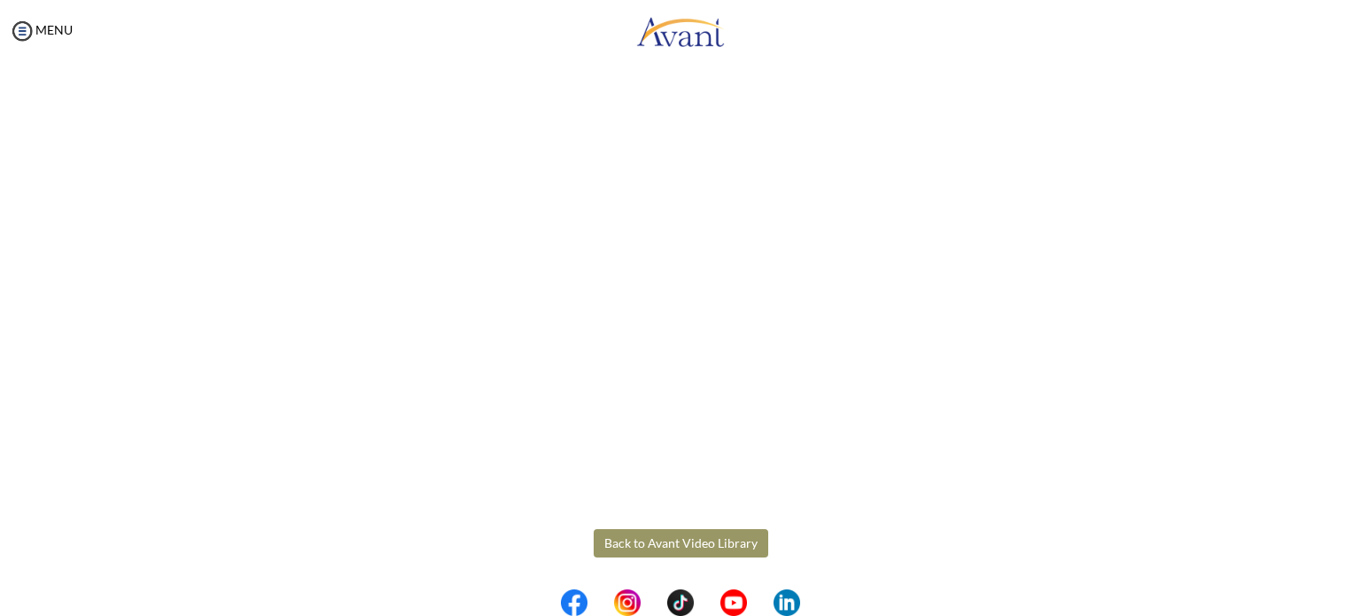
click at [667, 543] on button "Back to Avant Video Library" at bounding box center [681, 543] width 175 height 28
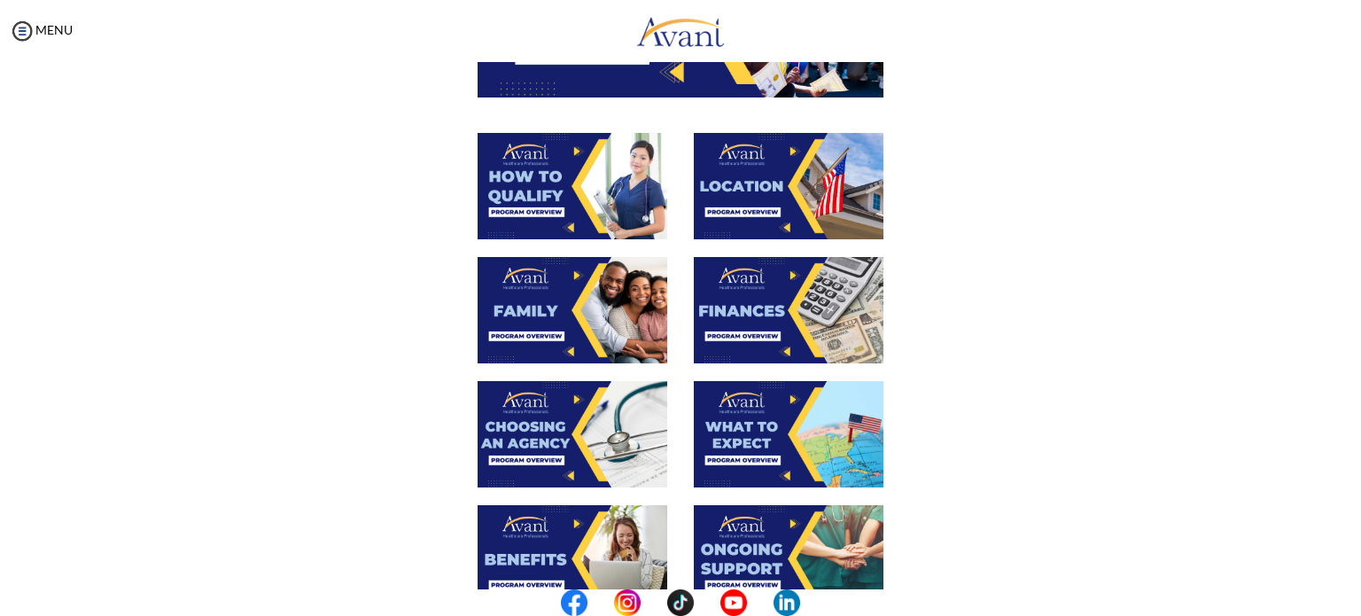
scroll to position [602, 0]
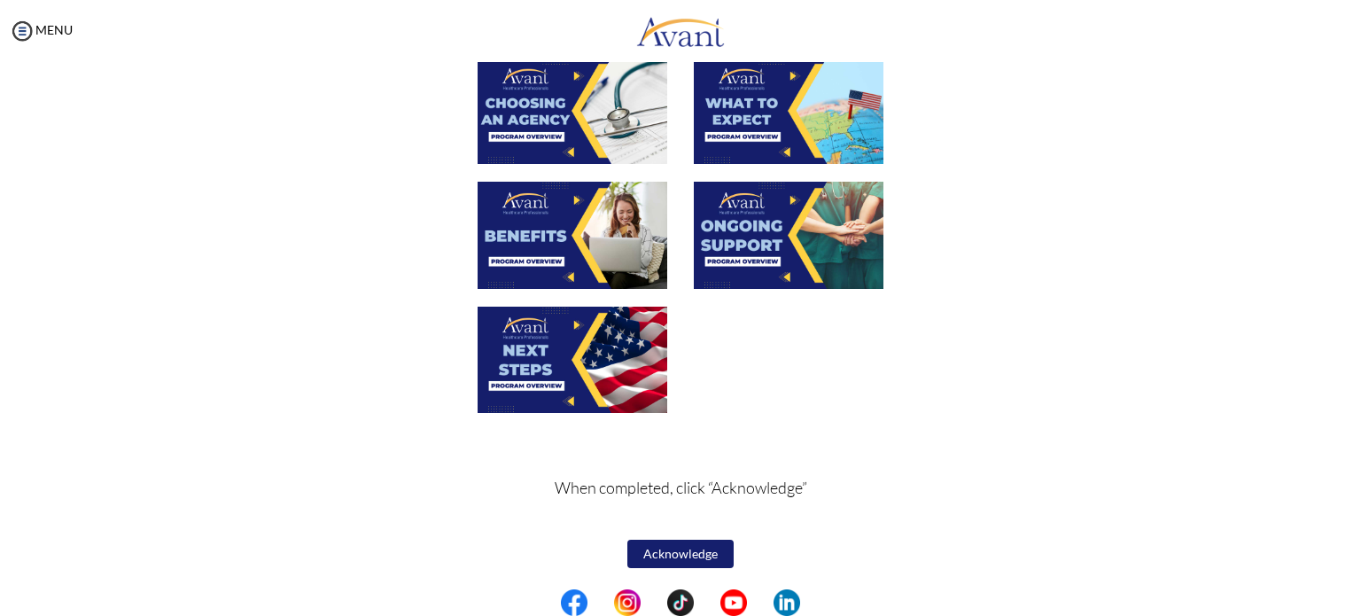
click at [691, 556] on button "Acknowledge" at bounding box center [681, 554] width 106 height 28
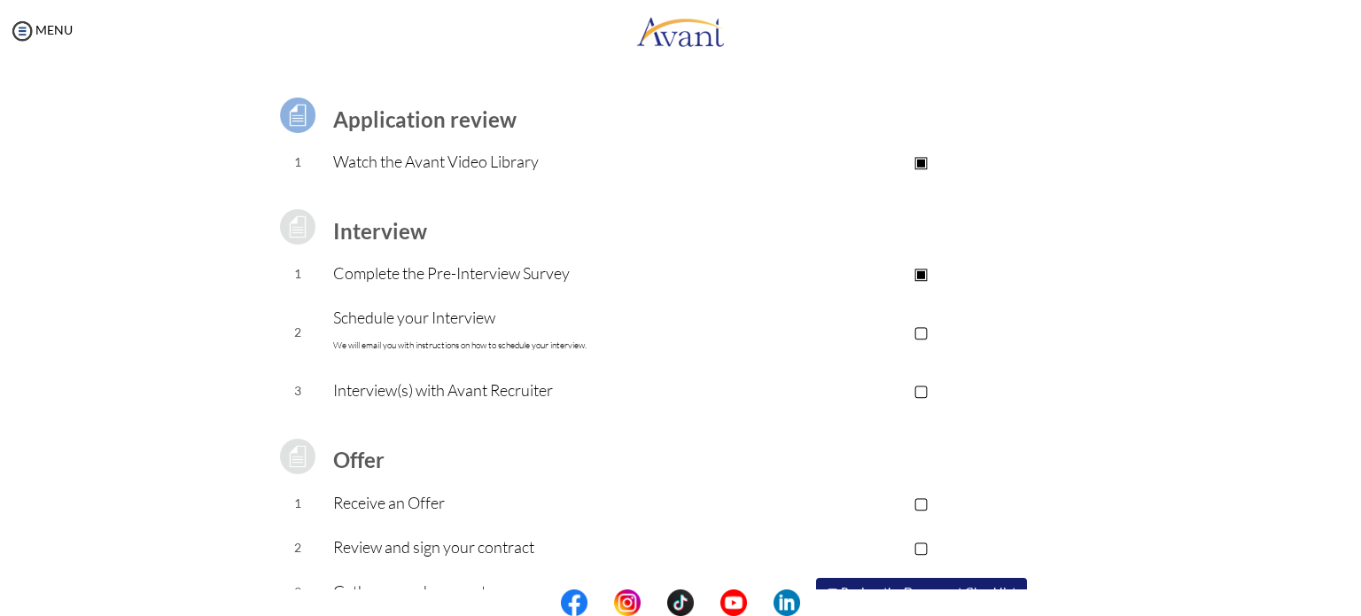
scroll to position [0, 0]
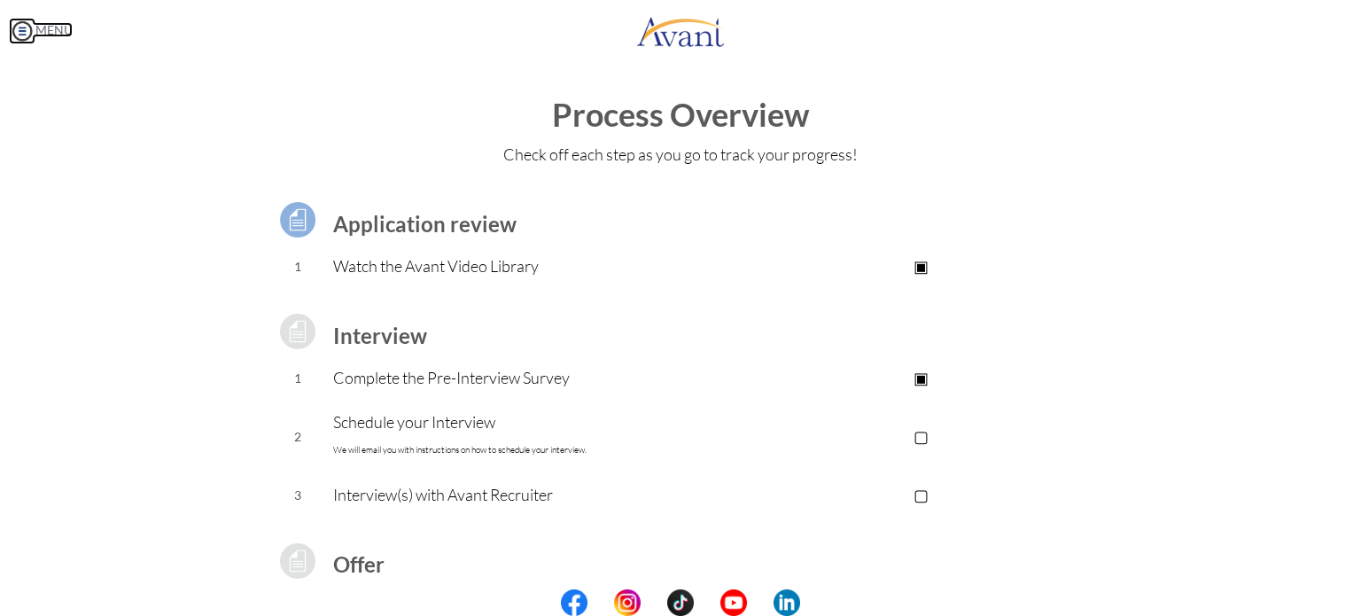
click at [19, 38] on img at bounding box center [22, 31] width 27 height 27
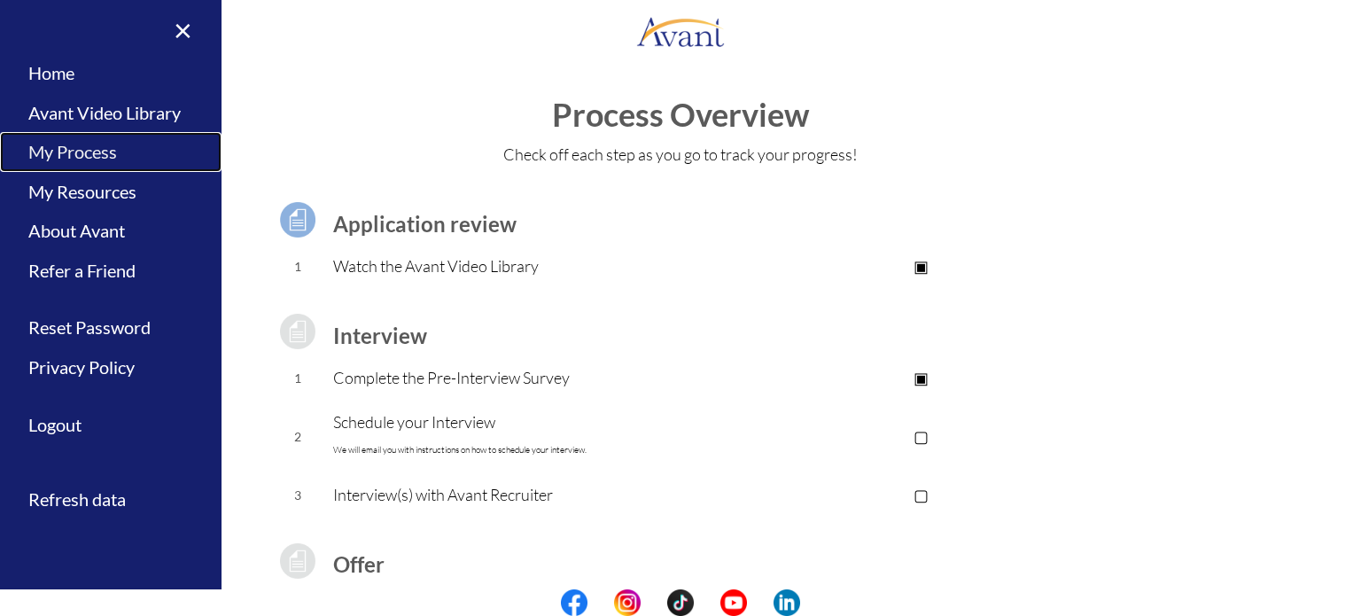
click at [85, 137] on link "My Process" at bounding box center [111, 152] width 222 height 40
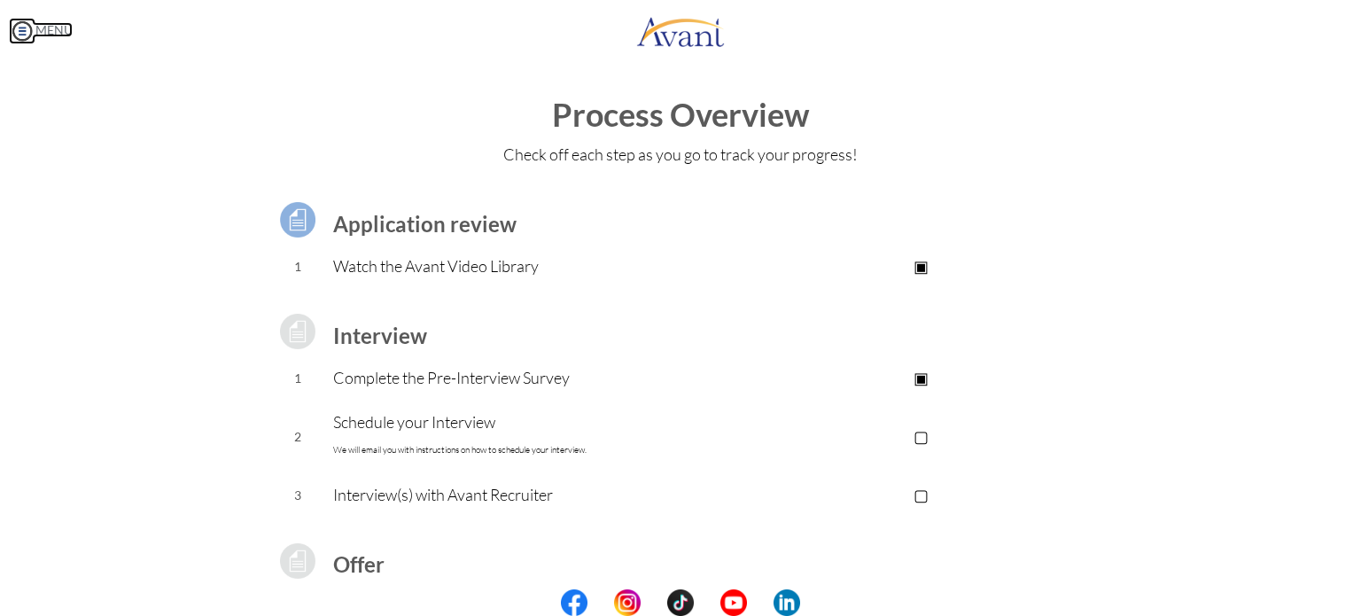
click at [14, 25] on img at bounding box center [22, 31] width 27 height 27
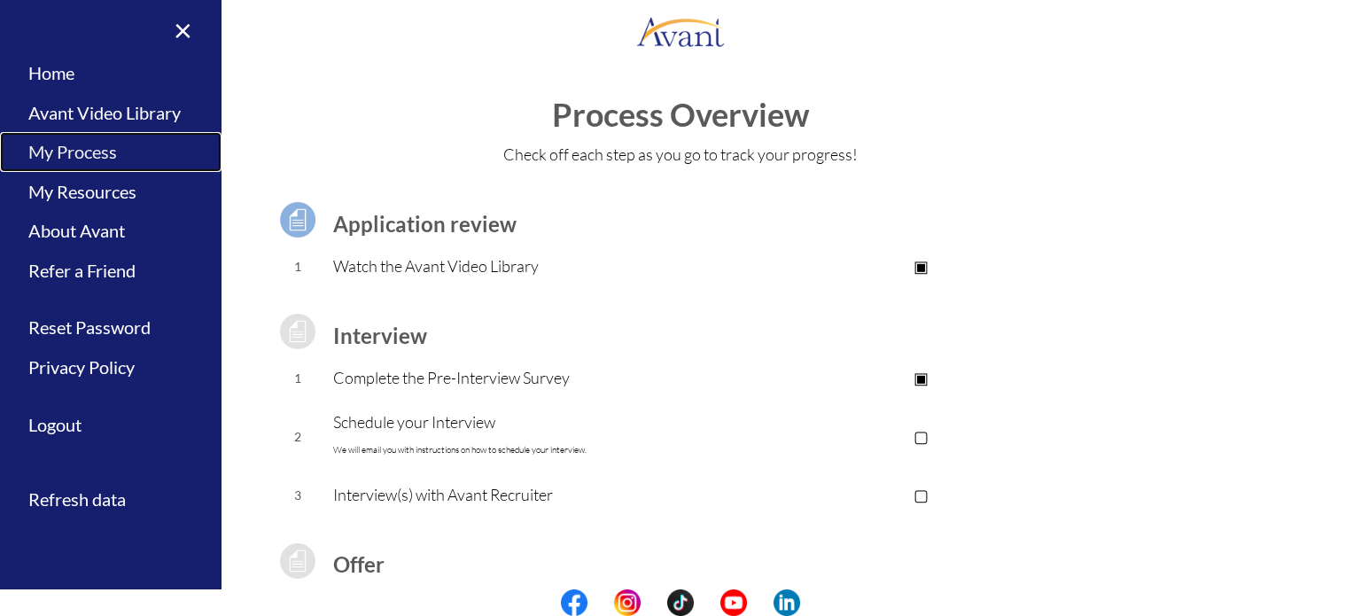
click at [103, 150] on link "My Process" at bounding box center [111, 152] width 222 height 40
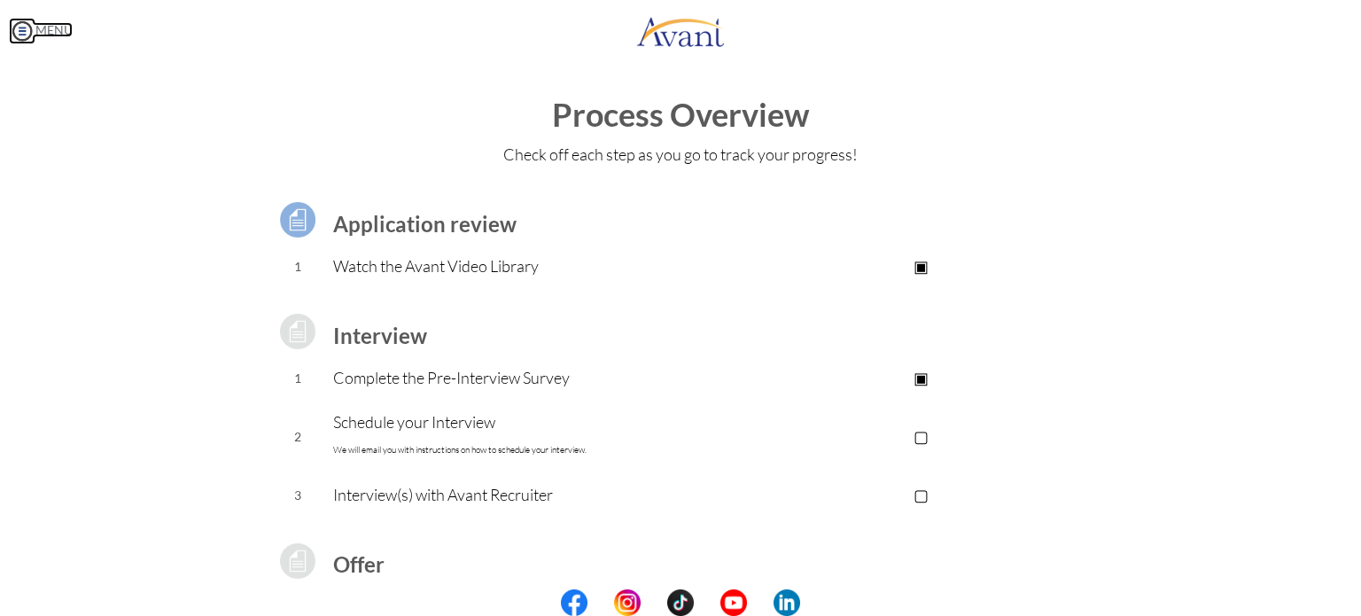
click at [23, 30] on img at bounding box center [22, 31] width 27 height 27
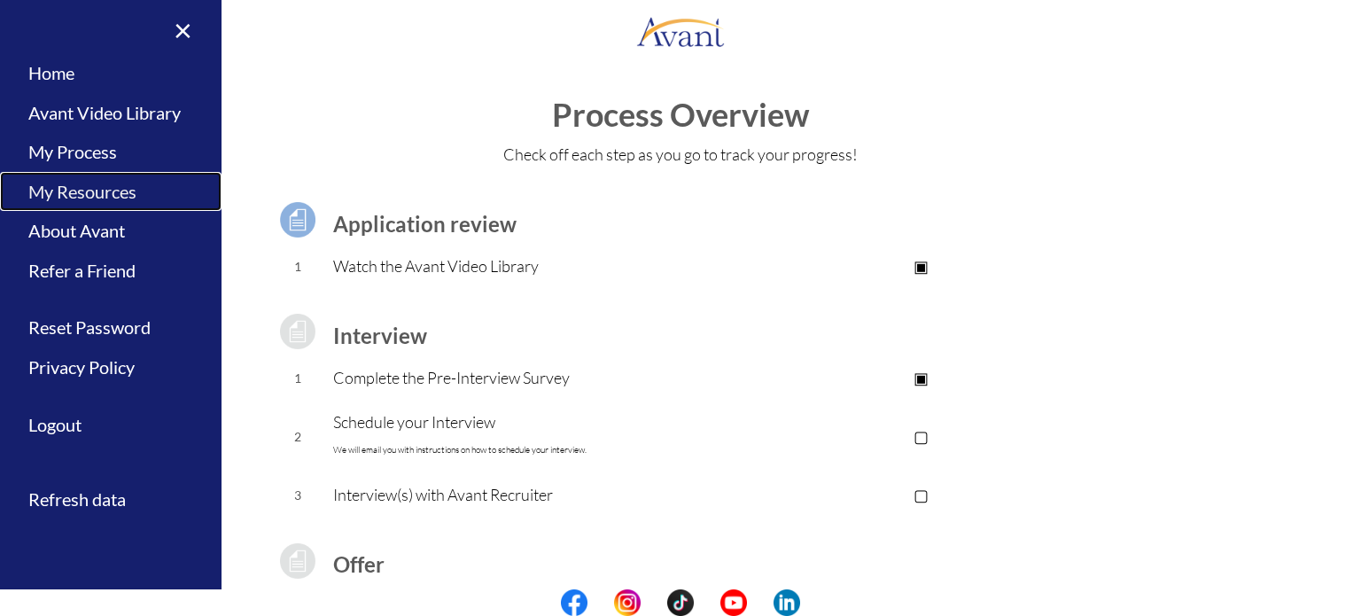
click at [121, 183] on link "My Resources" at bounding box center [111, 192] width 222 height 40
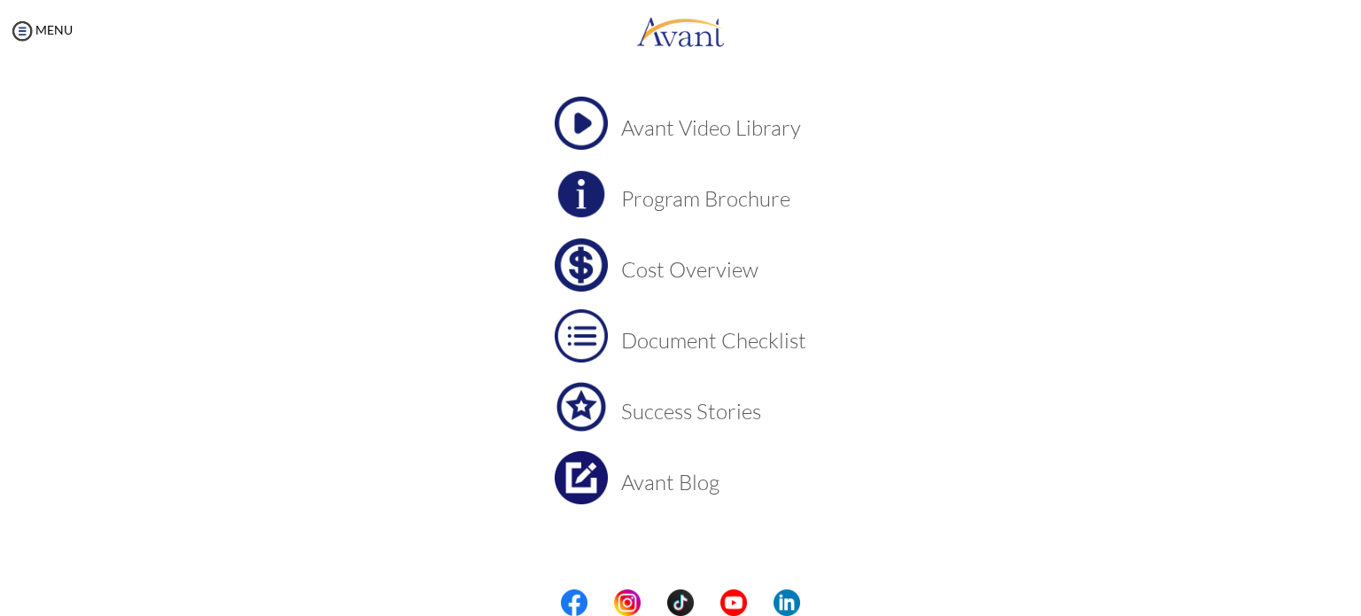
scroll to position [99, 0]
click at [590, 186] on img at bounding box center [581, 191] width 53 height 53
click at [730, 255] on h3 "Cost Overview" at bounding box center [713, 266] width 185 height 23
click at [666, 412] on h3 "Success Stories" at bounding box center [713, 408] width 185 height 23
click at [23, 32] on img at bounding box center [22, 31] width 27 height 27
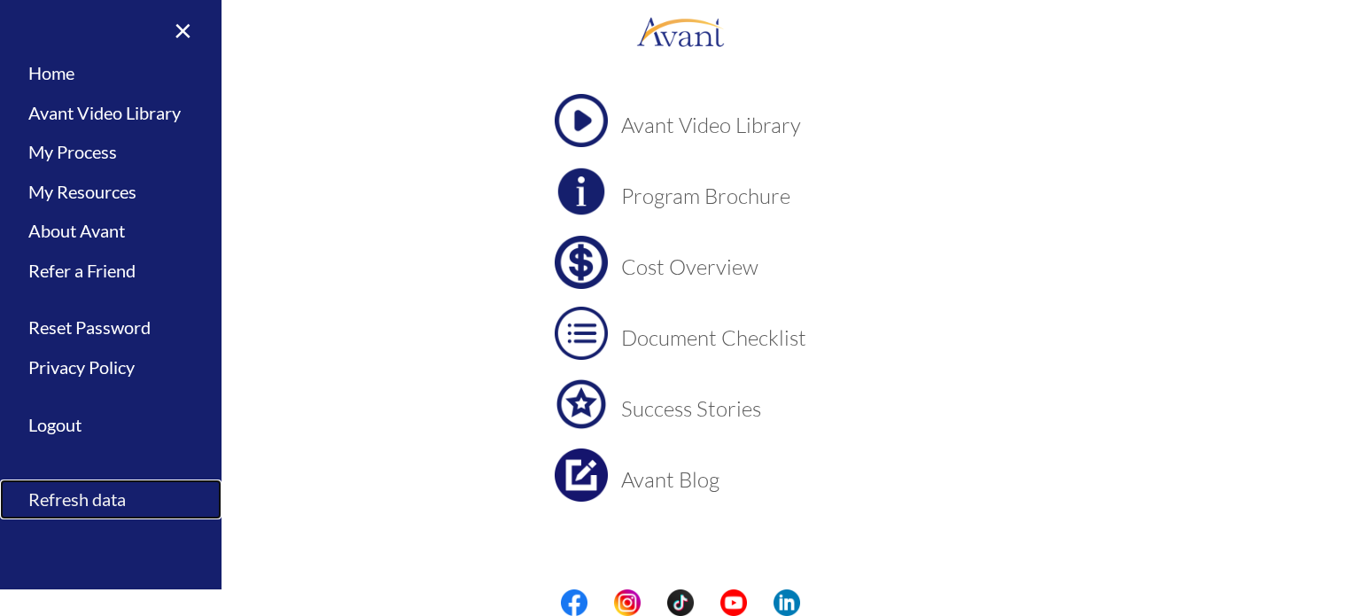
click at [73, 492] on link "Refresh data" at bounding box center [111, 499] width 222 height 40
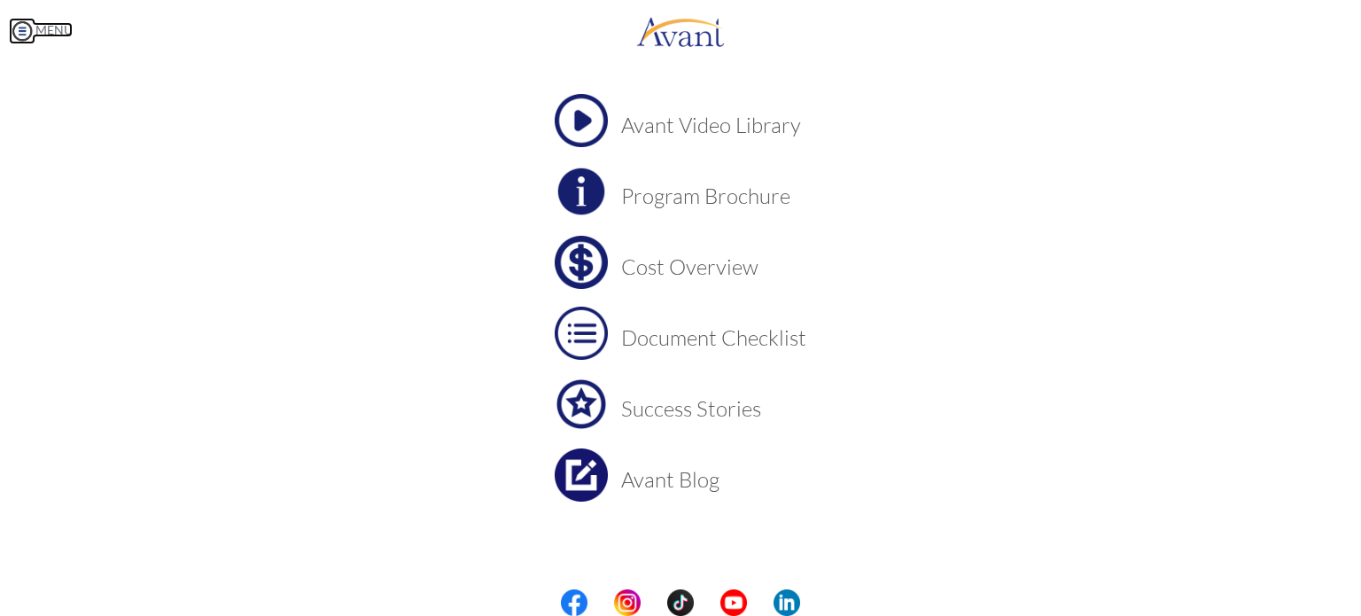
click at [19, 26] on img at bounding box center [22, 31] width 27 height 27
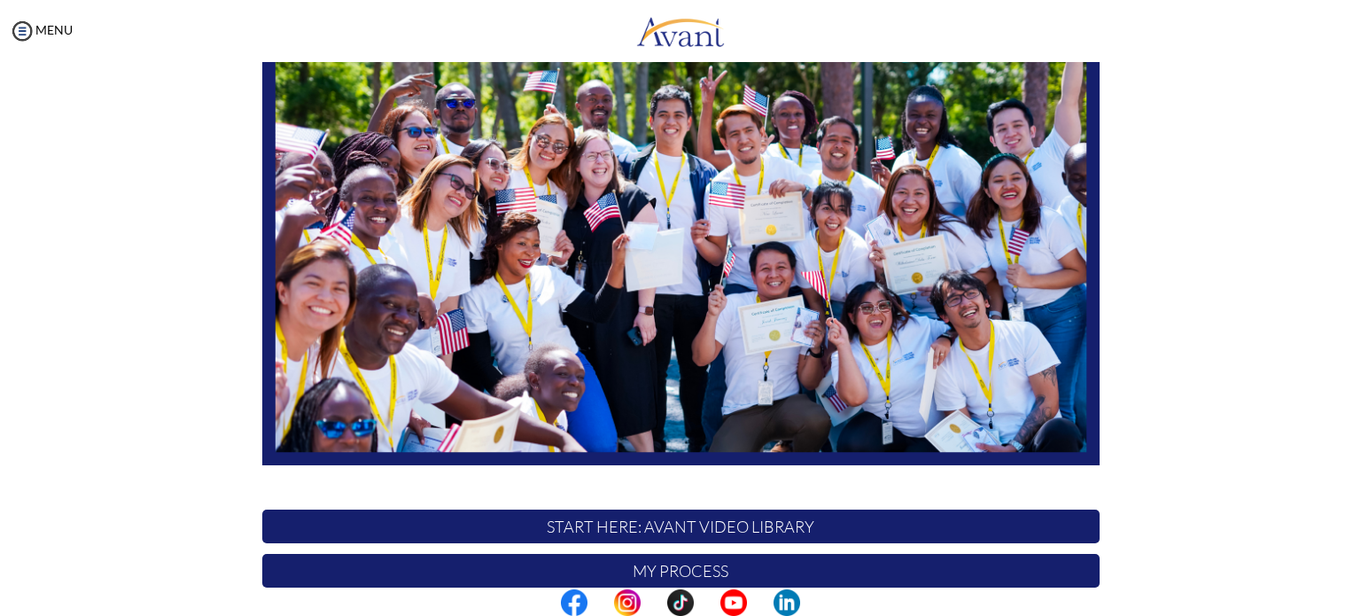
scroll to position [13, 0]
